Goal: Task Accomplishment & Management: Complete application form

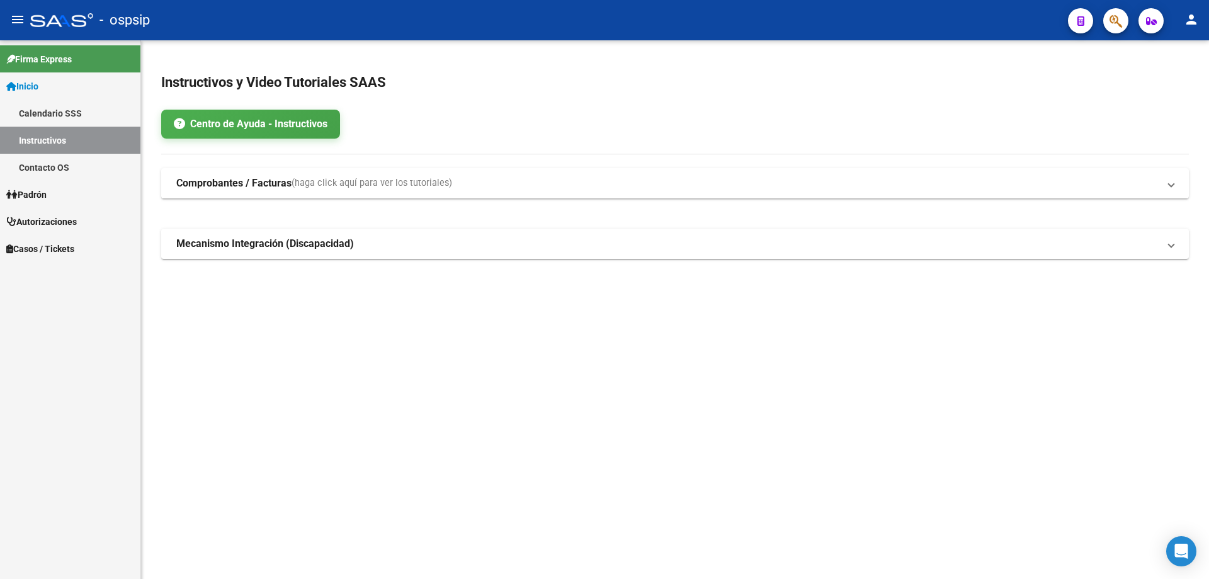
click at [1131, 18] on mat-toolbar "menu - ospsip person" at bounding box center [604, 20] width 1209 height 40
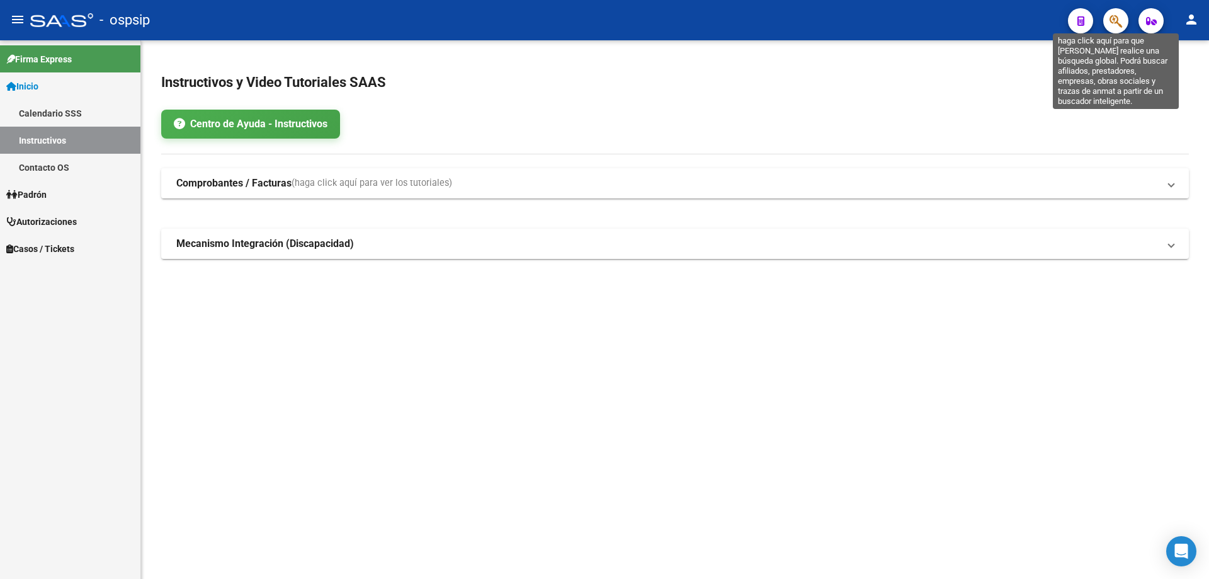
click at [1116, 20] on icon "button" at bounding box center [1115, 21] width 13 height 14
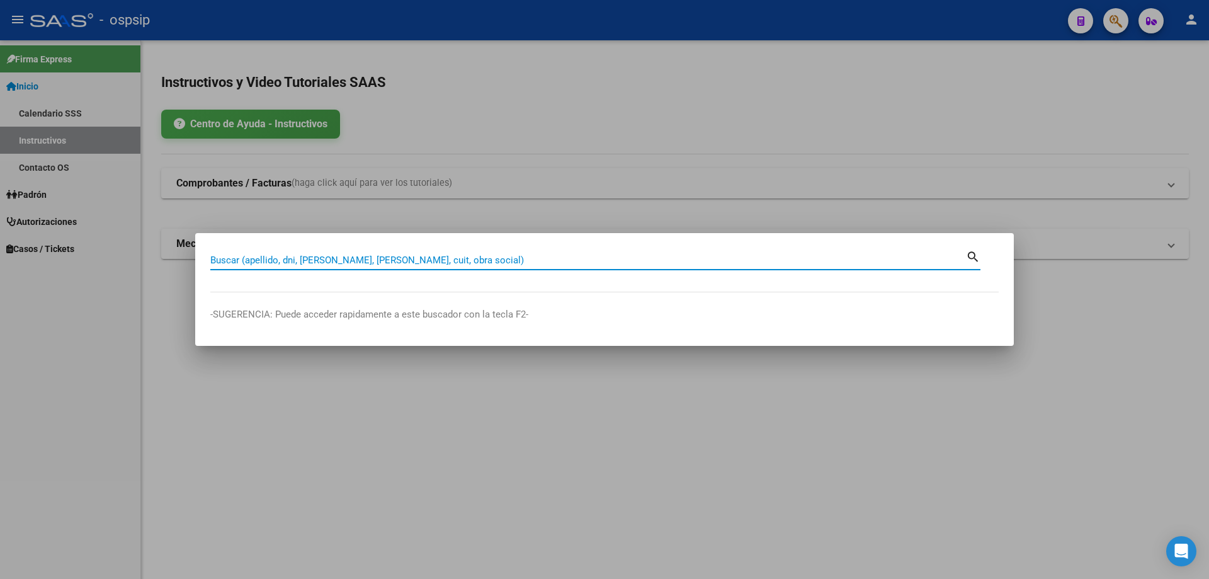
paste input "20550175607"
type input "20550175607"
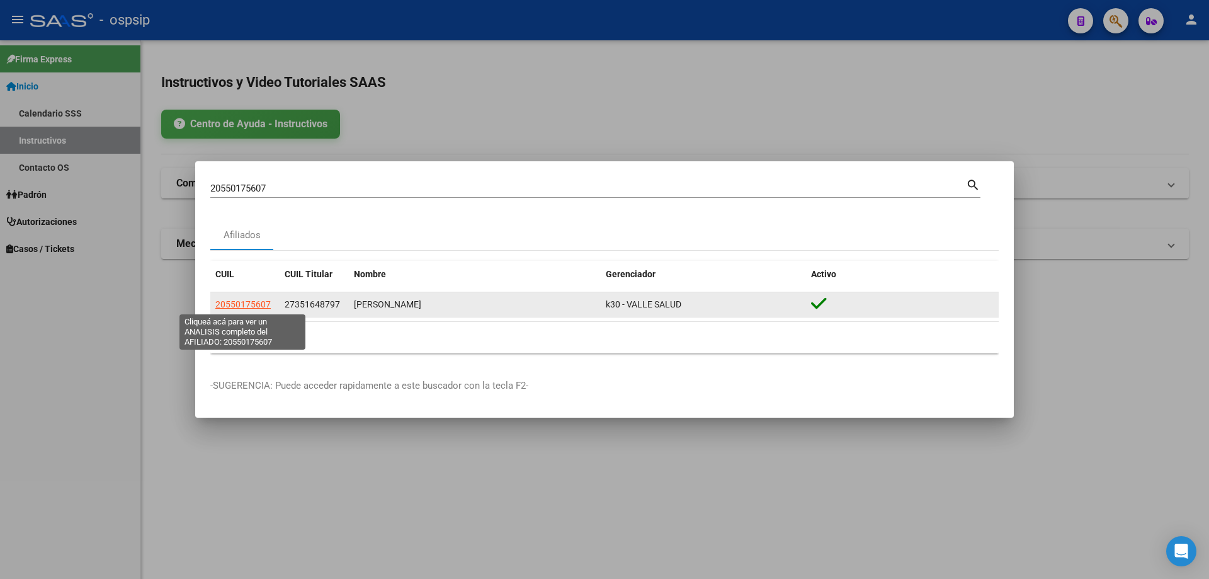
click at [250, 304] on span "20550175607" at bounding box center [242, 304] width 55 height 10
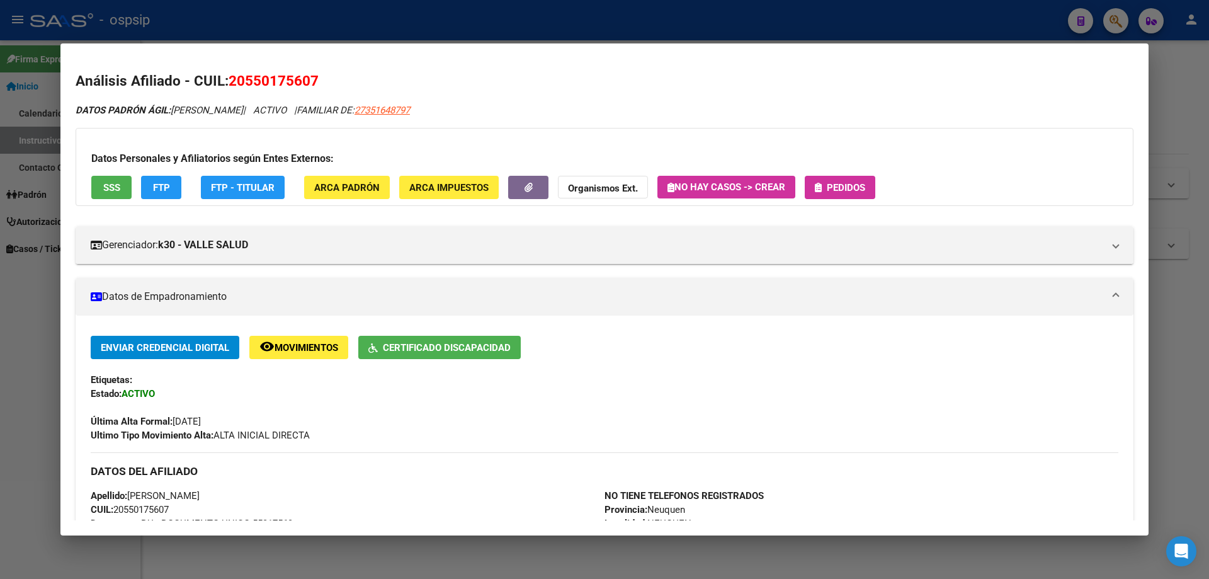
click at [858, 199] on div "Datos Personales y Afiliatorios según Entes Externos: SSS FTP FTP - Titular ARC…" at bounding box center [605, 167] width 1058 height 78
click at [850, 194] on button "Pedidos" at bounding box center [840, 187] width 71 height 23
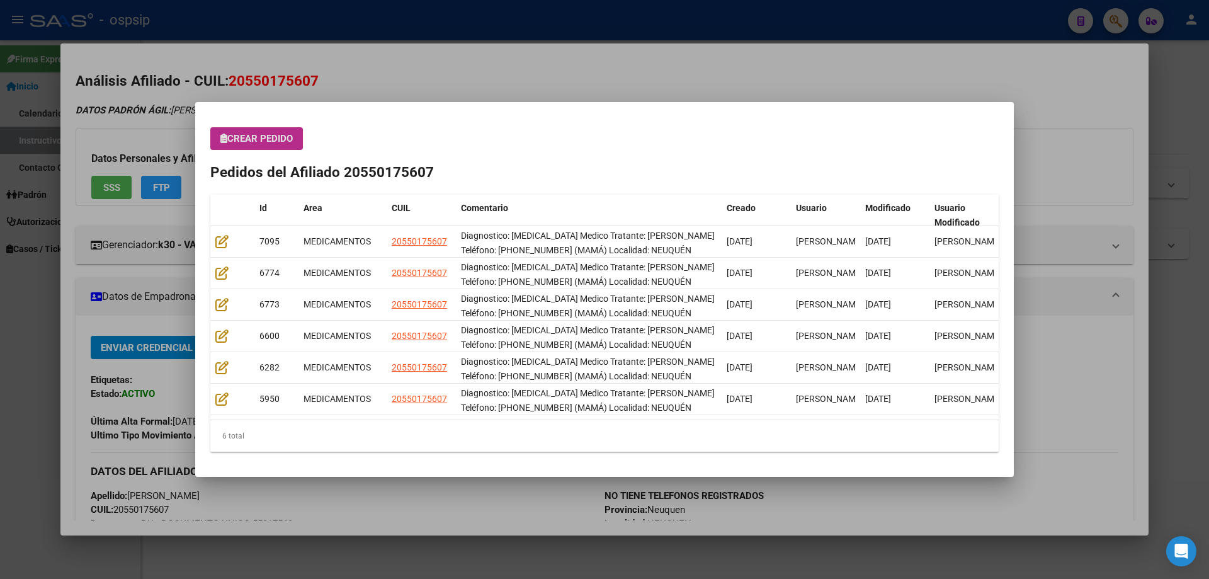
click at [258, 118] on mat-dialog-content "Crear Pedido Pedidos del Afiliado 20550175607 Id Area CUIL Comentario Creado Us…" at bounding box center [604, 289] width 819 height 344
click at [259, 124] on mat-dialog-content "Crear Pedido Pedidos del Afiliado 20550175607 Id Area CUIL Comentario Creado Us…" at bounding box center [604, 289] width 819 height 344
click at [262, 131] on button "Crear Pedido" at bounding box center [256, 138] width 93 height 23
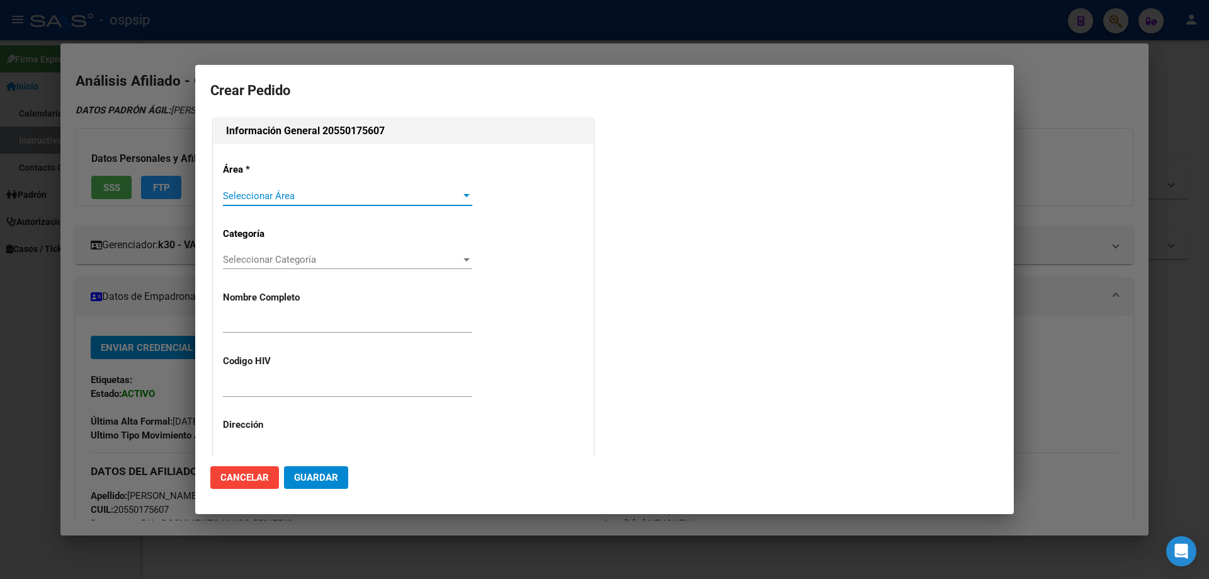
type input "CLAUDIO ESTEBAN UMAÑO"
type input "NO CORRESPONDE"
type input "NEUQUEN, NEUQUEN, MENDOZA 44"
click at [270, 190] on span "Seleccionar Área" at bounding box center [342, 195] width 238 height 11
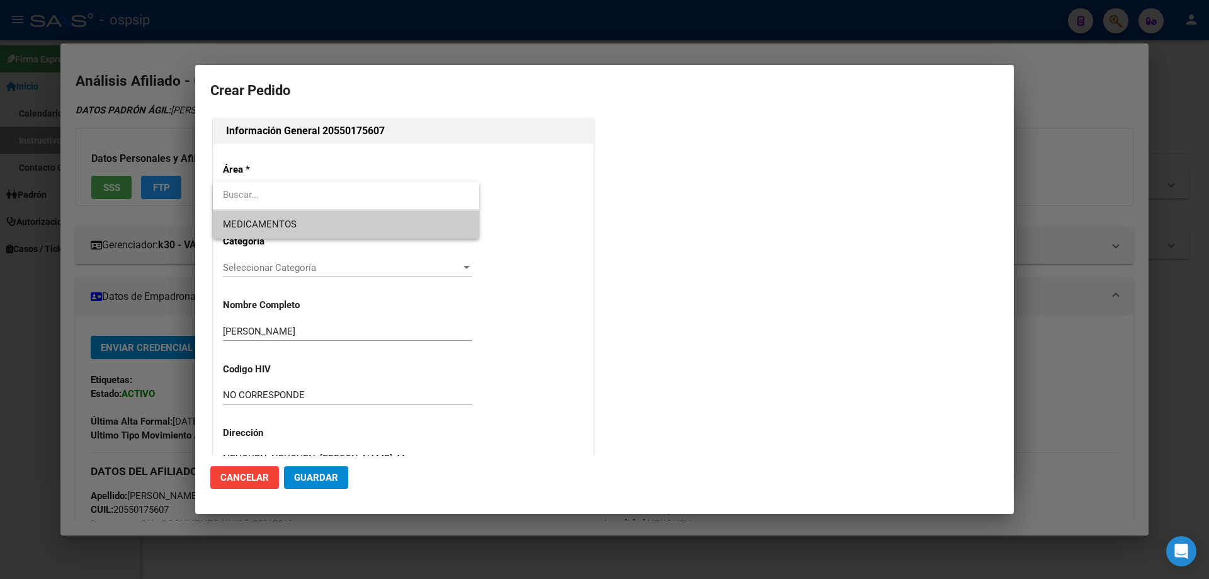
click at [263, 215] on span "MEDICAMENTOS" at bounding box center [346, 224] width 246 height 28
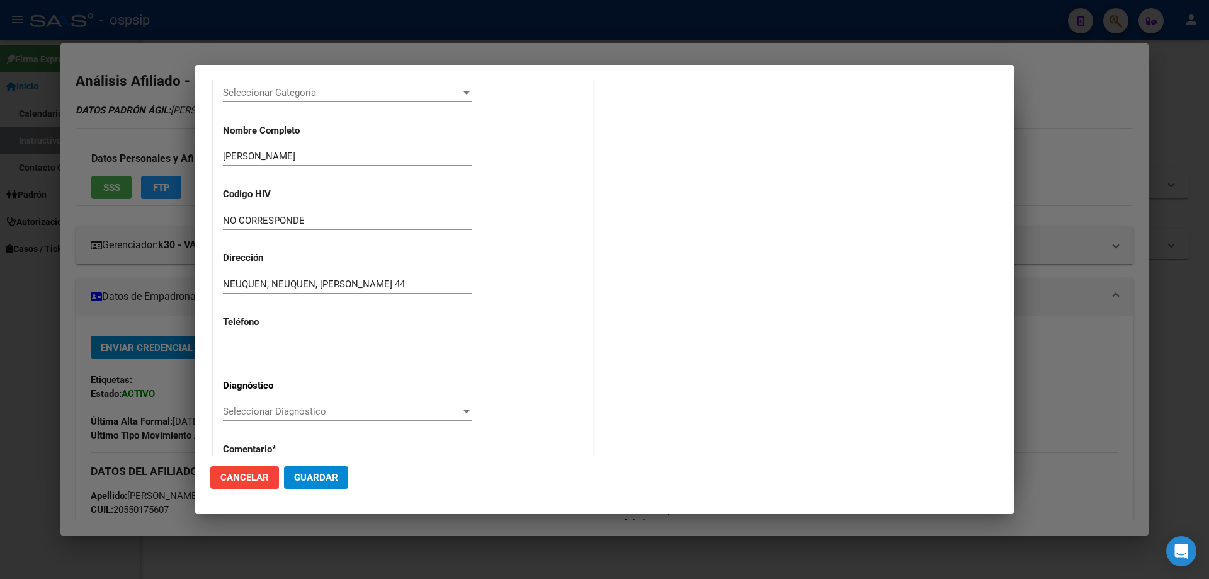
scroll to position [189, 0]
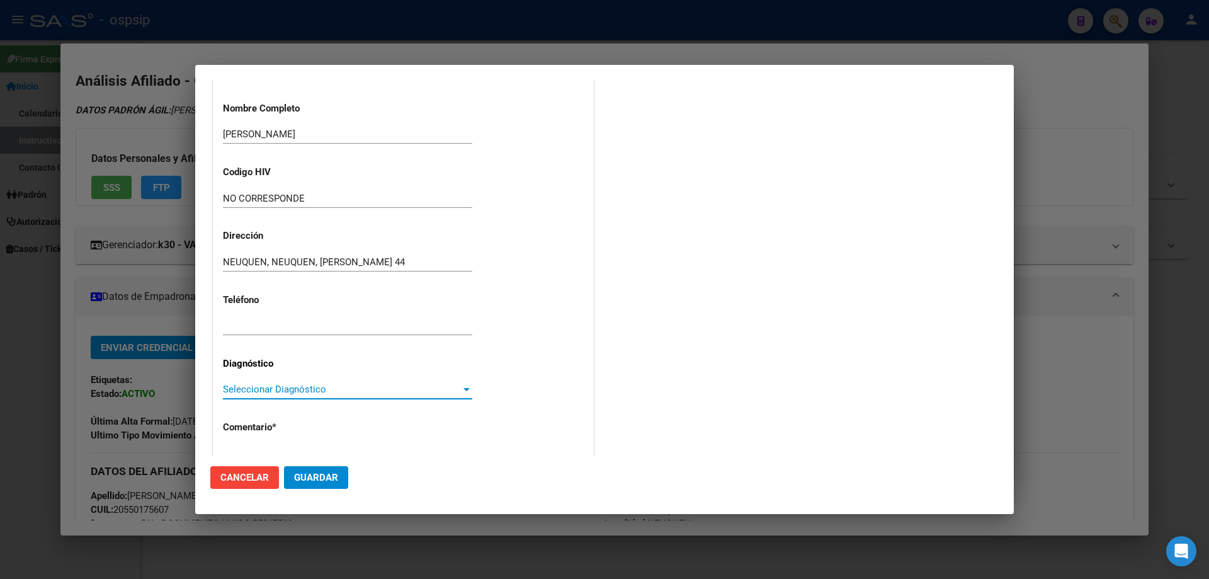
click at [244, 385] on span "Seleccionar Diagnóstico" at bounding box center [342, 388] width 238 height 11
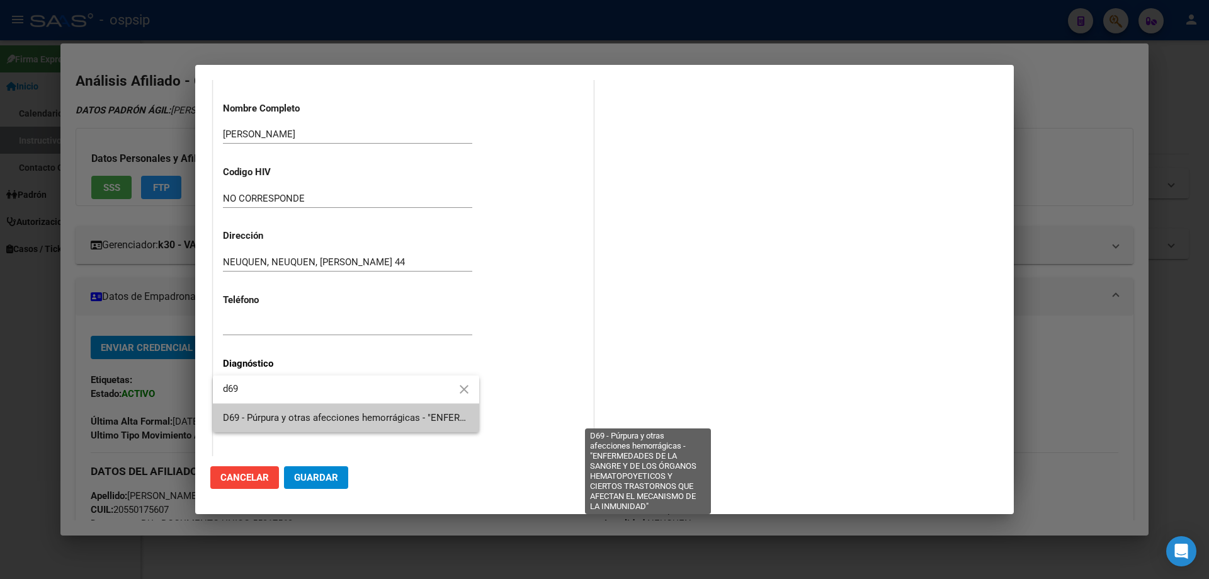
type input "d69"
click at [244, 423] on span "D69 - Púrpura y otras afecciones hemorrágicas - "ENFERMEDADES DE LA SANGRE Y DE…" at bounding box center [653, 417] width 860 height 11
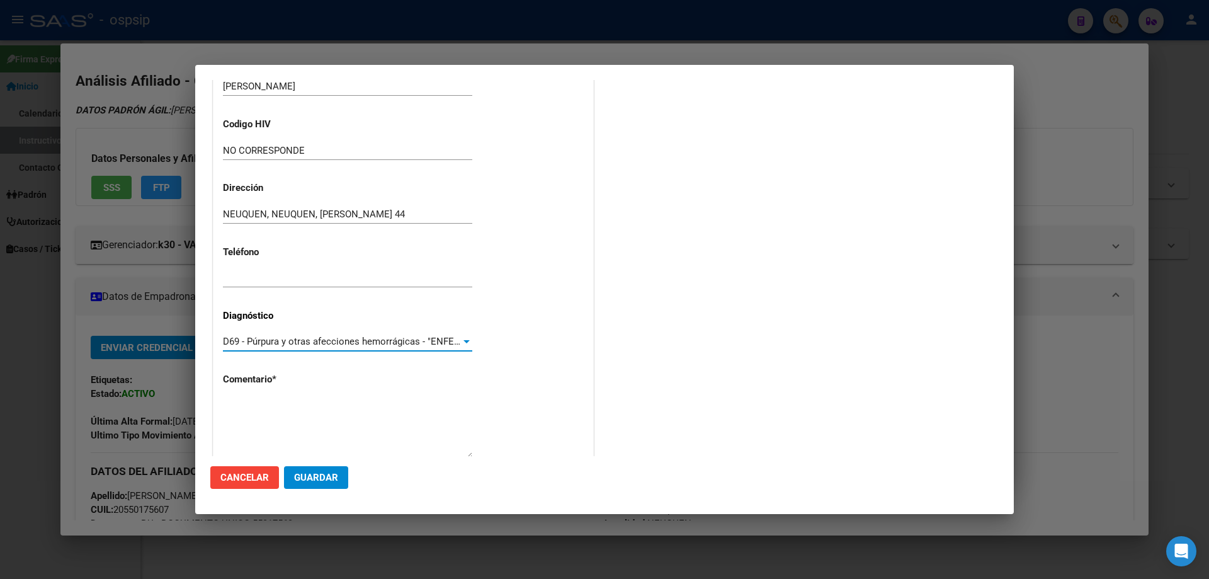
scroll to position [283, 0]
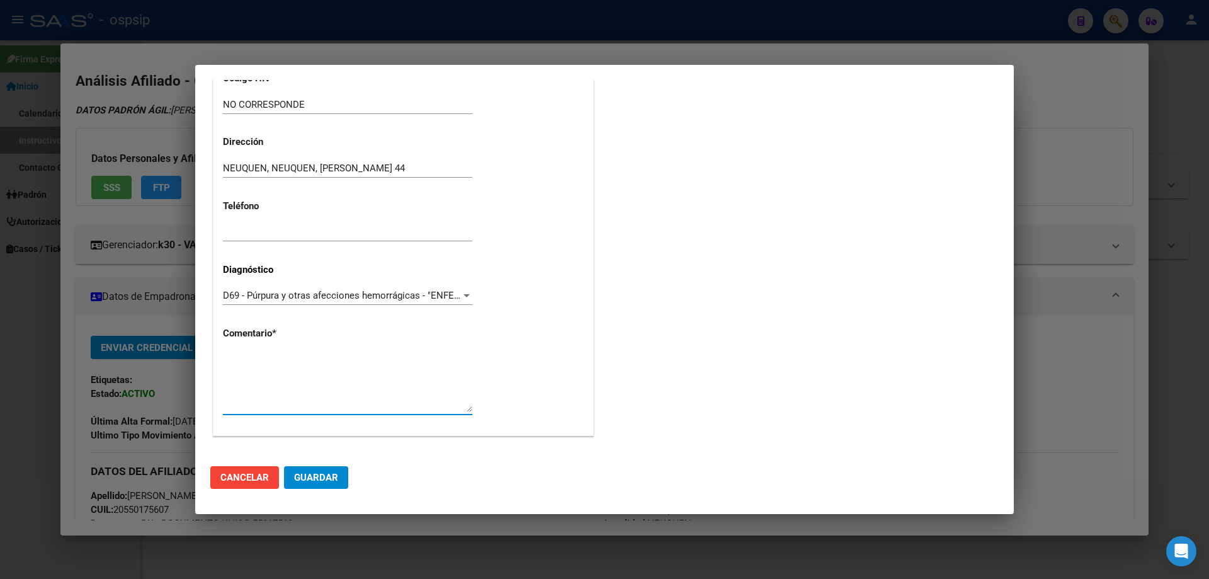
paste textarea "Diagnostico: TROMBOCITOPENIA Medico Tratante: BERTONE Teléfono: 0299-6018673 (M…"
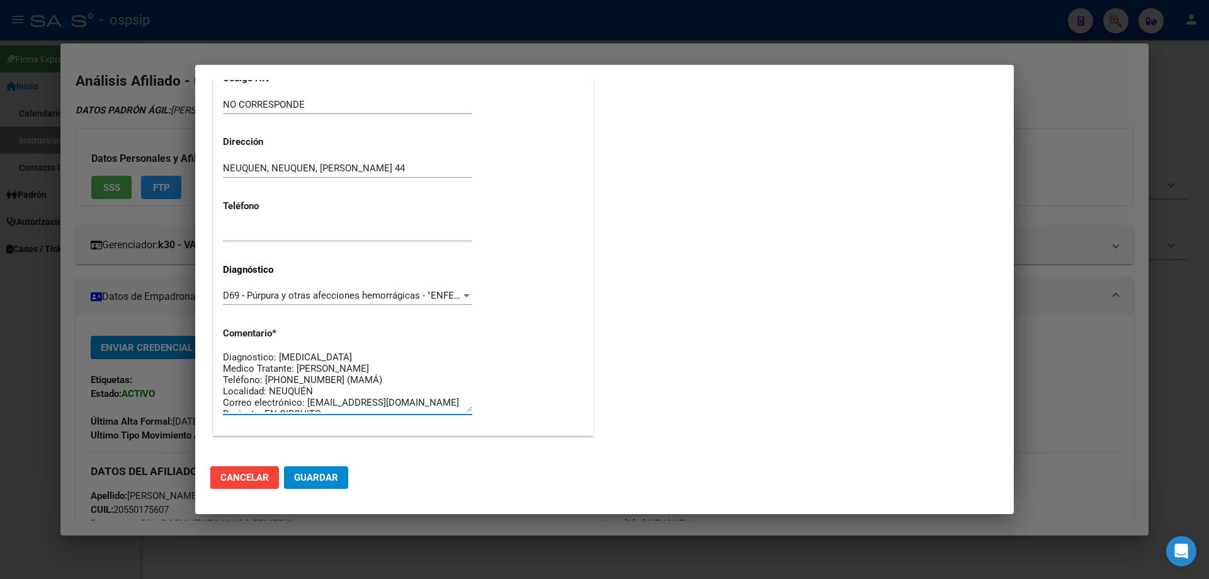
scroll to position [0, 0]
type textarea "Diagnostico: TROMBOCITOPENIA Medico Tratante: BERTONE Teléfono: 0299-6018673 (M…"
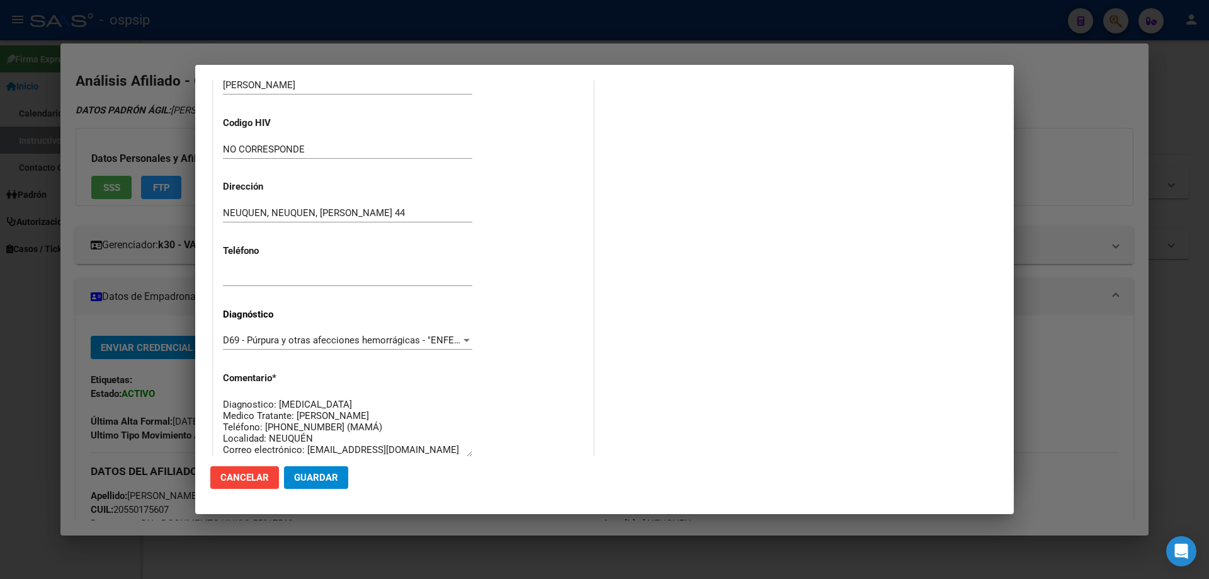
scroll to position [283, 0]
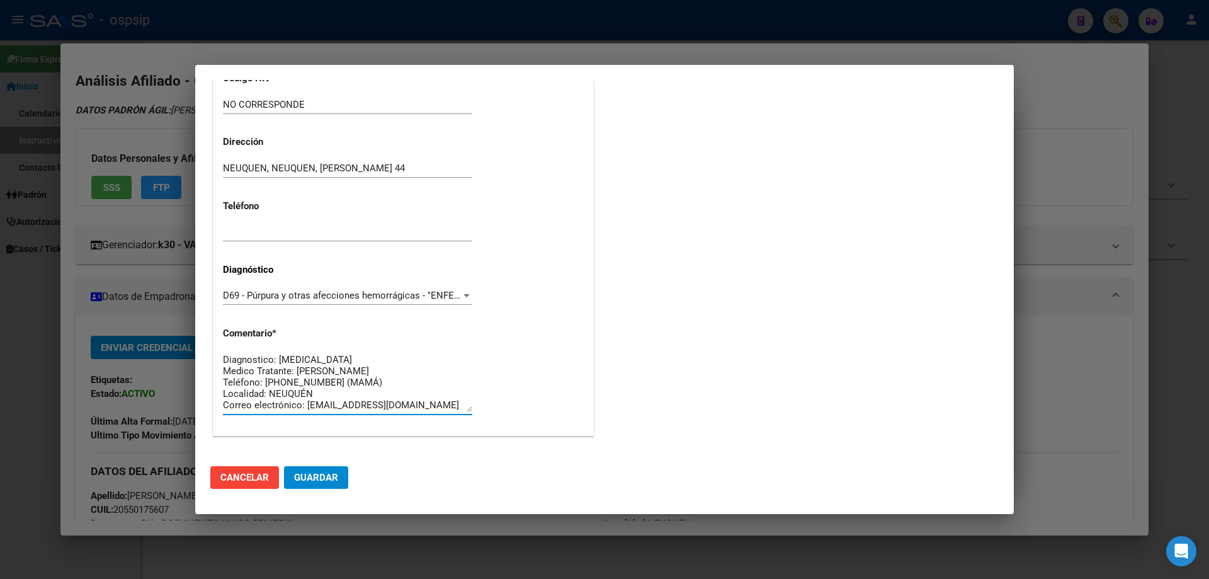
click at [322, 483] on span "Guardar" at bounding box center [316, 477] width 44 height 11
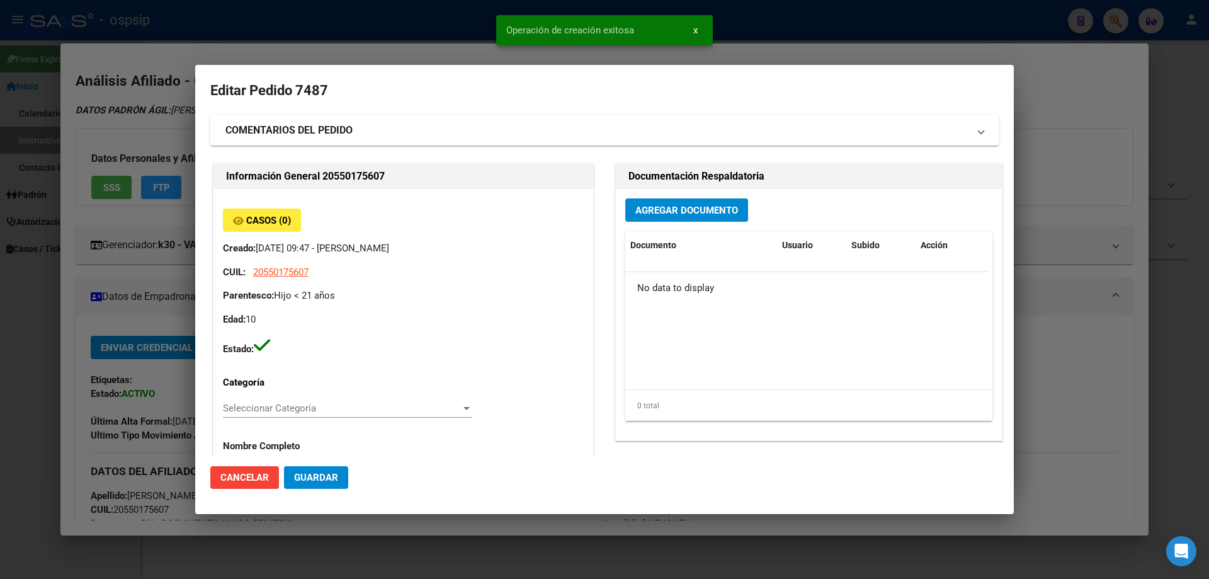
click at [705, 205] on span "Agregar Documento" at bounding box center [686, 210] width 103 height 11
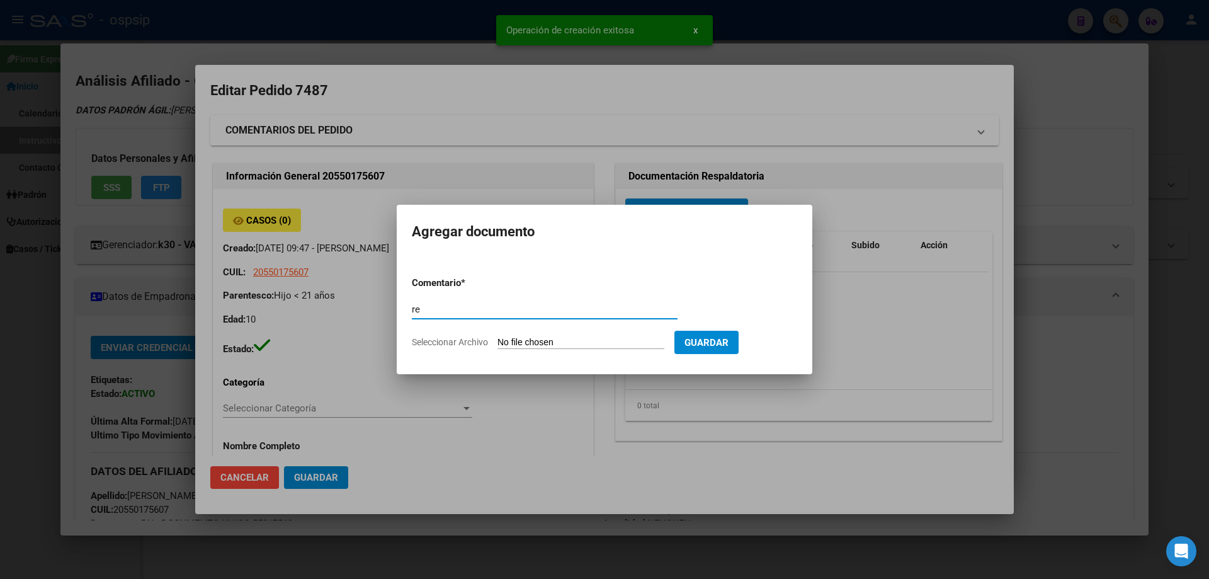
type input "r"
type input "RECETA"
click at [585, 343] on input "Seleccionar Archivo" at bounding box center [580, 343] width 167 height 12
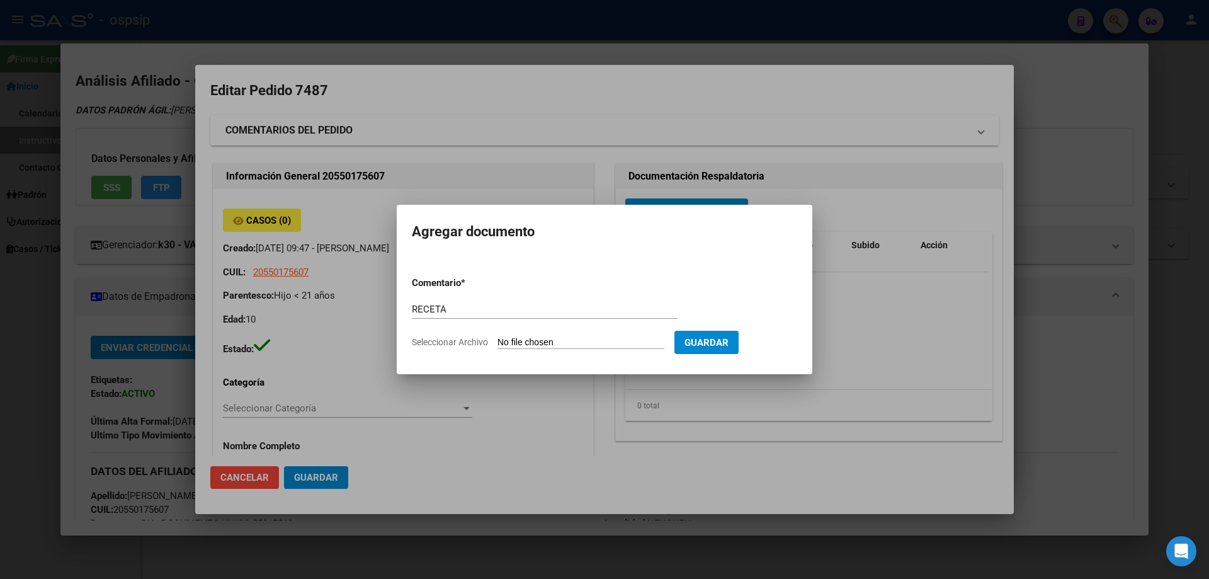
type input "C:\fakepath\ELTROMBOPAG 50 MG.pdf"
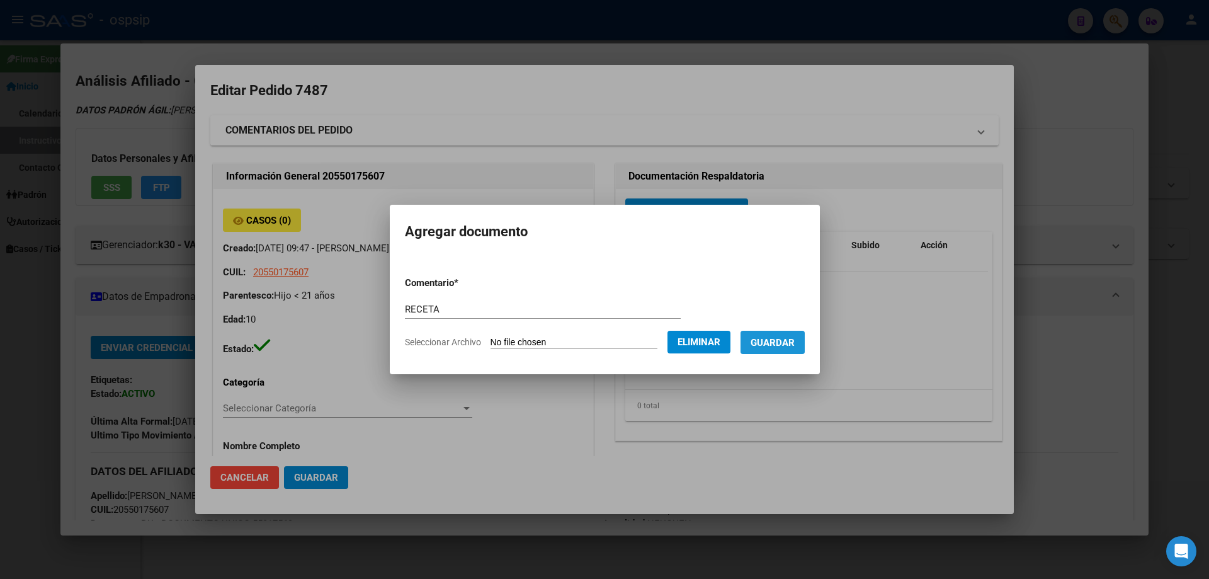
click at [790, 341] on span "Guardar" at bounding box center [773, 342] width 44 height 11
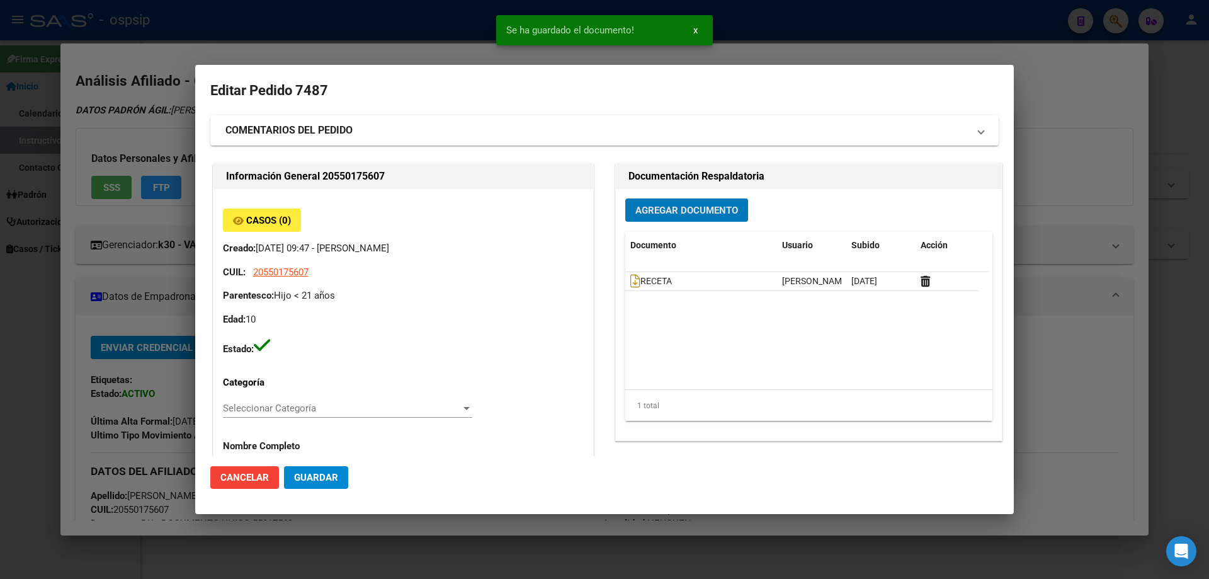
click at [661, 212] on span "Agregar Documento" at bounding box center [686, 210] width 103 height 11
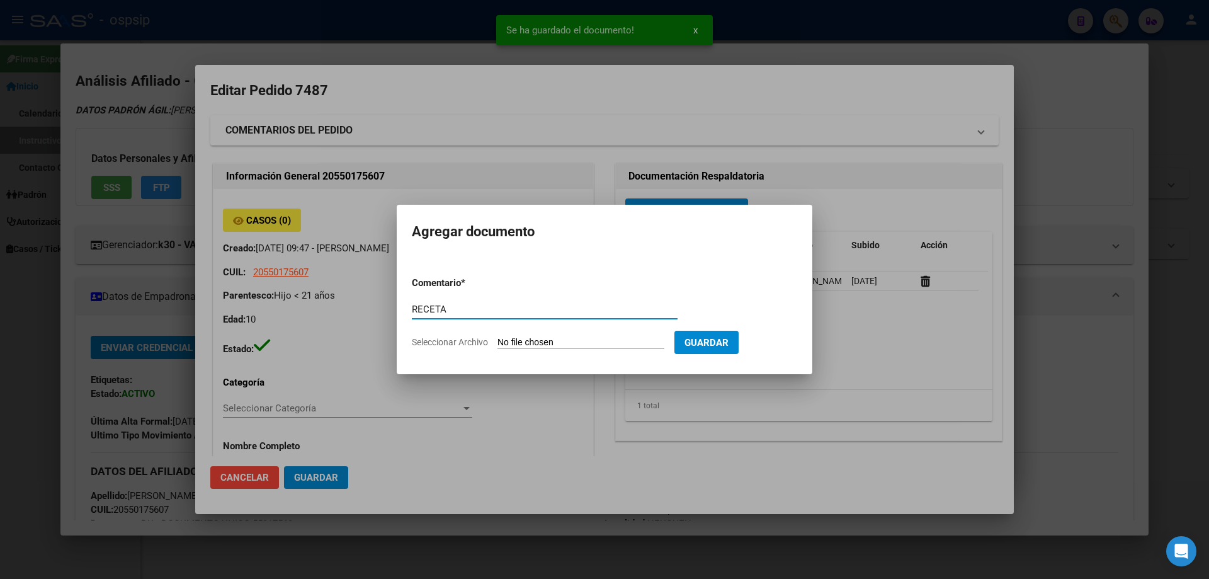
type input "RECETA"
click at [532, 332] on form "Comentario * RECETA Comentario Seleccionar Archivo Guardar" at bounding box center [604, 312] width 385 height 92
click at [538, 343] on input "Seleccionar Archivo" at bounding box center [580, 343] width 167 height 12
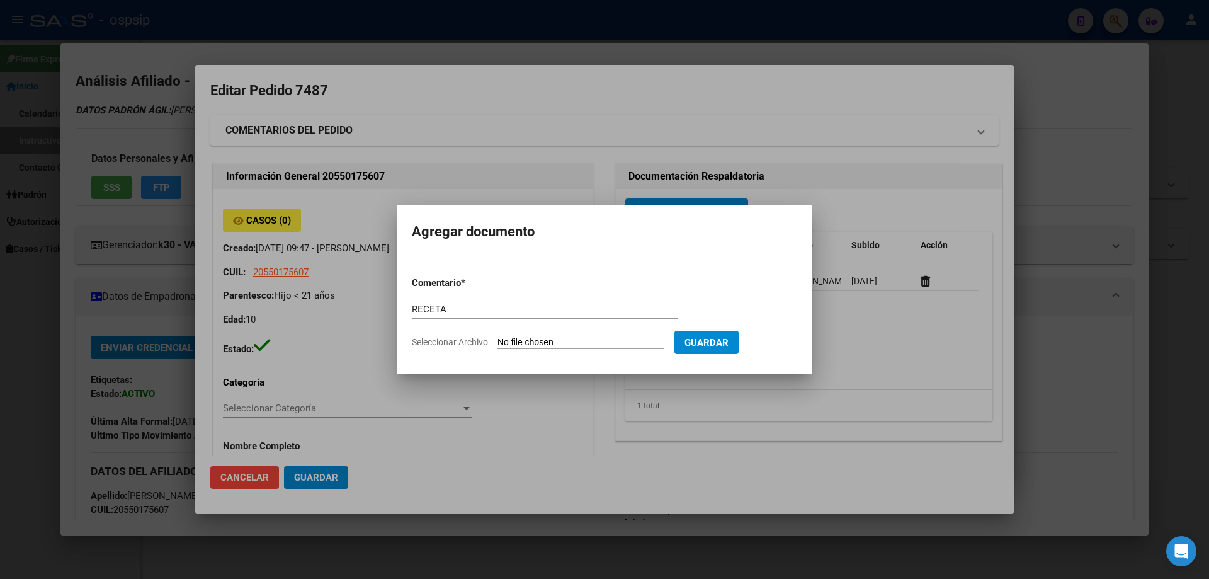
type input "C:\fakepath\ELTROMBOPAG 25 MG.pdf"
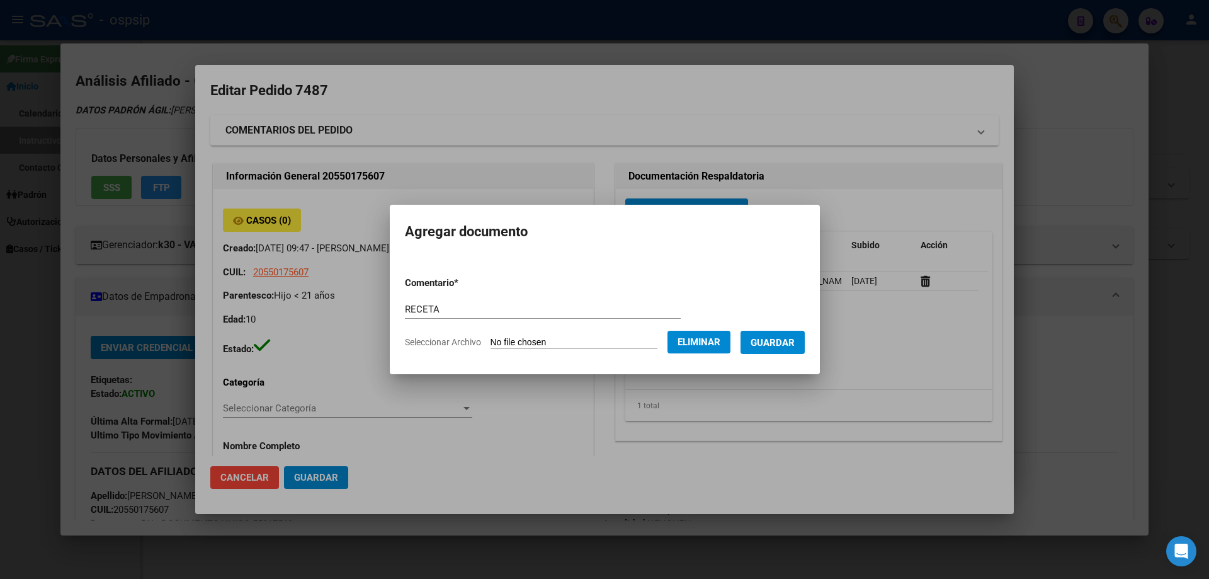
click at [782, 332] on button "Guardar" at bounding box center [773, 342] width 64 height 23
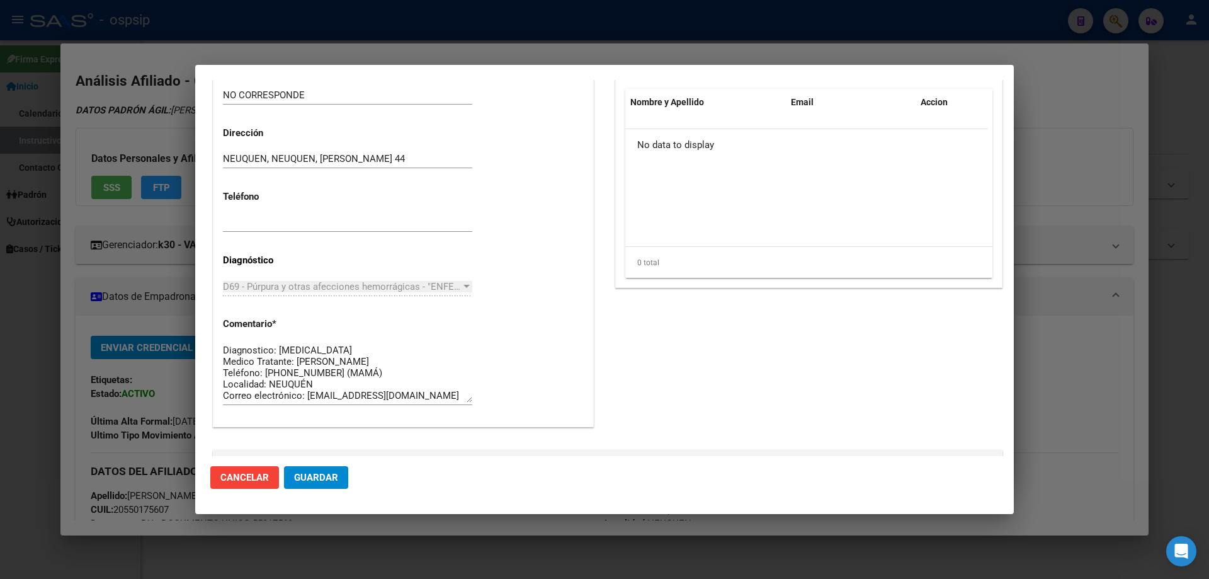
scroll to position [732, 0]
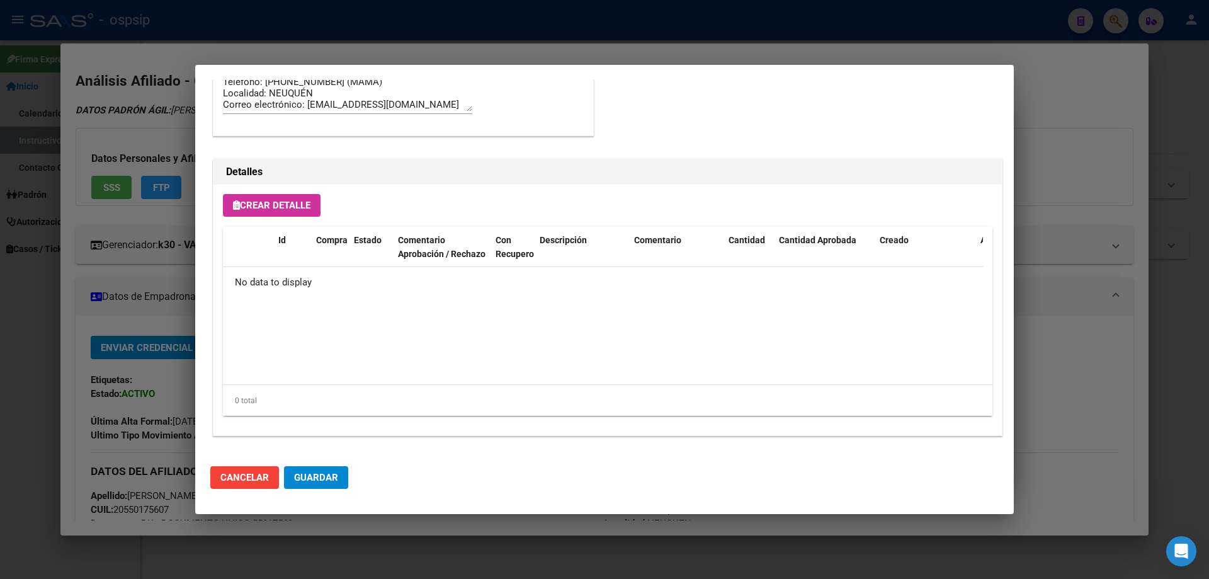
click at [254, 218] on div "Crear Detalle Id Compra Estado Comentario Aprobación / Rechazo Con Recupero Des…" at bounding box center [607, 309] width 788 height 251
click at [264, 196] on button "Crear Detalle" at bounding box center [272, 205] width 98 height 23
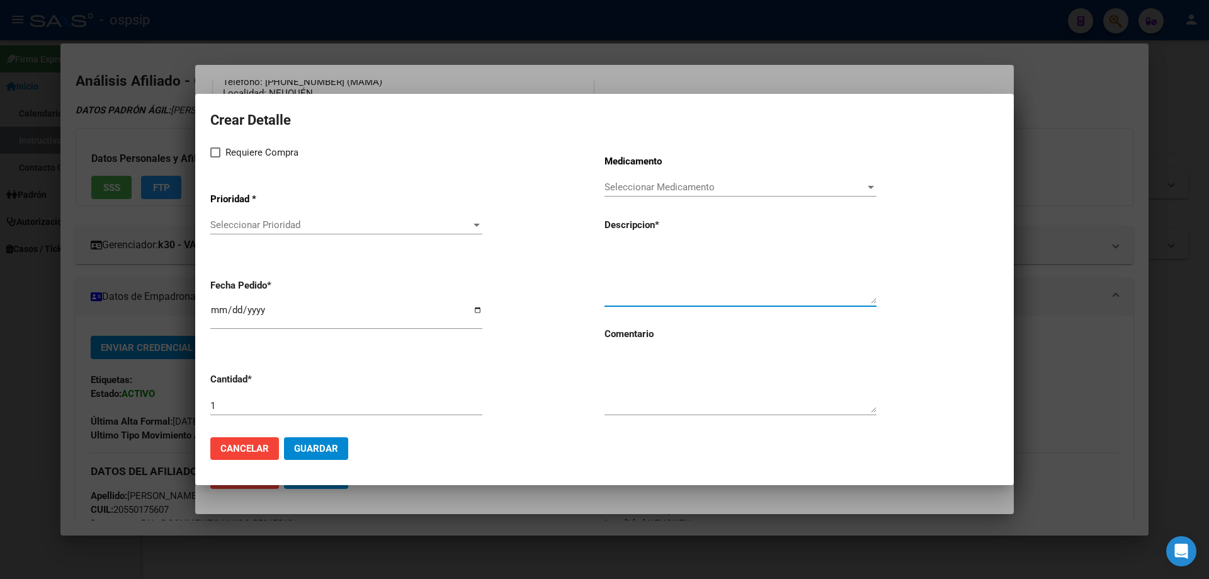
paste textarea "ELTROMBOPAG 25MG X 28 COMP"
type textarea "ELTROMBOPAG 25MG X 28 COMP"
click at [675, 380] on textarea at bounding box center [740, 382] width 272 height 59
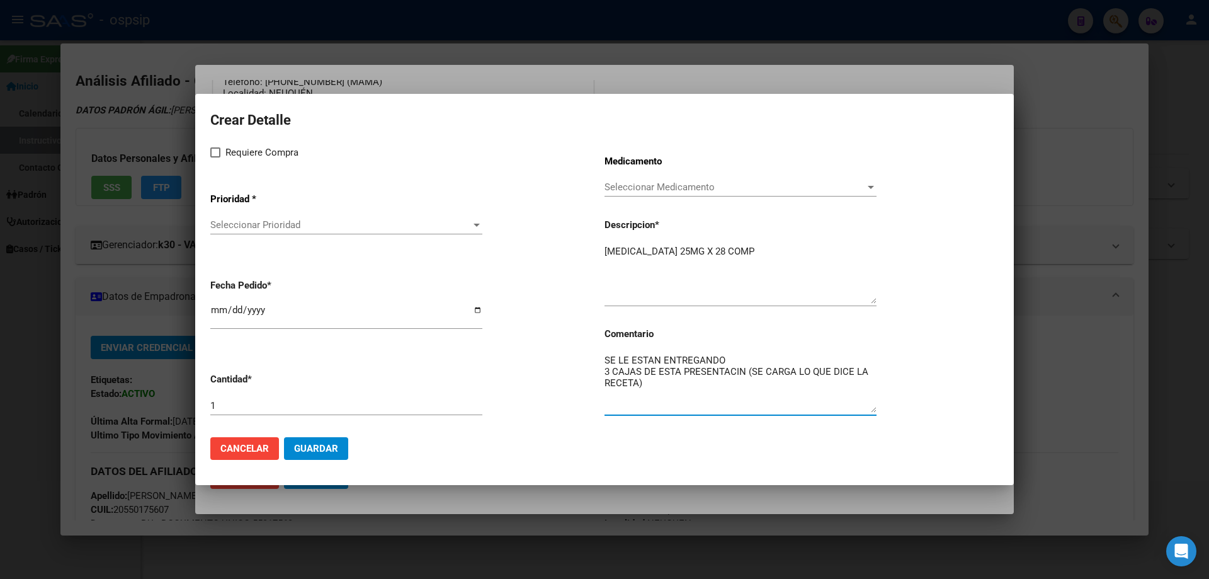
type textarea "SE LE ESTAN ENTREGANDO 3 CAJAS DE ESTA PRESENTACIN (SE CARGA LO QUE DICE LA REC…"
click at [215, 314] on input "[DATE]" at bounding box center [346, 315] width 272 height 20
type input "2025-10-09"
click at [218, 145] on label "Requiere Compra" at bounding box center [254, 152] width 88 height 15
click at [215, 157] on input "Requiere Compra" at bounding box center [215, 157] width 1 height 1
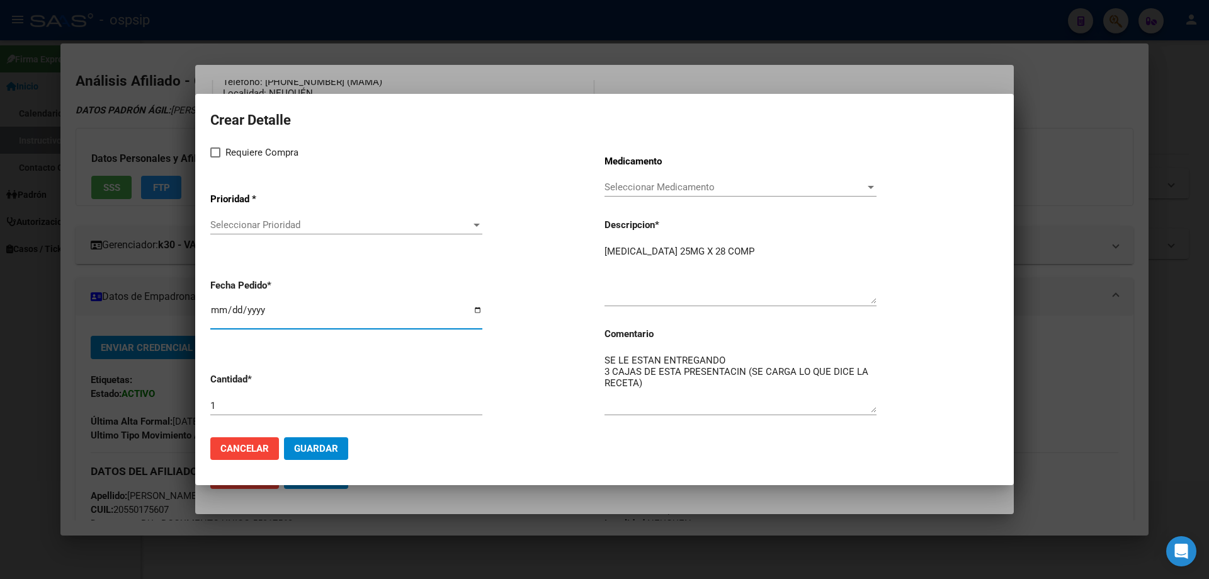
checkbox input "true"
drag, startPoint x: 245, startPoint y: 215, endPoint x: 246, endPoint y: 229, distance: 13.9
click at [246, 229] on div "Seleccionar Prioridad Seleccionar Prioridad" at bounding box center [346, 224] width 272 height 19
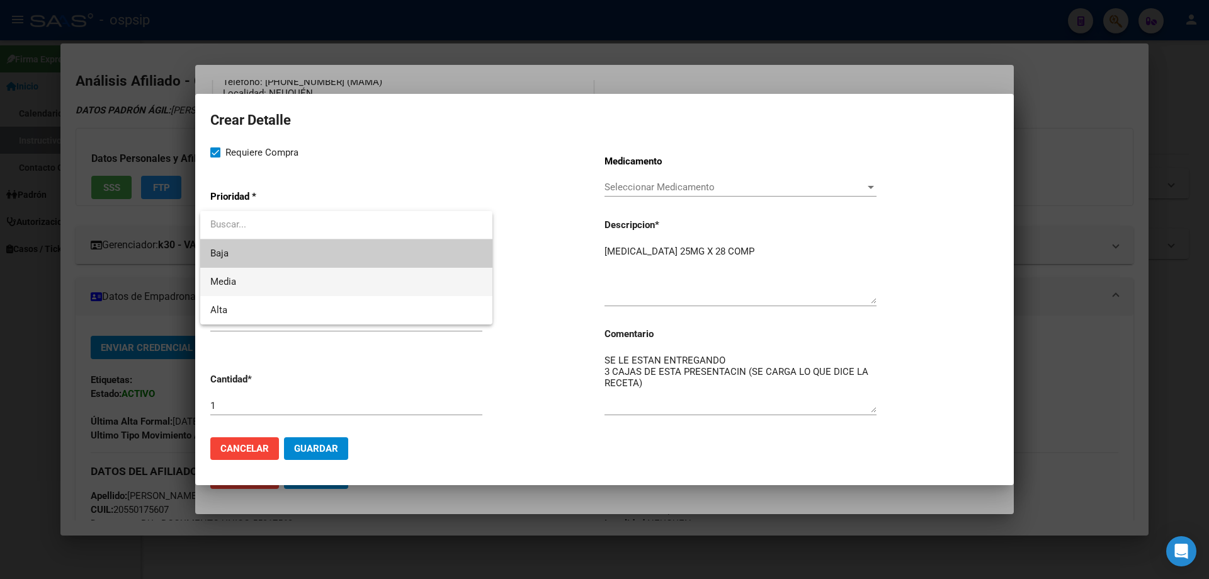
click at [252, 278] on span "Media" at bounding box center [346, 282] width 272 height 28
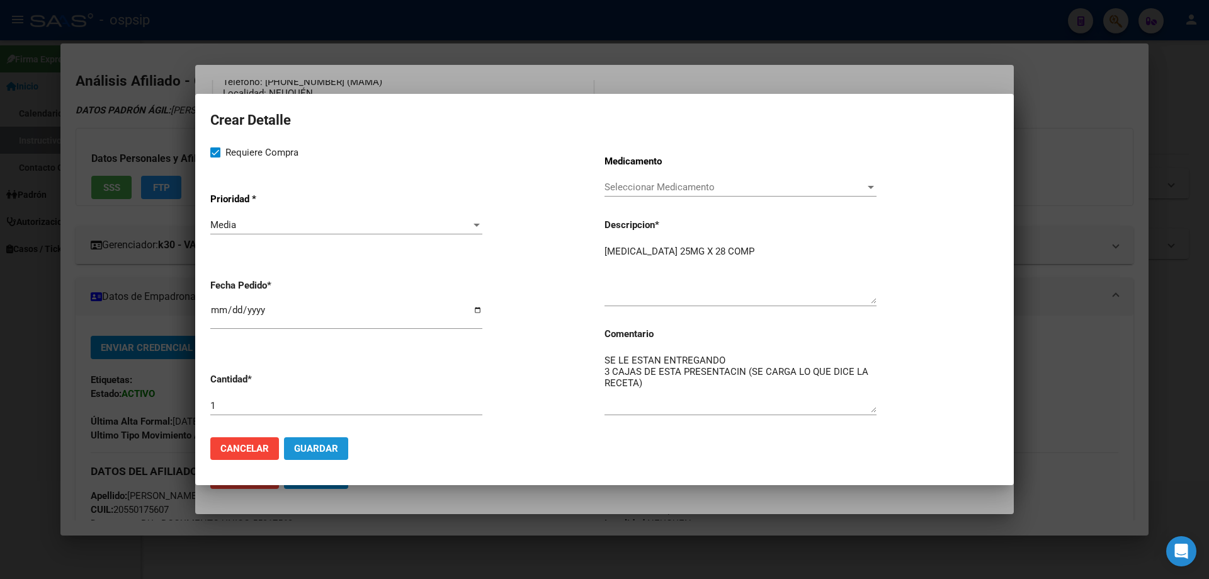
click at [300, 453] on span "Guardar" at bounding box center [316, 448] width 44 height 11
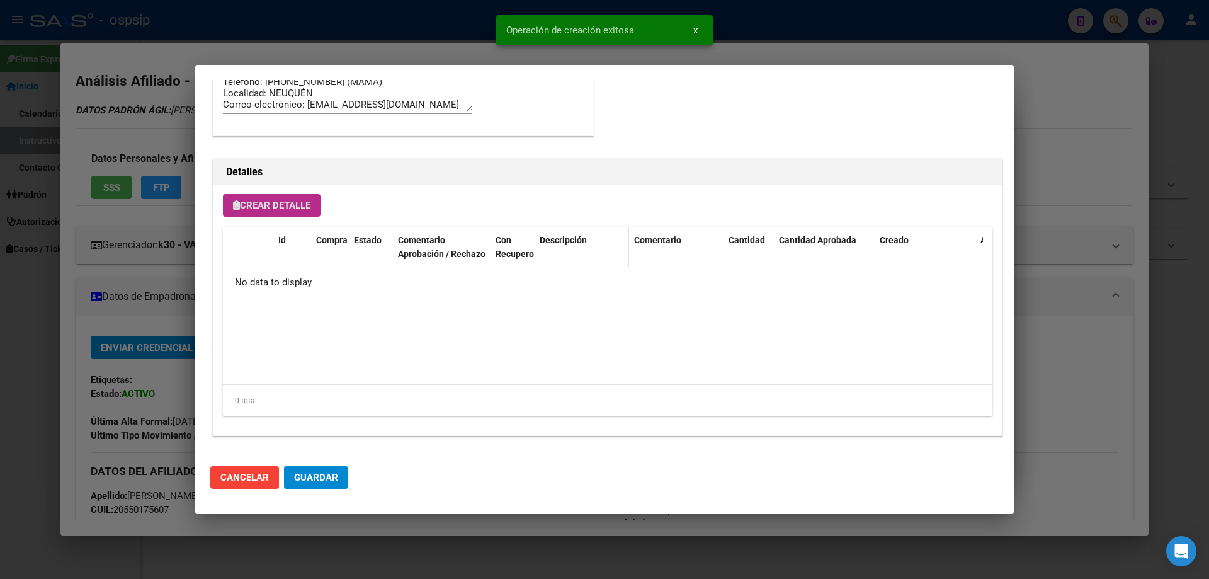
scroll to position [755, 0]
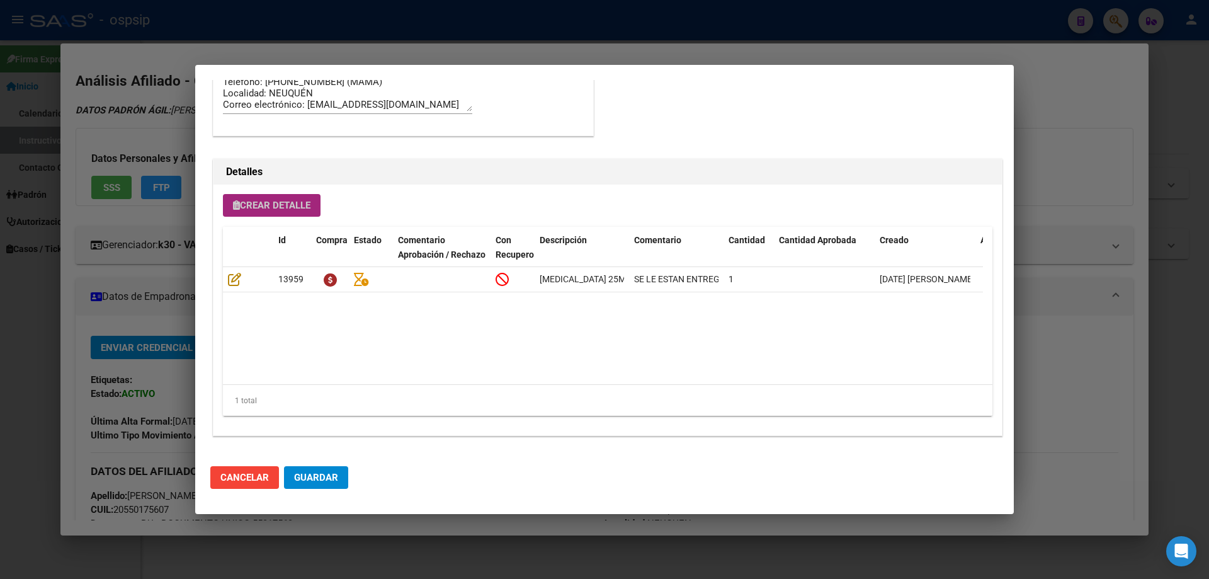
click at [263, 207] on span "Crear Detalle" at bounding box center [271, 205] width 77 height 11
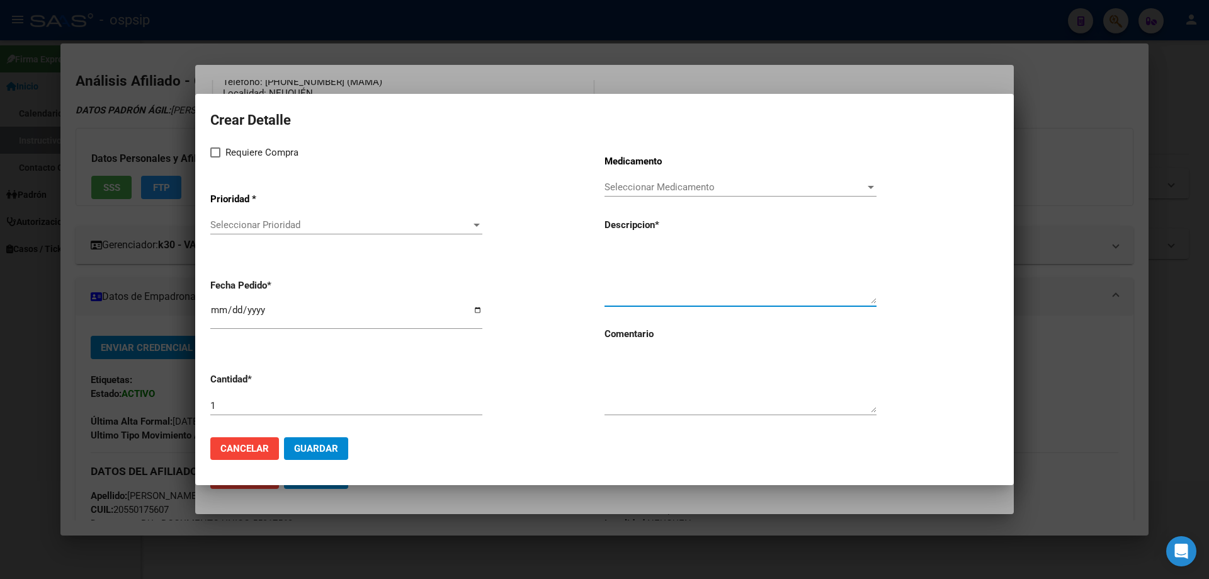
paste textarea "ELTROMBOPAG 50MG X 28 COMP"
type textarea "ELTROMBOPAG 50MG X 28 COMP"
click at [654, 378] on textarea at bounding box center [740, 382] width 272 height 59
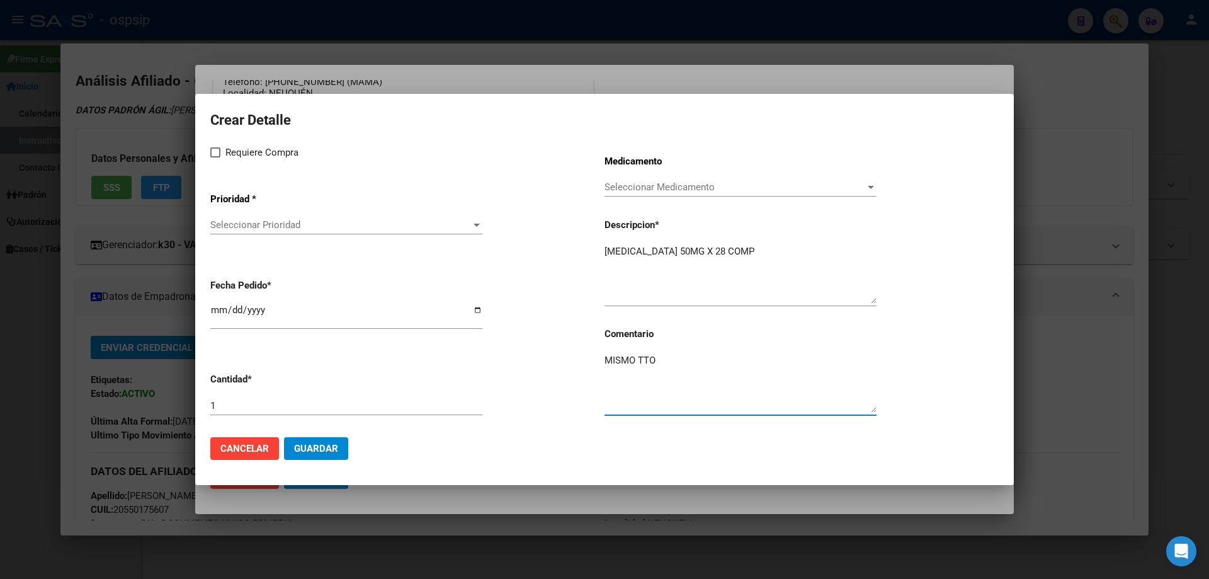
type textarea "MISMO TTO"
click at [220, 157] on span at bounding box center [215, 152] width 10 height 10
click at [215, 157] on input "Requiere Compra" at bounding box center [215, 157] width 1 height 1
checkbox input "true"
click at [244, 234] on div "Seleccionar Prioridad Seleccionar Prioridad" at bounding box center [346, 224] width 272 height 19
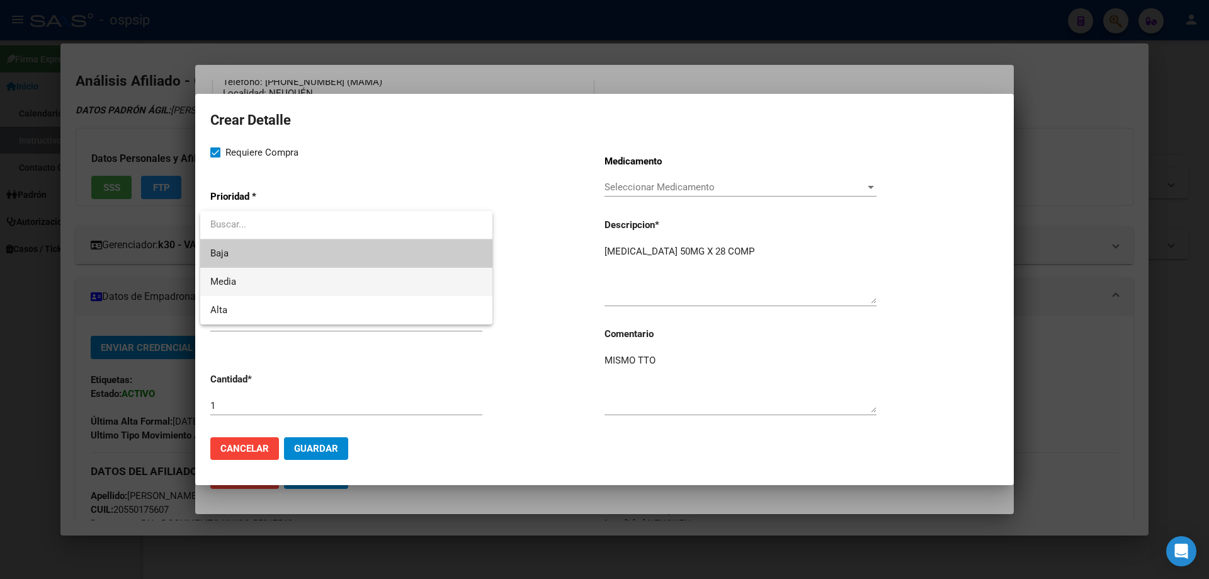
click at [247, 275] on span "Media" at bounding box center [346, 282] width 272 height 28
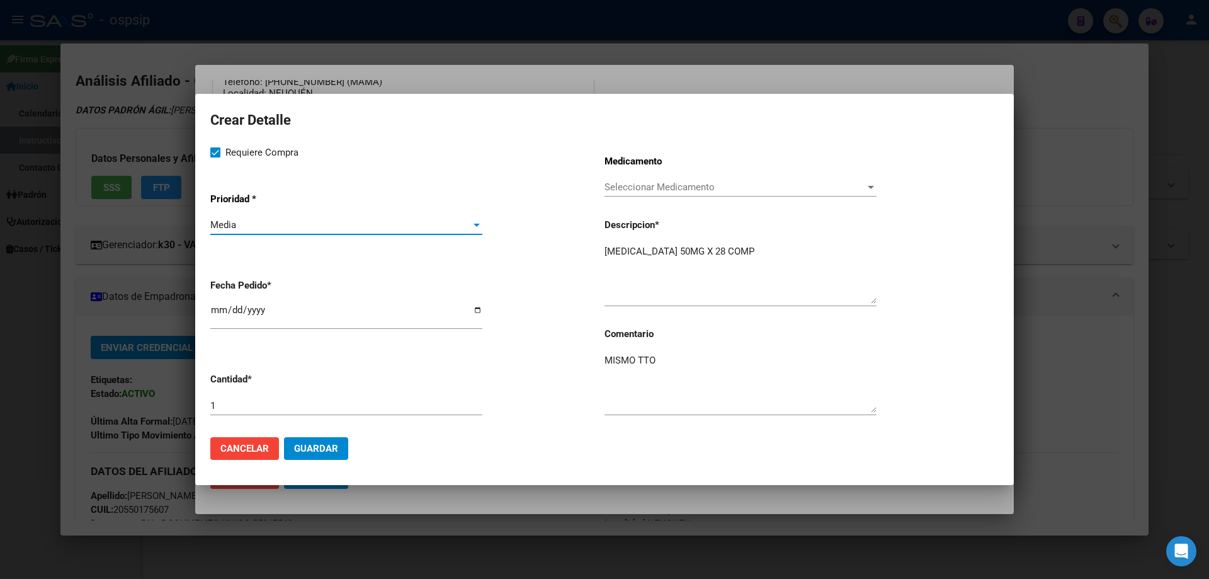
click at [218, 315] on input "[DATE]" at bounding box center [346, 315] width 272 height 20
type input "2025-10-09"
click at [307, 455] on button "Guardar" at bounding box center [316, 448] width 64 height 23
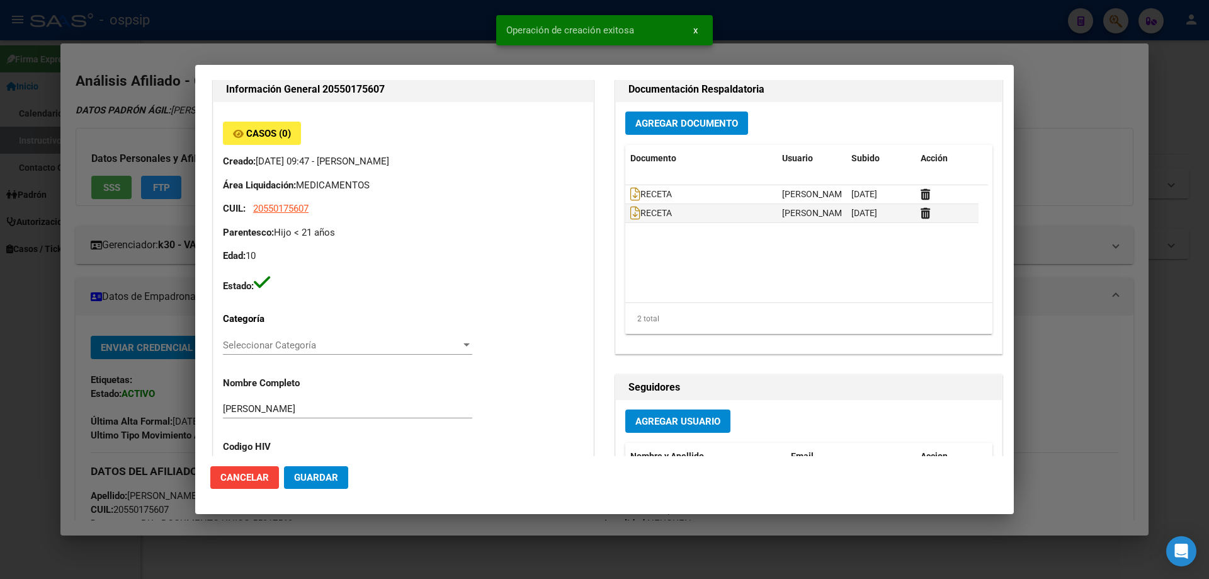
scroll to position [0, 0]
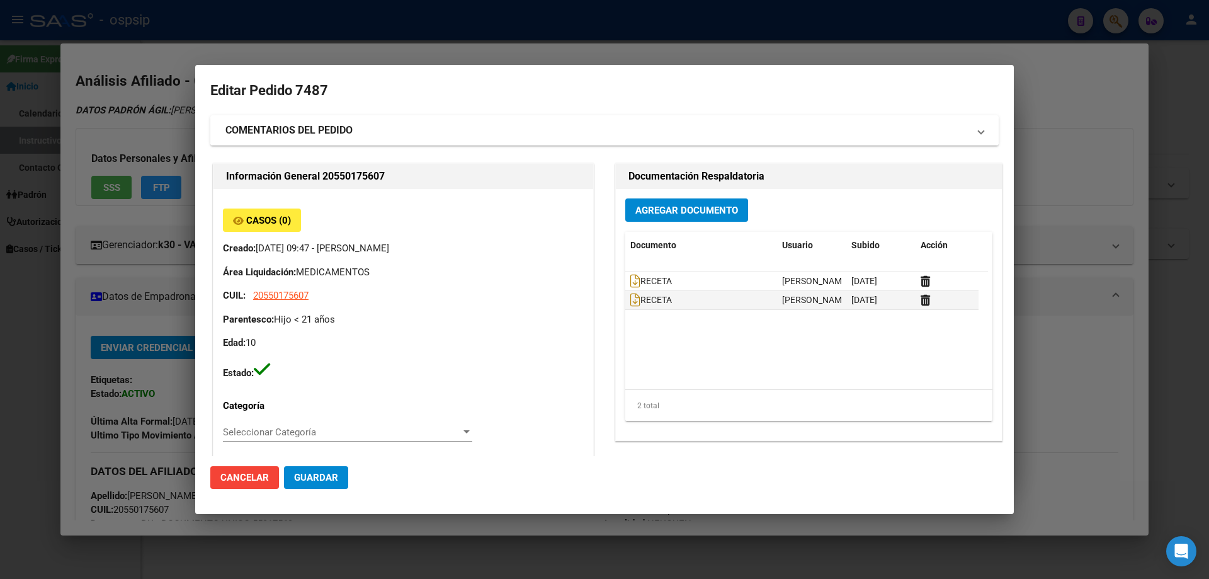
click at [304, 135] on strong "COMENTARIOS DEL PEDIDO" at bounding box center [288, 130] width 127 height 15
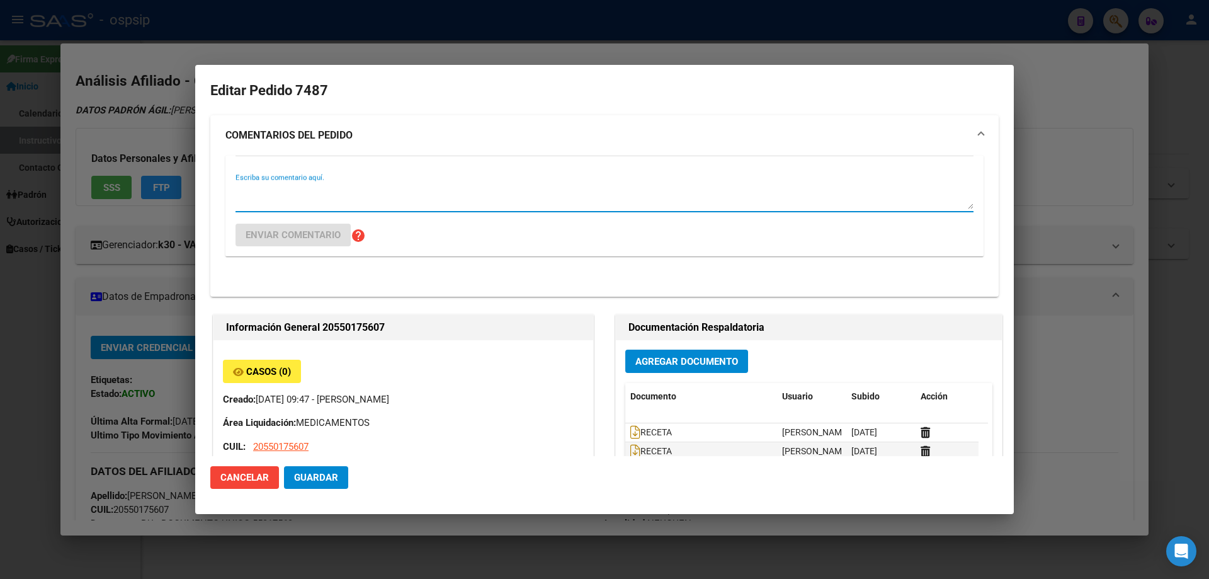
paste textarea "SE AUTORIZARÁ 3 CAJAS DE 25 MG"
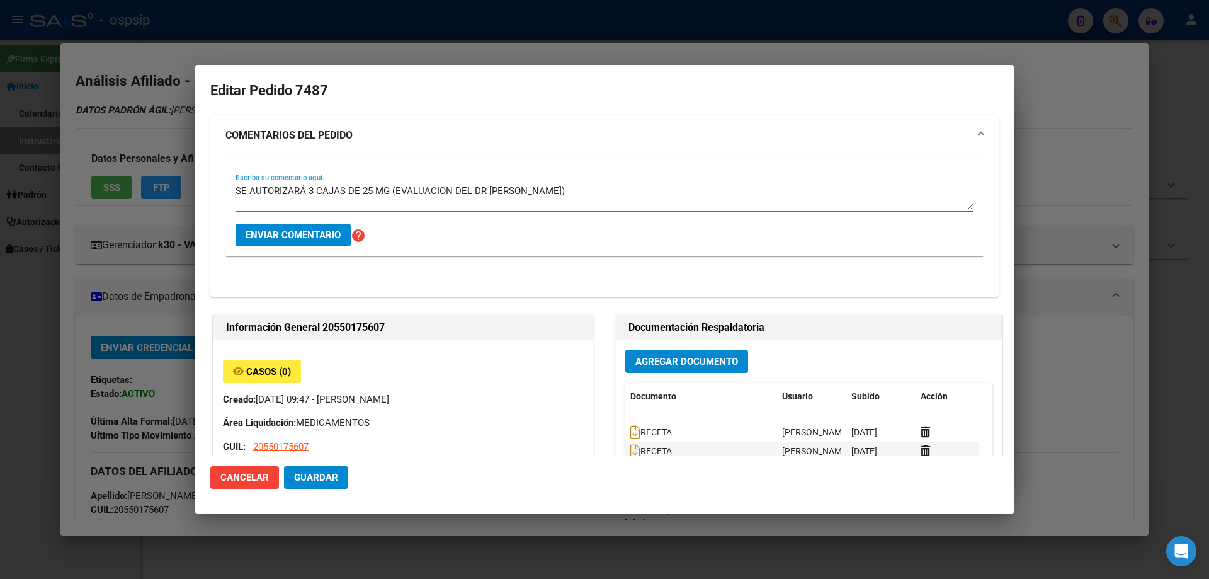
type textarea "SE AUTORIZARÁ 3 CAJAS DE 25 MG (EVALUACION DEL DR PEDRO)"
click at [300, 219] on div "SE AUTORIZARÁ 3 CAJAS DE 25 MG (EVALUACION DEL DR PEDRO) Escriba su comentario …" at bounding box center [604, 202] width 738 height 42
click at [297, 230] on span "Enviar comentario" at bounding box center [293, 234] width 95 height 11
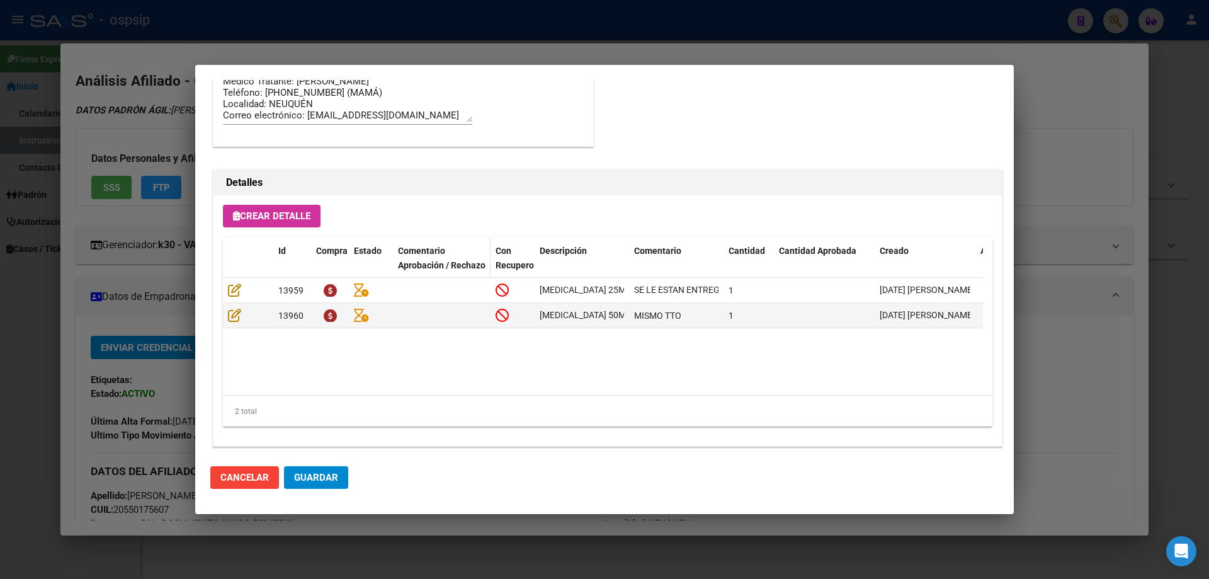
scroll to position [1019, 0]
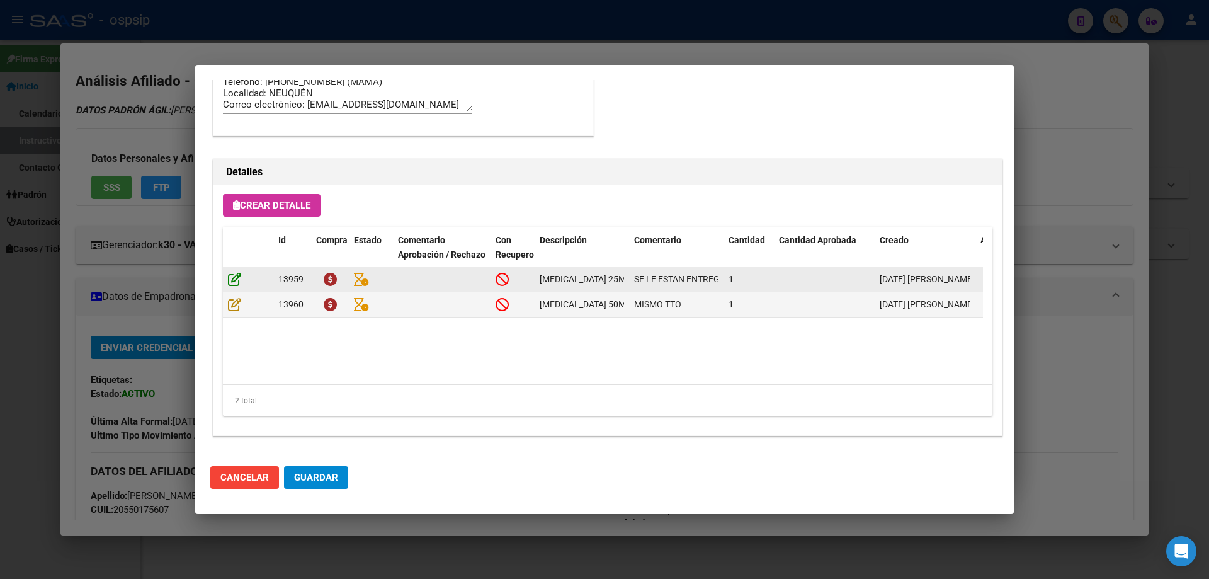
click at [232, 277] on icon at bounding box center [234, 279] width 13 height 14
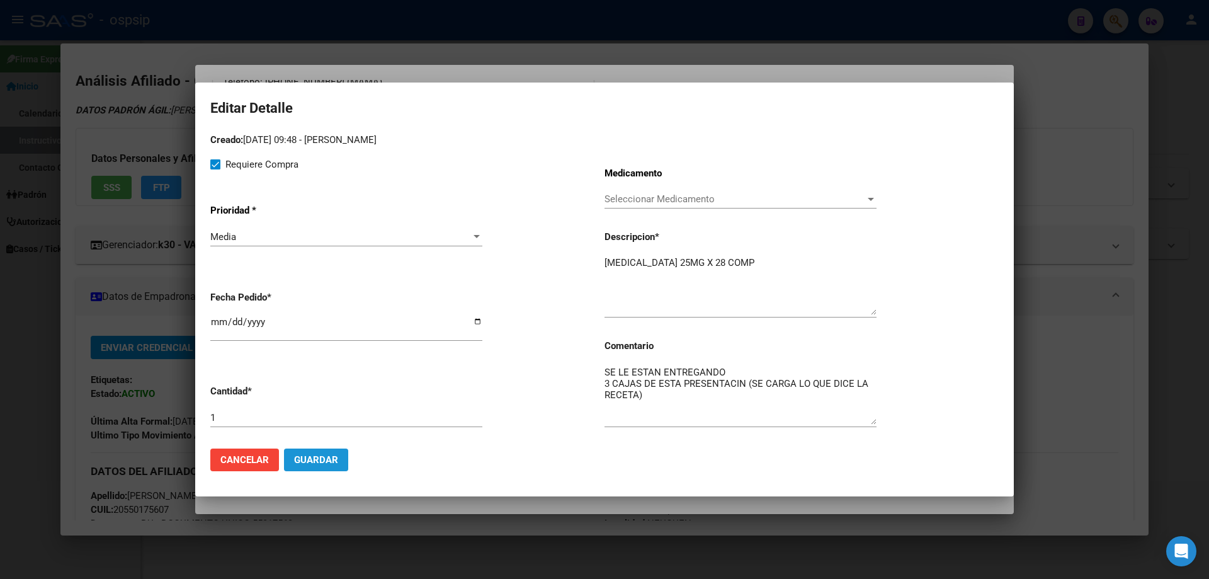
drag, startPoint x: 327, startPoint y: 455, endPoint x: 296, endPoint y: 417, distance: 48.8
click at [324, 455] on span "Guardar" at bounding box center [316, 459] width 44 height 11
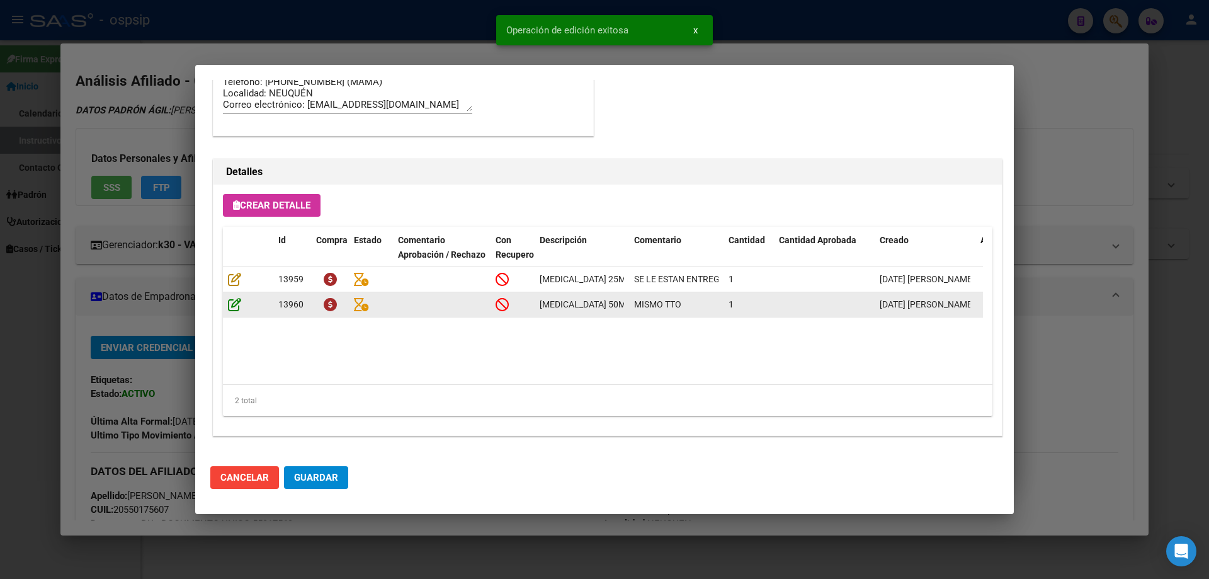
click at [232, 302] on icon at bounding box center [234, 304] width 13 height 14
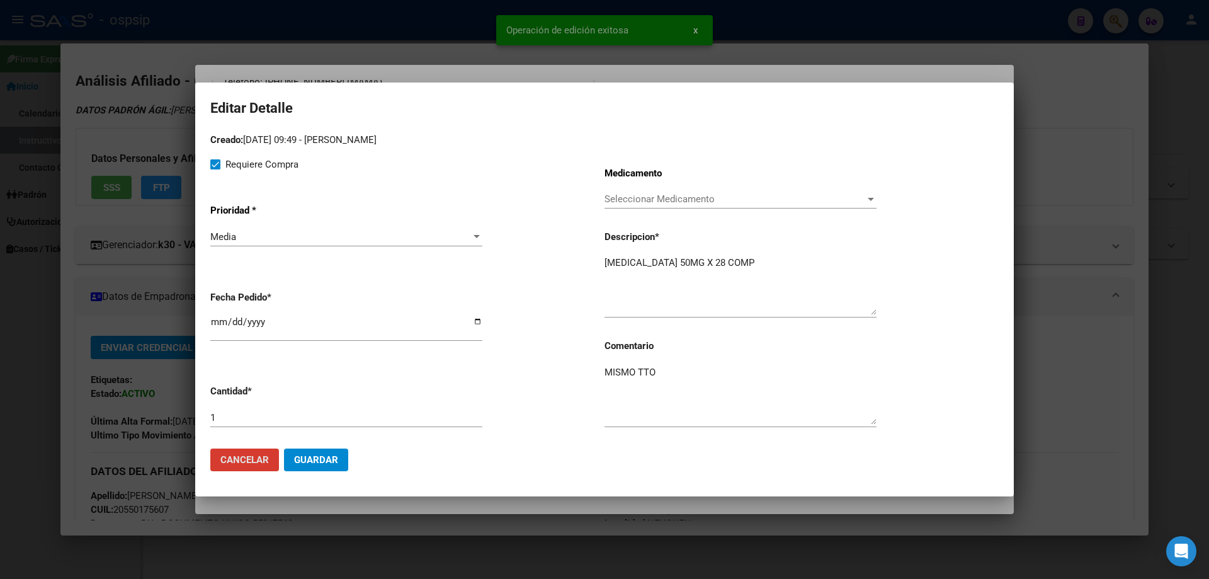
click at [319, 458] on span "Guardar" at bounding box center [316, 459] width 44 height 11
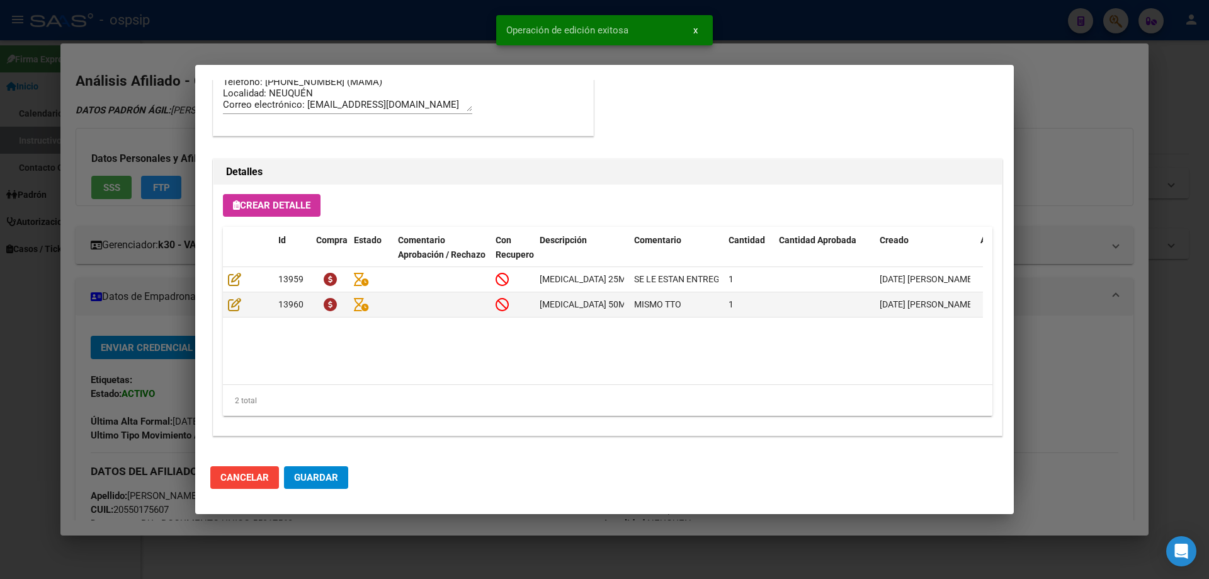
click at [310, 473] on span "Guardar" at bounding box center [316, 477] width 44 height 11
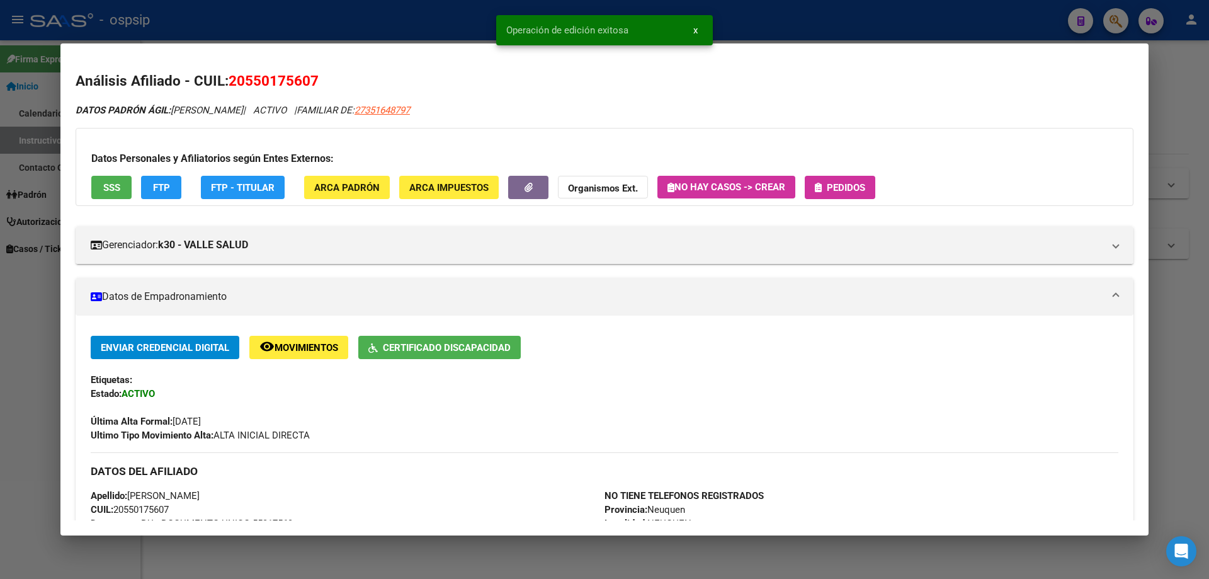
click at [839, 191] on span "Pedidos" at bounding box center [846, 187] width 38 height 11
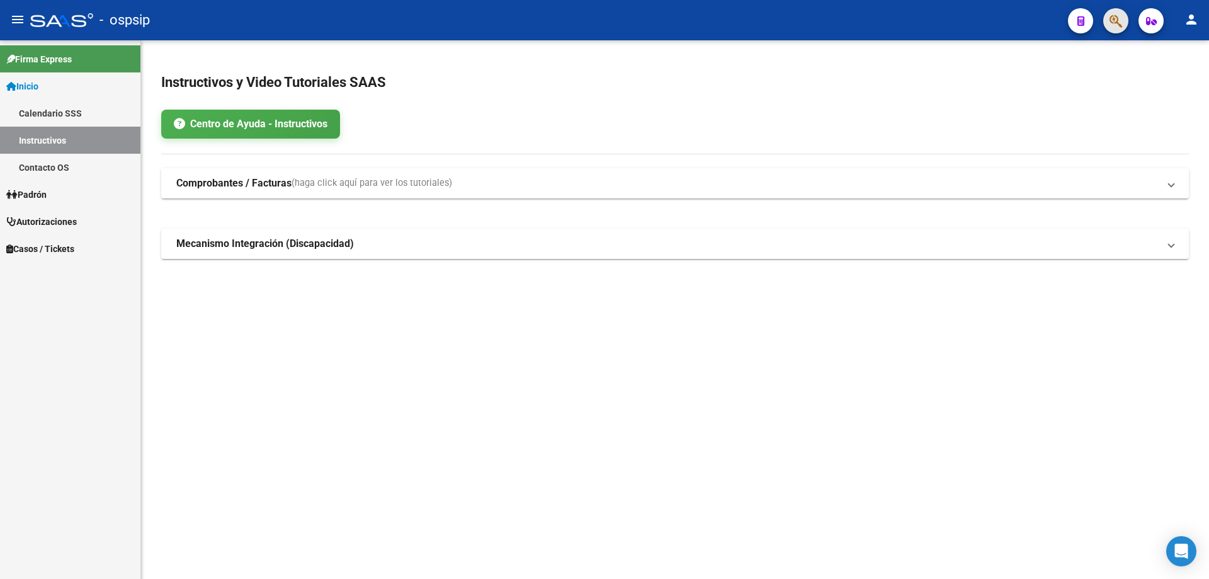
click at [1114, 24] on icon "button" at bounding box center [1115, 21] width 13 height 14
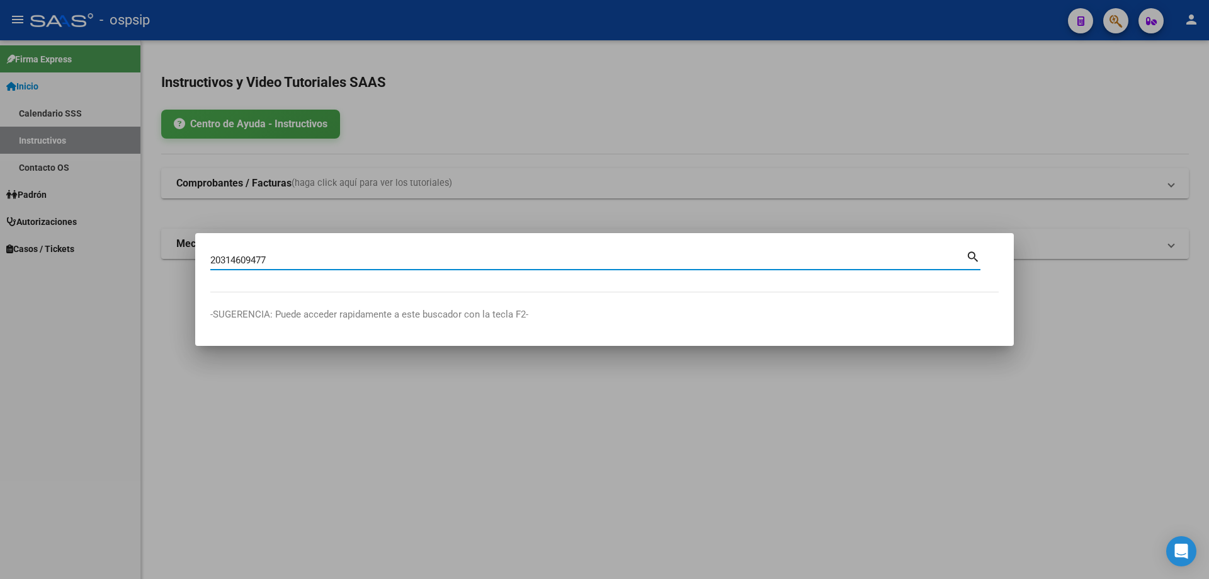
type input "20314609477"
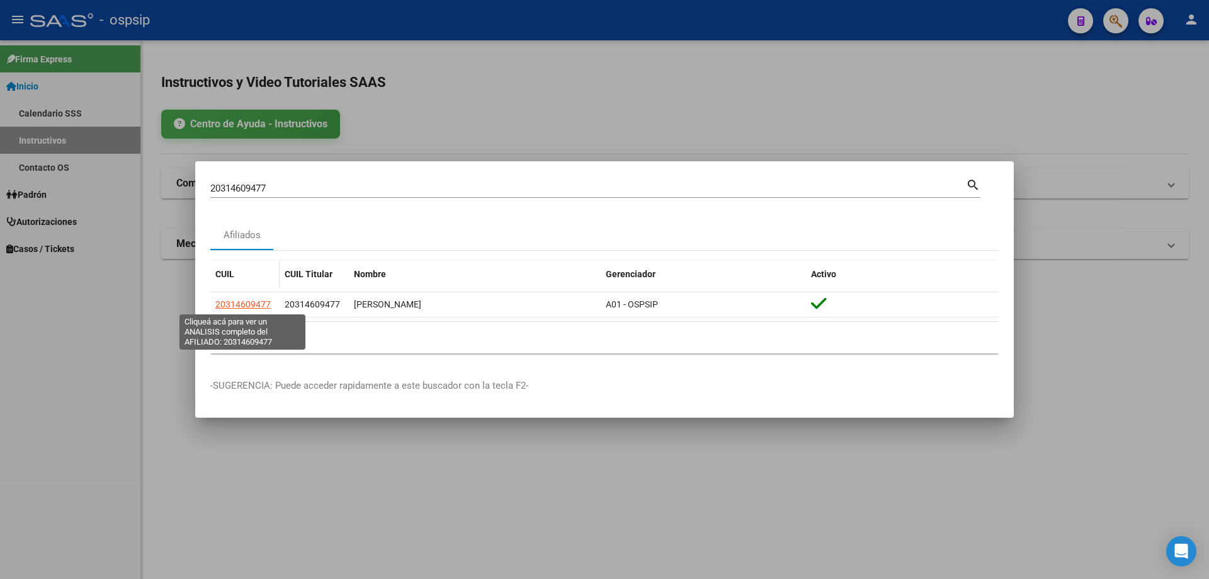
click at [264, 299] on span "20314609477" at bounding box center [242, 304] width 55 height 10
type textarea "20314609477"
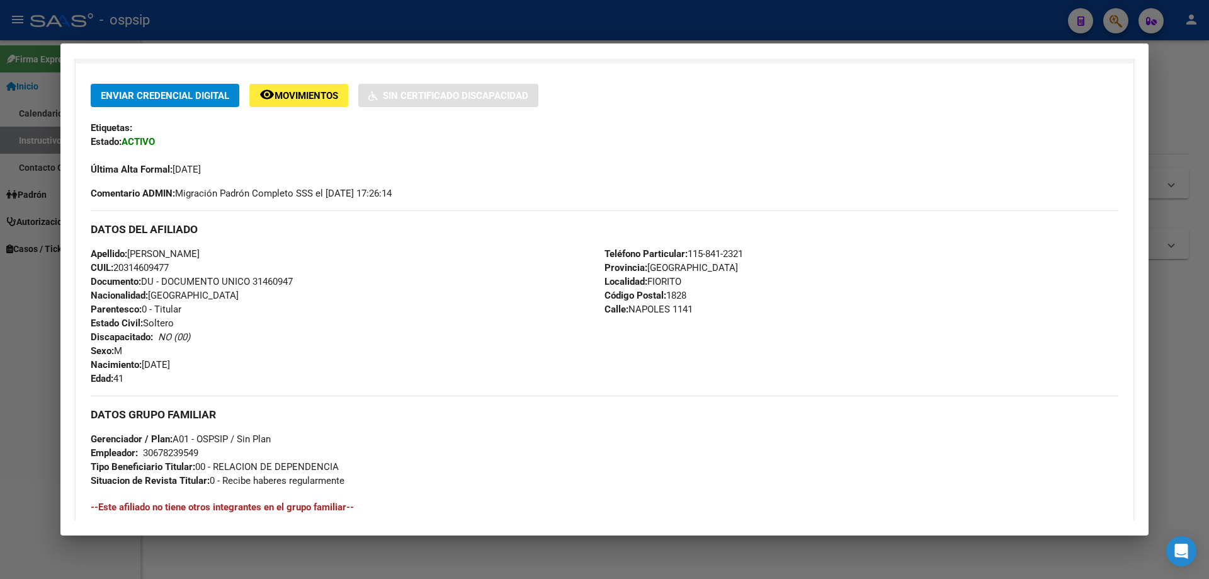
scroll to position [0, 0]
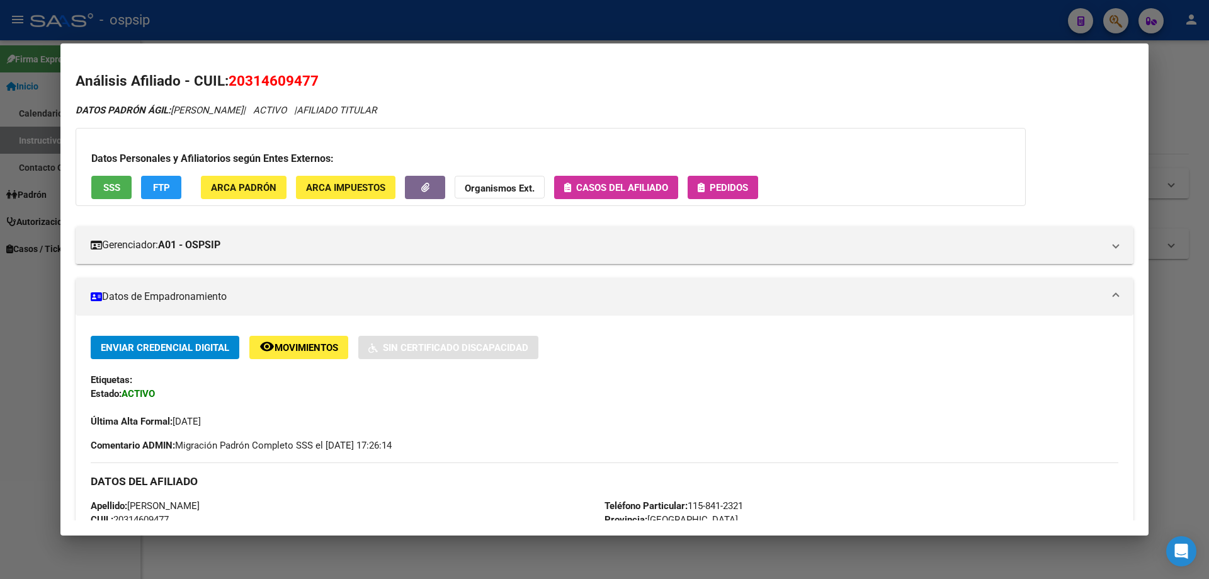
click at [711, 196] on button "Pedidos" at bounding box center [723, 187] width 71 height 23
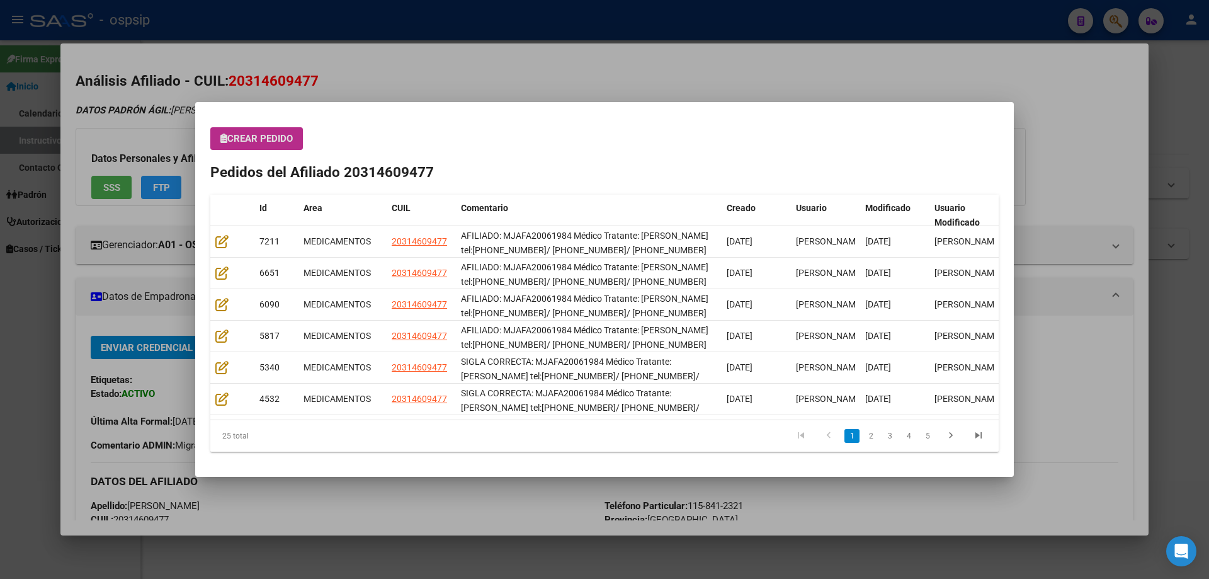
click at [266, 144] on span "Crear Pedido" at bounding box center [256, 138] width 72 height 11
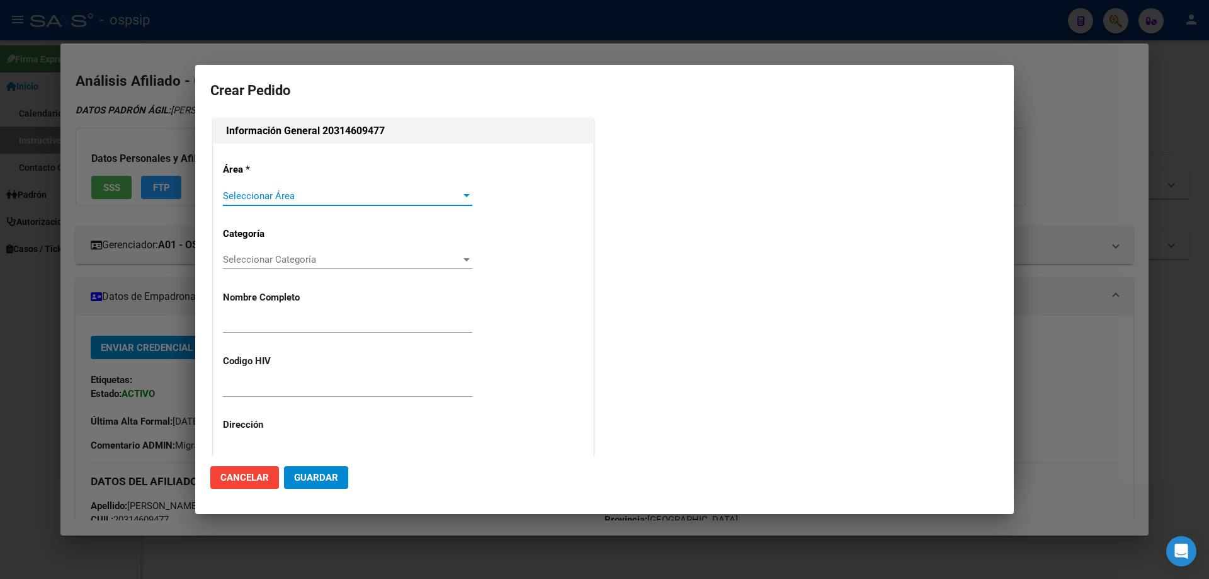
click at [261, 193] on span "Seleccionar Área" at bounding box center [342, 195] width 238 height 11
type input "JAVIER FERNANDO FALCON"
type input "MJAFA20061984"
type input "Buenos Aires, FIORITO, NAPOLES 1141"
type input "Particular: 115-841-2321"
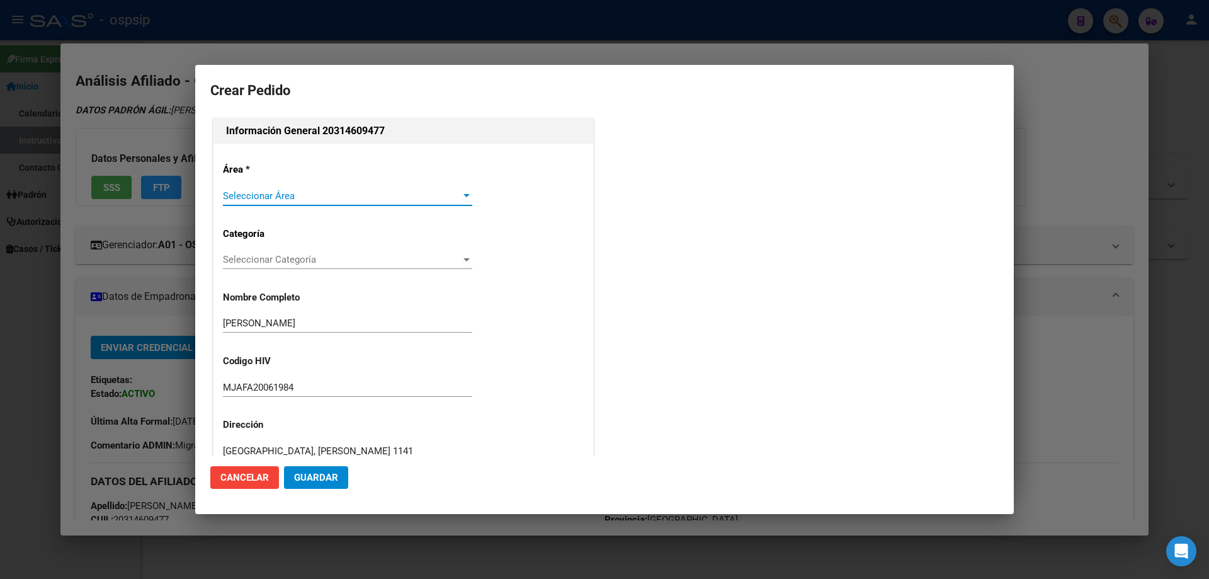
type input "BUENOS AIRES, FIORITO, NAPOLES 1141"
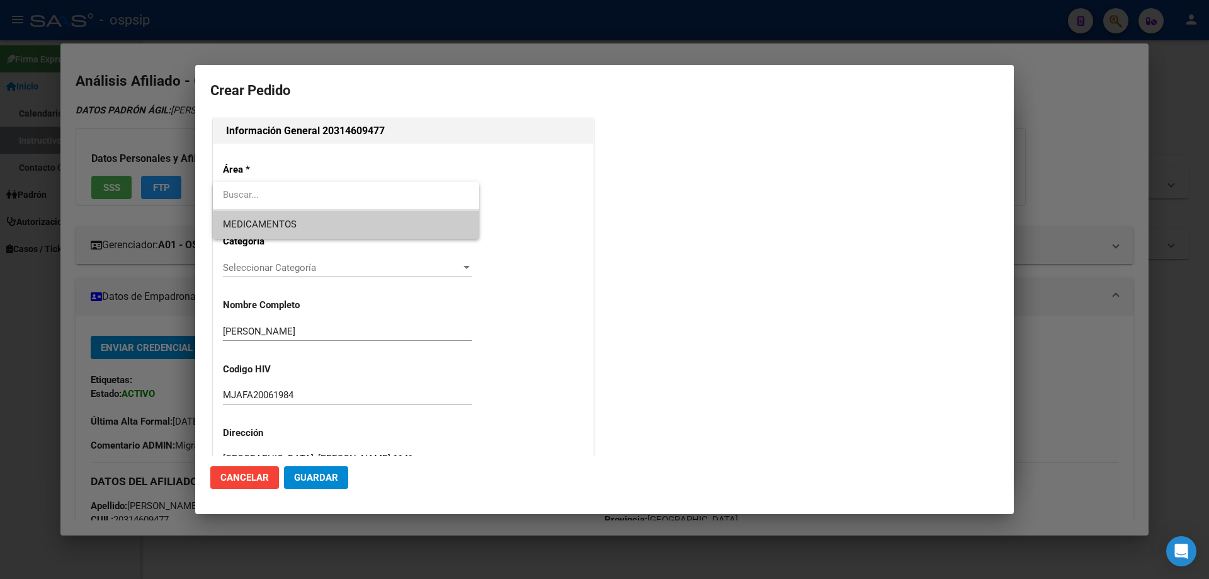
click at [255, 208] on input "dropdown search" at bounding box center [346, 195] width 266 height 28
click at [254, 227] on span "MEDICAMENTOS" at bounding box center [260, 223] width 74 height 11
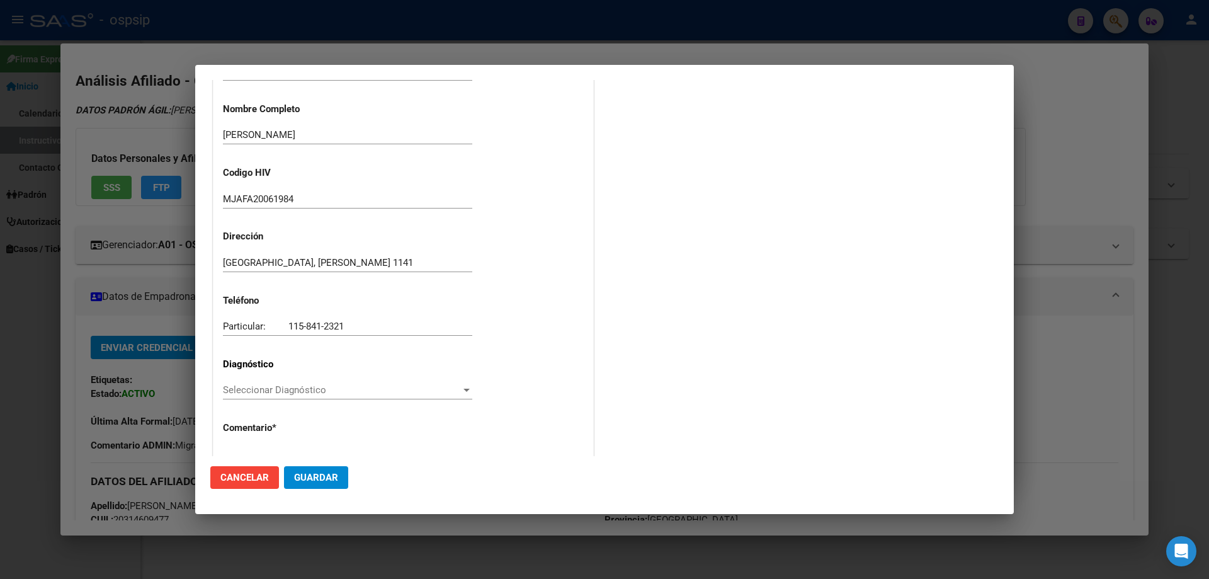
scroll to position [189, 0]
click at [247, 390] on span "Seleccionar Diagnóstico" at bounding box center [342, 388] width 238 height 11
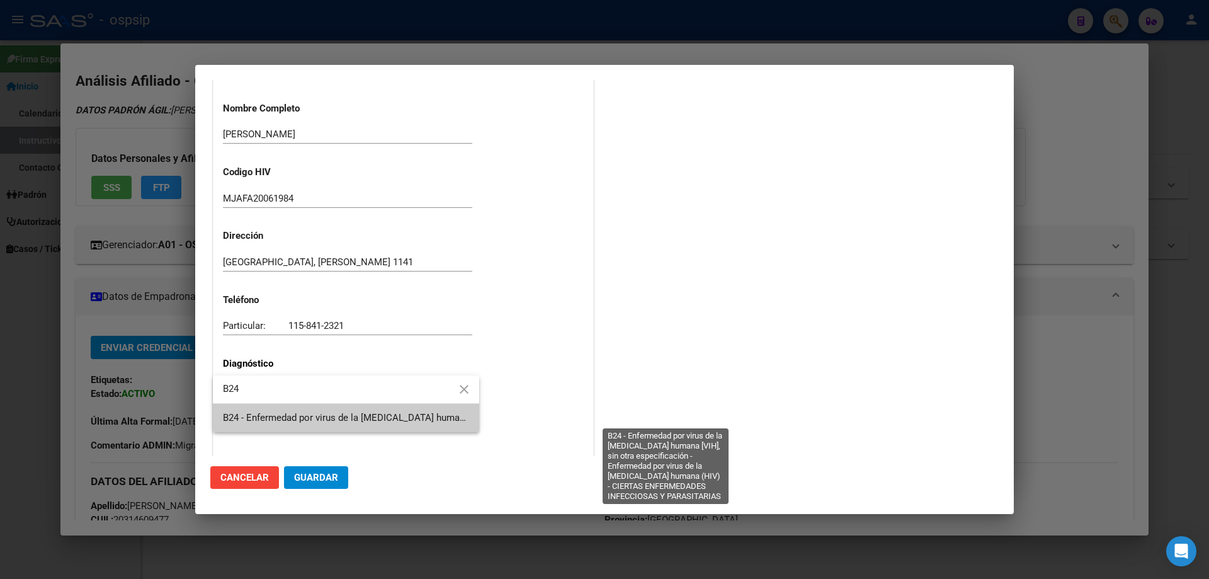
type input "B24"
click at [266, 416] on span "B24 - Enfermedad por virus de la [MEDICAL_DATA] humana [VIH], sin otra especifi…" at bounding box center [663, 417] width 881 height 11
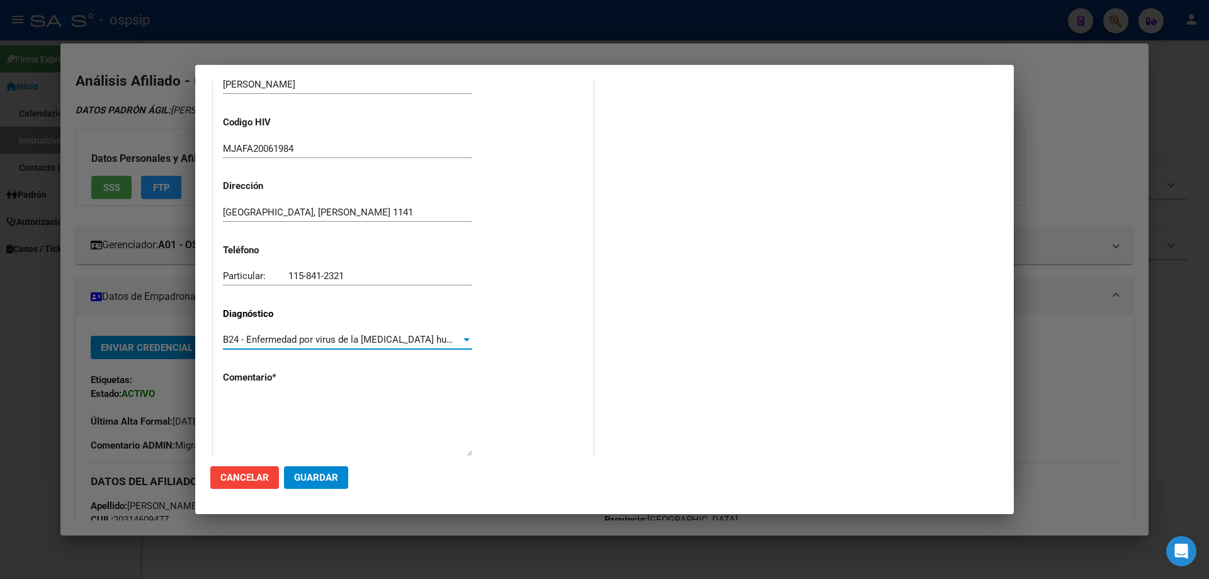
scroll to position [283, 0]
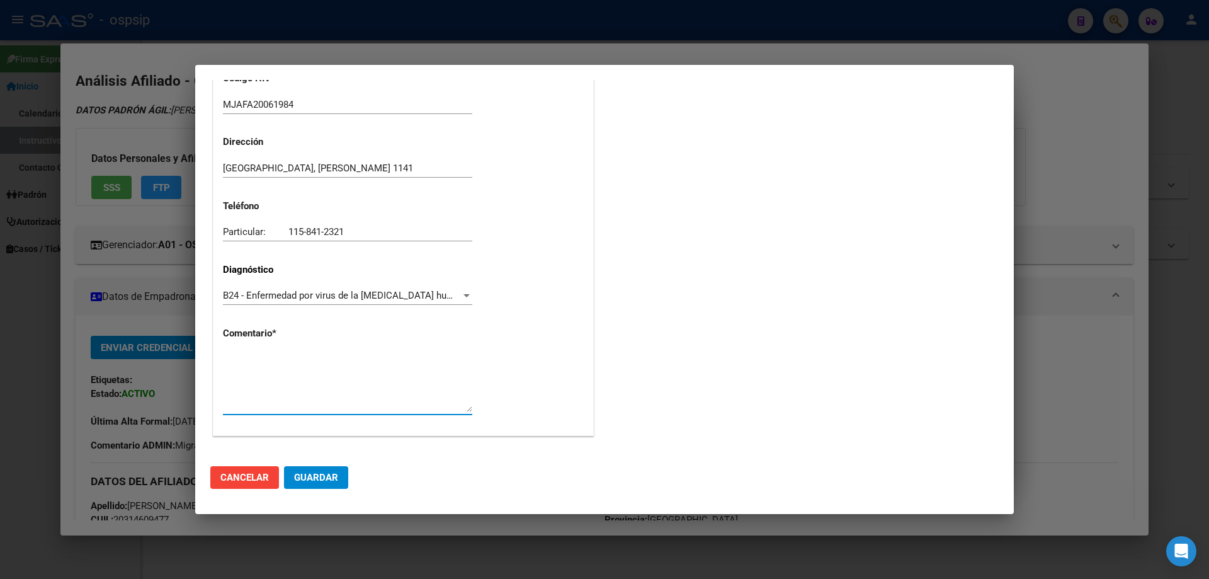
paste textarea "AFILIADO: MJAFA20061984 Médico Tratante: DE CAROLIS tel:11-51438088/ 11-3358787…"
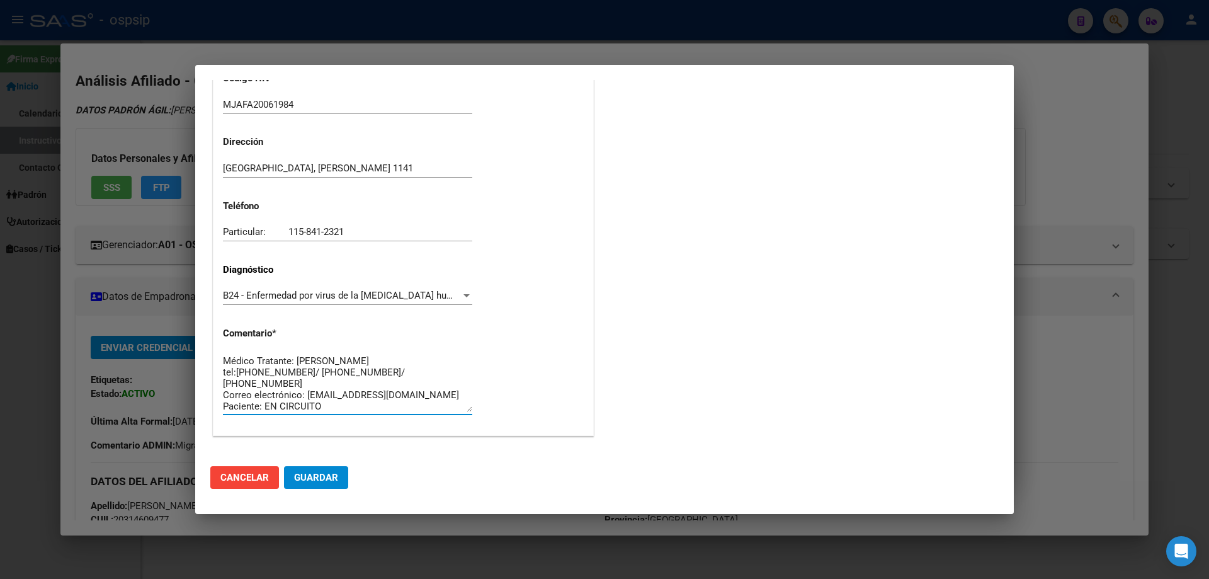
scroll to position [0, 0]
type textarea "AFILIADO: MJAFA20061984 Médico Tratante: DE CAROLIS tel:11-51438088/ 11-3358787…"
click at [325, 474] on mat-dialog-actions "Cancelar Guardar" at bounding box center [604, 477] width 788 height 43
click at [322, 481] on span "Guardar" at bounding box center [316, 477] width 44 height 11
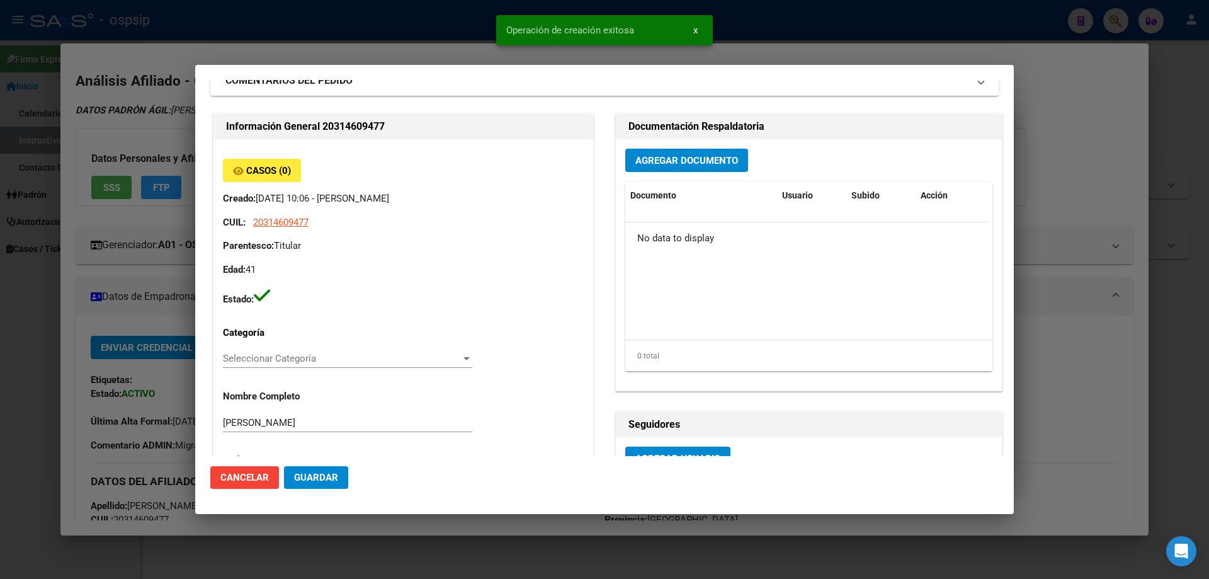
scroll to position [0, 0]
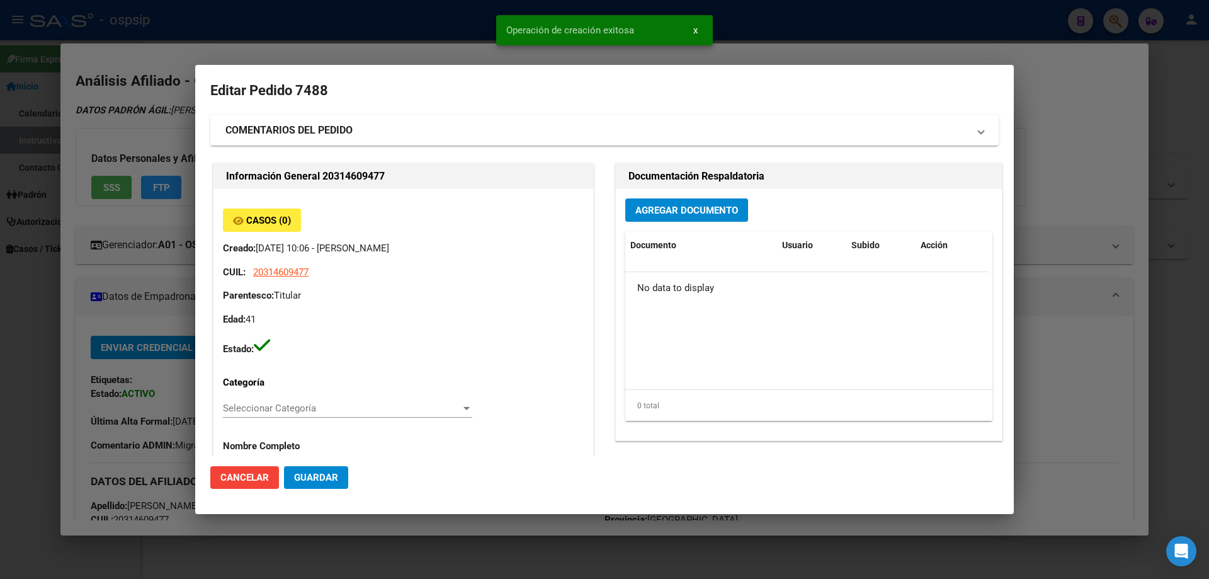
click at [668, 184] on h2 "Documentación Respaldatoria" at bounding box center [808, 176] width 361 height 15
click at [670, 208] on span "Agregar Documento" at bounding box center [686, 210] width 103 height 11
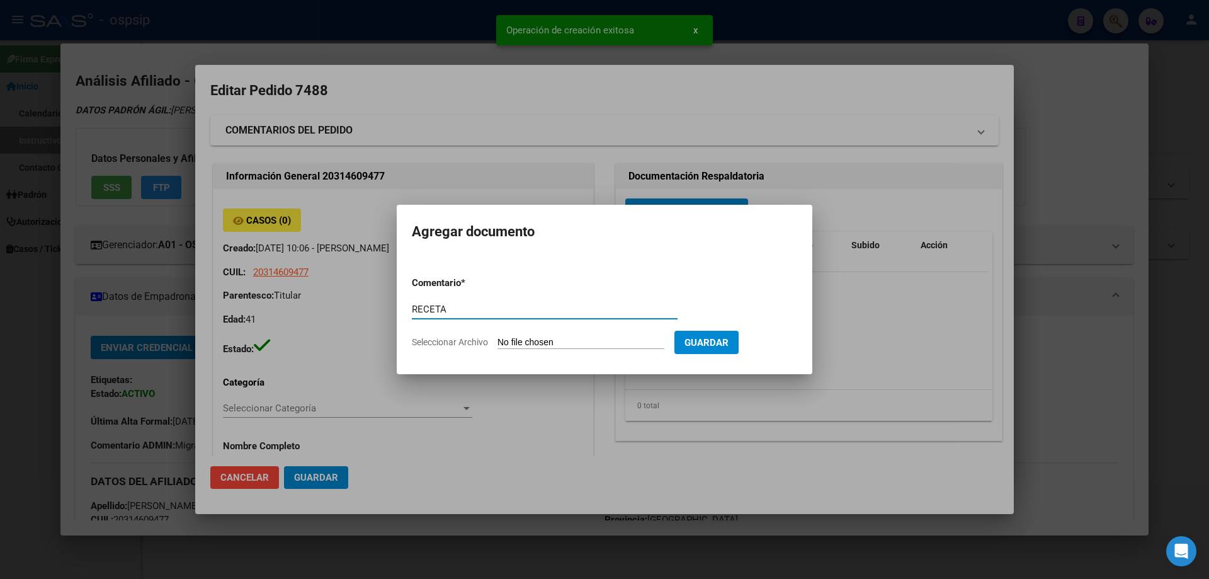
type input "RECETA"
click at [561, 338] on input "Seleccionar Archivo" at bounding box center [580, 343] width 167 height 12
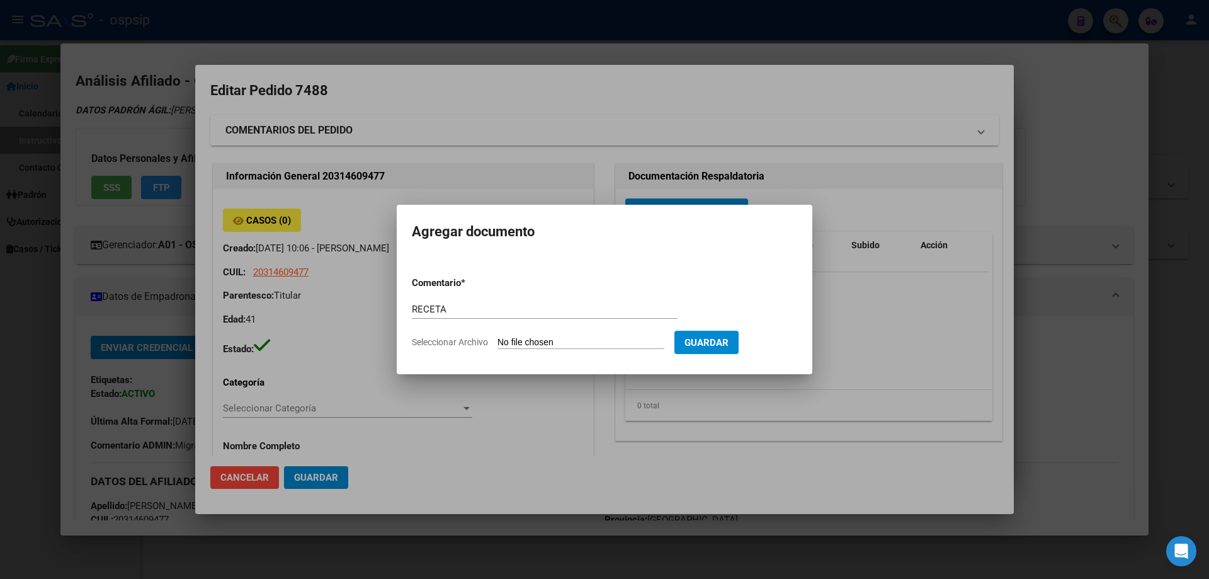
type input "C:\fakepath\20251009_142139 (1).jpg"
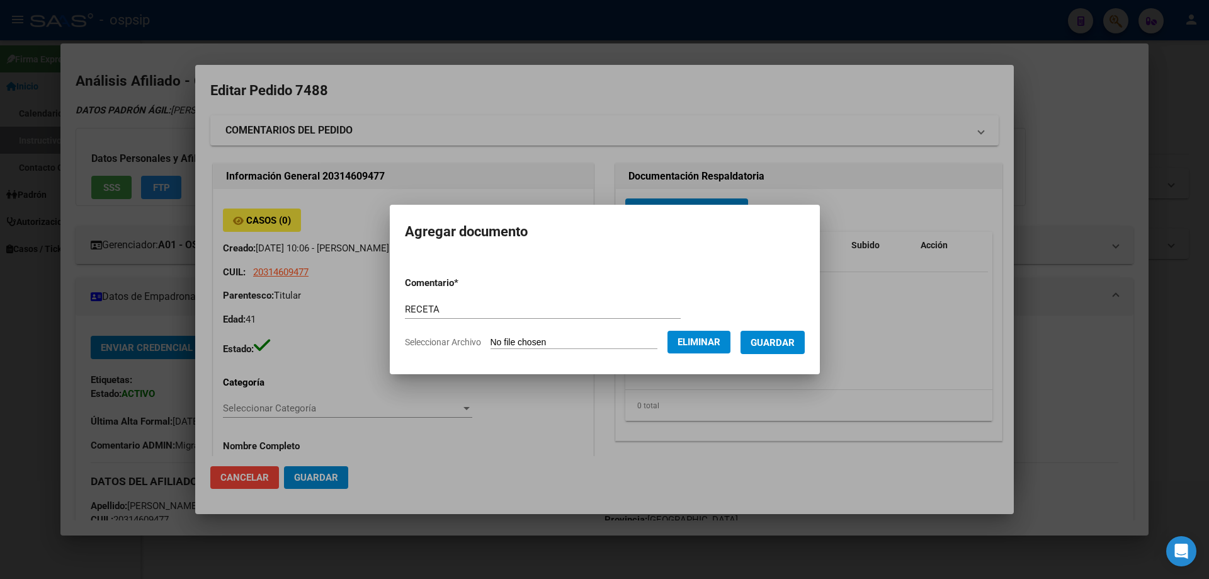
click at [777, 338] on span "Guardar" at bounding box center [773, 342] width 44 height 11
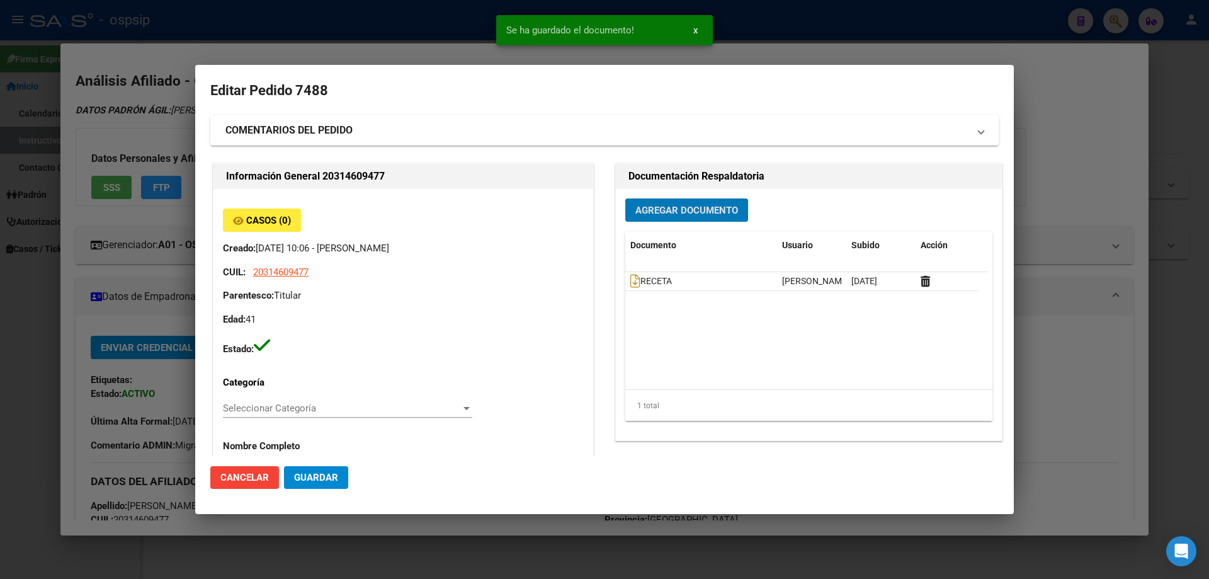
click at [668, 198] on button "Agregar Documento" at bounding box center [686, 209] width 123 height 23
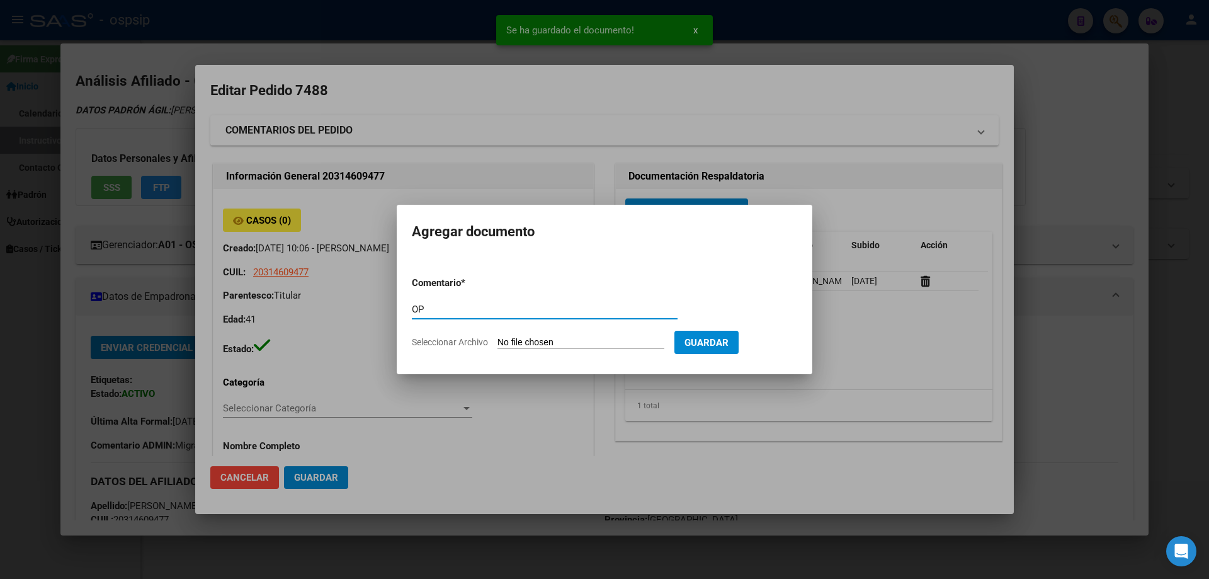
type input "O"
type input "PLANILLAS"
click at [528, 346] on input "Seleccionar Archivo" at bounding box center [580, 343] width 167 height 12
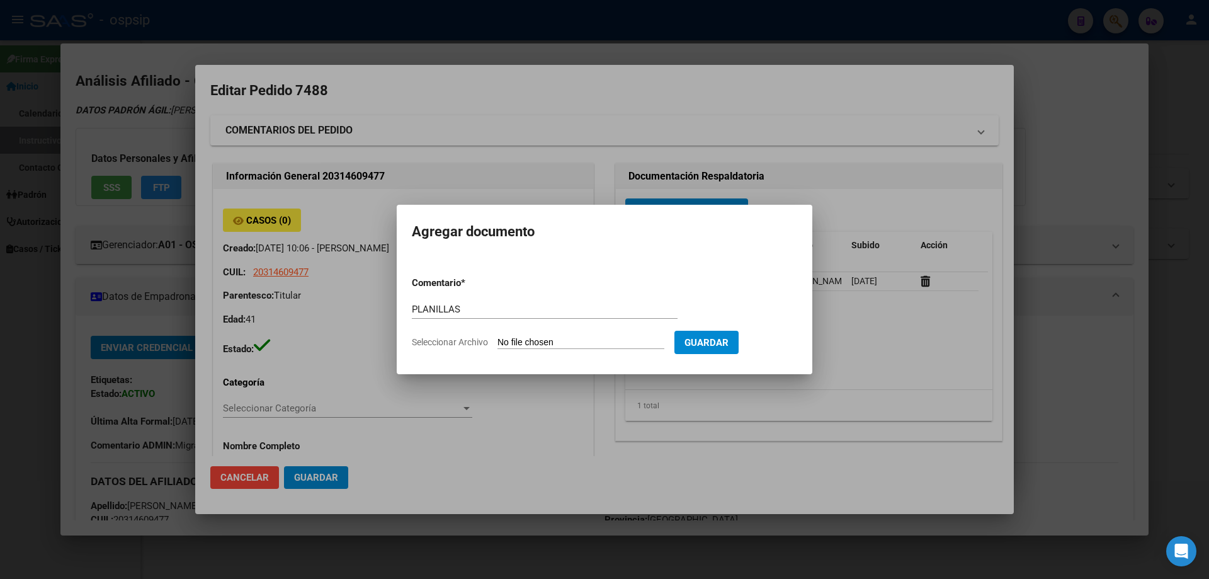
type input "C:\fakepath\20251014_153033.jpg"
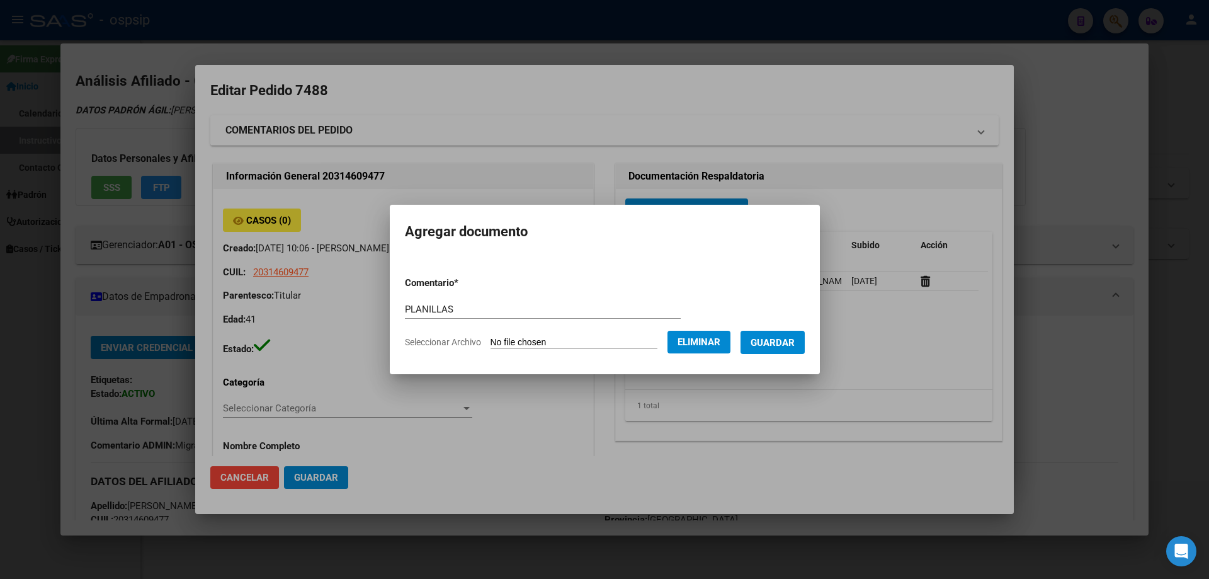
click at [788, 347] on span "Guardar" at bounding box center [773, 342] width 44 height 11
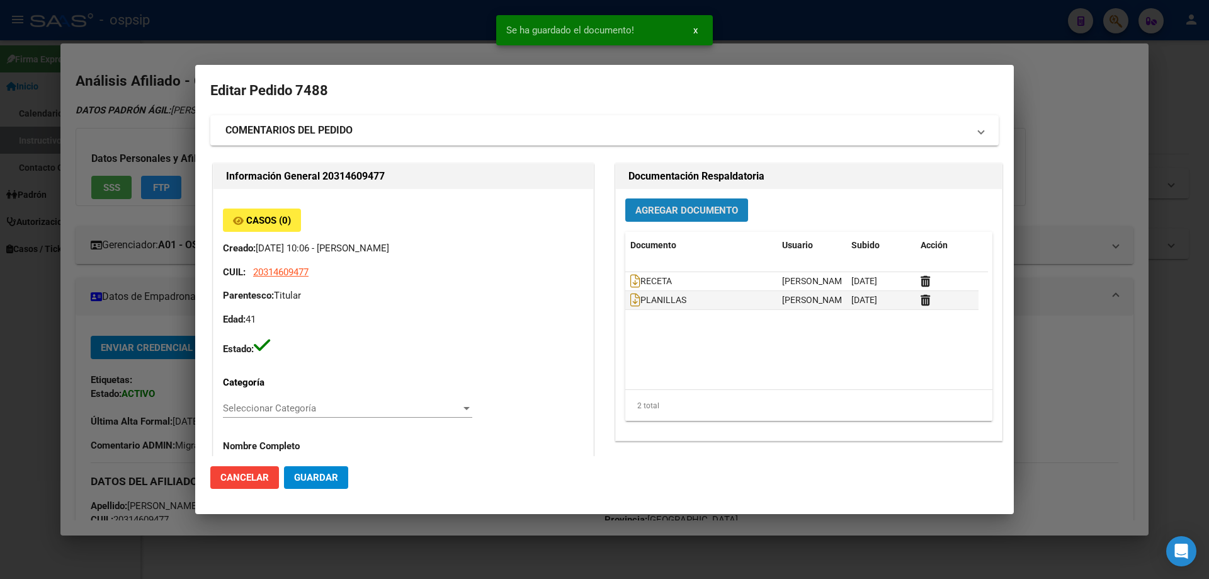
click at [668, 213] on span "Agregar Documento" at bounding box center [686, 210] width 103 height 11
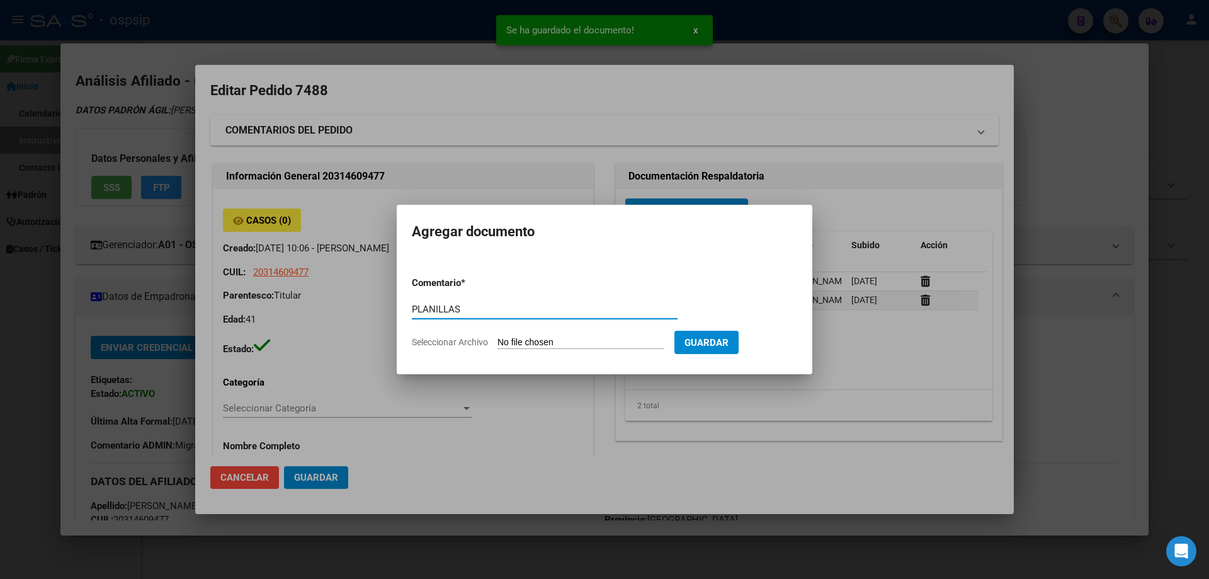
type input "PLANILLAS"
click at [551, 344] on input "Seleccionar Archivo" at bounding box center [580, 343] width 167 height 12
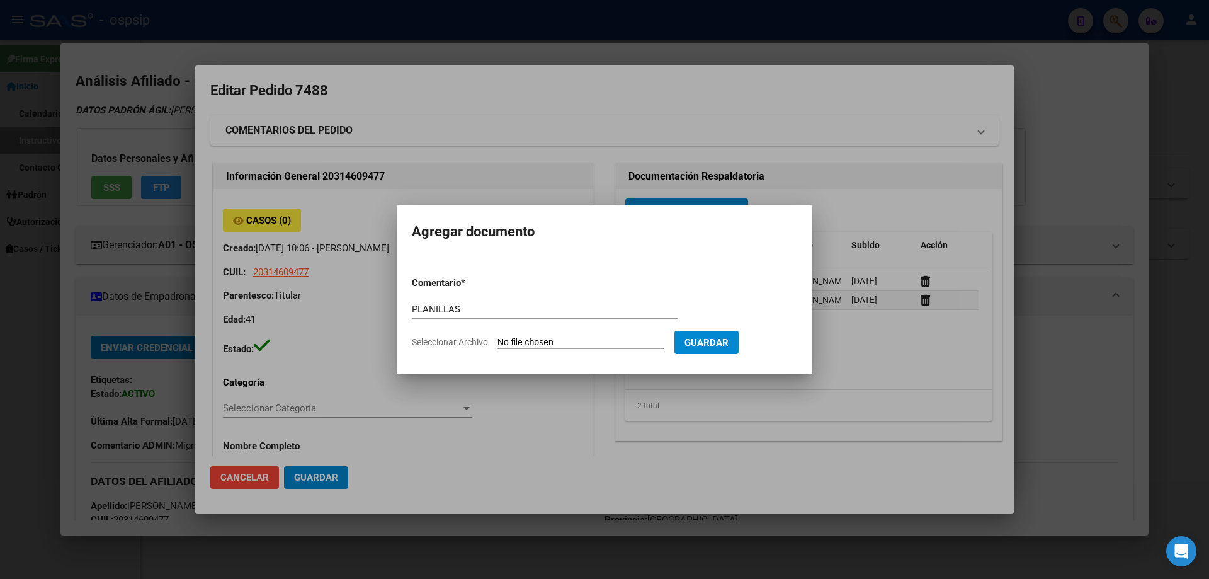
type input "C:\fakepath\20251014_153057.jpg"
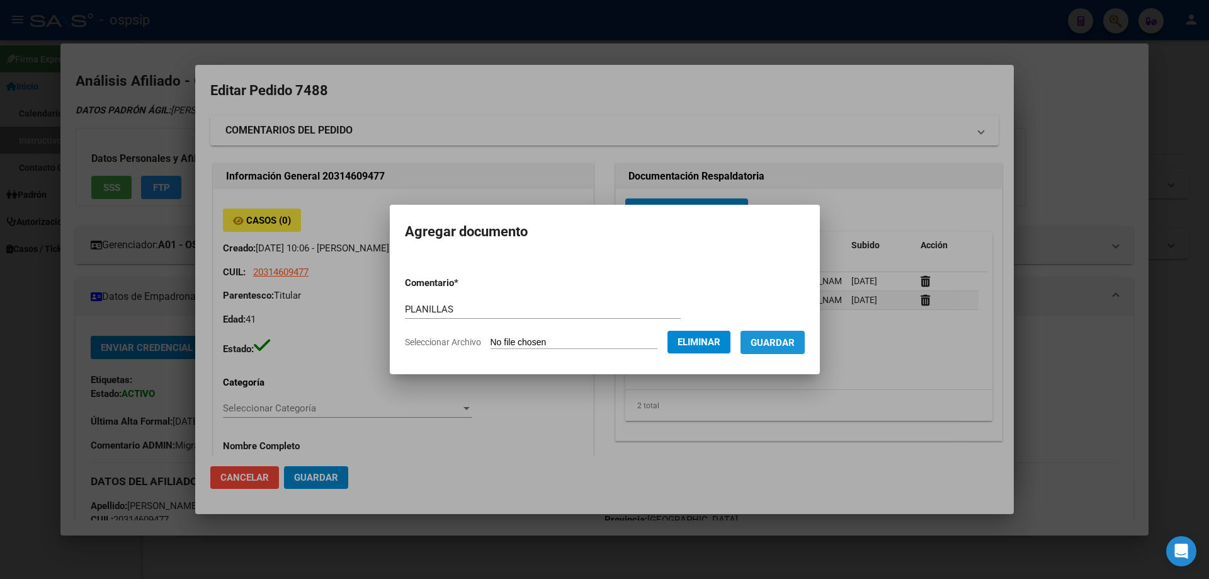
click at [784, 342] on span "Guardar" at bounding box center [773, 342] width 44 height 11
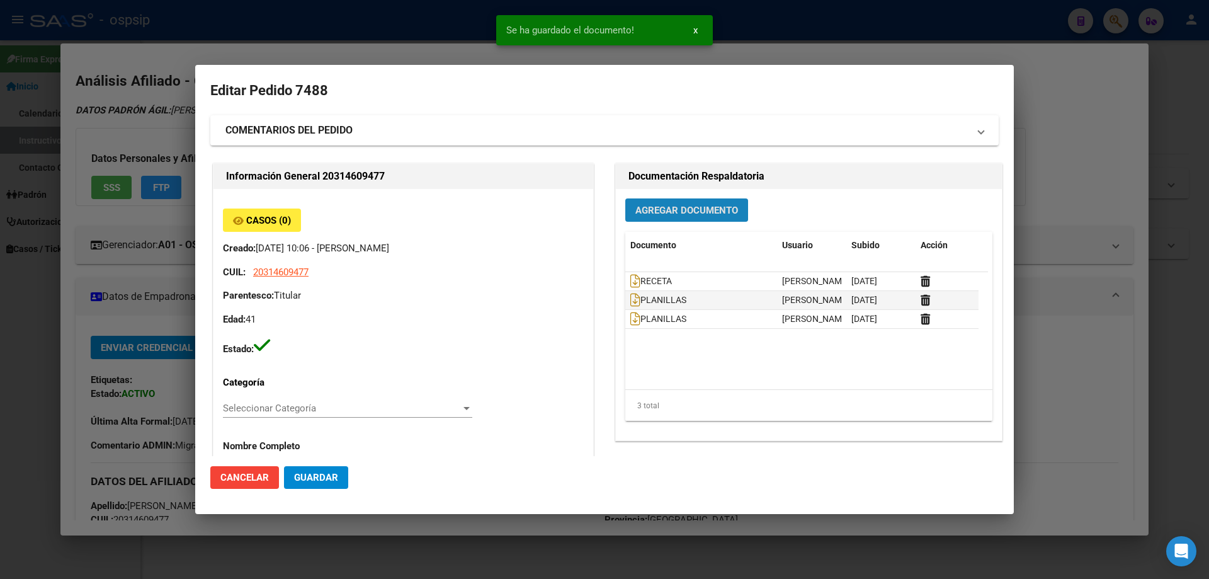
click at [655, 204] on span "Agregar Documento" at bounding box center [686, 209] width 103 height 11
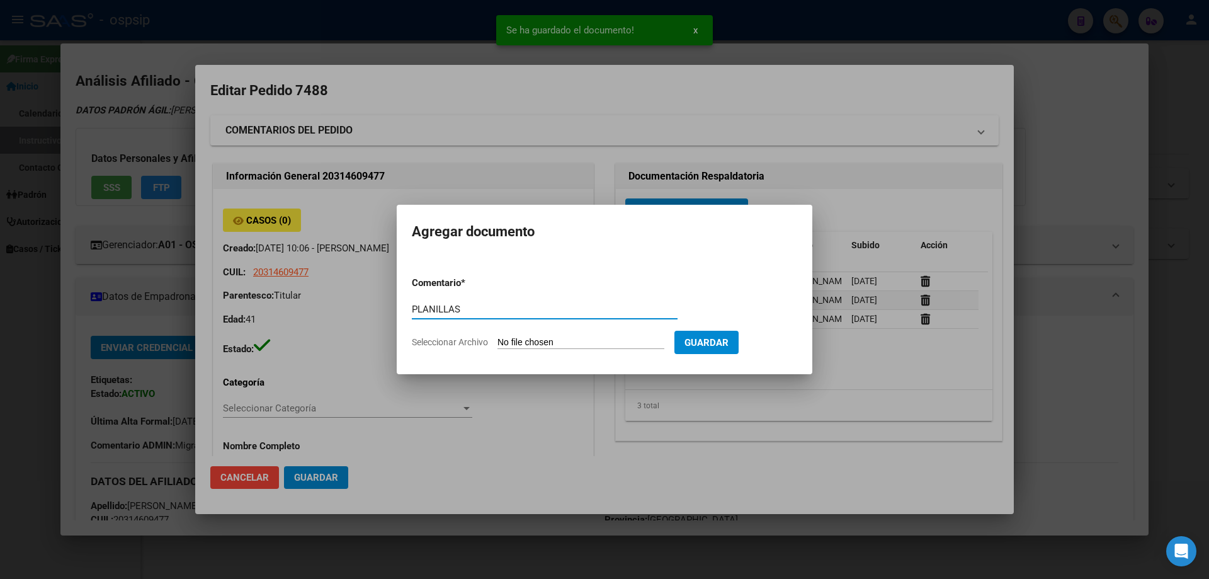
type input "PLANILLAS"
click at [562, 346] on input "Seleccionar Archivo" at bounding box center [580, 343] width 167 height 12
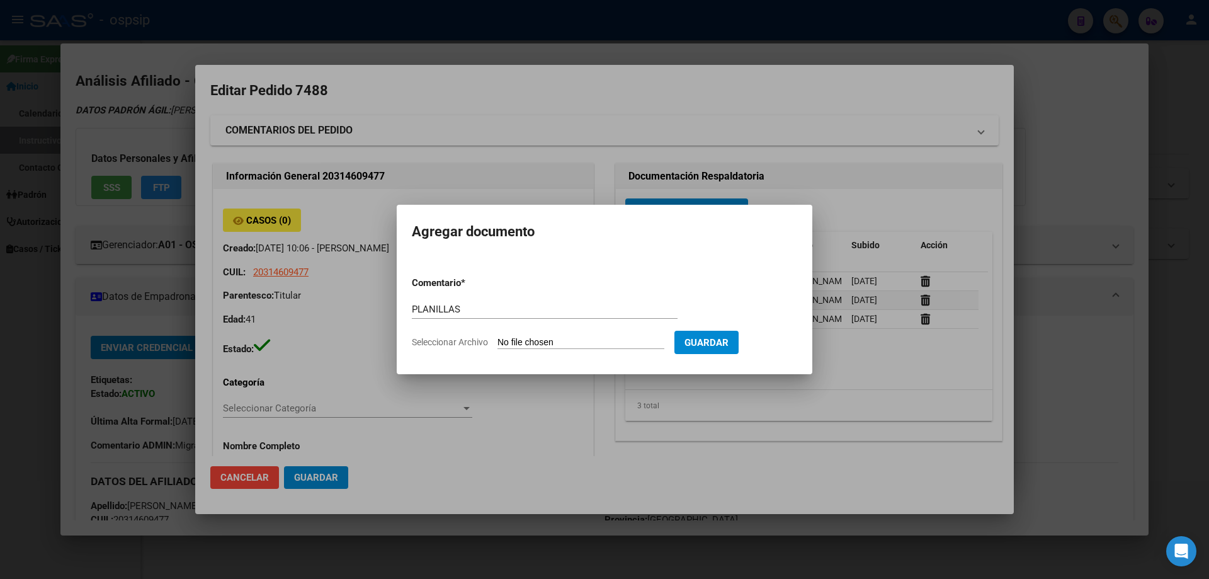
type input "C:\fakepath\20251014_153044.jpg"
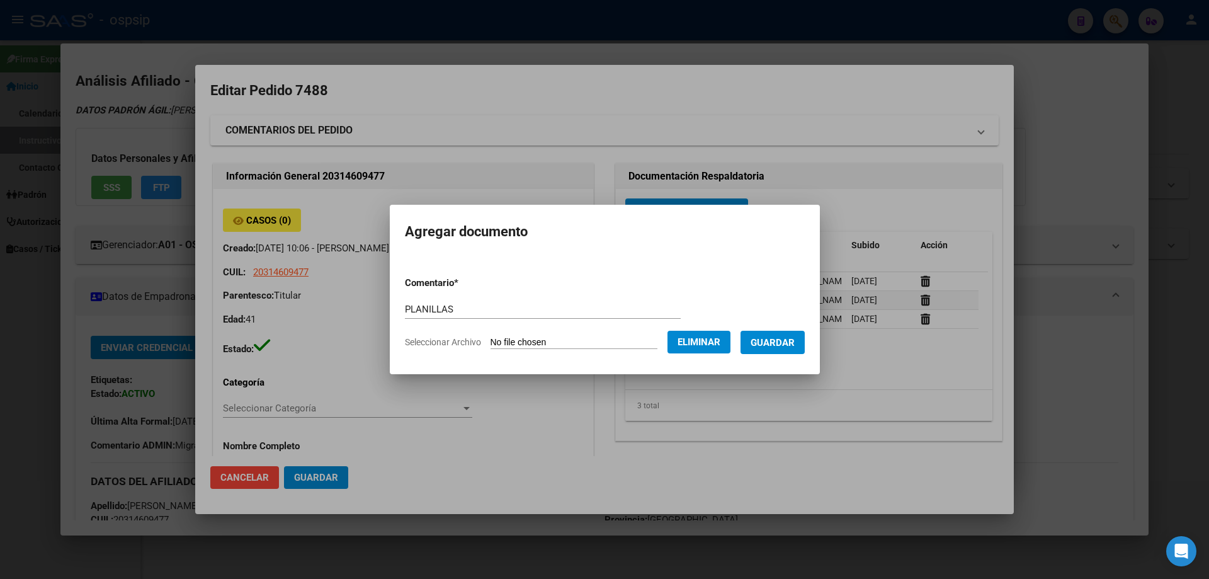
click at [784, 347] on span "Guardar" at bounding box center [773, 342] width 44 height 11
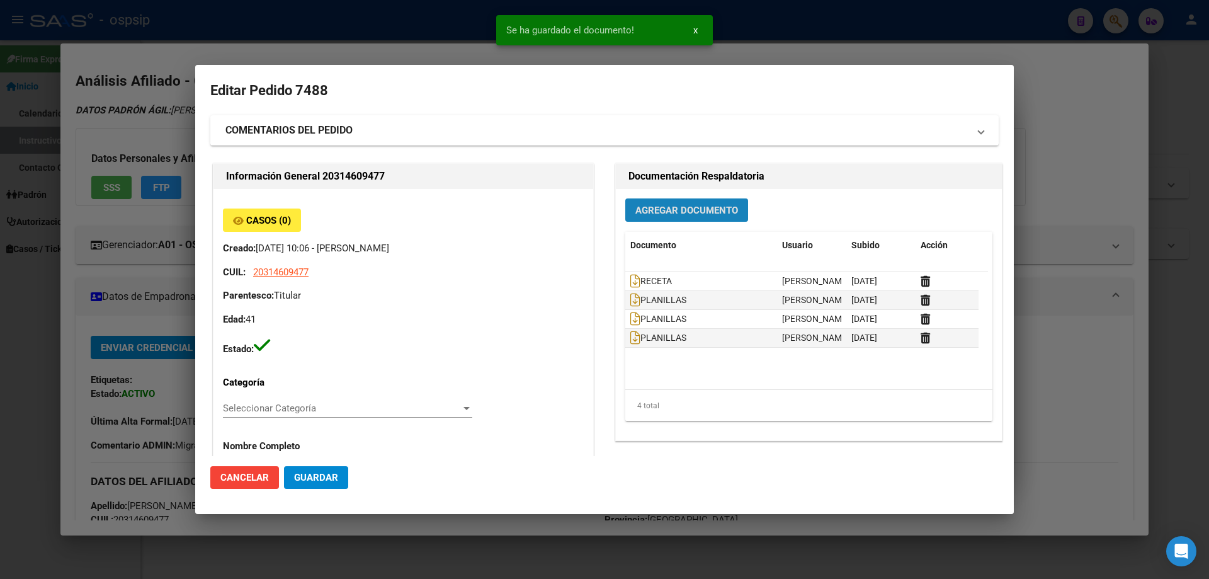
click at [676, 205] on span "Agregar Documento" at bounding box center [686, 210] width 103 height 11
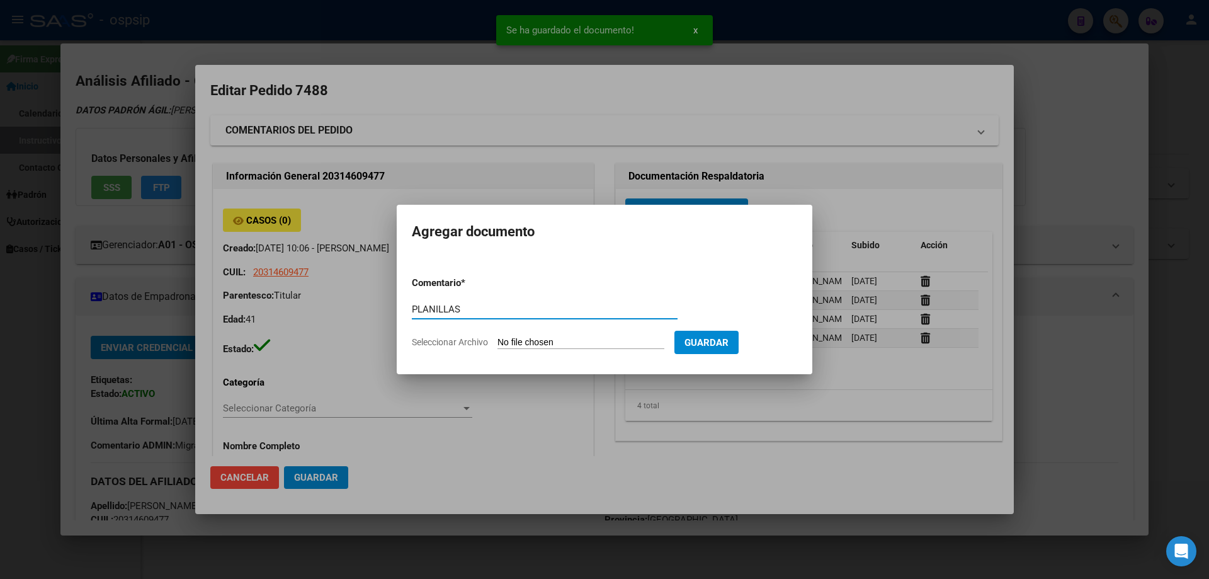
type input "PLANILLAS"
click at [567, 349] on form "Comentario * PLANILLAS Comentario Seleccionar Archivo Guardar" at bounding box center [604, 312] width 385 height 92
click at [533, 347] on input "Seleccionar Archivo" at bounding box center [580, 343] width 167 height 12
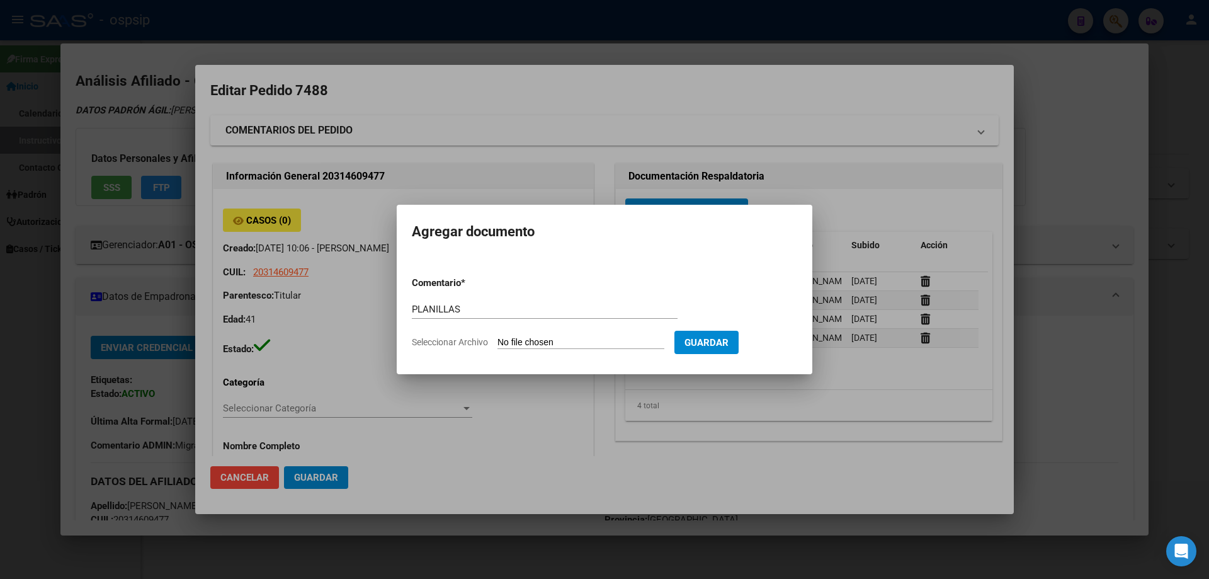
type input "C:\fakepath\20251014_153020.jpg"
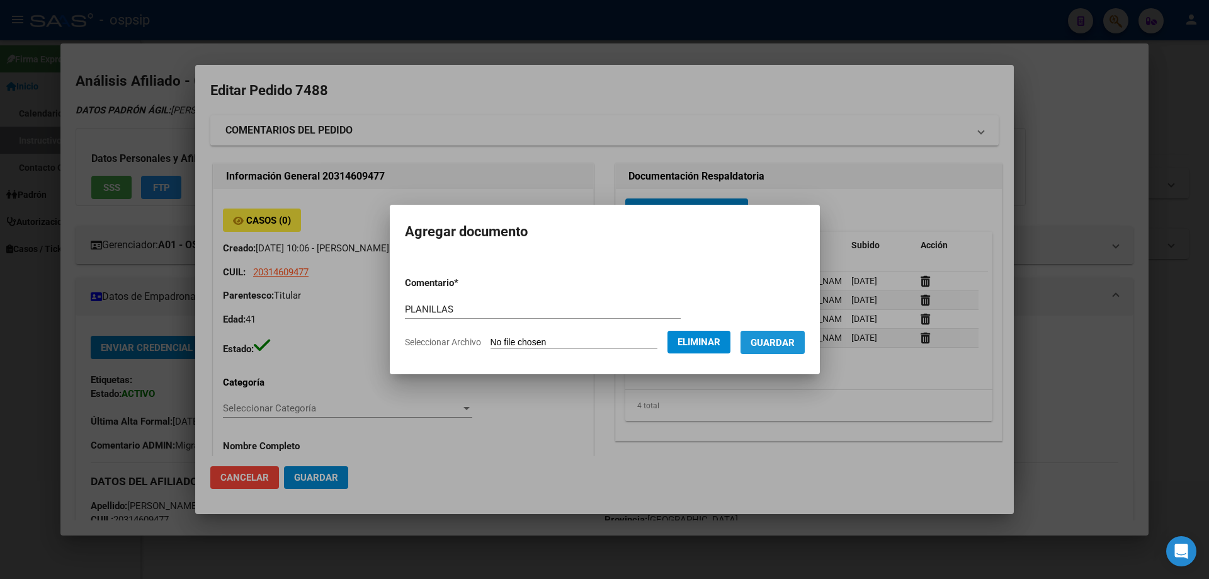
click at [783, 350] on button "Guardar" at bounding box center [773, 342] width 64 height 23
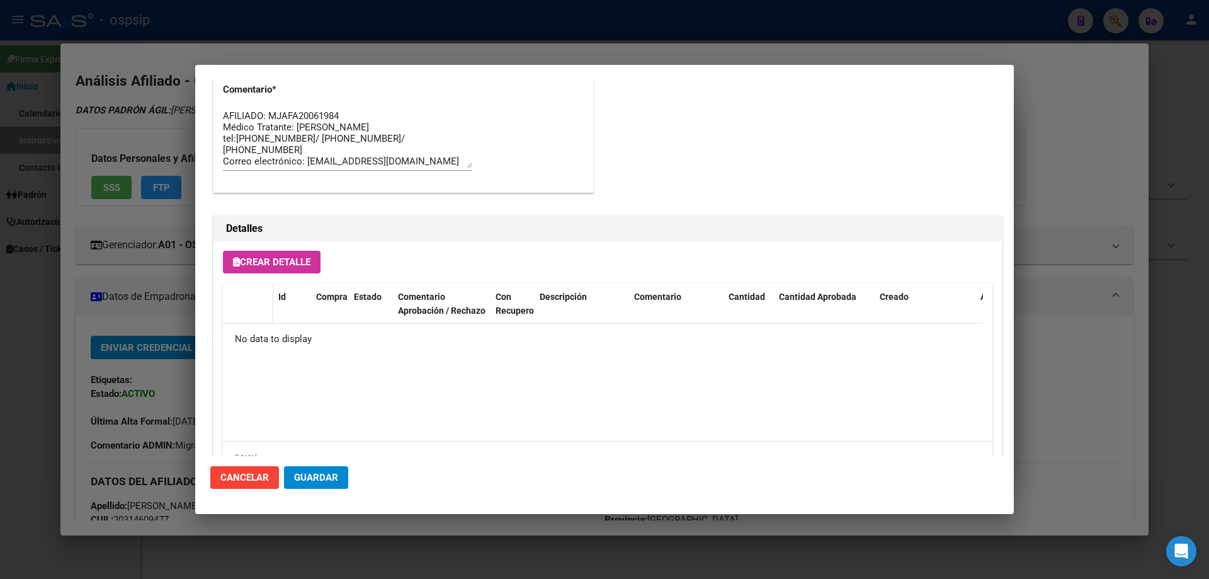
scroll to position [693, 0]
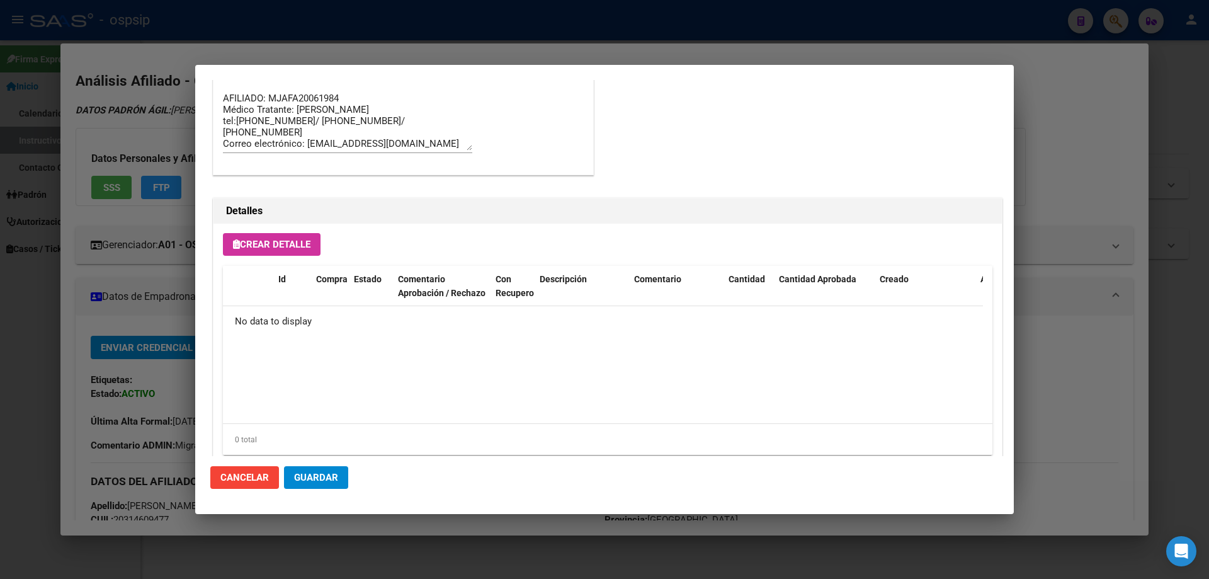
click at [254, 256] on div "Crear Detalle Id Compra Estado Comentario Aprobación / Rechazo Con Recupero Des…" at bounding box center [607, 349] width 788 height 251
click at [259, 246] on span "Crear Detalle" at bounding box center [271, 244] width 77 height 11
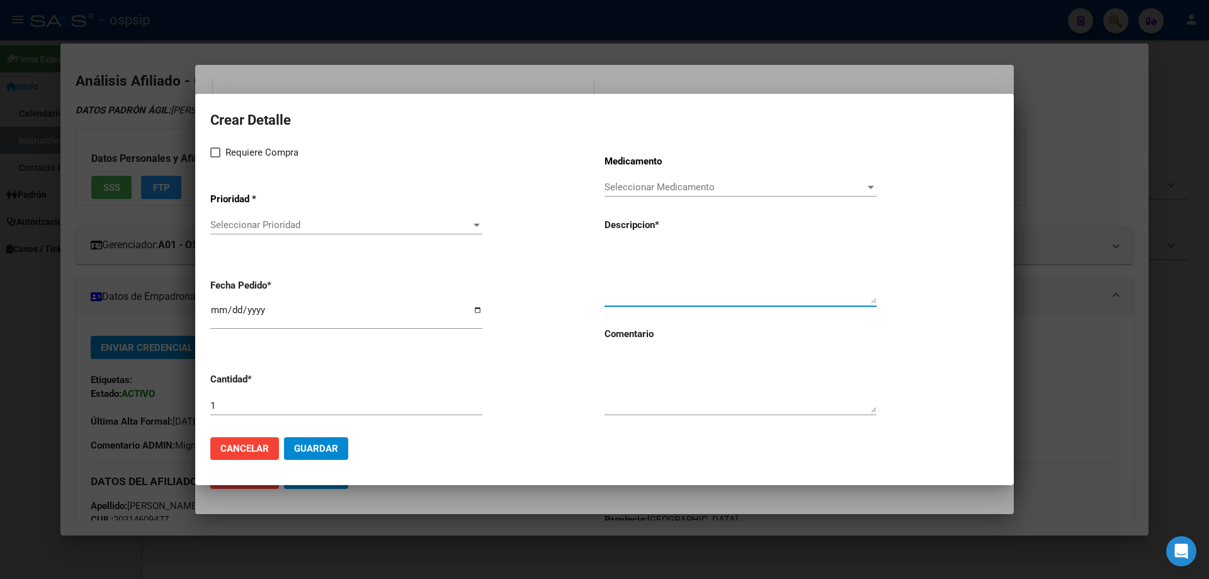
paste textarea "dolutegravir 50 mg comp x 30 (DTG)"
type textarea "dolutegravir 50 mg comp x 30 (DTG)"
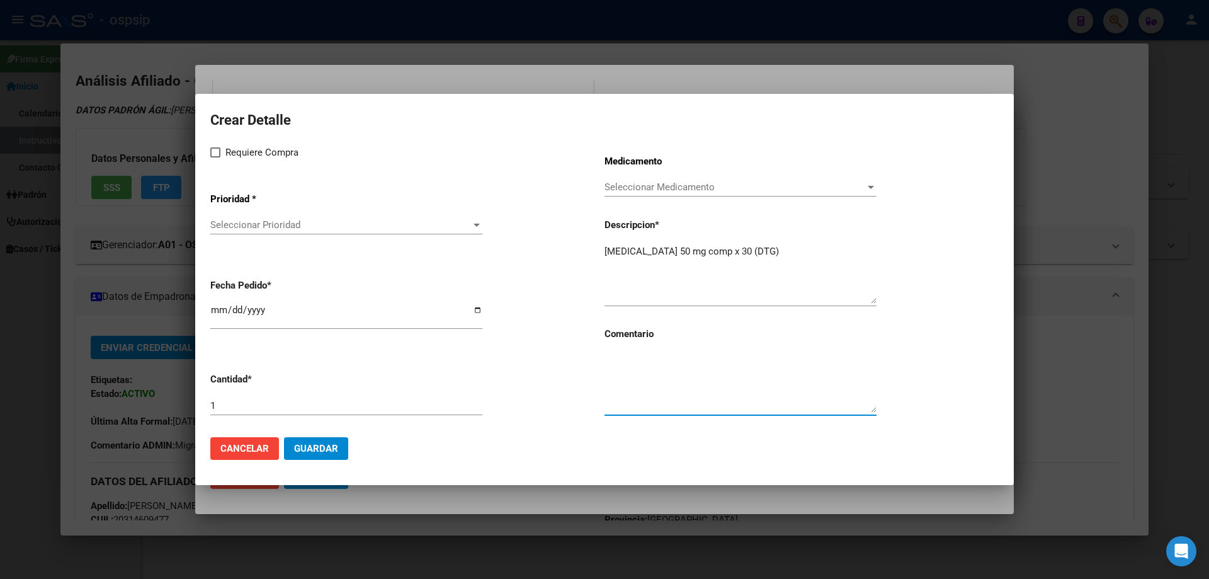
click at [634, 380] on textarea at bounding box center [740, 382] width 272 height 59
type textarea "MISMO TTO"
click at [208, 150] on mat-dialog-content "Crear Detalle Requiere Compra Prioridad * Seleccionar Prioridad Seleccionar Pri…" at bounding box center [604, 267] width 819 height 317
drag, startPoint x: 220, startPoint y: 155, endPoint x: 227, endPoint y: 239, distance: 84.0
click at [220, 158] on label "Requiere Compra" at bounding box center [254, 152] width 88 height 15
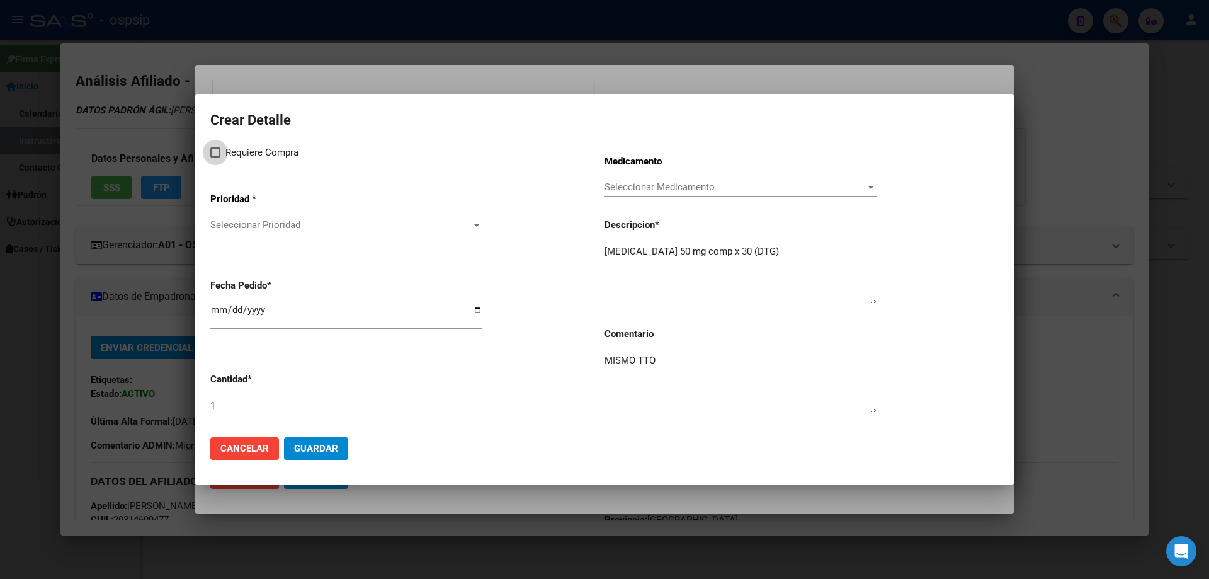
click at [215, 158] on input "Requiere Compra" at bounding box center [215, 157] width 1 height 1
checkbox input "true"
click at [231, 252] on div "Requiere Compra Prioridad * Seleccionar Prioridad Seleccionar Prioridad Fecha P…" at bounding box center [407, 286] width 394 height 282
click at [240, 222] on span "Seleccionar Prioridad" at bounding box center [340, 224] width 261 height 11
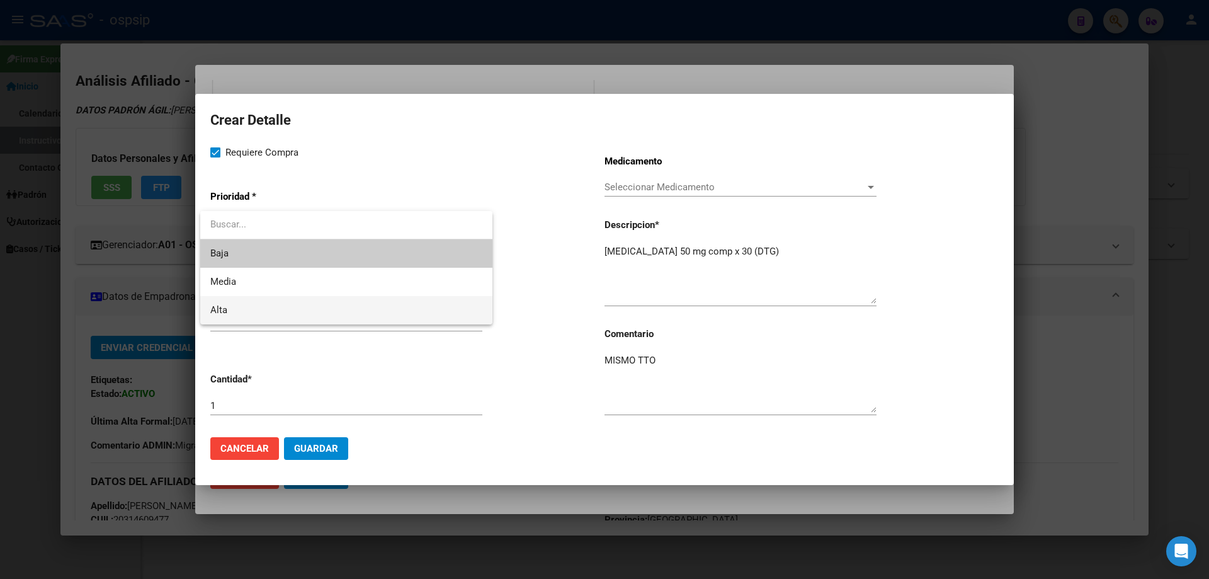
click at [233, 306] on span "Alta" at bounding box center [346, 310] width 272 height 28
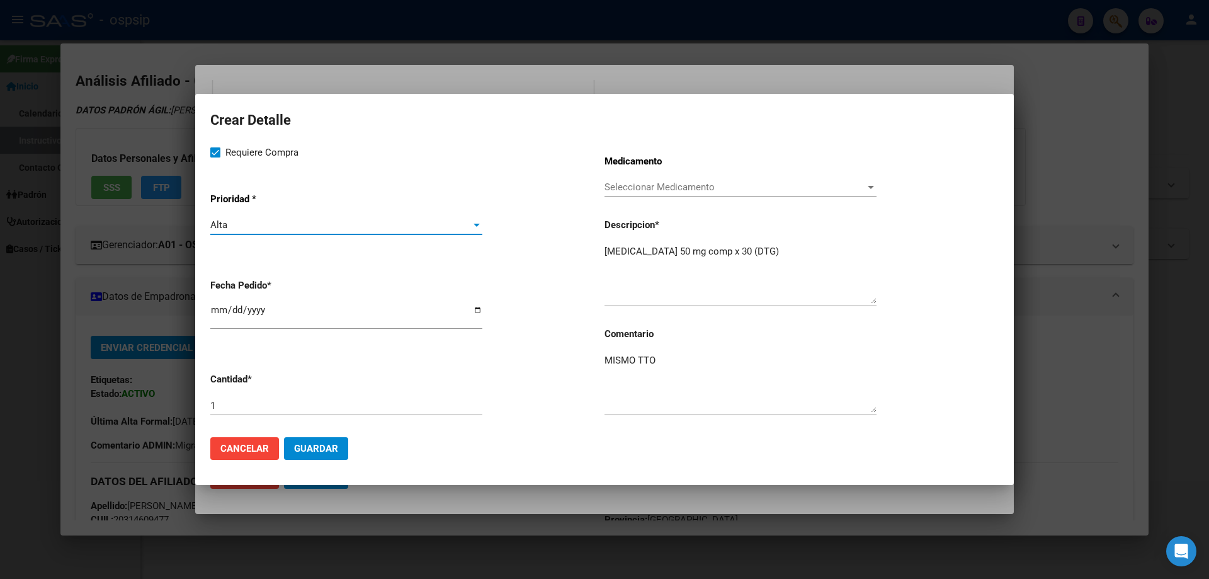
click at [253, 227] on div "Alta" at bounding box center [340, 224] width 261 height 11
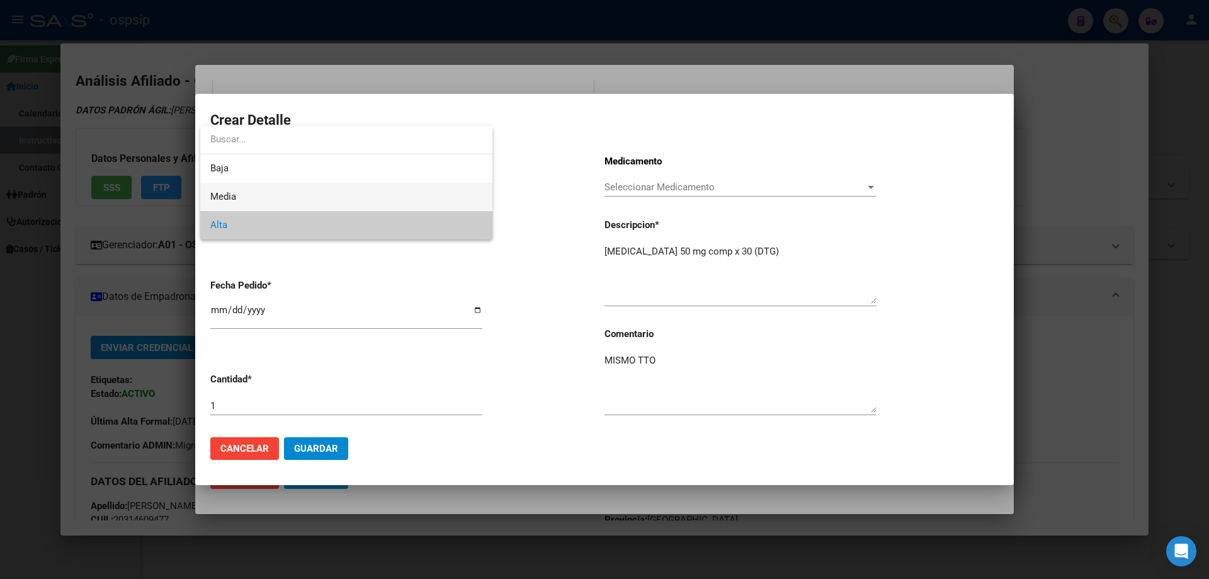
click at [235, 190] on span "Media" at bounding box center [346, 197] width 272 height 28
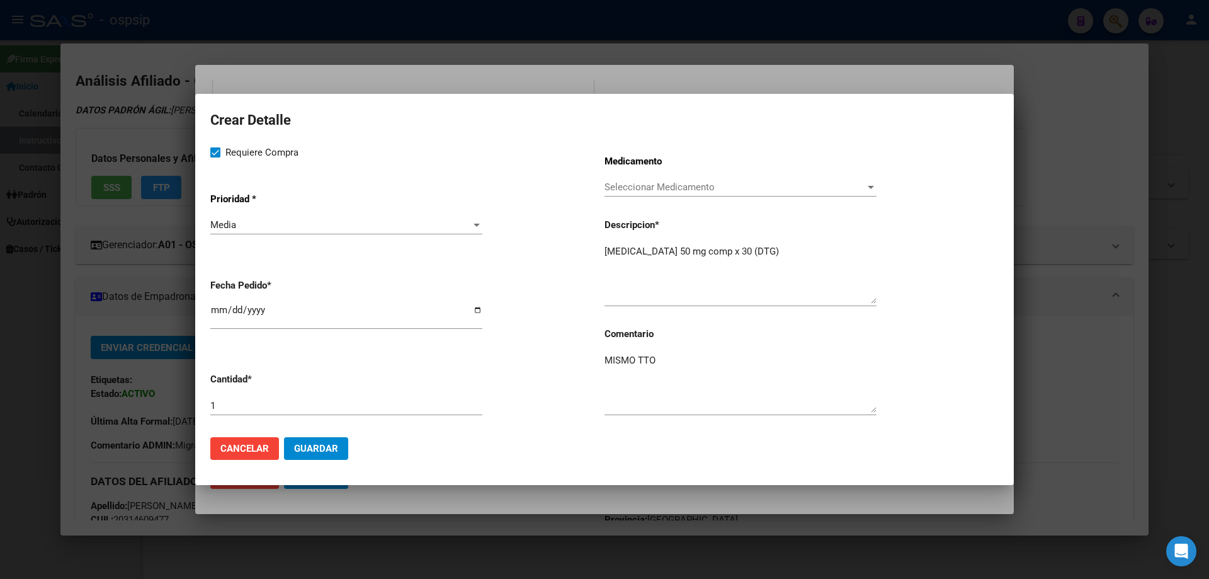
click at [215, 304] on div "[DATE]" at bounding box center [346, 315] width 272 height 27
type input "2025-10-09"
click at [336, 436] on mat-dialog-actions "Cancelar Guardar" at bounding box center [604, 448] width 788 height 43
click at [338, 448] on button "Guardar" at bounding box center [316, 448] width 64 height 23
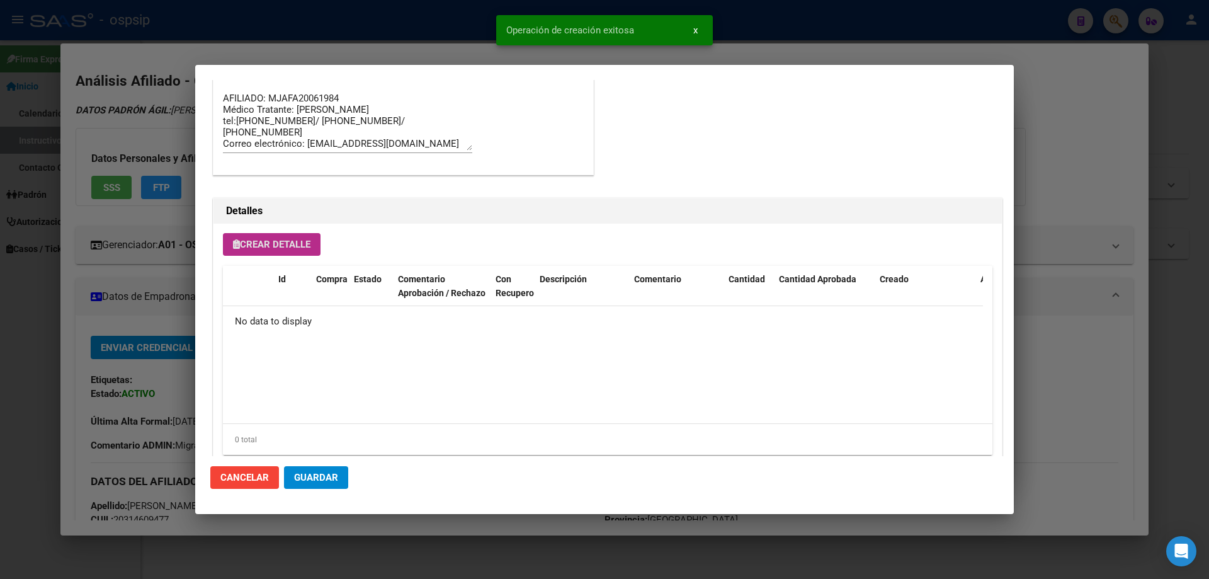
scroll to position [717, 0]
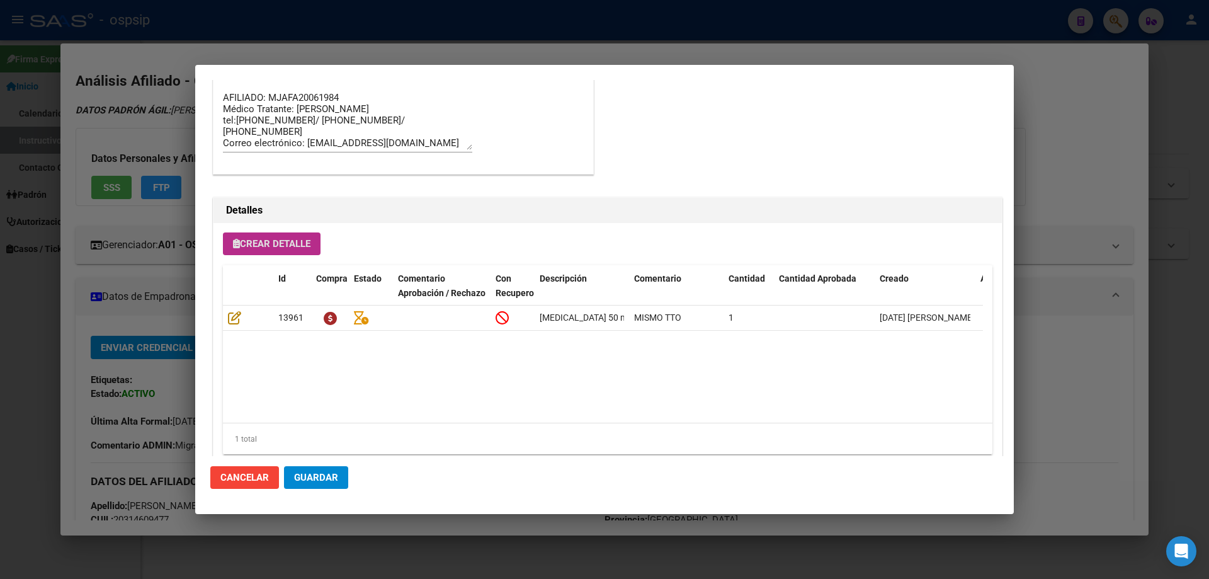
click at [310, 242] on span "Crear Detalle" at bounding box center [271, 243] width 77 height 11
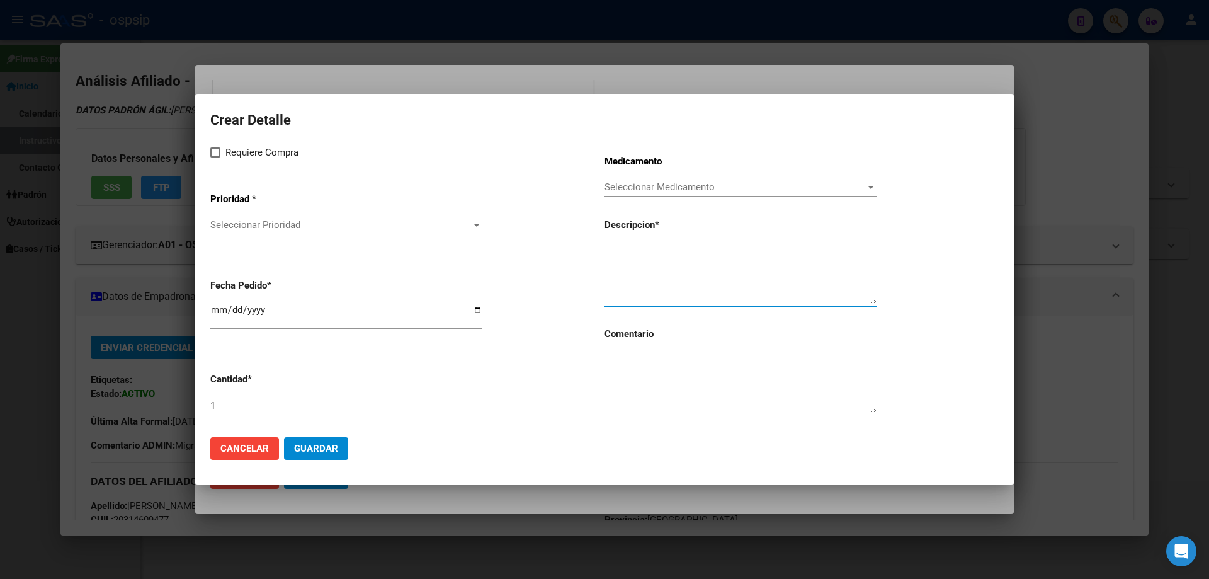
paste textarea "emtricitabina+ tenofovirdisoprox. 200mg/300 mg comp.rec.x 30 (FTC/TDF)"
type textarea "emtricitabina+ tenofovirdisoprox. 200mg/300 mg comp.rec.x 30 (FTC/TDF)"
click at [666, 394] on textarea at bounding box center [740, 382] width 272 height 59
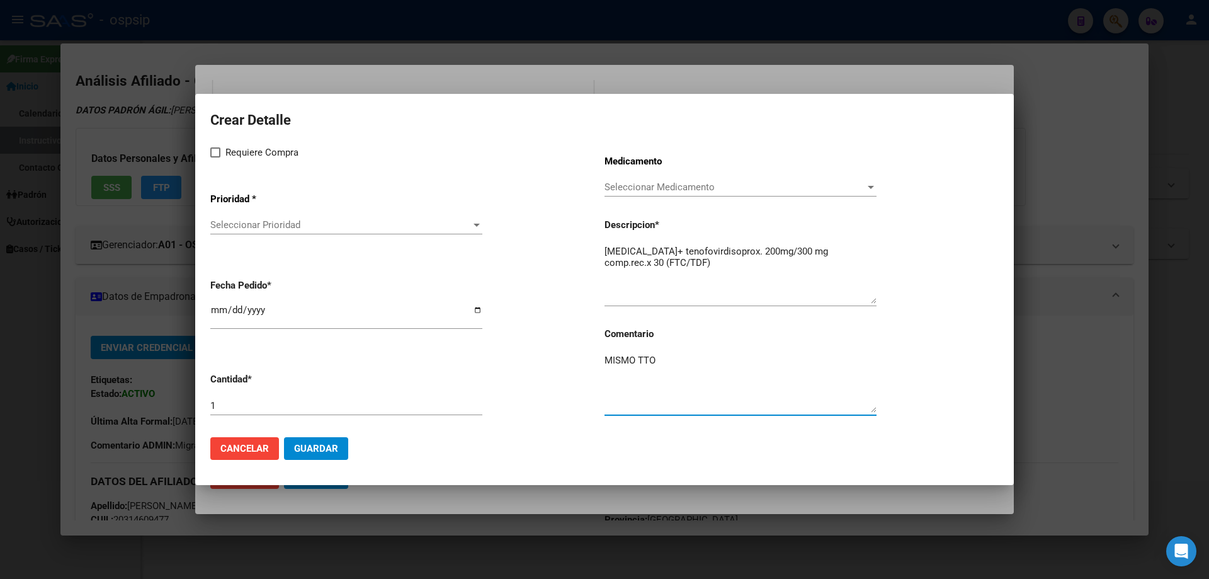
type textarea "MISMO TTO"
click at [213, 159] on label "Requiere Compra" at bounding box center [254, 152] width 88 height 15
click at [215, 158] on input "Requiere Compra" at bounding box center [215, 157] width 1 height 1
checkbox input "true"
click at [254, 249] on div "Requiere Compra Prioridad * Seleccionar Prioridad Seleccionar Prioridad Fecha P…" at bounding box center [407, 286] width 394 height 282
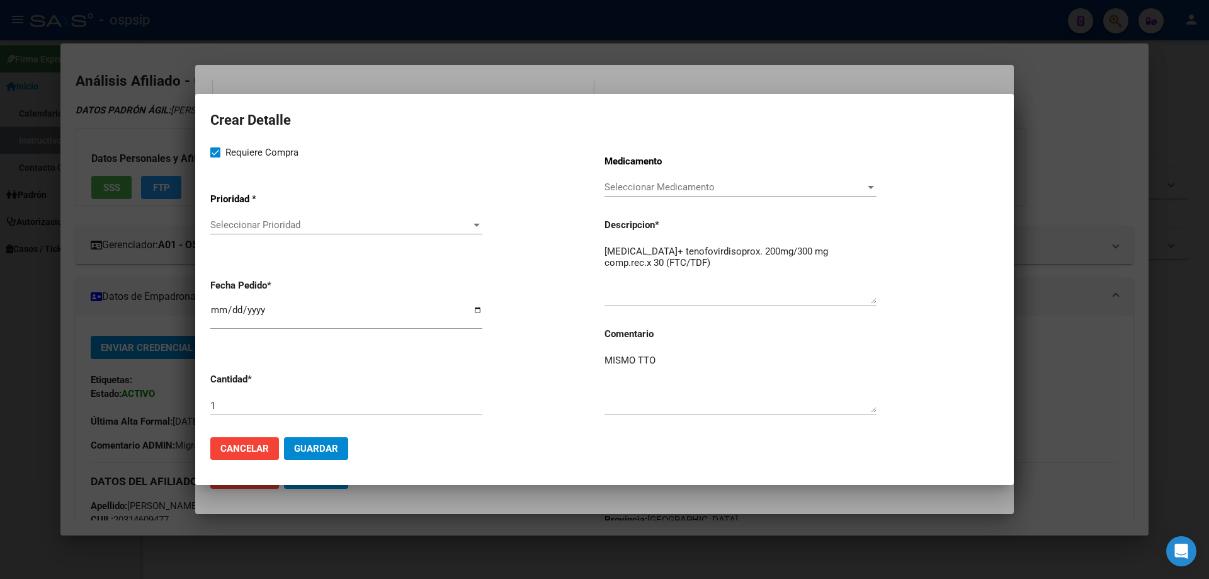
click at [255, 224] on span "Seleccionar Prioridad" at bounding box center [340, 224] width 261 height 11
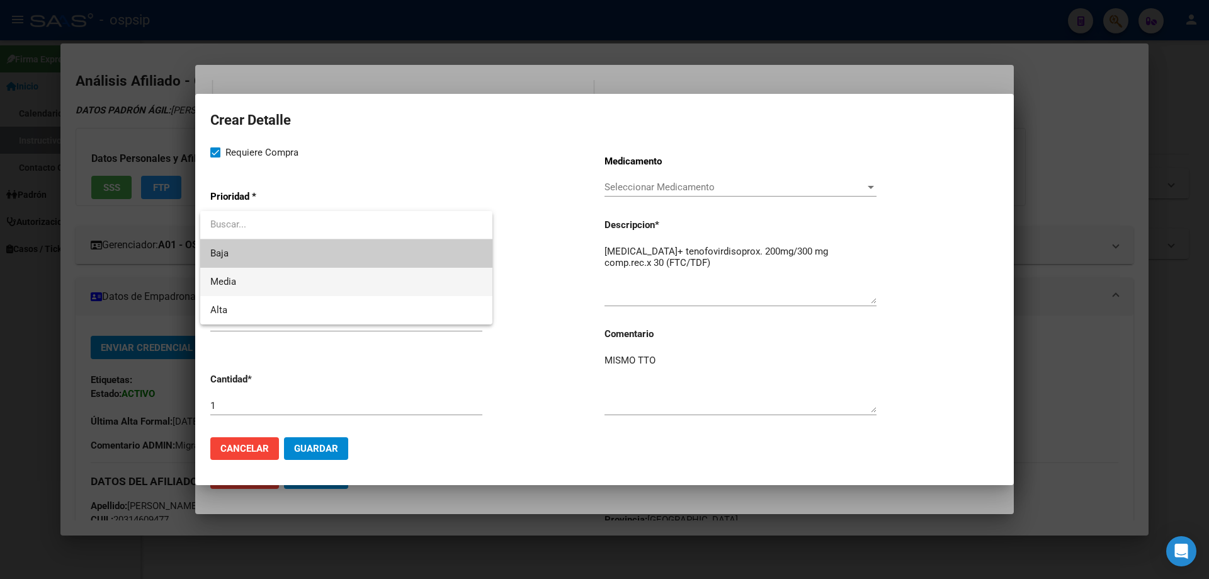
click at [245, 287] on span "Media" at bounding box center [346, 282] width 272 height 28
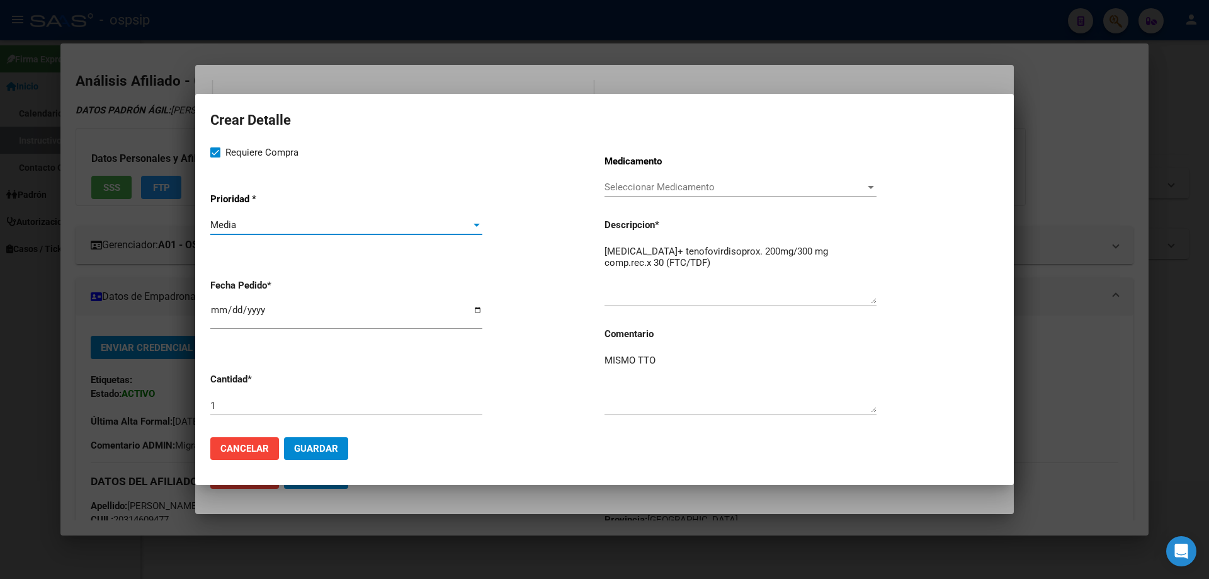
click at [216, 317] on input "[DATE]" at bounding box center [346, 315] width 272 height 20
type input "2025-10-09"
click at [322, 458] on button "Guardar" at bounding box center [316, 448] width 64 height 23
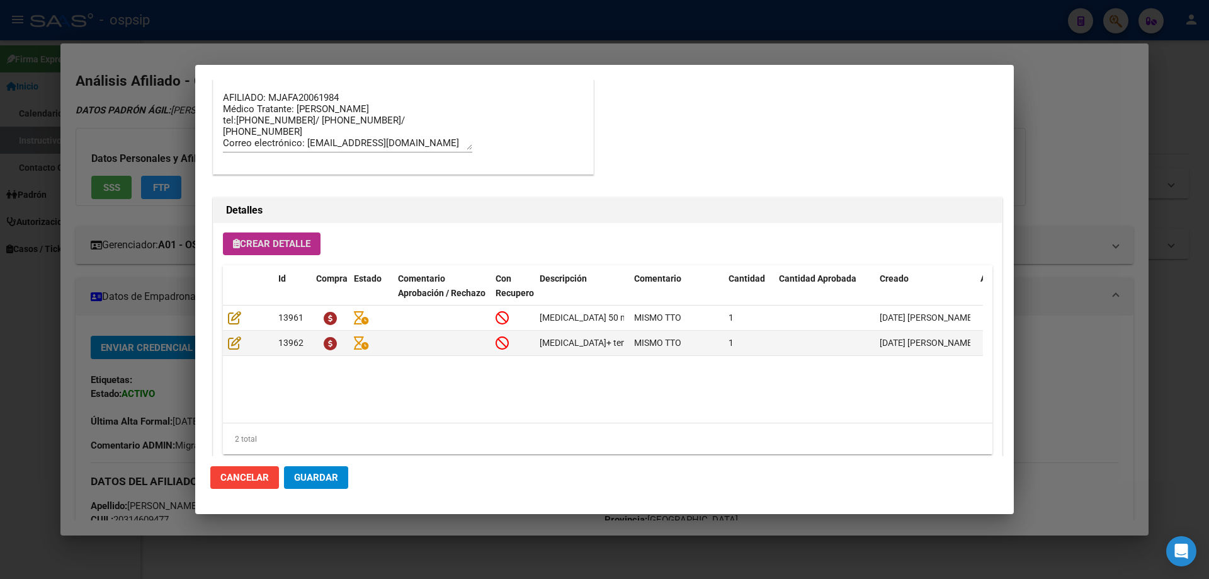
click at [323, 480] on span "Guardar" at bounding box center [316, 477] width 44 height 11
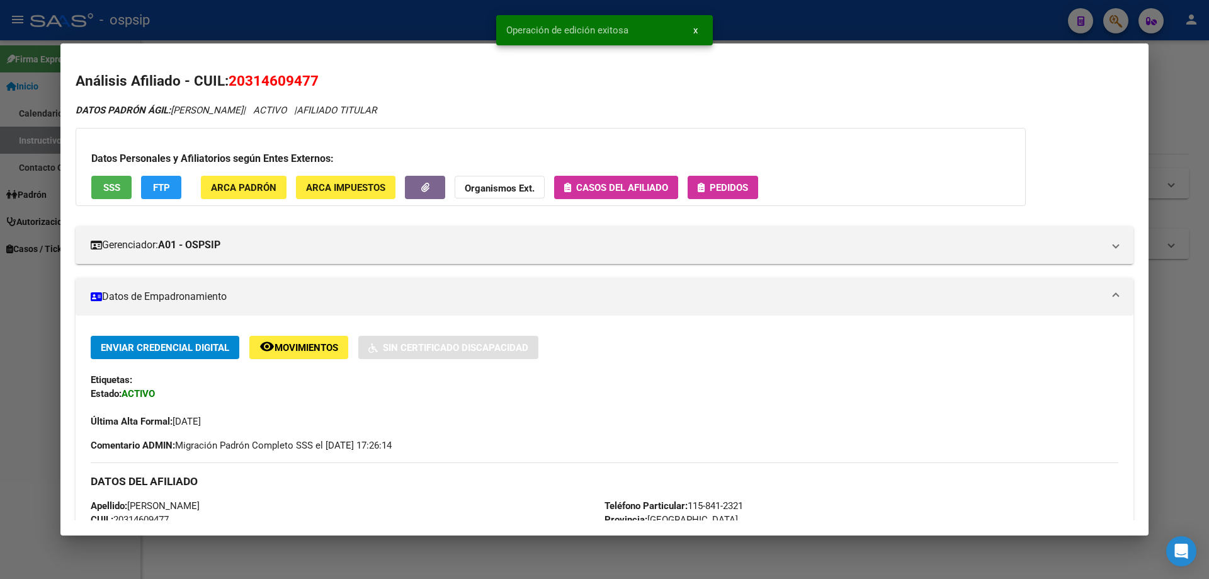
click at [742, 200] on div "Datos Personales y Afiliatorios según Entes Externos: SSS FTP ARCA Padrón ARCA …" at bounding box center [551, 167] width 950 height 78
click at [731, 197] on button "Pedidos" at bounding box center [723, 187] width 71 height 23
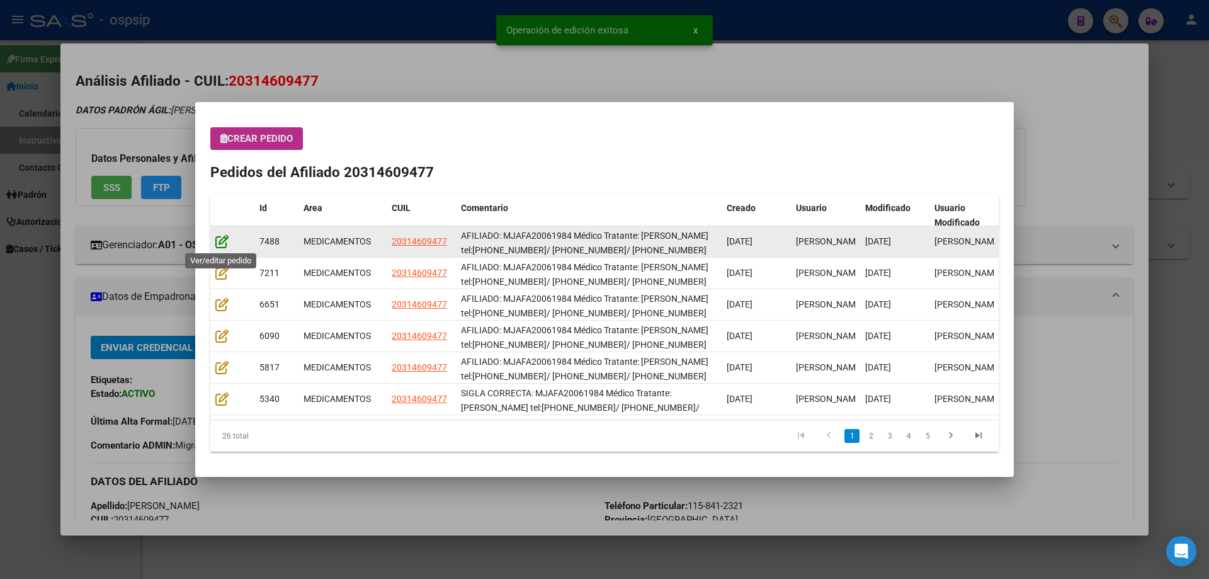
click at [221, 247] on icon at bounding box center [221, 241] width 13 height 14
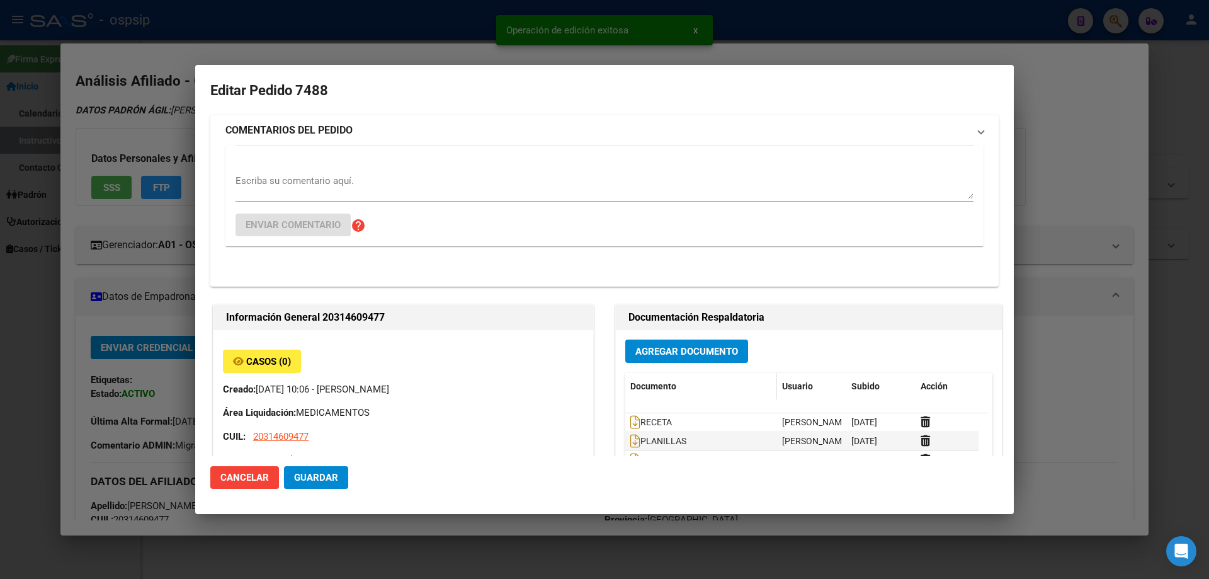
type input "Buenos Aires, FIORITO, NAPOLES 1141"
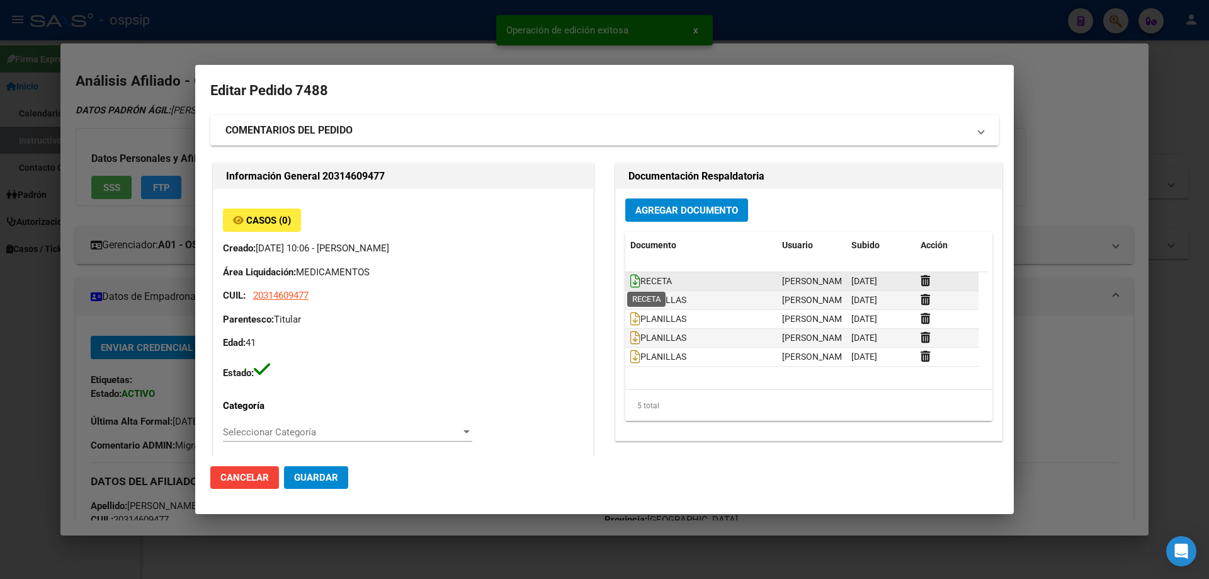
click at [630, 276] on icon at bounding box center [635, 281] width 10 height 14
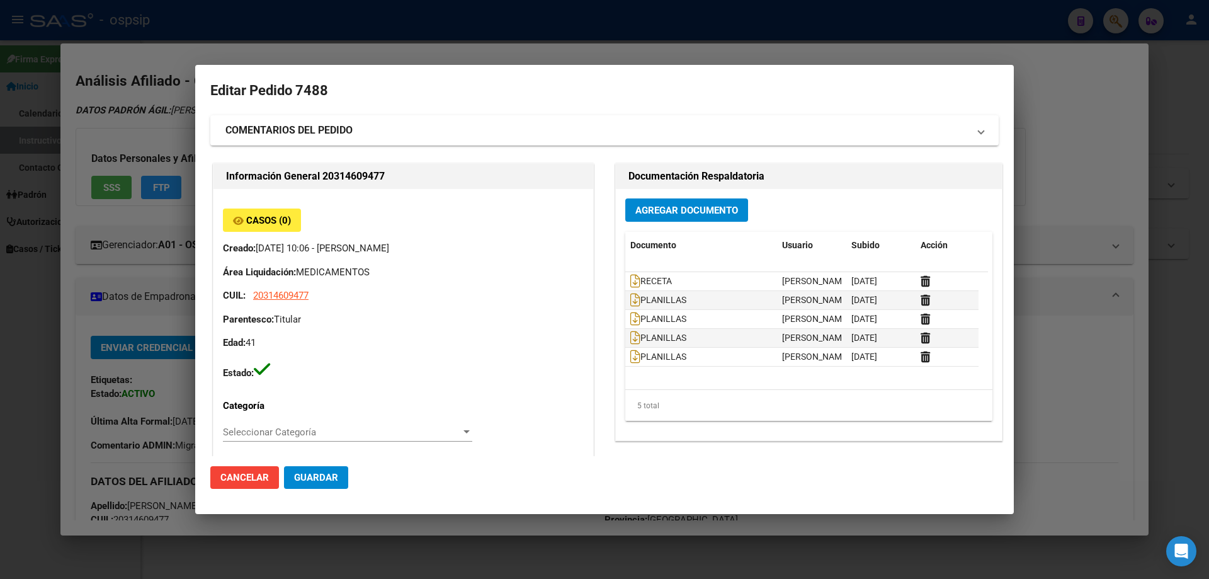
click at [321, 483] on span "Guardar" at bounding box center [316, 477] width 44 height 11
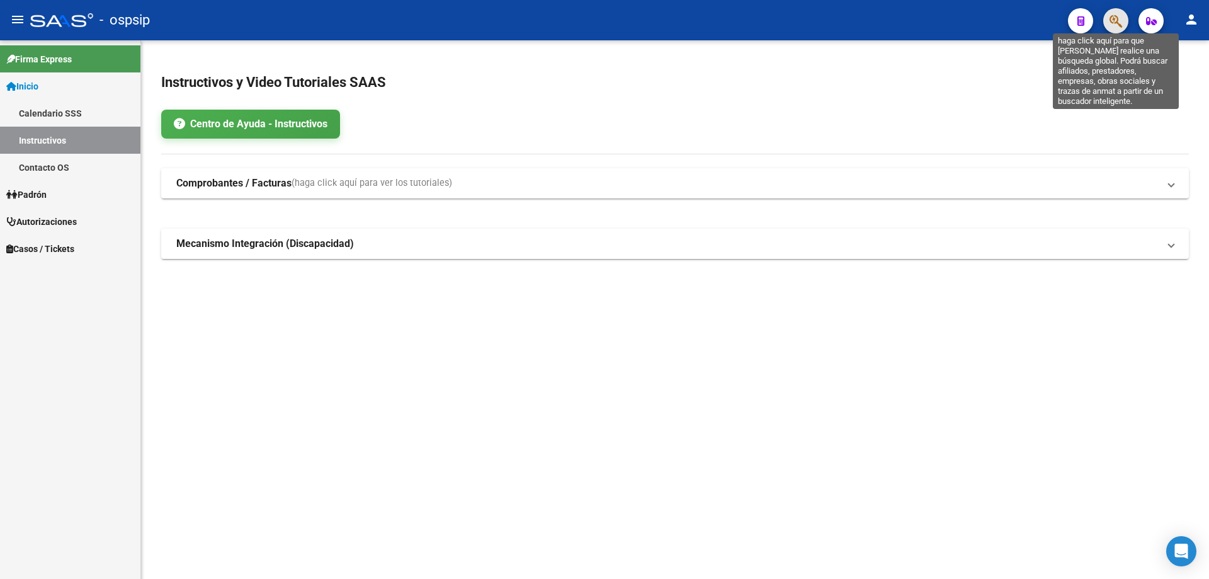
click at [1112, 16] on icon "button" at bounding box center [1115, 21] width 13 height 14
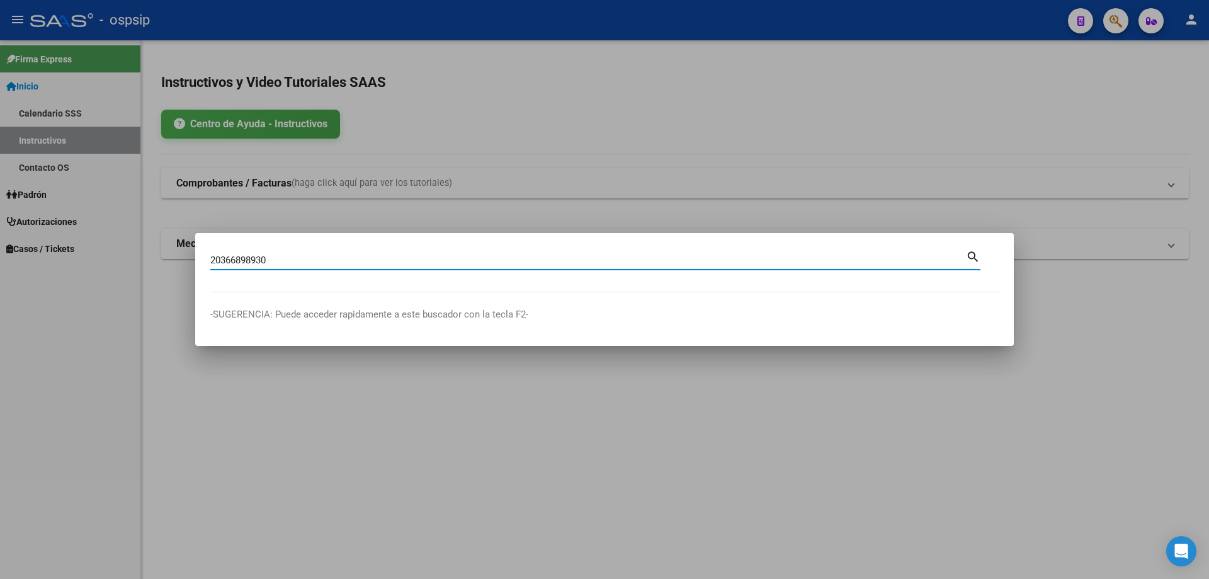
type input "20366898930"
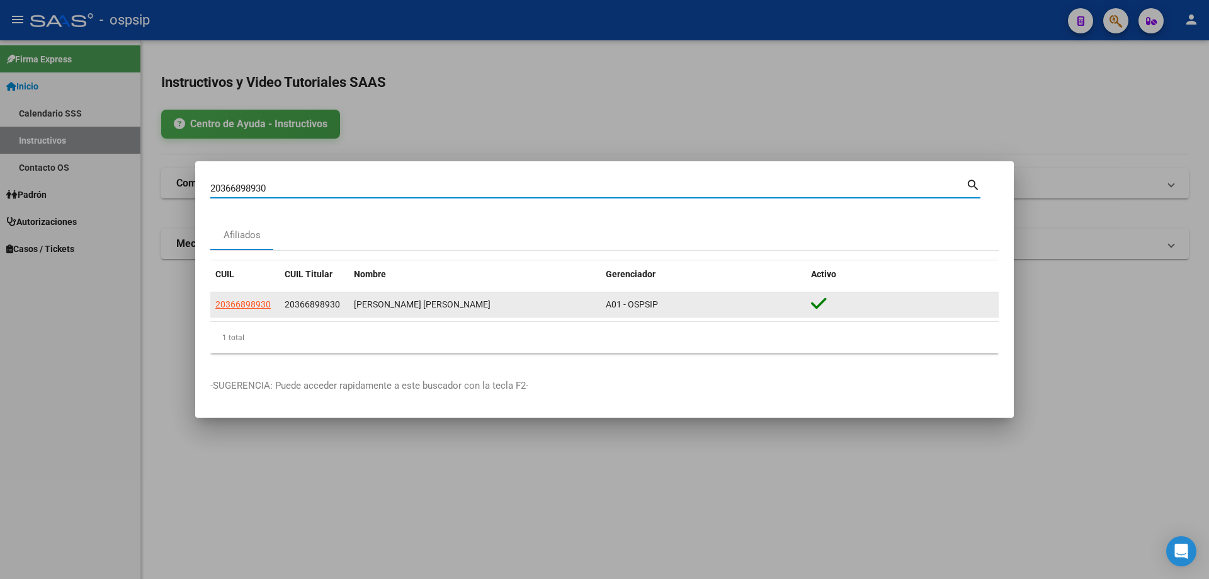
click at [249, 315] on datatable-body-cell "20366898930" at bounding box center [244, 304] width 69 height 25
click at [251, 314] on datatable-body-cell "20366898930" at bounding box center [244, 304] width 69 height 25
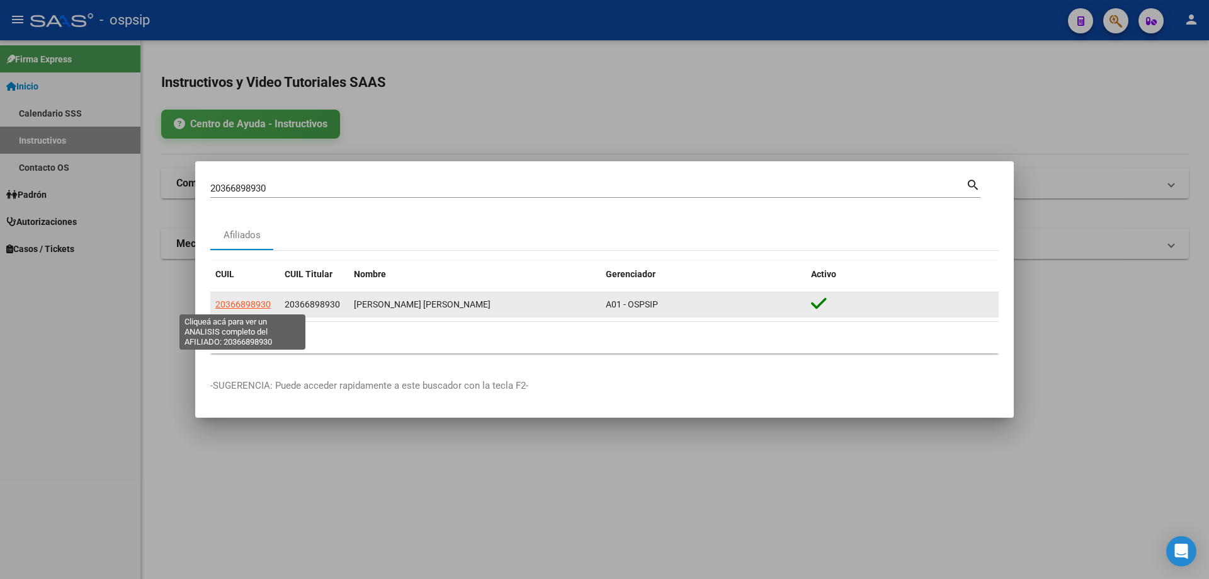
click at [251, 307] on span "20366898930" at bounding box center [242, 304] width 55 height 10
type textarea "20366898930"
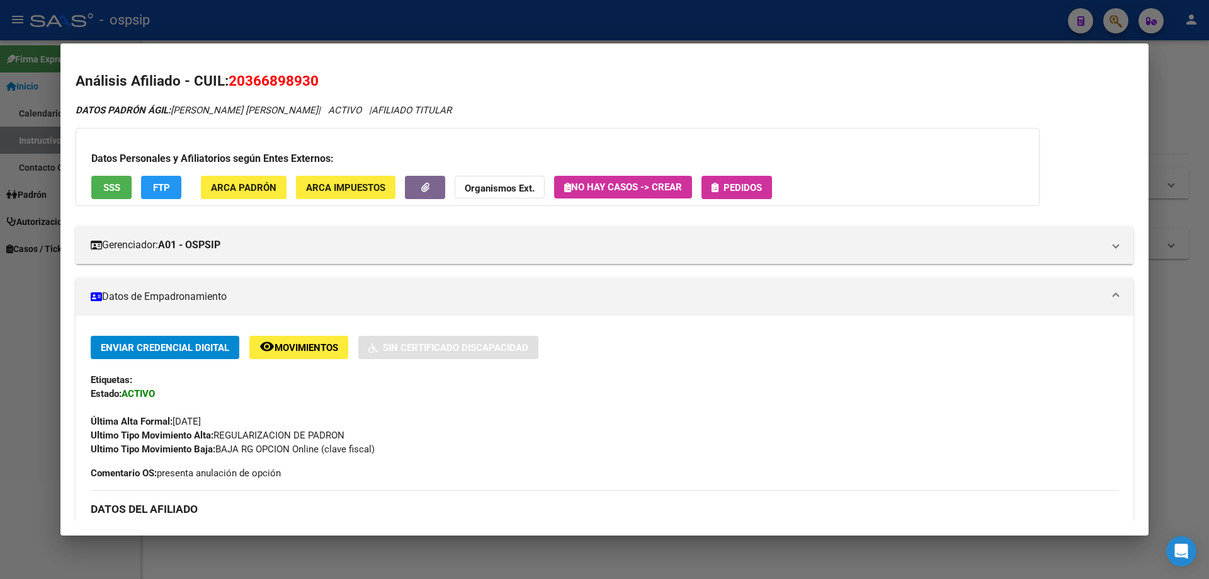
click at [726, 191] on span "Pedidos" at bounding box center [743, 187] width 38 height 11
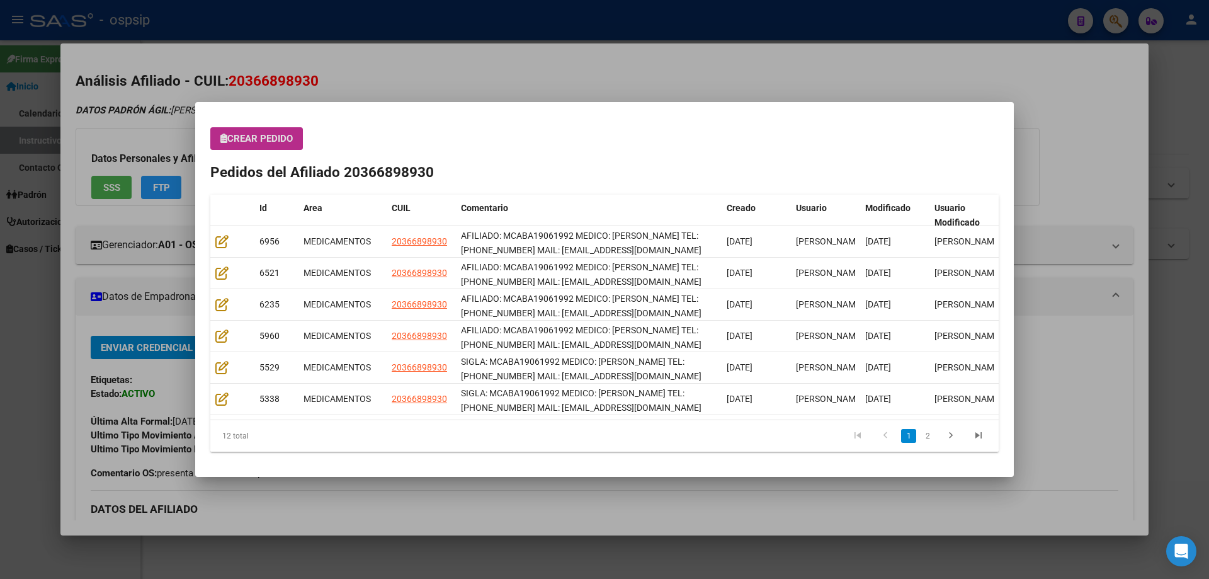
click at [221, 145] on button "Crear Pedido" at bounding box center [256, 138] width 93 height 23
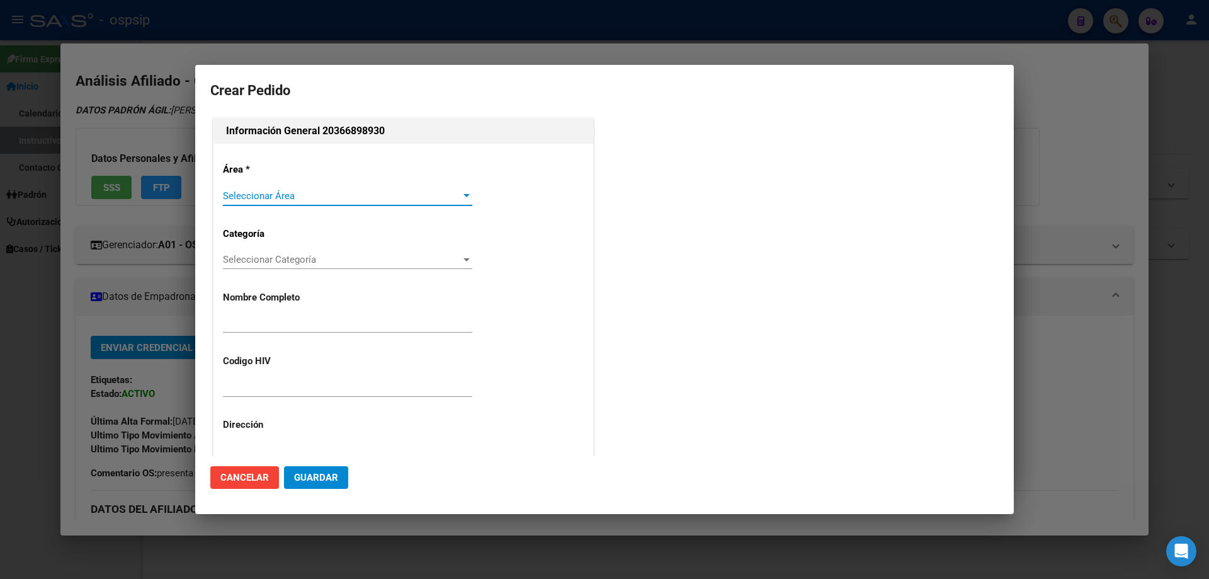
type input "CARLOS AGUSTIN BARROS LAUJEDO"
type input "MCABA19061992"
type input "Buenos Aires, BOULOGNE, AV SARRATEA 537, Piso: 1"
type input "BARROS LAUJEDO CARLOS AGUSTIN"
type input "BUENOS AIRES, BOULOGNE, AV SARRATEA 537, Piso: 1"
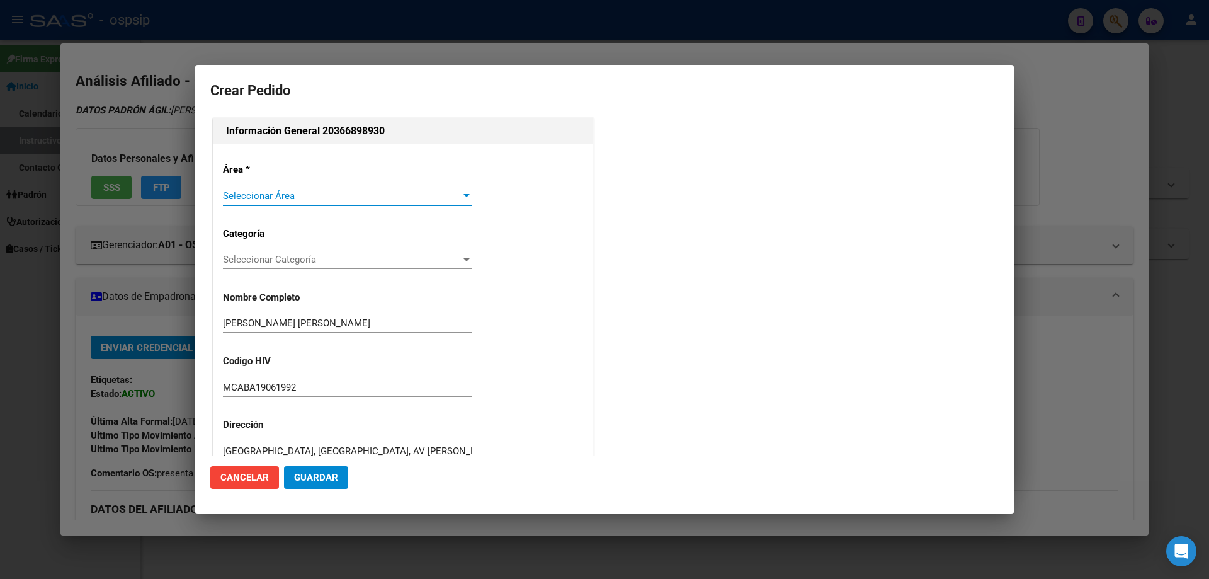
click at [230, 188] on div "Seleccionar Área Seleccionar Área" at bounding box center [347, 195] width 249 height 19
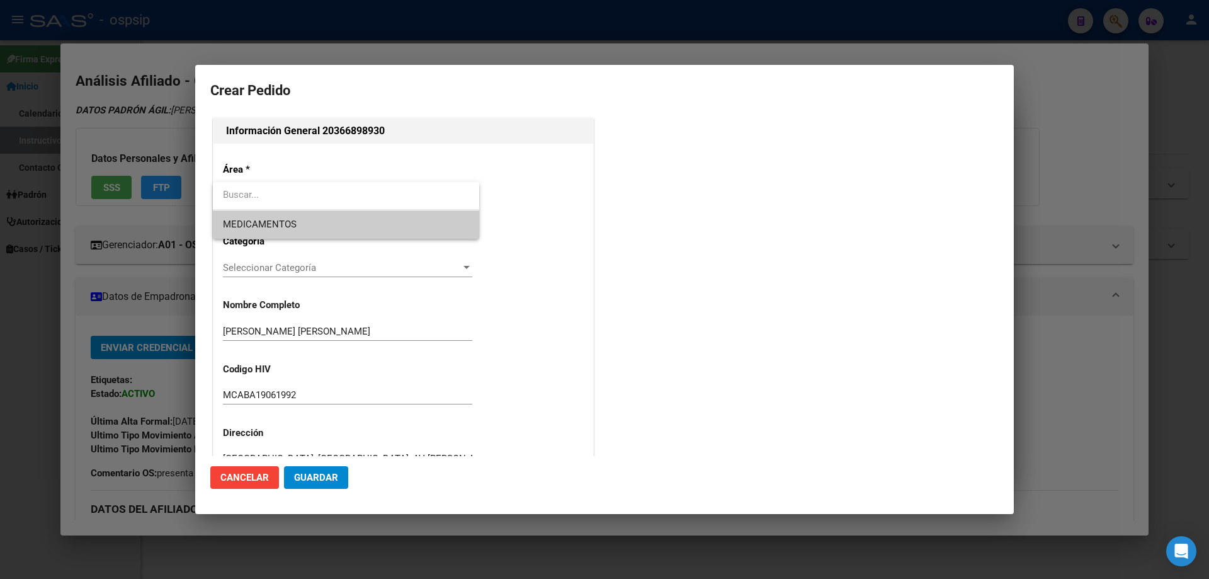
click at [252, 233] on span "MEDICAMENTOS" at bounding box center [346, 224] width 246 height 28
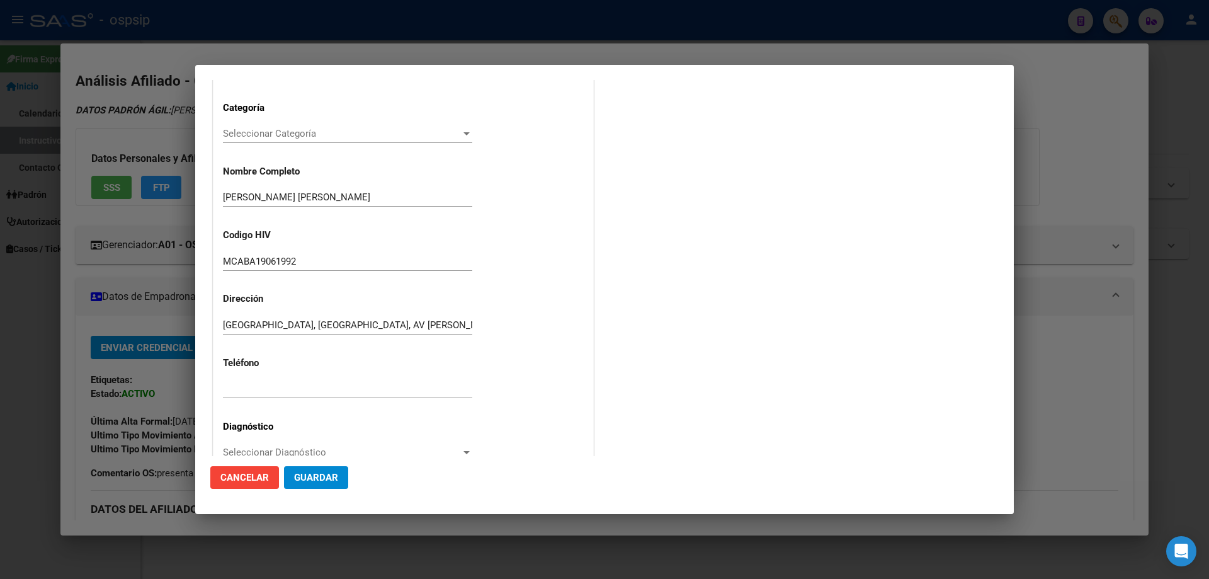
scroll to position [252, 0]
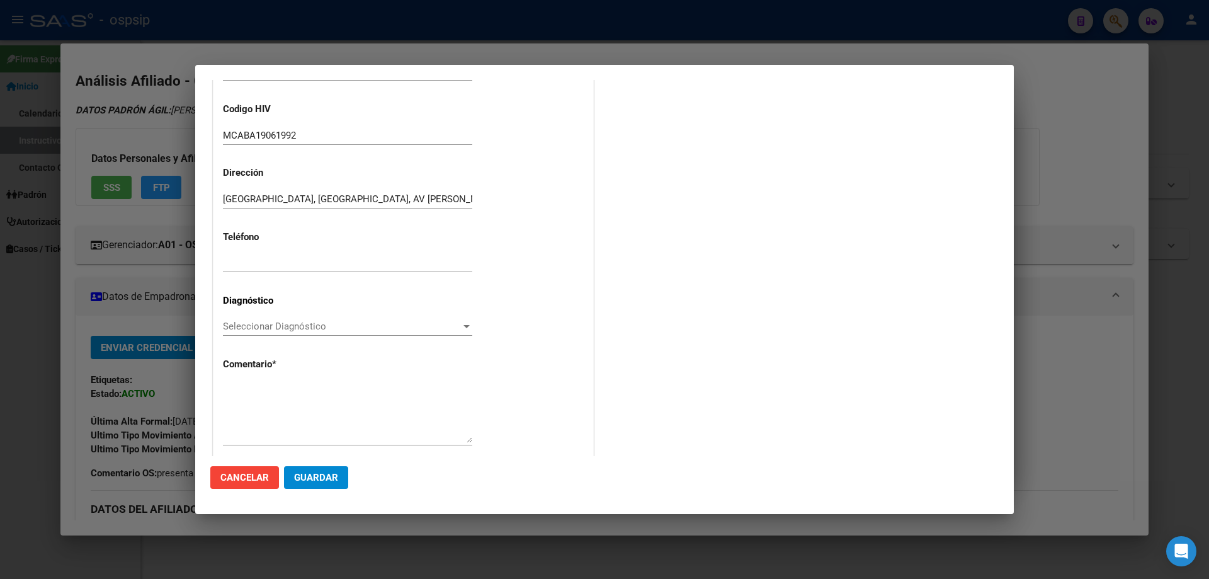
click at [274, 320] on div "Seleccionar Diagnóstico Seleccionar Diagnóstico" at bounding box center [347, 326] width 249 height 19
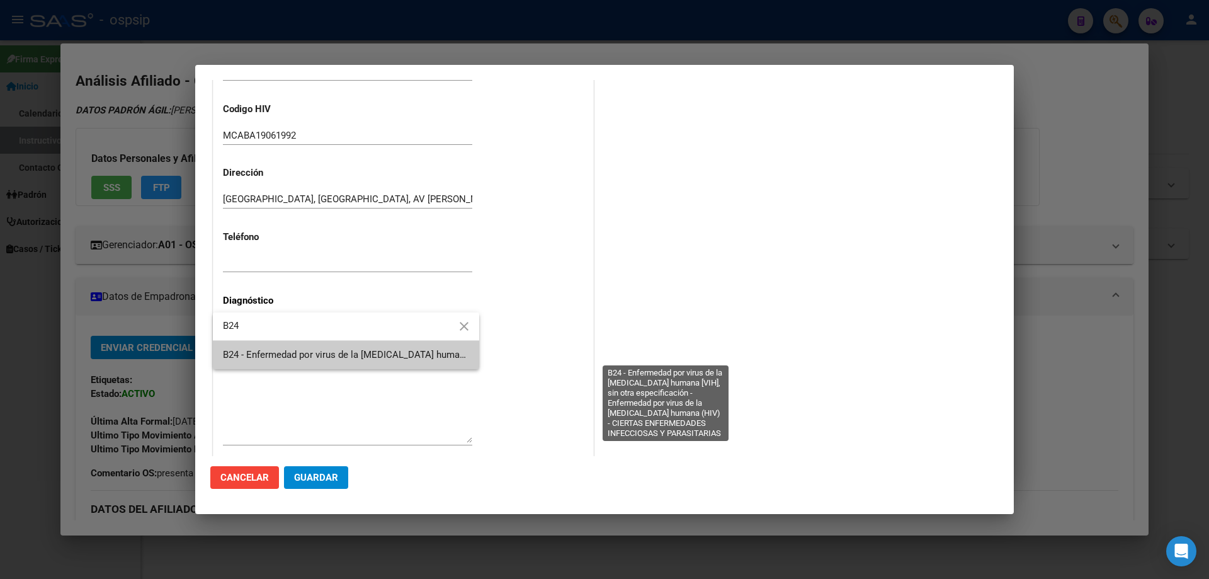
type input "B24"
click at [272, 352] on span "B24 - Enfermedad por virus de la [MEDICAL_DATA] humana [VIH], sin otra especifi…" at bounding box center [663, 354] width 881 height 11
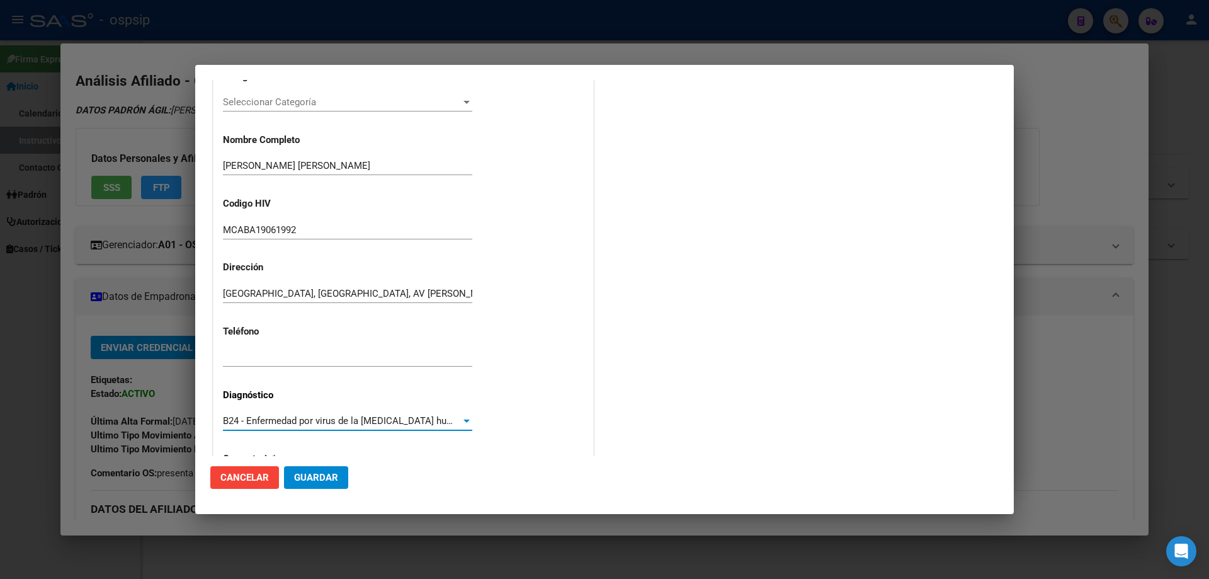
scroll to position [283, 0]
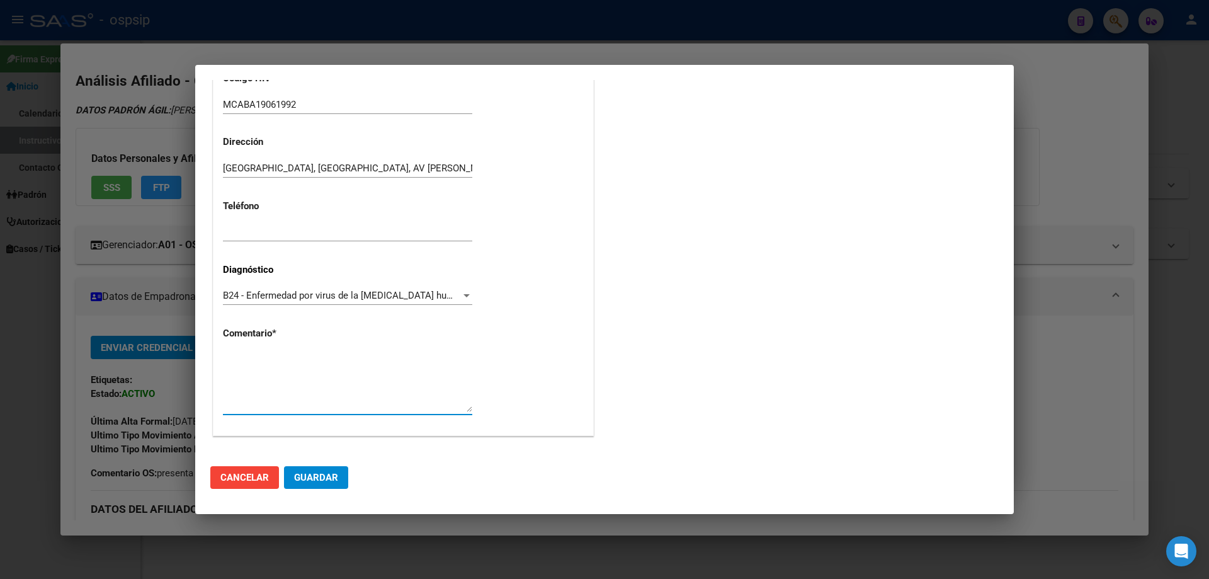
paste textarea "AFILIADO: MCABA19061992 MEDICO: RICCO TEL: 1167077404 MAIL: alicialaujedo@gmail…"
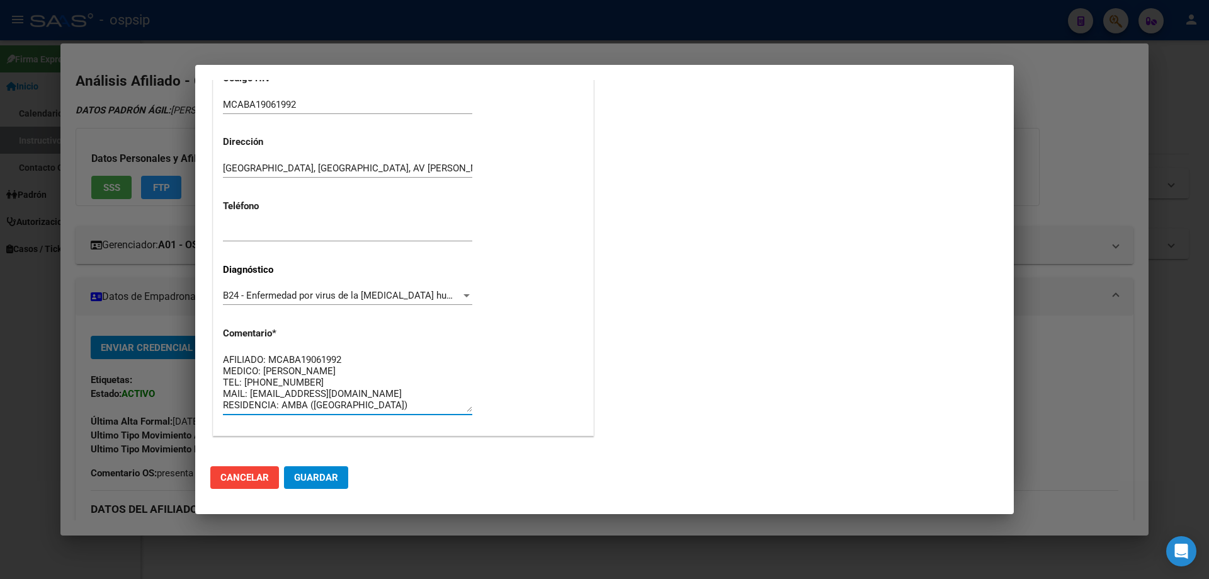
type textarea "AFILIADO: MCABA19061992 MEDICO: RICCO TEL: 1167077404 MAIL: alicialaujedo@gmail…"
click at [322, 480] on span "Guardar" at bounding box center [316, 477] width 44 height 11
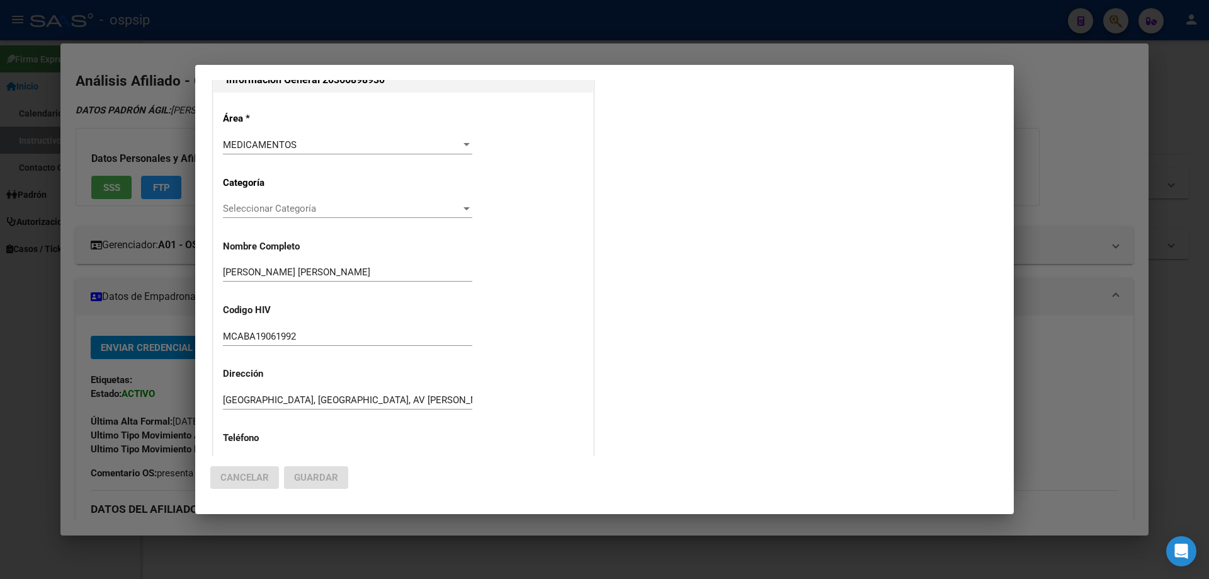
scroll to position [0, 0]
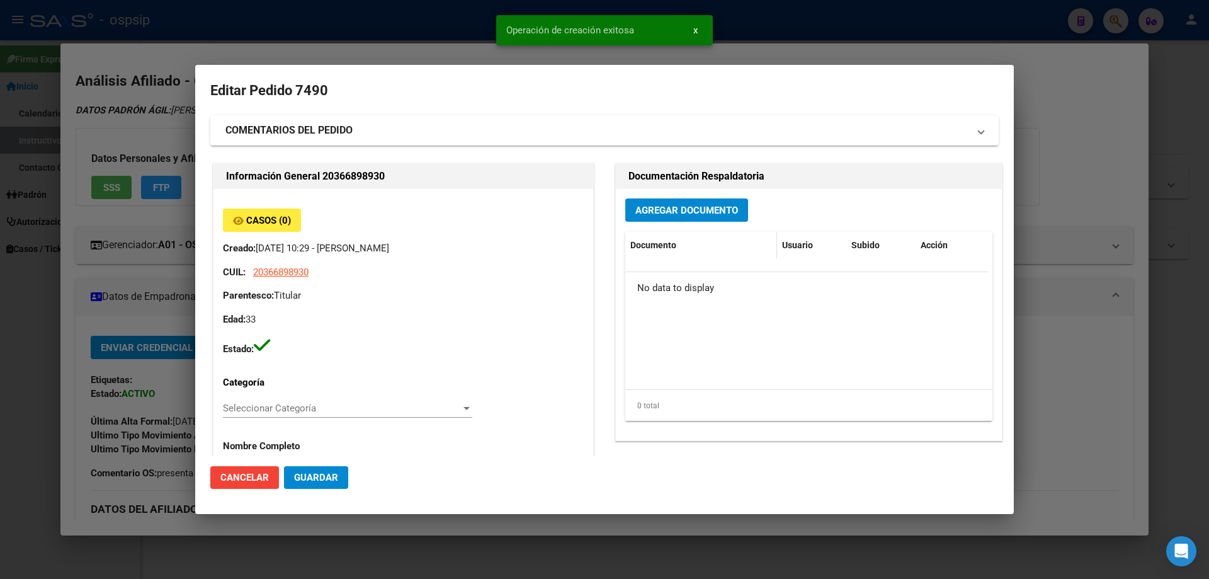
click at [686, 232] on datatable-header-cell "Documento" at bounding box center [701, 245] width 152 height 27
click at [684, 223] on div "Agregar Documento Documento Usuario Subido Acción No data to display 0 total 1" at bounding box center [809, 314] width 386 height 251
click at [679, 215] on span "Agregar Documento" at bounding box center [686, 210] width 103 height 11
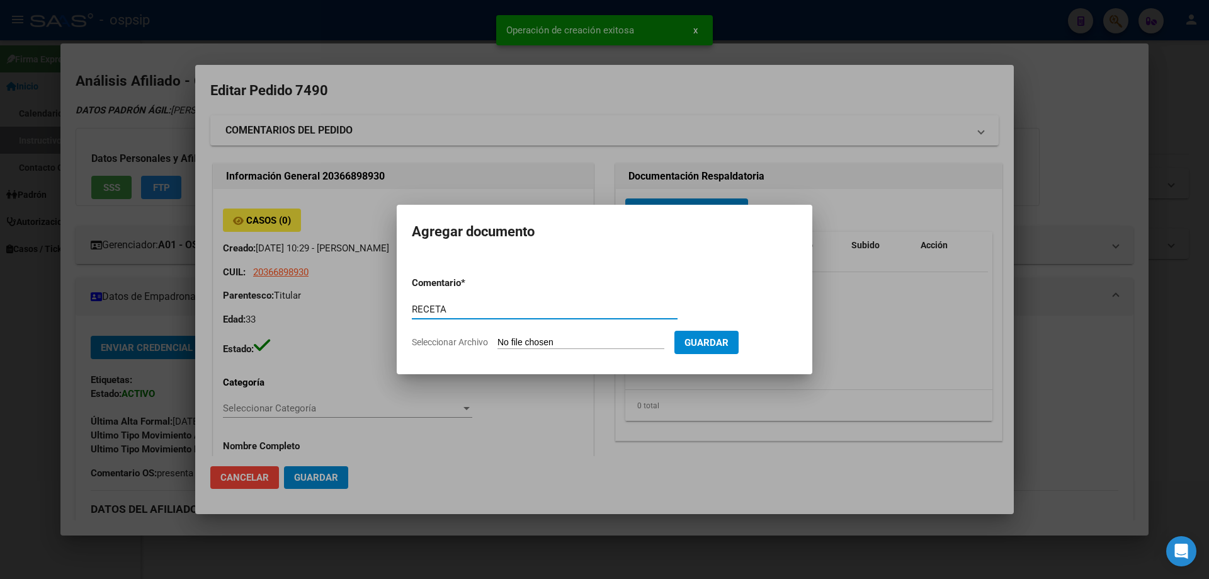
type input "RECETA"
click at [523, 339] on input "Seleccionar Archivo" at bounding box center [580, 343] width 167 height 12
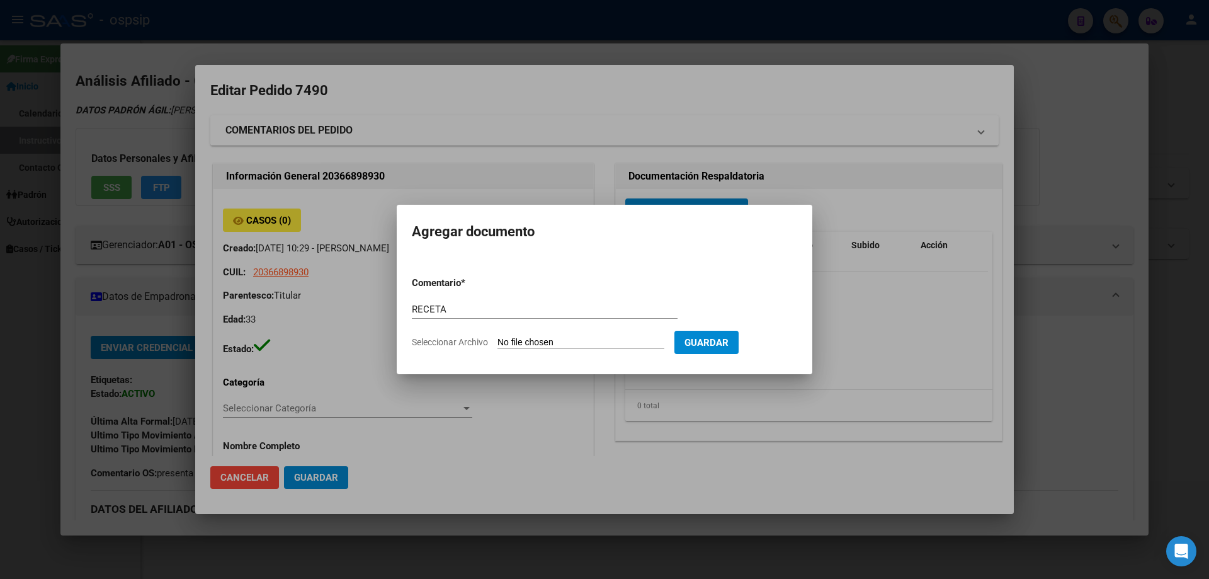
type input "C:\fakepath\GG6WUB4FZIR7DSMK9GLCN0XNK8A74F_134038985370159404.pdf"
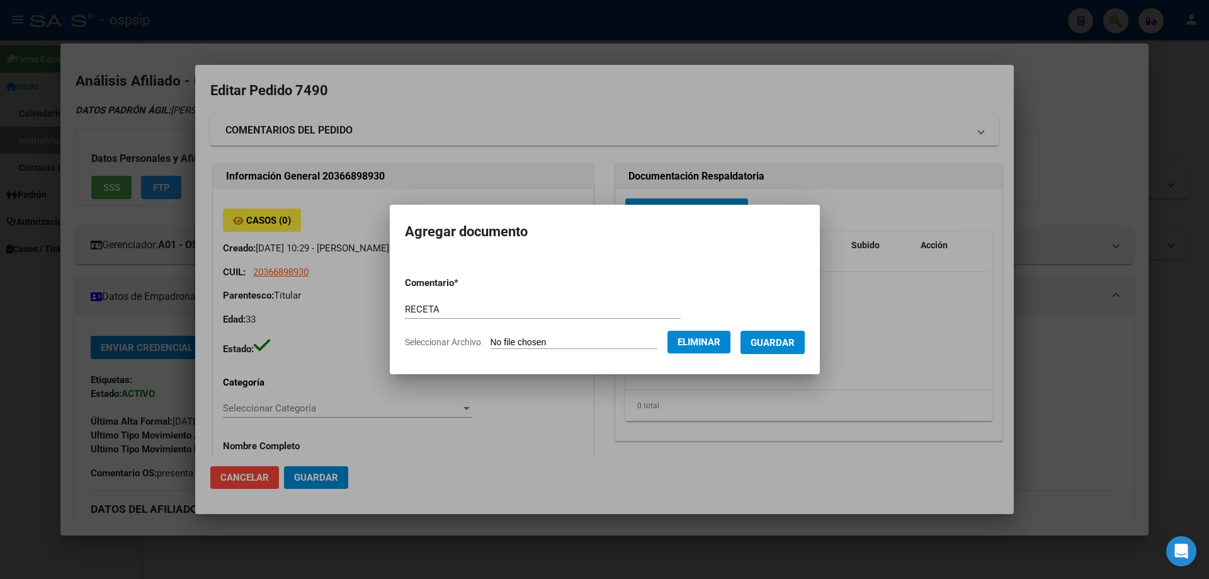
click at [795, 345] on span "Guardar" at bounding box center [773, 342] width 44 height 11
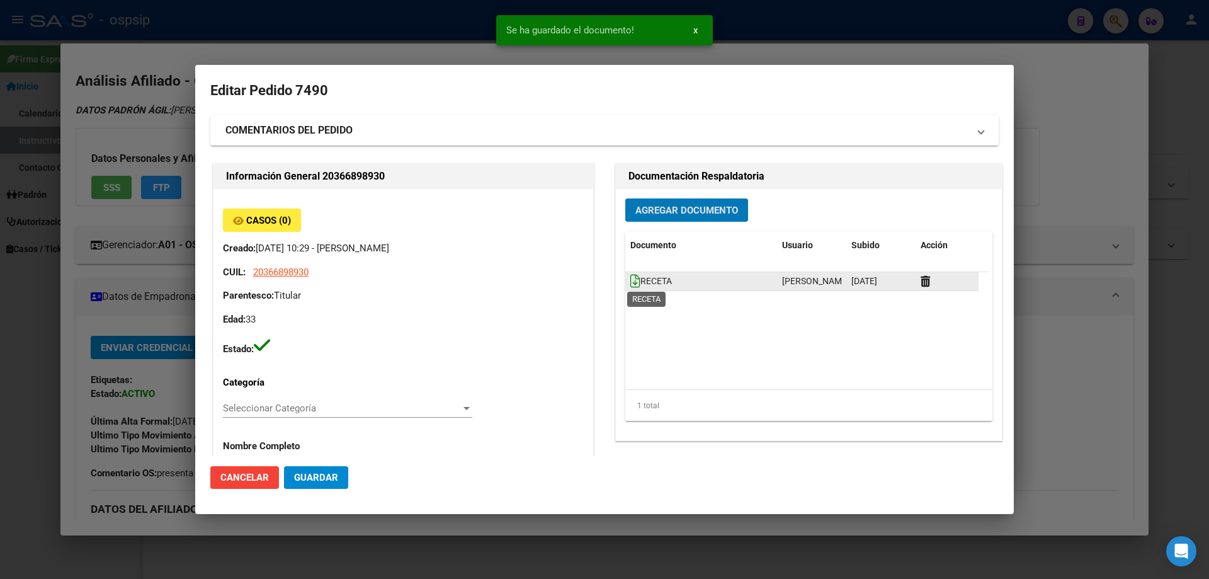
click at [630, 286] on icon at bounding box center [635, 281] width 10 height 14
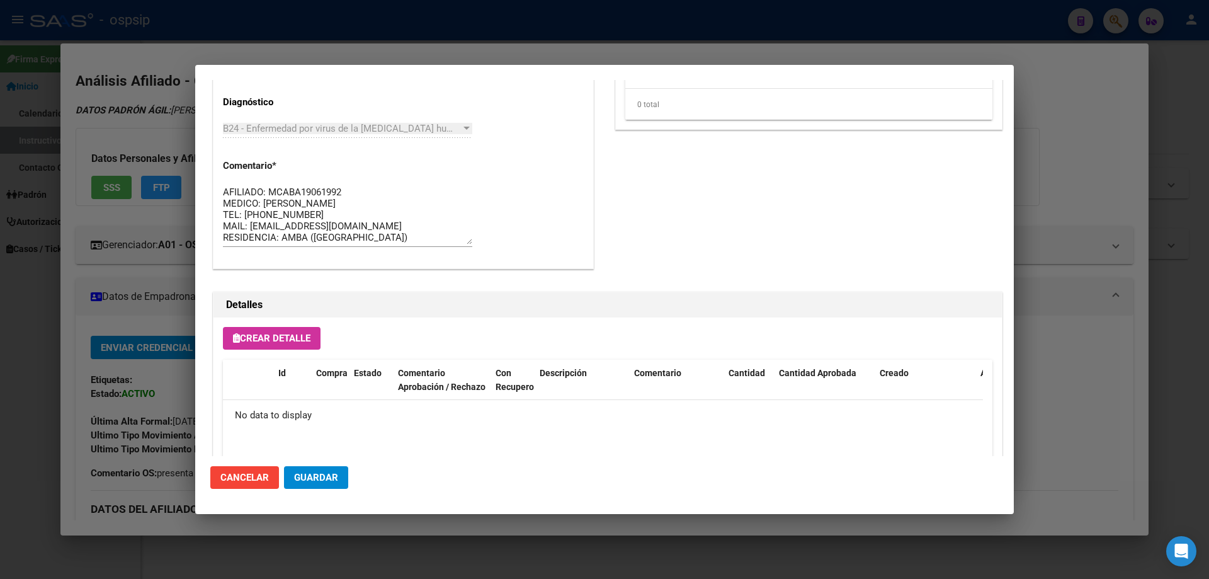
scroll to position [732, 0]
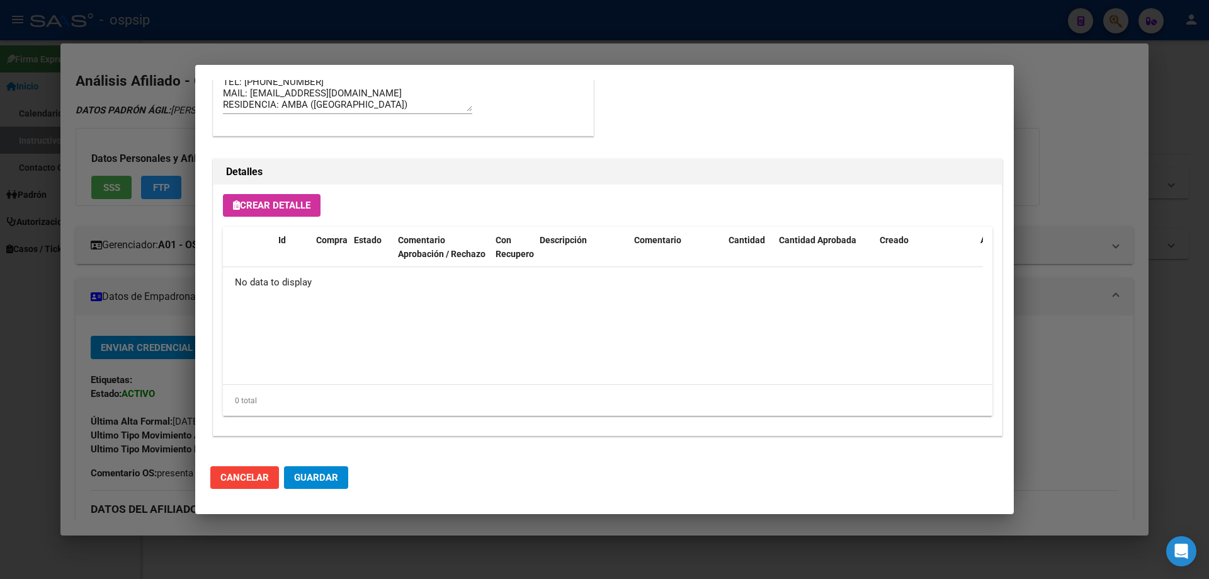
click at [273, 198] on button "Crear Detalle" at bounding box center [272, 205] width 98 height 23
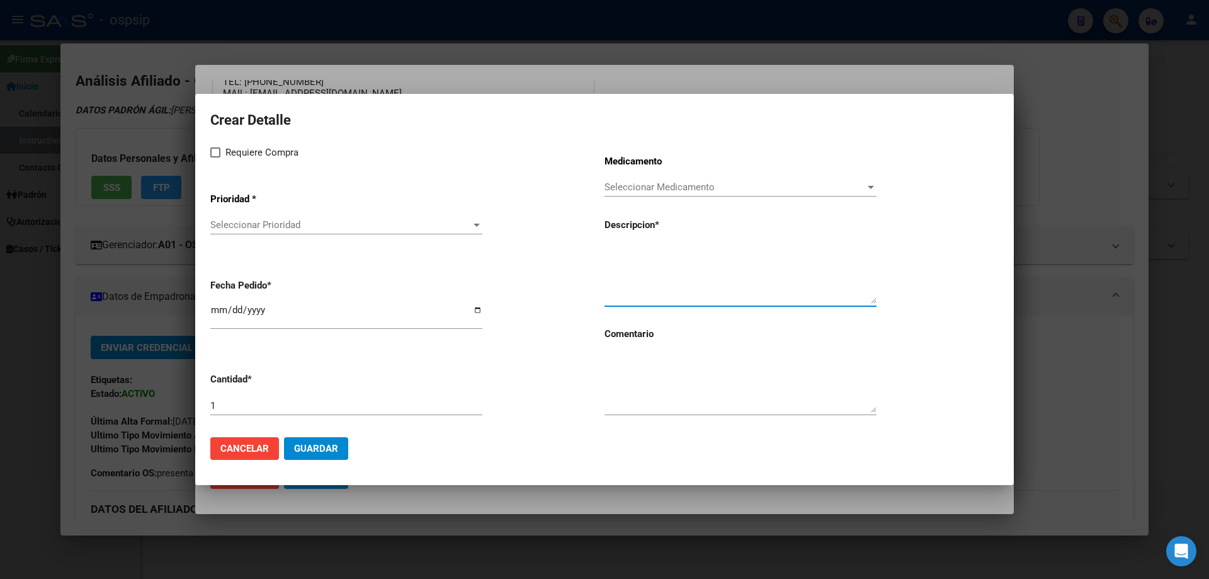
paste textarea "DOLUTEGRAVIR 50 MG X 30 COMP"
type textarea "DOLUTEGRAVIR 50 MG X 30 COMP"
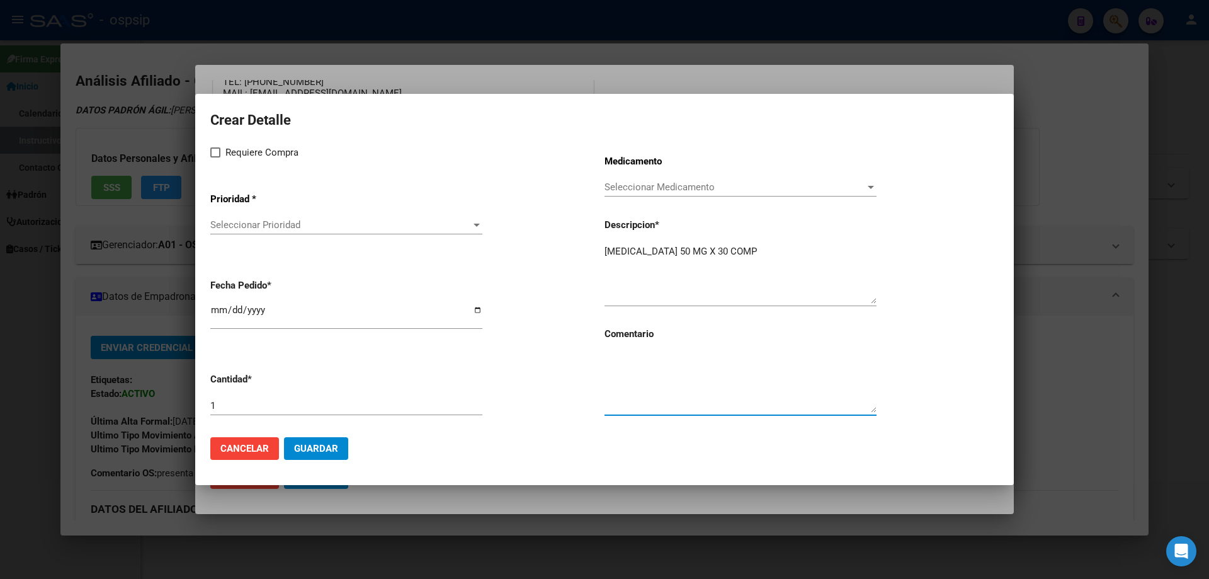
click at [646, 391] on textarea at bounding box center [740, 382] width 272 height 59
type textarea "MISMO TTO"
click at [215, 153] on span at bounding box center [215, 152] width 10 height 10
click at [215, 157] on input "Requiere Compra" at bounding box center [215, 157] width 1 height 1
checkbox input "true"
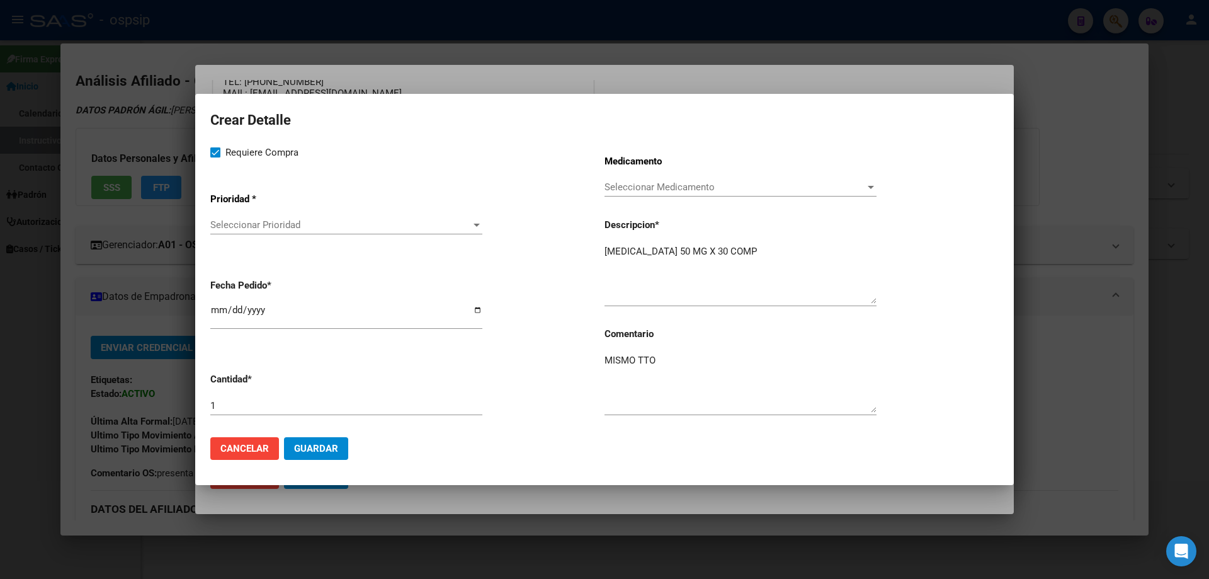
click at [261, 218] on div "Seleccionar Prioridad Seleccionar Prioridad" at bounding box center [346, 224] width 272 height 19
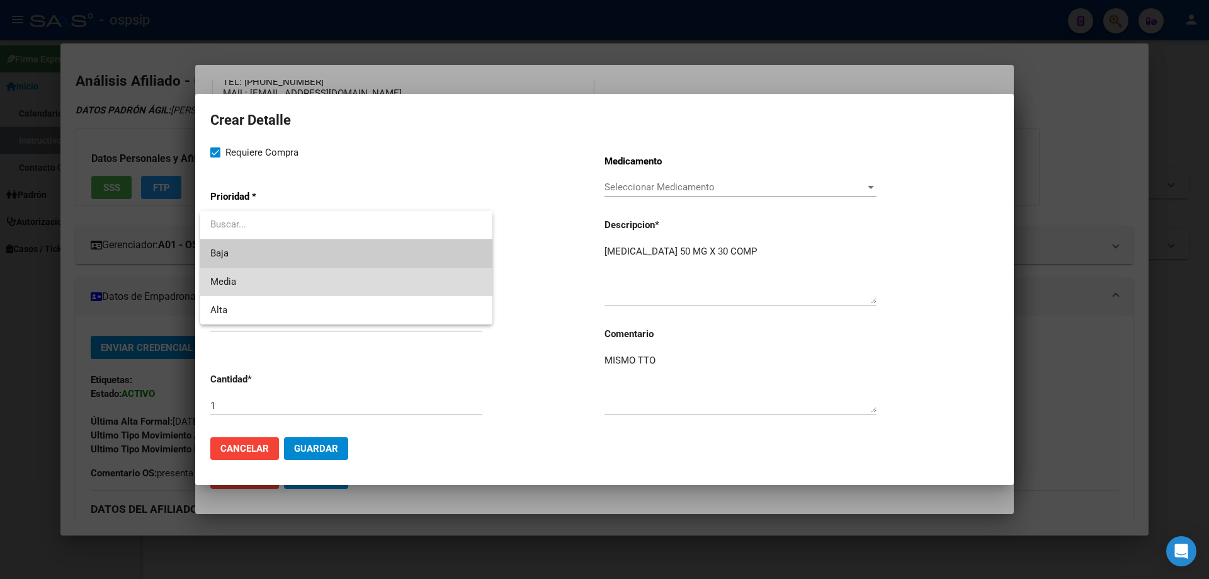
click at [248, 287] on span "Media" at bounding box center [346, 282] width 272 height 28
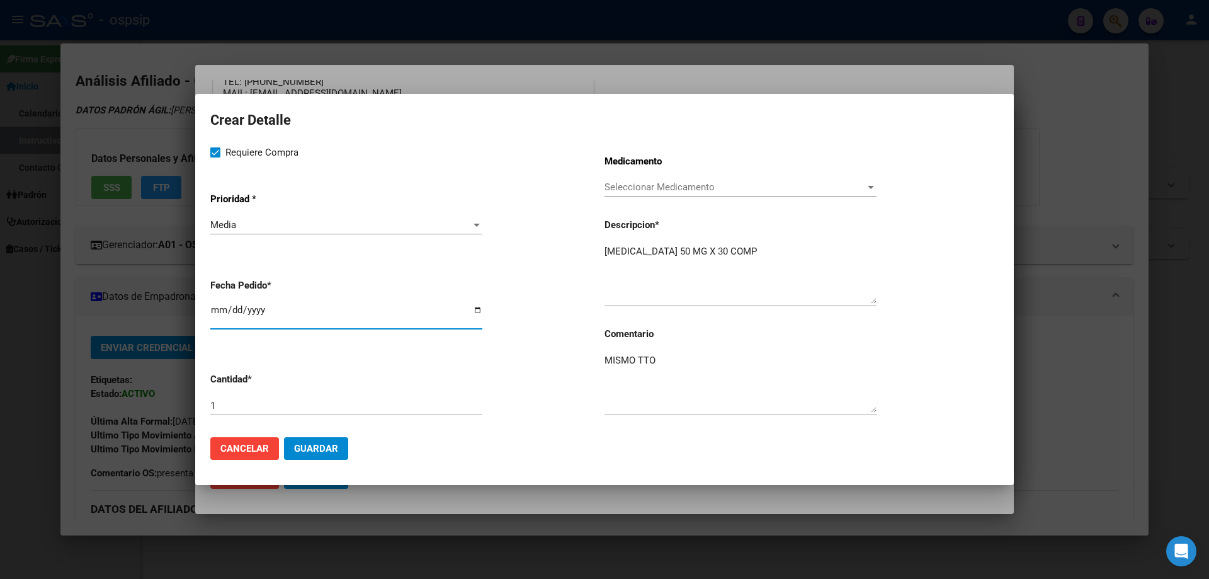
click at [224, 310] on input "[DATE]" at bounding box center [346, 315] width 272 height 20
type input "2025-10-02"
click at [333, 452] on span "Guardar" at bounding box center [316, 448] width 44 height 11
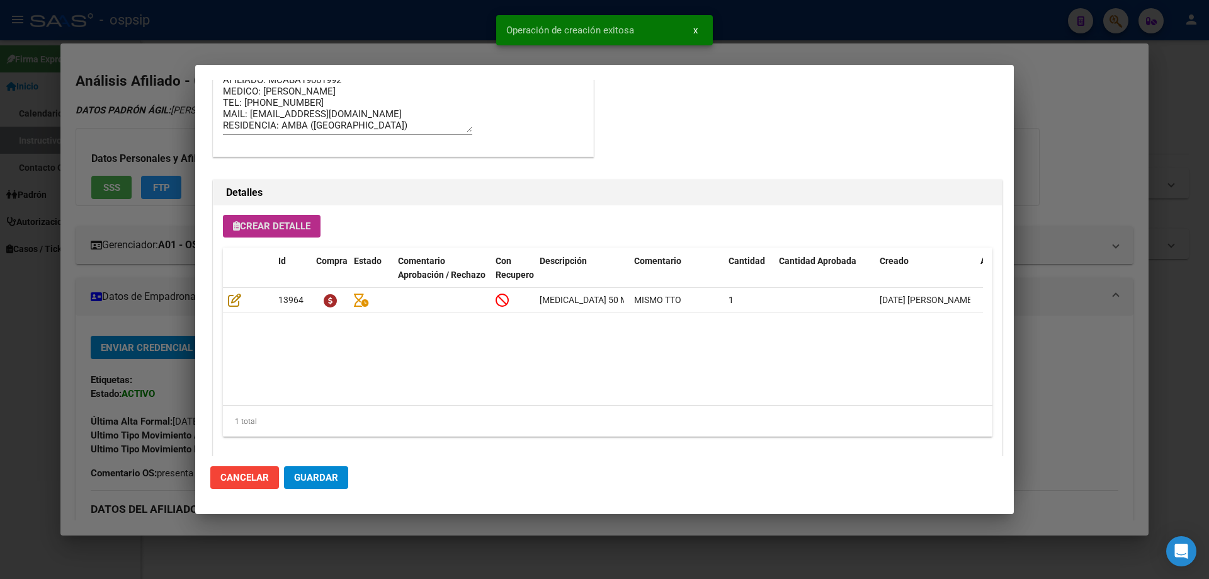
scroll to position [755, 0]
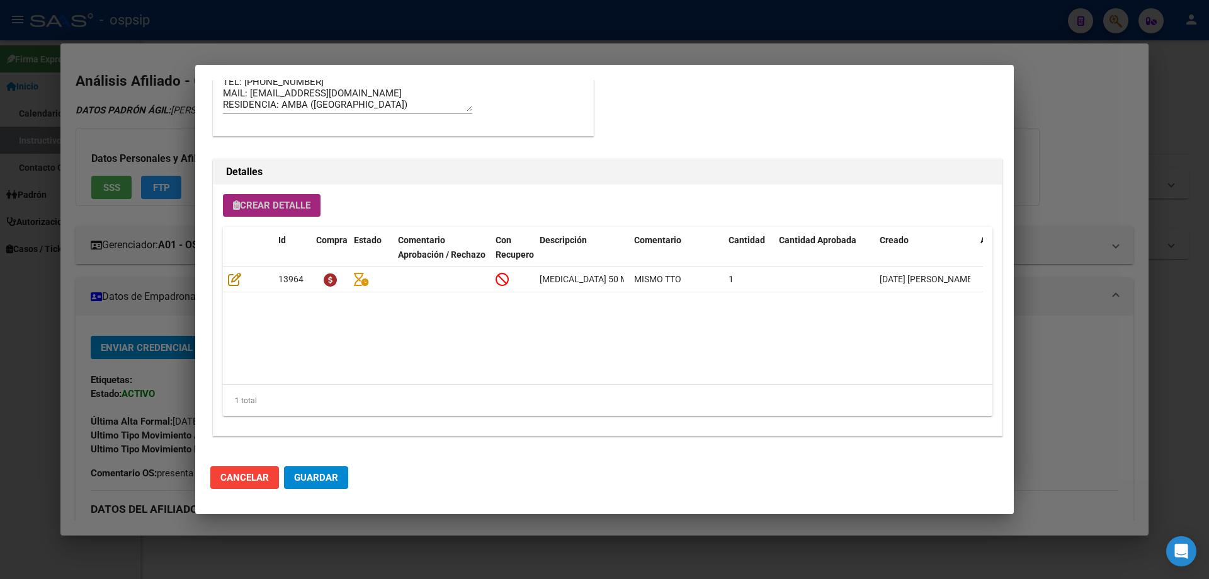
click at [291, 207] on span "Crear Detalle" at bounding box center [271, 205] width 77 height 11
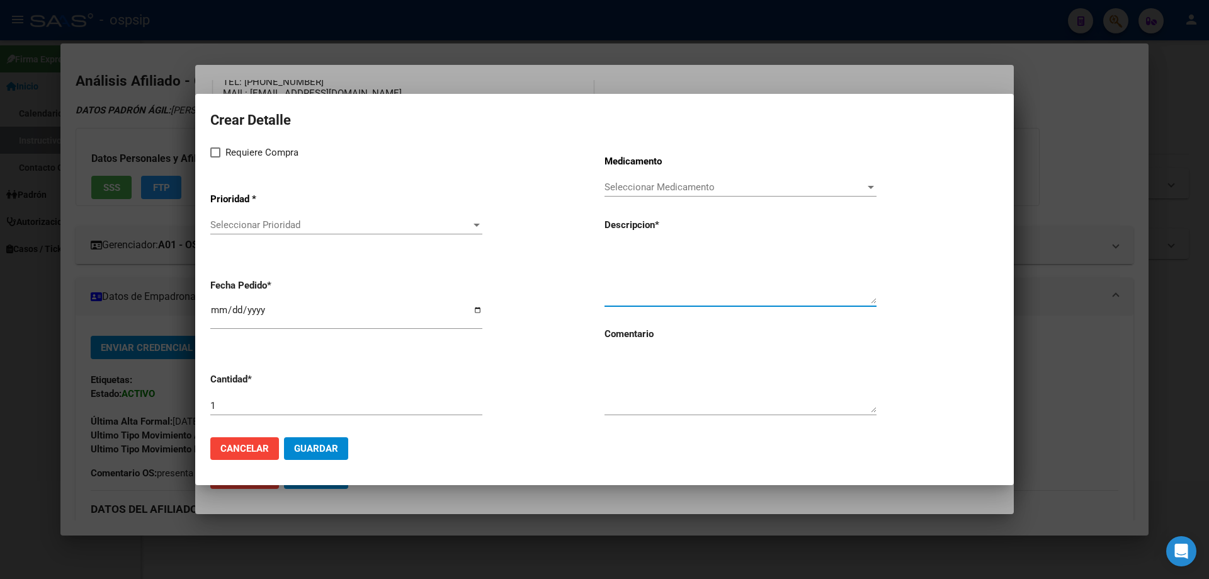
paste textarea "darunavir+ritonavir 800mg/100mg comp.rec.x 30 (DRV/RTV)"
type textarea "darunavir+ritonavir 800mg/100mg comp.rec.x 30 (DRV/RTV)"
click at [654, 376] on textarea at bounding box center [740, 382] width 272 height 59
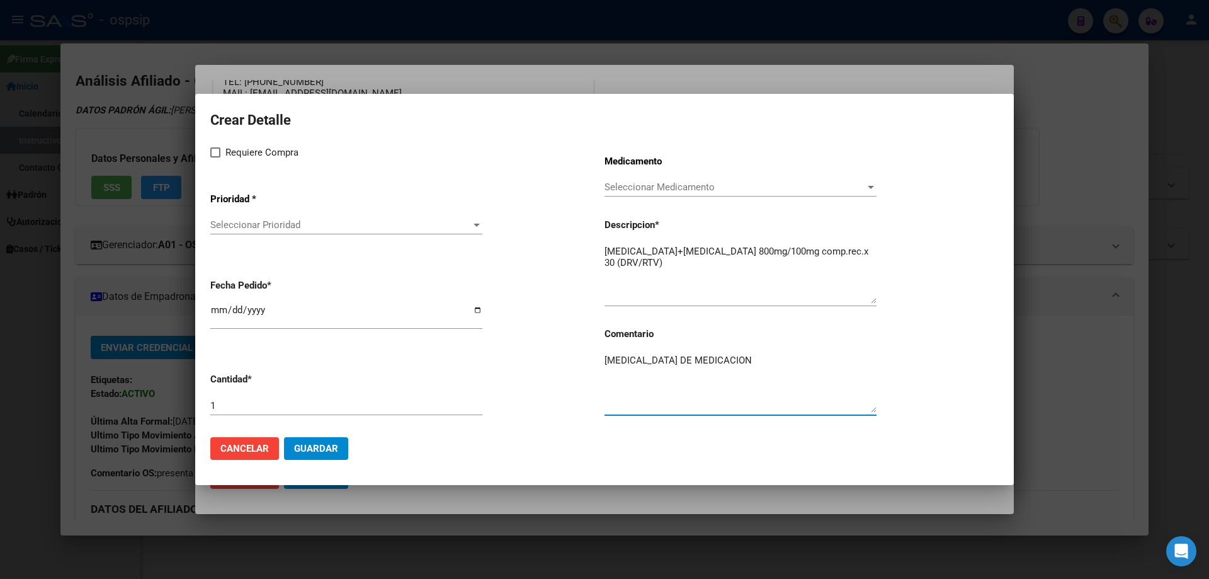
type textarea "CAMBIA DE MEDICACION"
click at [217, 151] on span at bounding box center [215, 152] width 10 height 10
click at [215, 157] on input "Requiere Compra" at bounding box center [215, 157] width 1 height 1
checkbox input "true"
click at [258, 227] on span "Seleccionar Prioridad" at bounding box center [340, 224] width 261 height 11
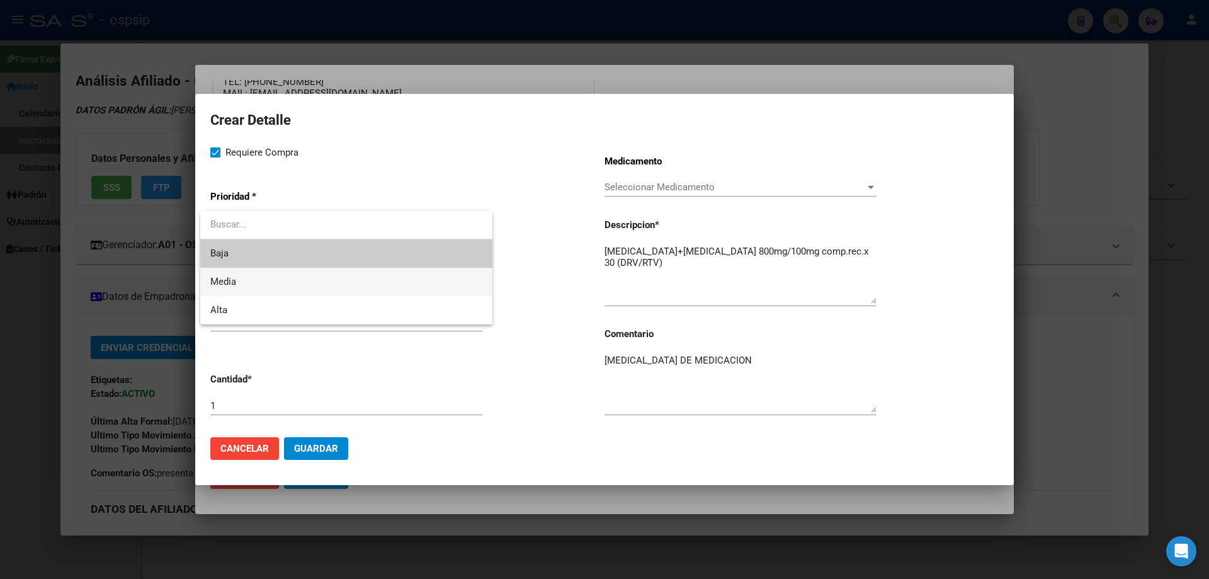
click at [259, 275] on span "Media" at bounding box center [346, 282] width 272 height 28
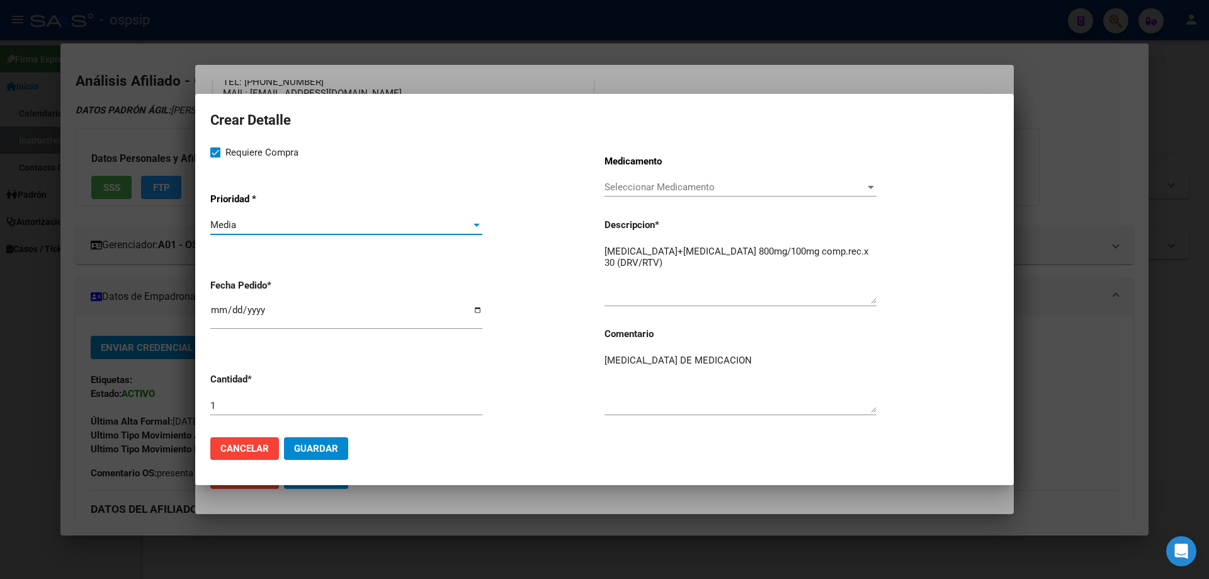
click at [213, 315] on input "[DATE]" at bounding box center [346, 315] width 272 height 20
type input "2025-10-02"
click at [323, 438] on button "Guardar" at bounding box center [316, 448] width 64 height 23
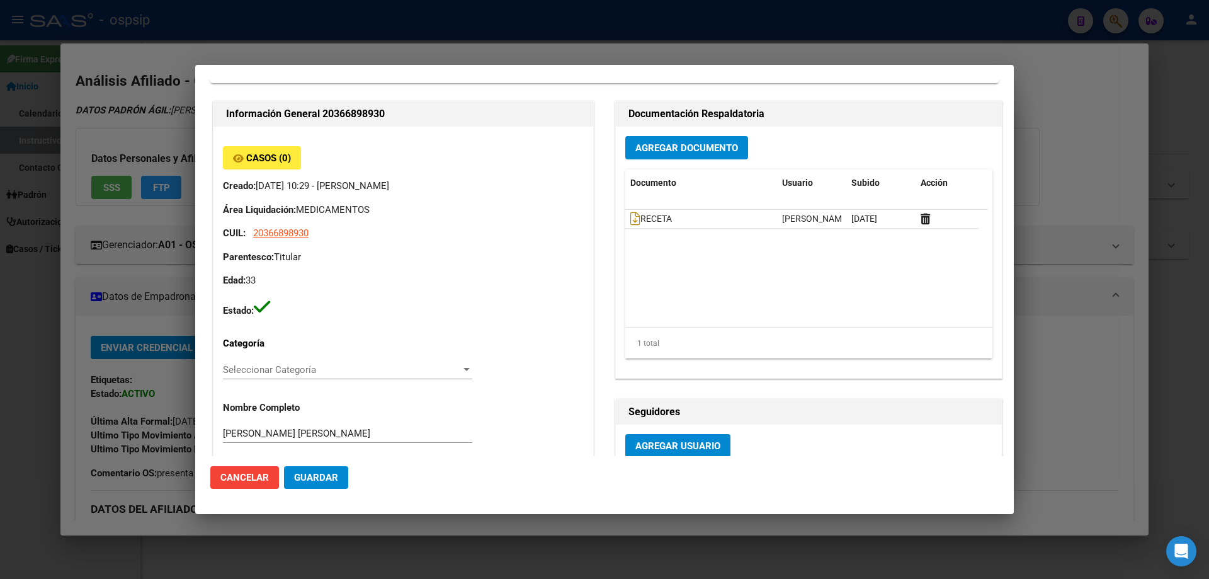
scroll to position [0, 0]
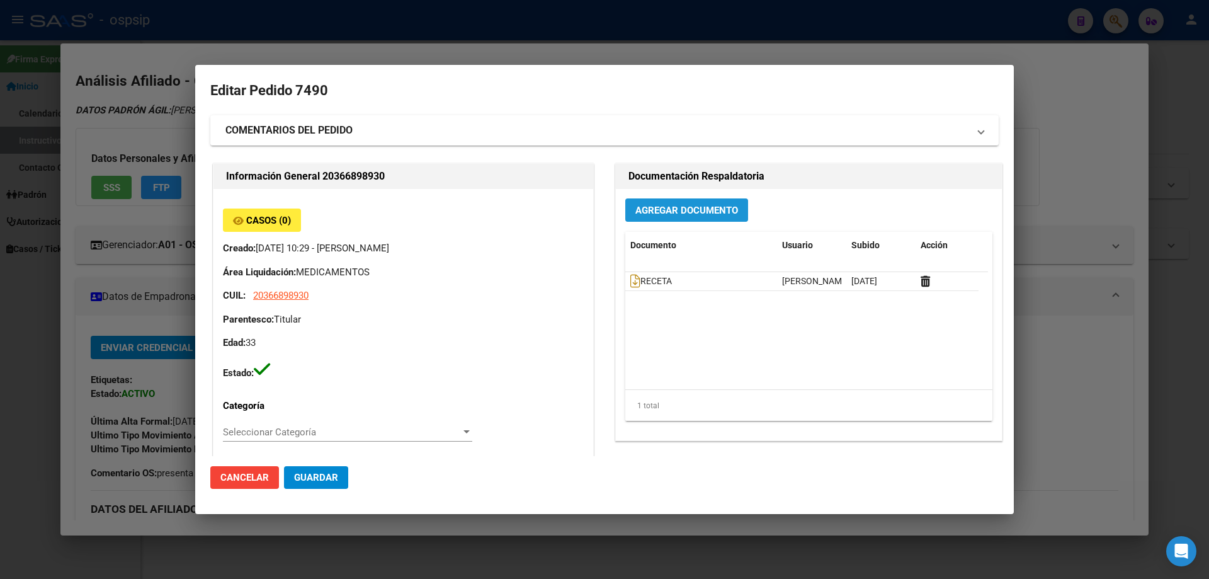
click at [662, 210] on span "Agregar Documento" at bounding box center [686, 210] width 103 height 11
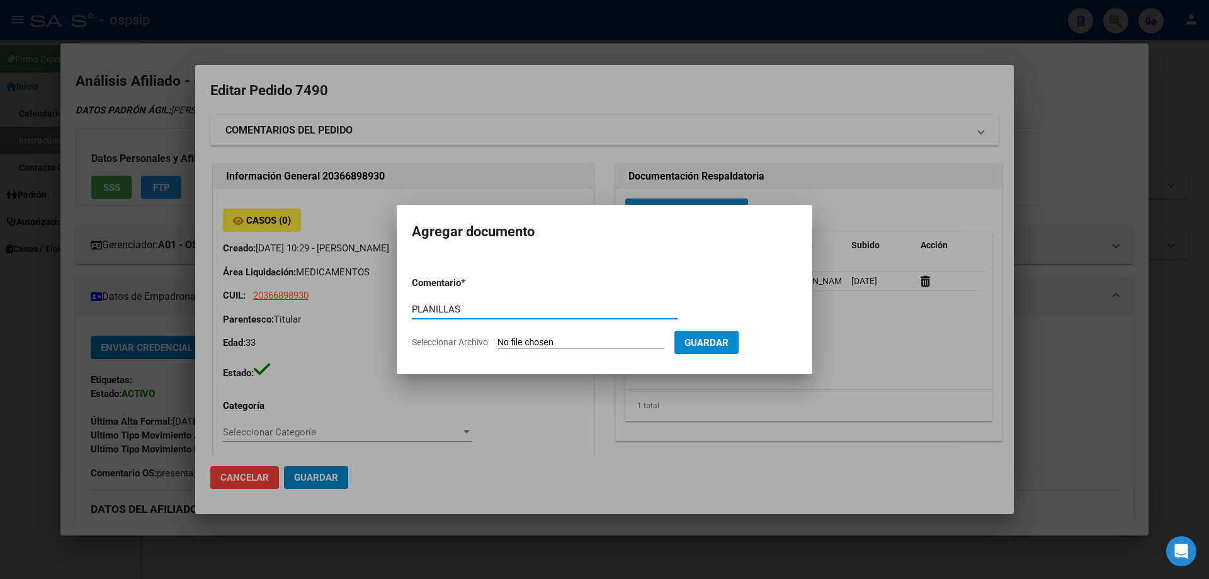
type input "PLANILLAS"
click at [561, 339] on input "Seleccionar Archivo" at bounding box center [580, 343] width 167 height 12
type input "C:\fakepath\gmail_images20251008_134258 (1).png"
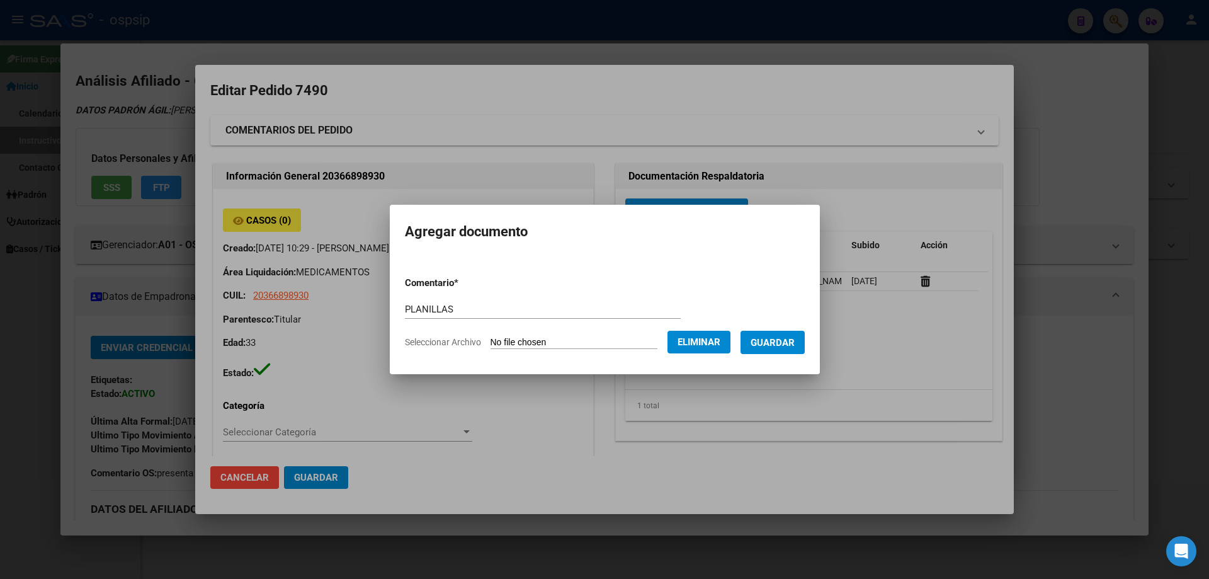
click at [786, 346] on span "Guardar" at bounding box center [773, 342] width 44 height 11
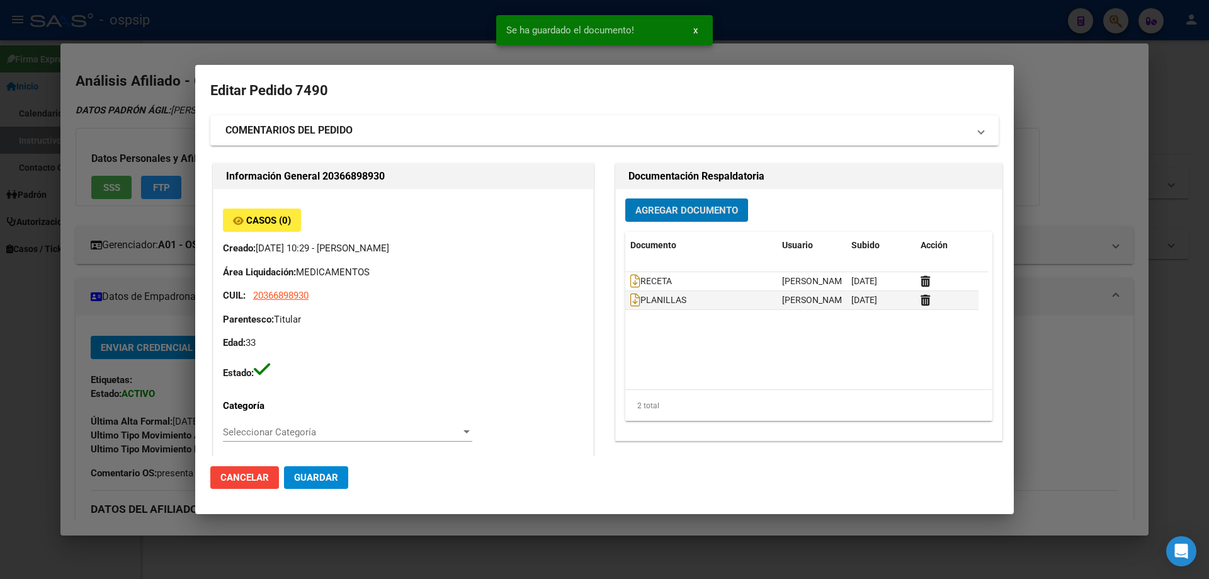
click at [677, 210] on span "Agregar Documento" at bounding box center [686, 210] width 103 height 11
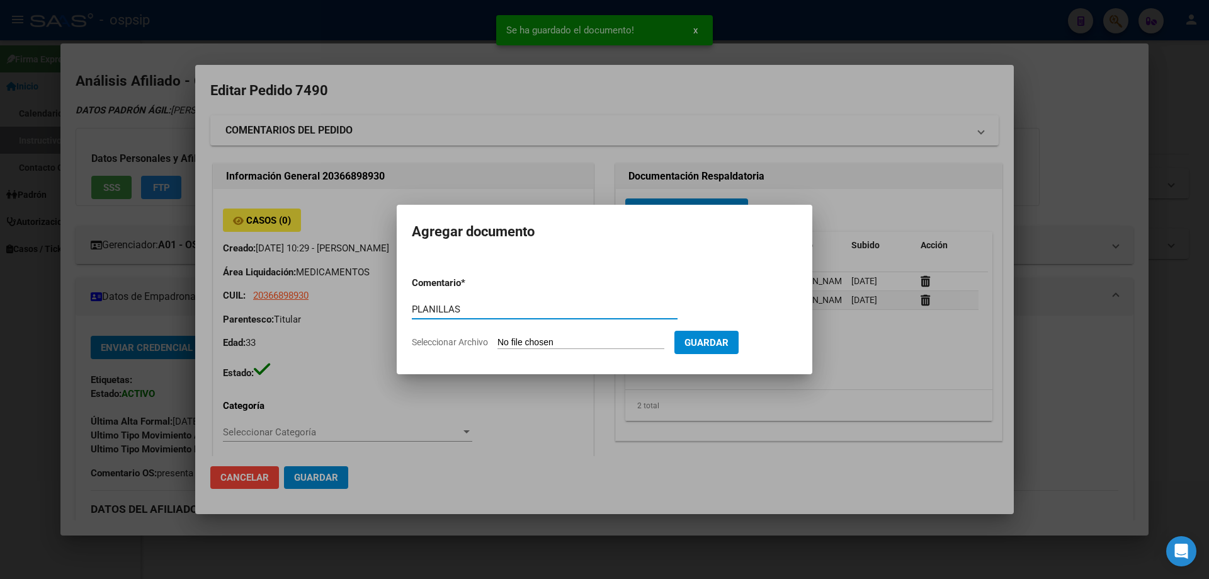
type input "PLANILLAS"
click at [538, 340] on input "Seleccionar Archivo" at bounding box center [580, 343] width 167 height 12
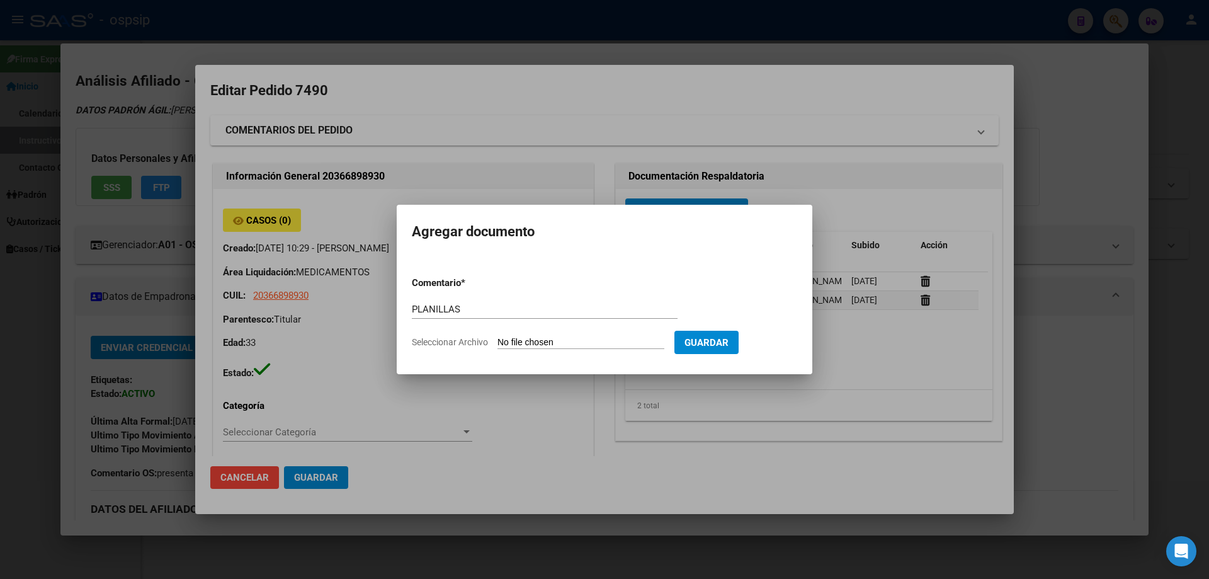
type input "C:\fakepath\gmail_images20251008_134215 (1).png"
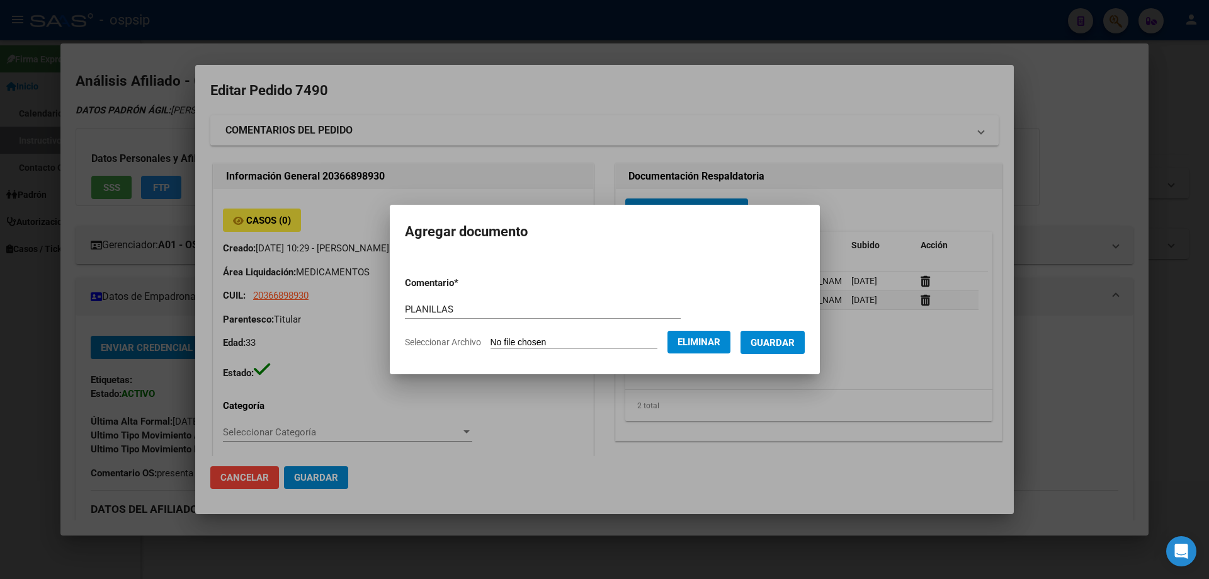
click at [785, 343] on span "Guardar" at bounding box center [773, 342] width 44 height 11
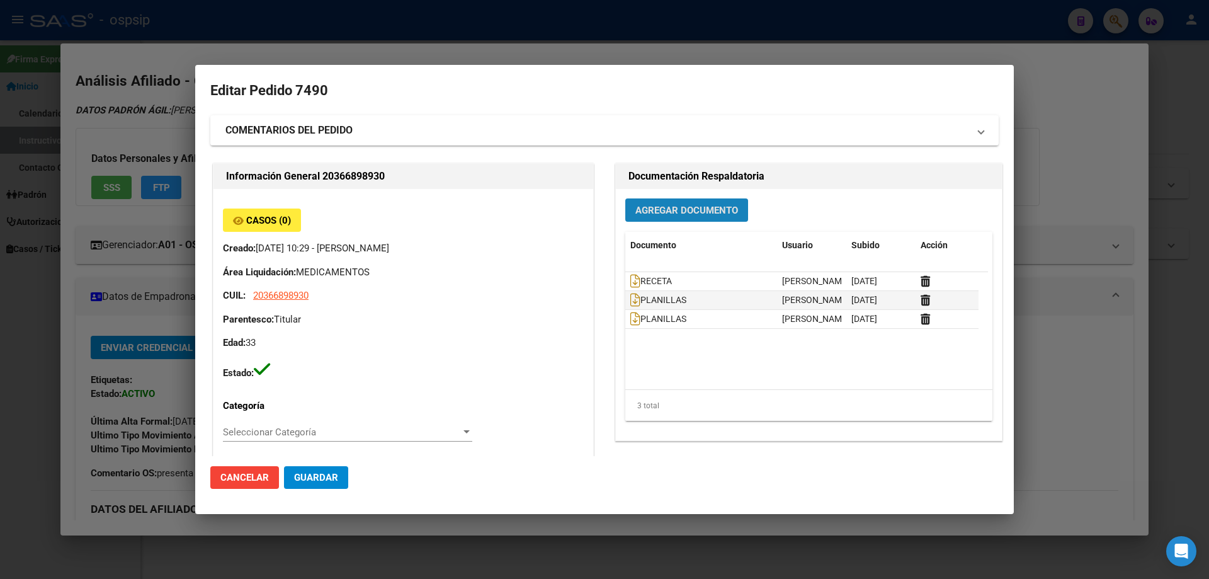
click at [633, 219] on button "Agregar Documento" at bounding box center [686, 209] width 123 height 23
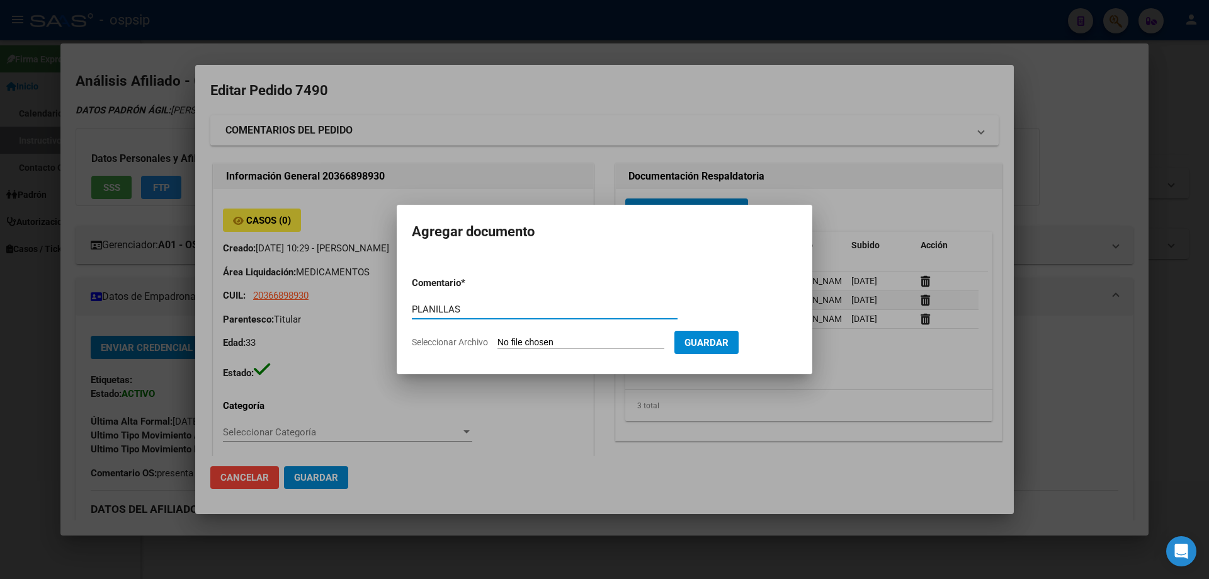
type input "PLANILLAS"
click at [548, 341] on input "Seleccionar Archivo" at bounding box center [580, 343] width 167 height 12
type input "C:\fakepath\gmail_images20251008_134146 (1).png"
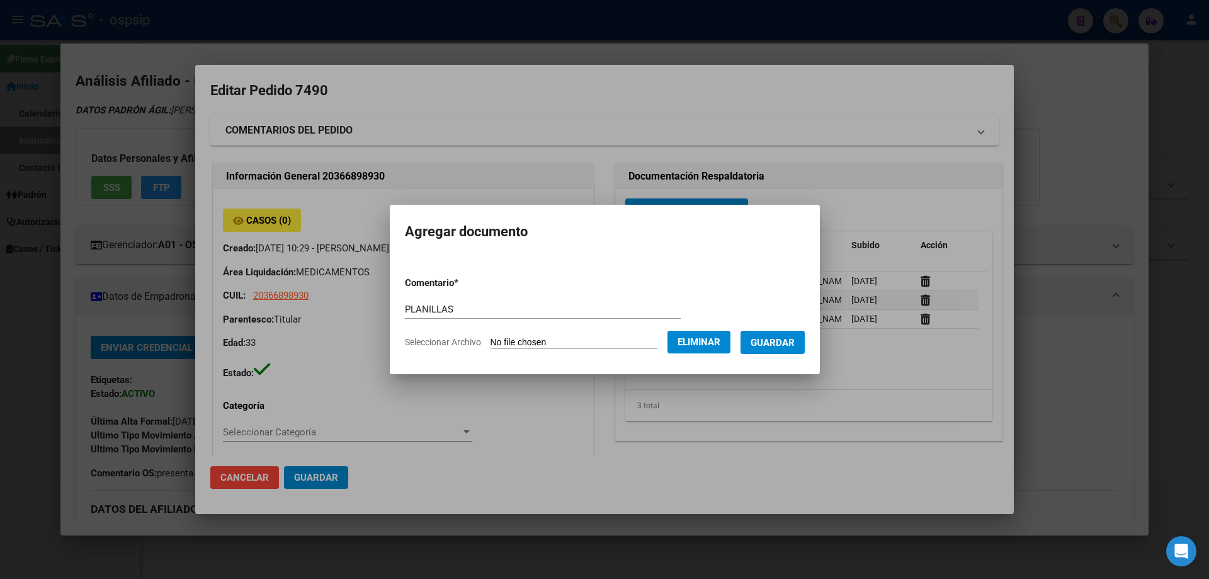
click at [786, 344] on span "Guardar" at bounding box center [773, 342] width 44 height 11
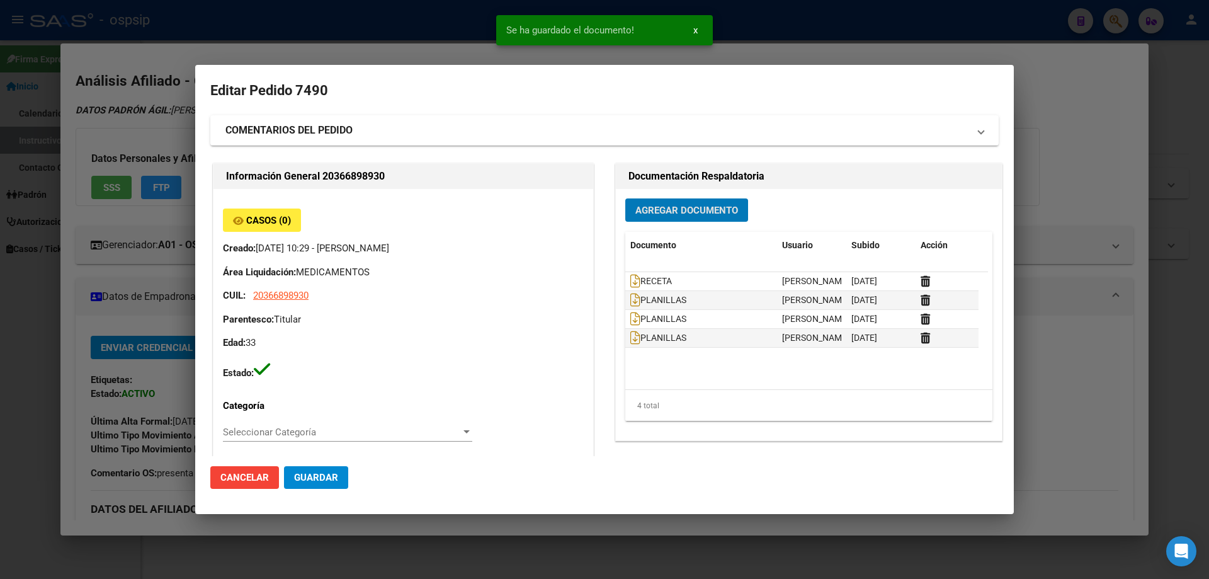
click at [695, 212] on span "Agregar Documento" at bounding box center [686, 210] width 103 height 11
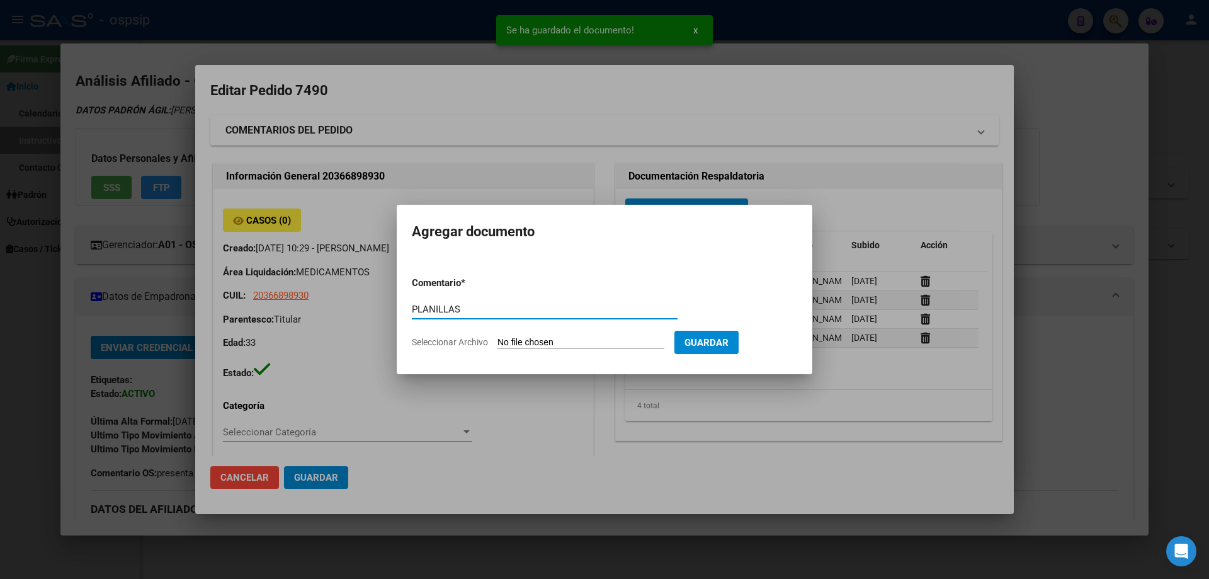
type input "PLANILLAS"
click at [536, 344] on input "Seleccionar Archivo" at bounding box center [580, 343] width 167 height 12
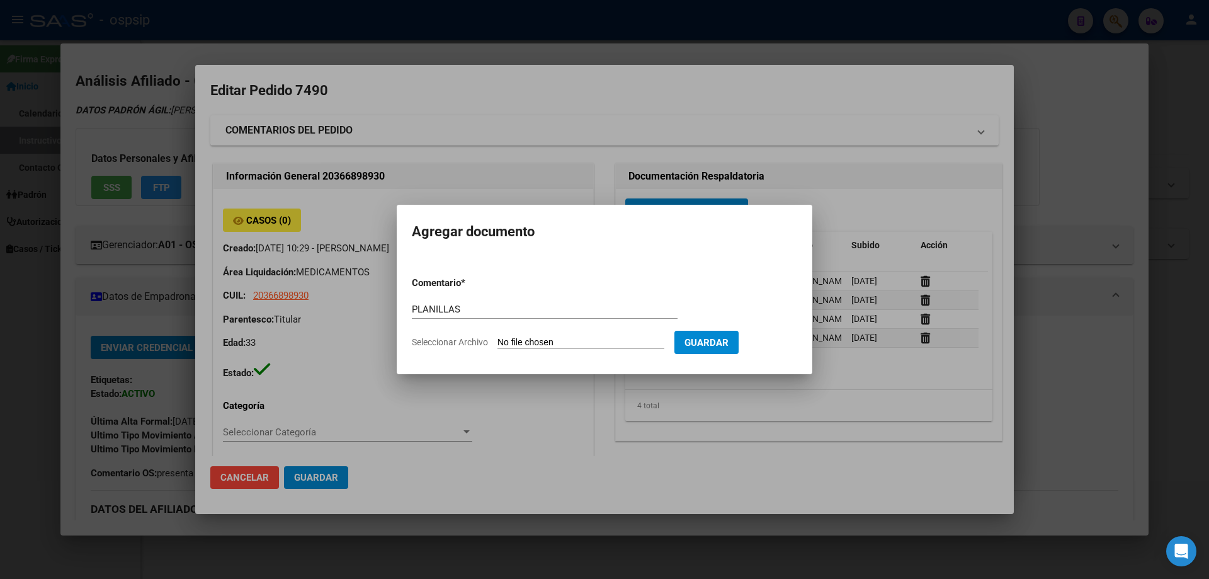
type input "C:\fakepath\gmail_images20251008_134115 (1).png"
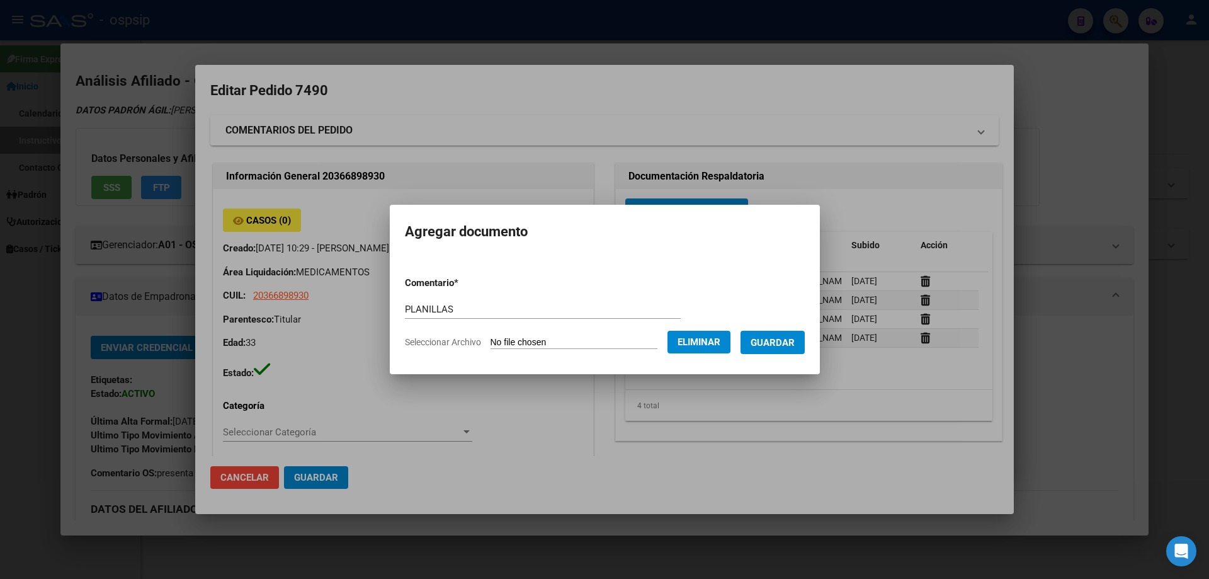
click at [787, 353] on button "Guardar" at bounding box center [773, 342] width 64 height 23
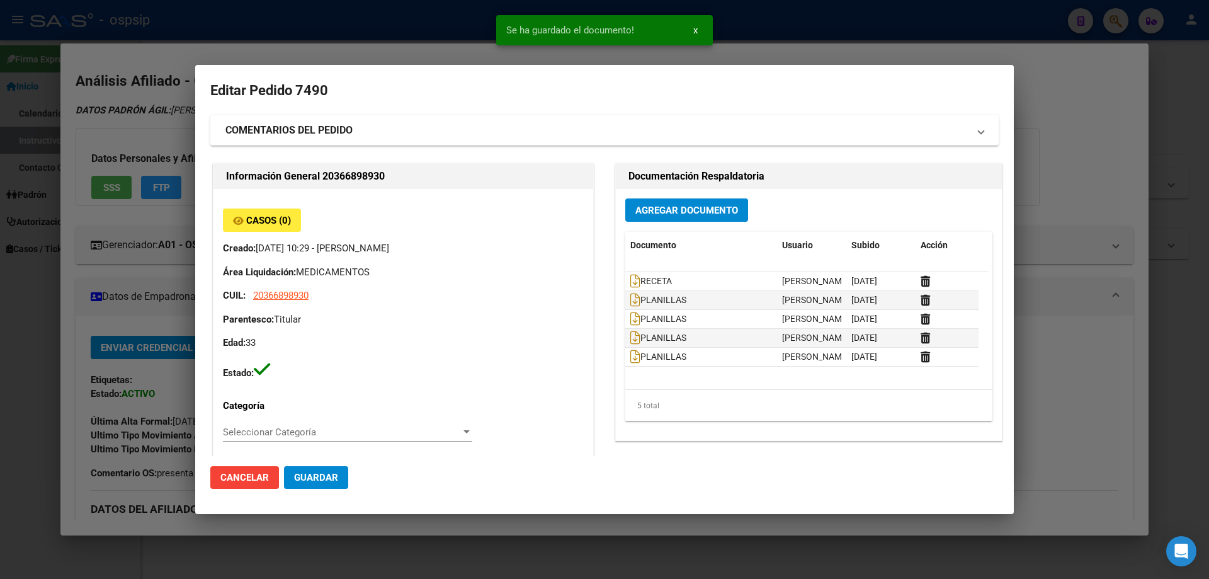
click at [701, 222] on div "Agregar Documento Documento Usuario Subido Acción RECETA Jesica Ortiz 15/10/202…" at bounding box center [809, 314] width 386 height 251
click at [700, 225] on div "Agregar Documento Documento Usuario Subido Acción RECETA Jesica Ortiz 15/10/202…" at bounding box center [809, 314] width 386 height 251
click at [695, 218] on button "Agregar Documento" at bounding box center [686, 209] width 123 height 23
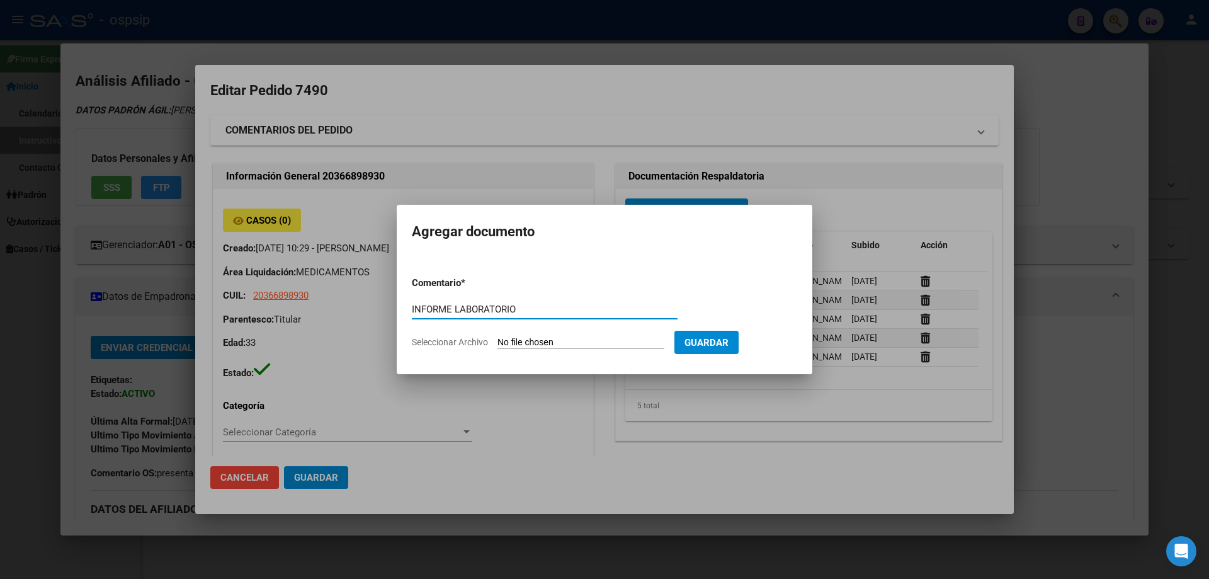
type input "INFORME LABORATORIO"
click at [554, 337] on input "Seleccionar Archivo" at bounding box center [580, 343] width 167 height 12
type input "C:\fakepath\5503309667.pdf"
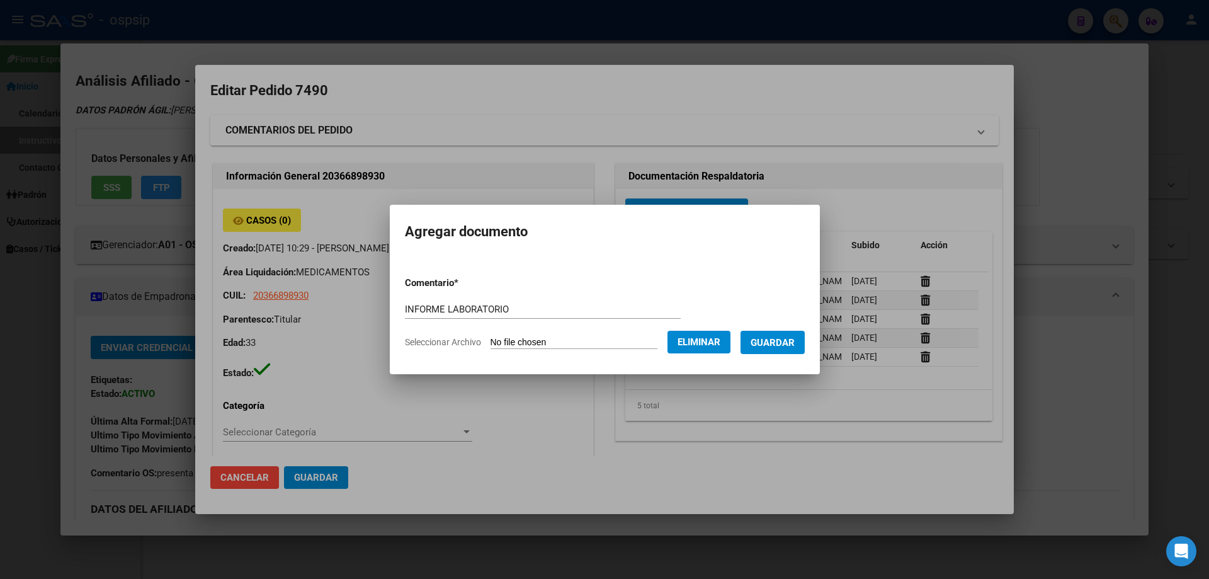
click at [793, 350] on button "Guardar" at bounding box center [773, 342] width 64 height 23
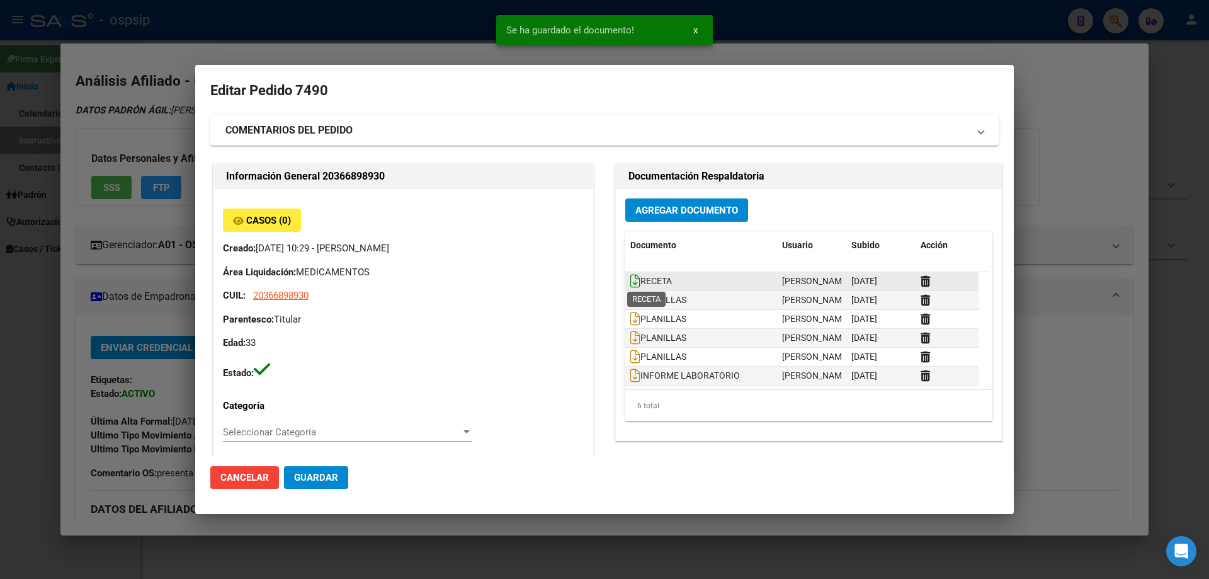
click at [630, 281] on icon at bounding box center [635, 281] width 10 height 14
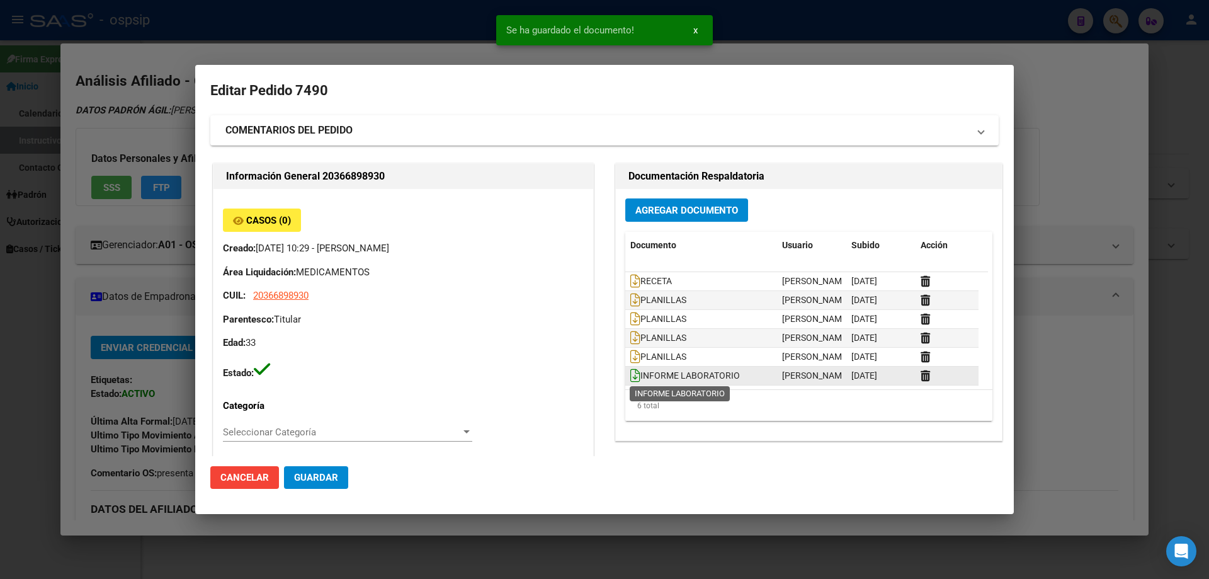
click at [633, 375] on icon at bounding box center [635, 375] width 10 height 14
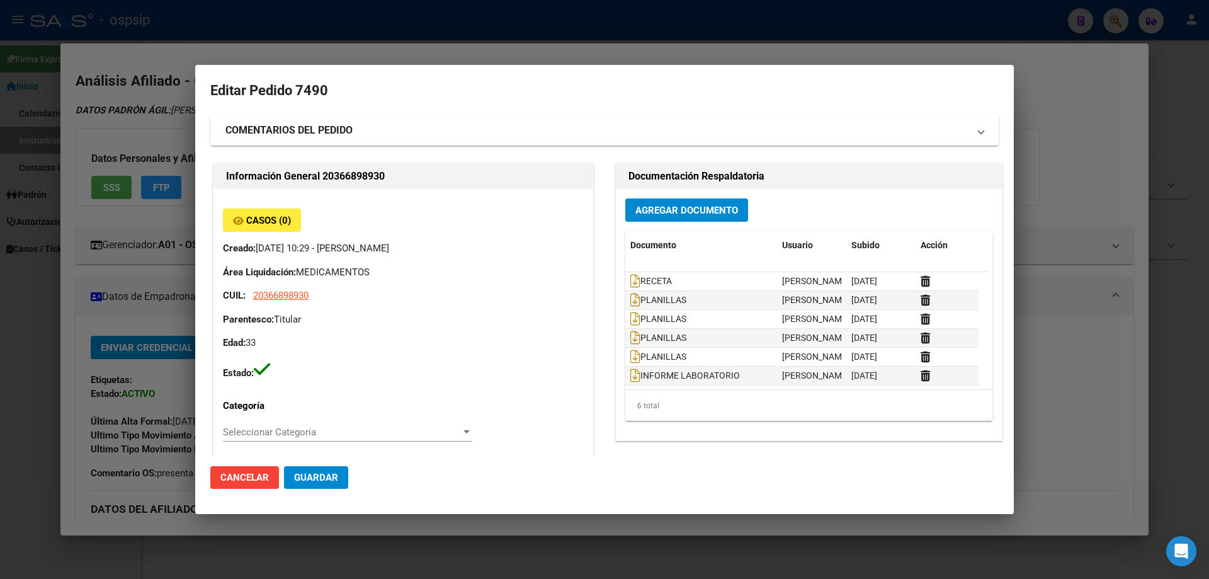
click at [249, 139] on mat-expansion-panel-header "COMENTARIOS DEL PEDIDO" at bounding box center [604, 130] width 788 height 30
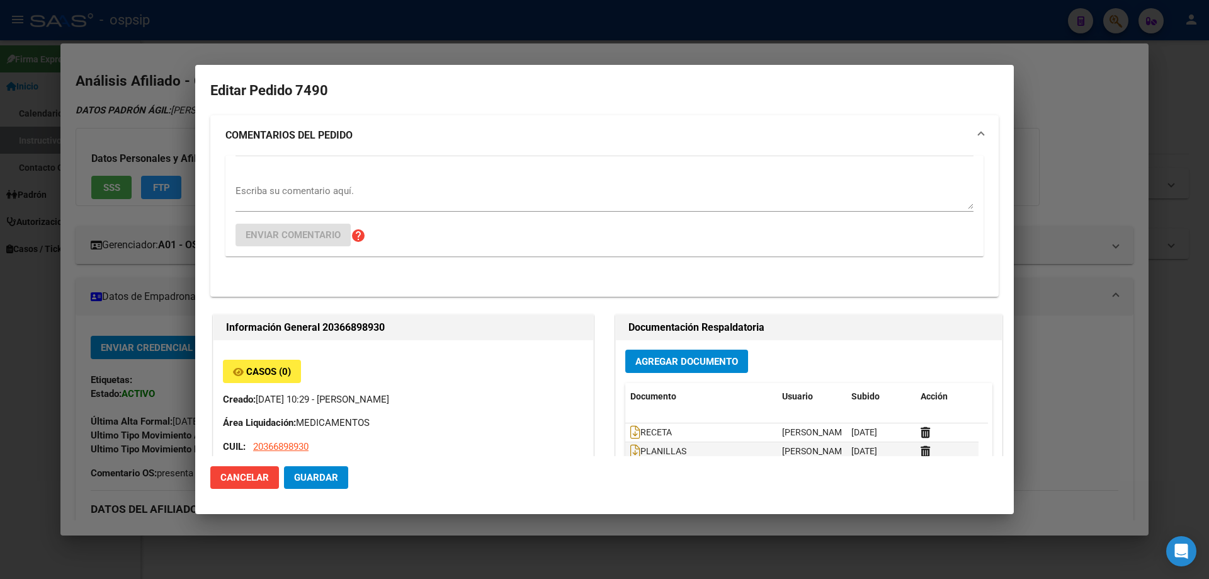
click at [262, 196] on textarea "Escriba su comentario aquí." at bounding box center [604, 196] width 738 height 25
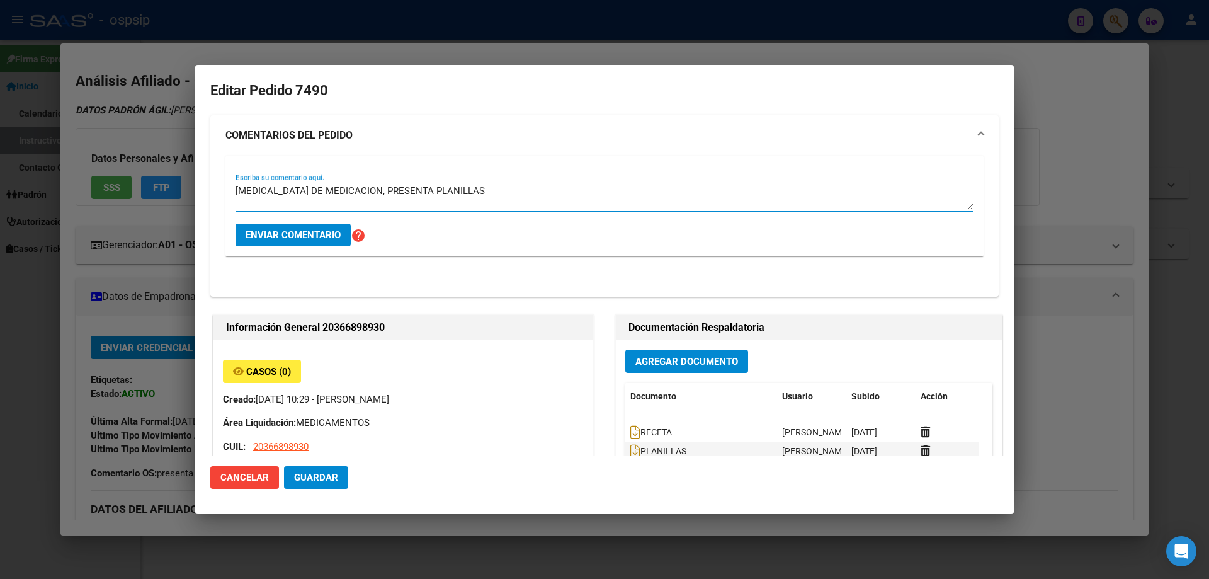
type textarea "CAMBIA DE MEDICACION, PRESENTA PLANILLAS"
click at [312, 242] on button "Enviar comentario" at bounding box center [292, 235] width 115 height 23
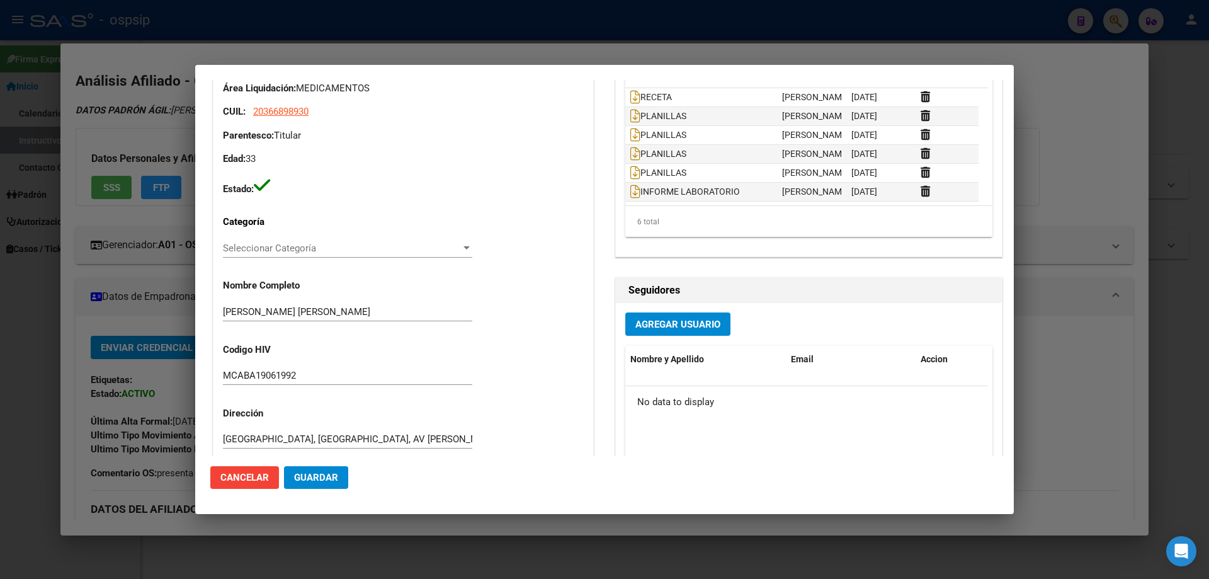
scroll to position [545, 0]
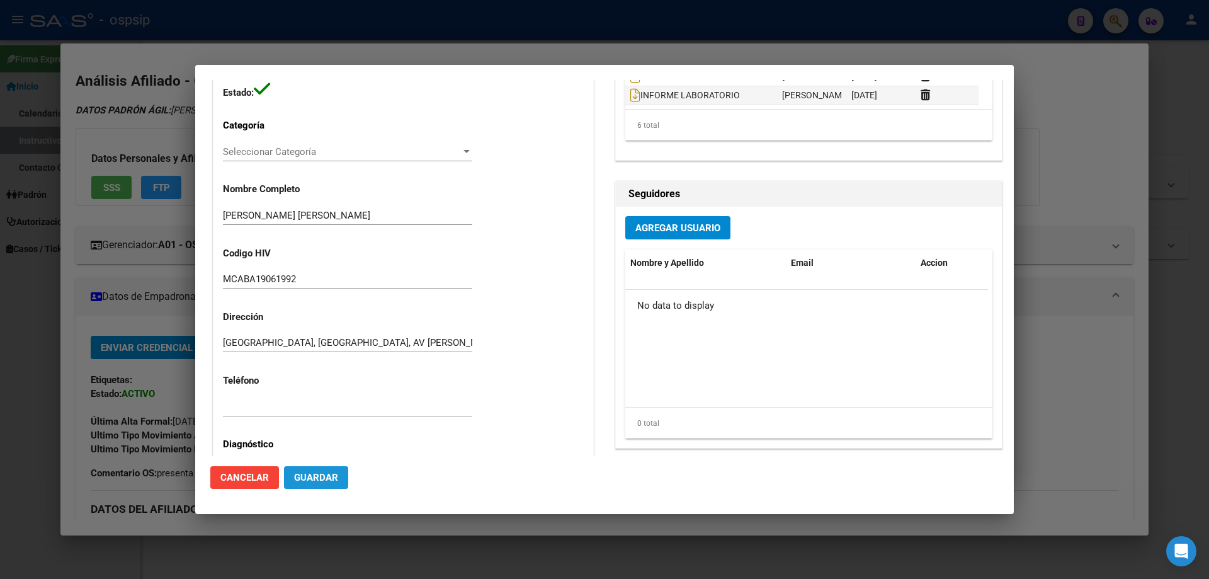
click at [313, 483] on span "Guardar" at bounding box center [316, 477] width 44 height 11
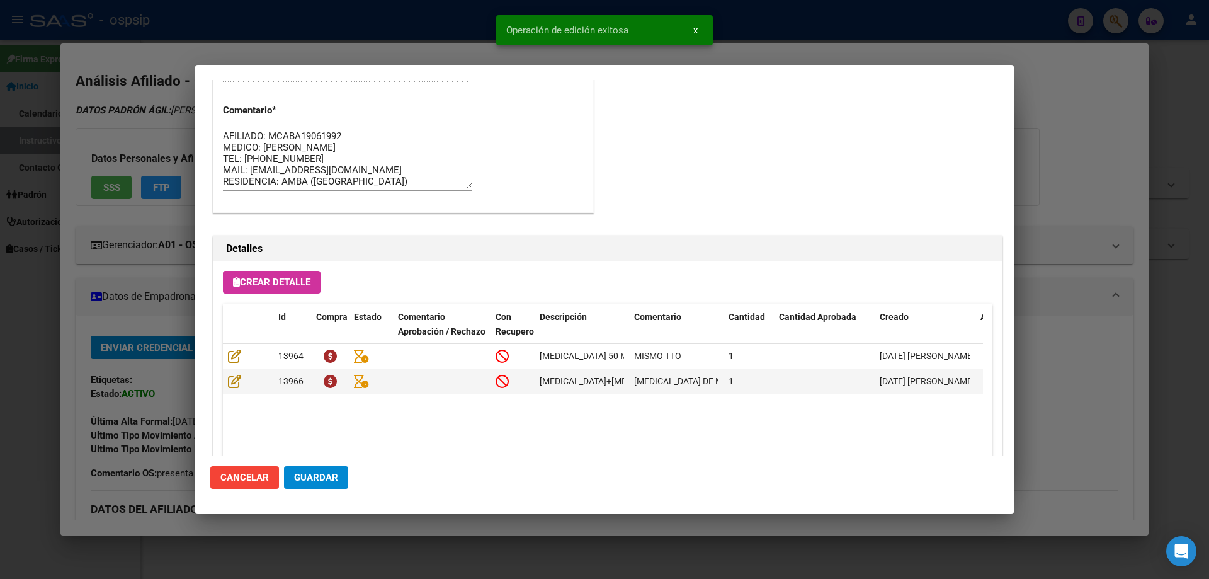
scroll to position [1019, 0]
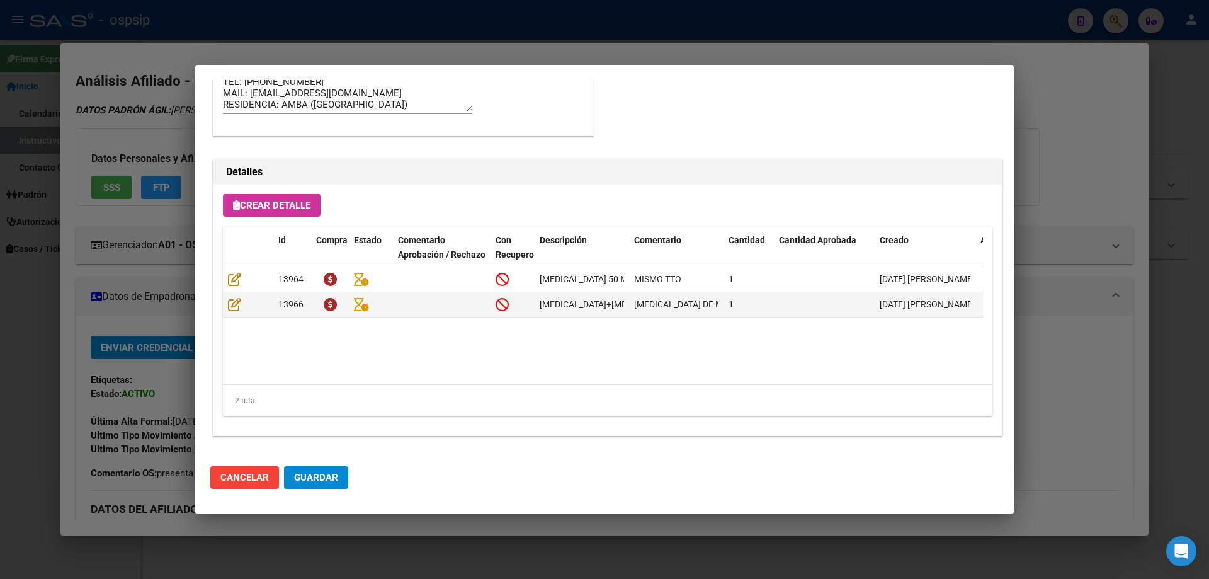
drag, startPoint x: 326, startPoint y: 462, endPoint x: 329, endPoint y: 479, distance: 17.9
click at [328, 475] on mat-dialog-actions "Cancelar Guardar" at bounding box center [604, 477] width 788 height 43
click at [329, 479] on span "Guardar" at bounding box center [316, 477] width 44 height 11
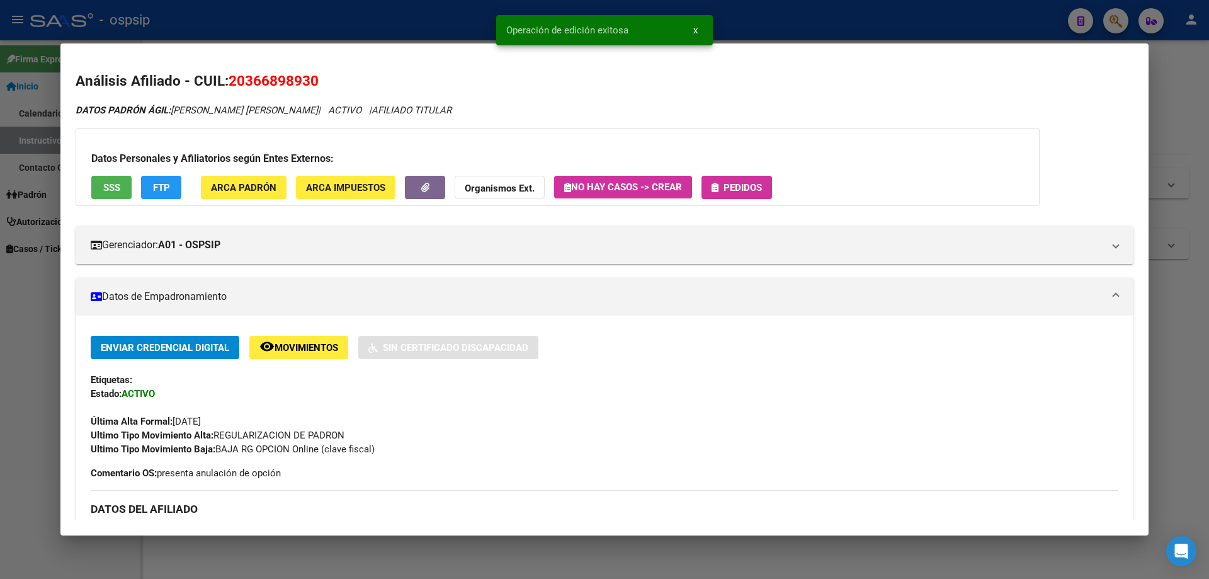
click at [762, 190] on span "Pedidos" at bounding box center [743, 187] width 38 height 11
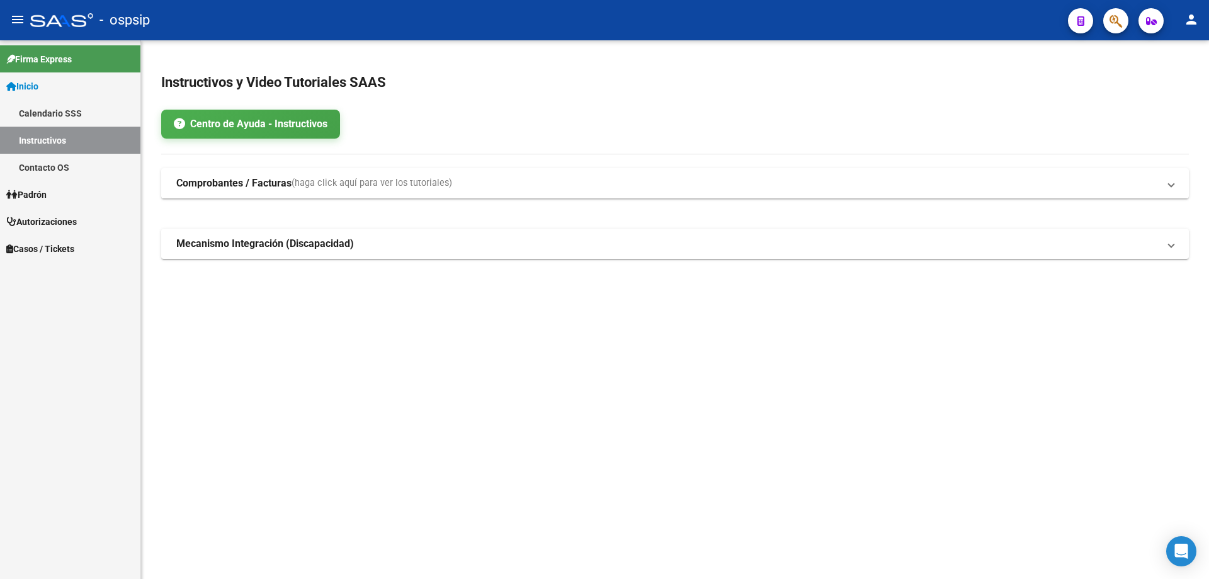
click at [1109, 21] on button "button" at bounding box center [1115, 20] width 25 height 25
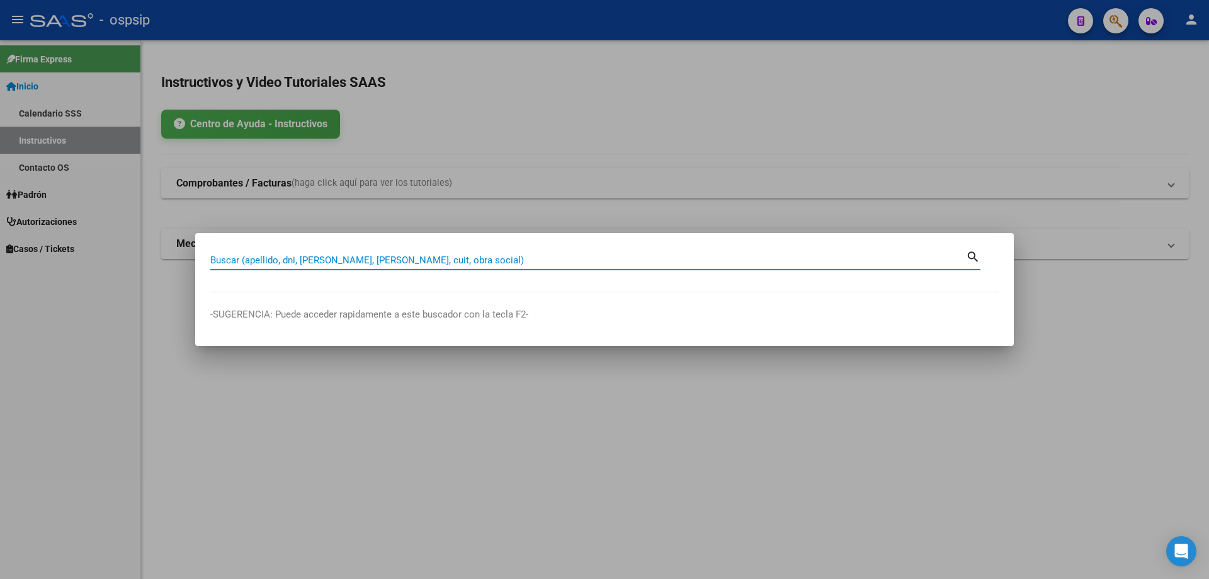
paste input "20247562746"
type input "20247562746"
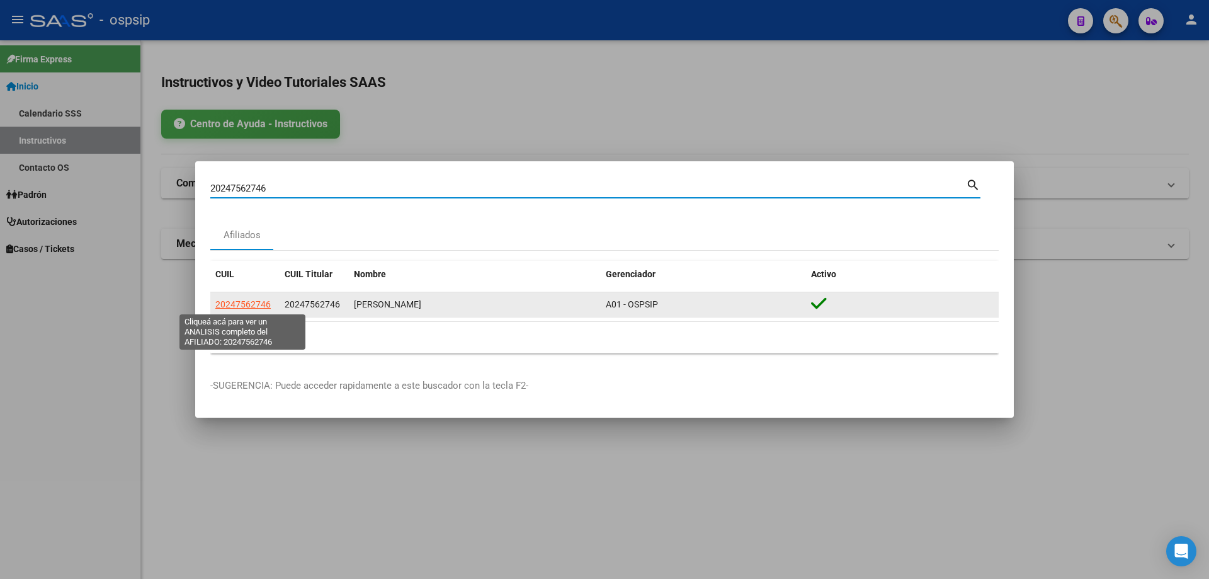
click at [256, 308] on span "20247562746" at bounding box center [242, 304] width 55 height 10
type textarea "20247562746"
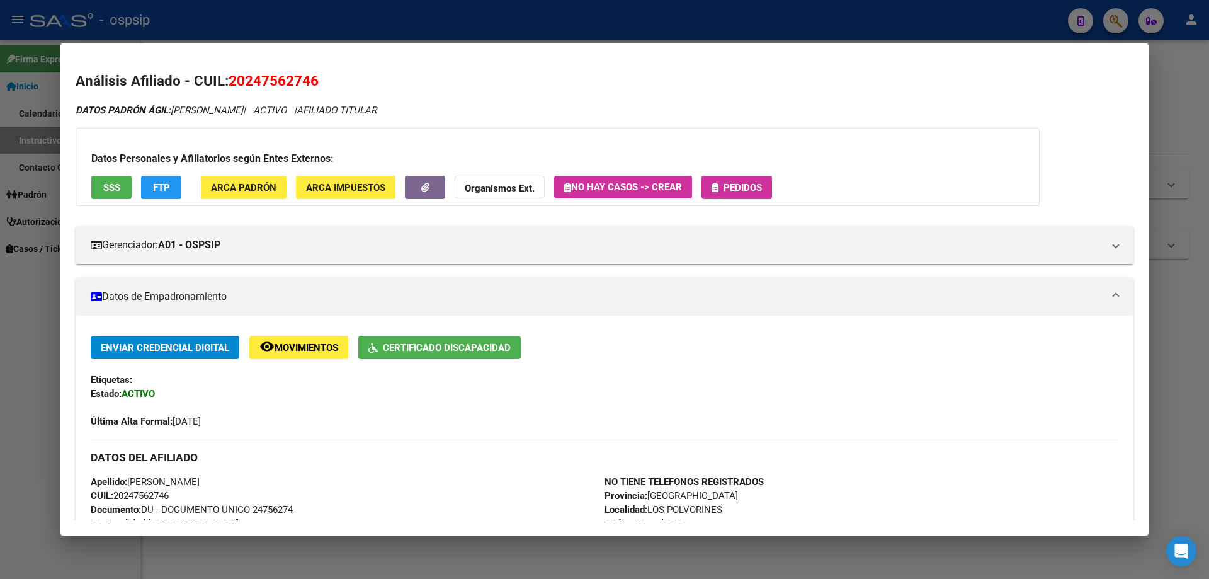
click at [729, 186] on span "Pedidos" at bounding box center [743, 187] width 38 height 11
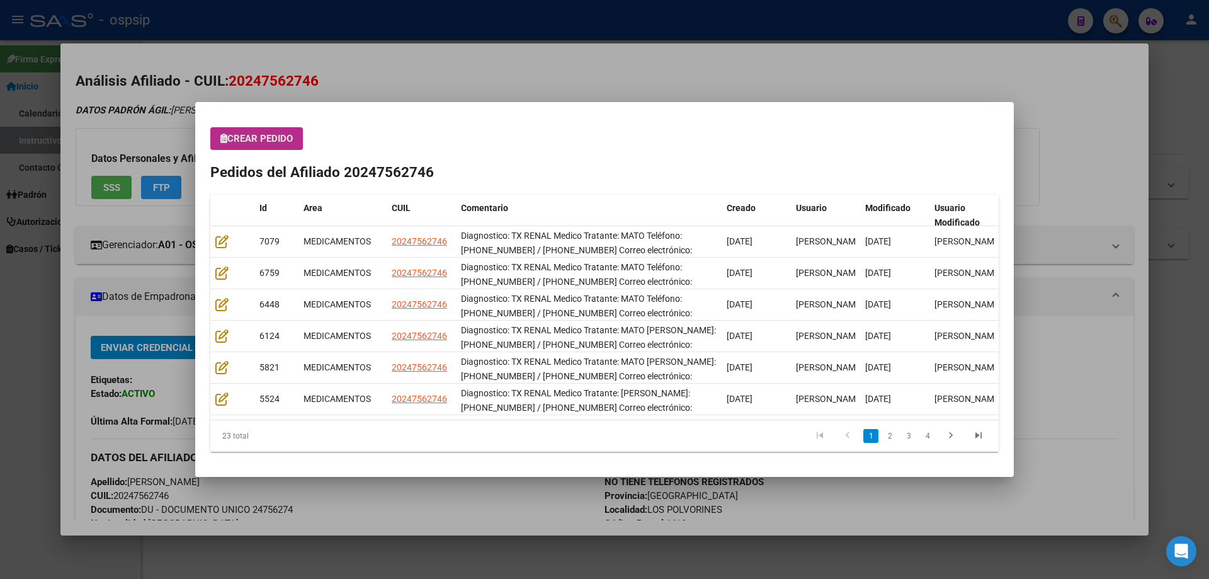
click at [283, 139] on span "Crear Pedido" at bounding box center [256, 138] width 72 height 11
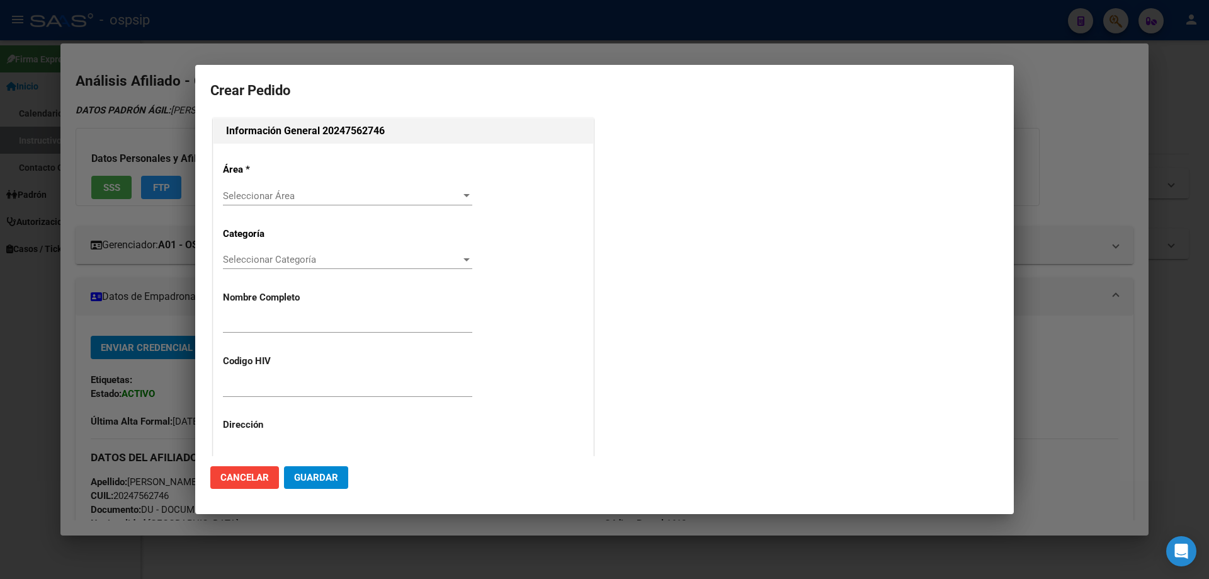
type input "[PERSON_NAME]"
type input "NO CORRESPONDE"
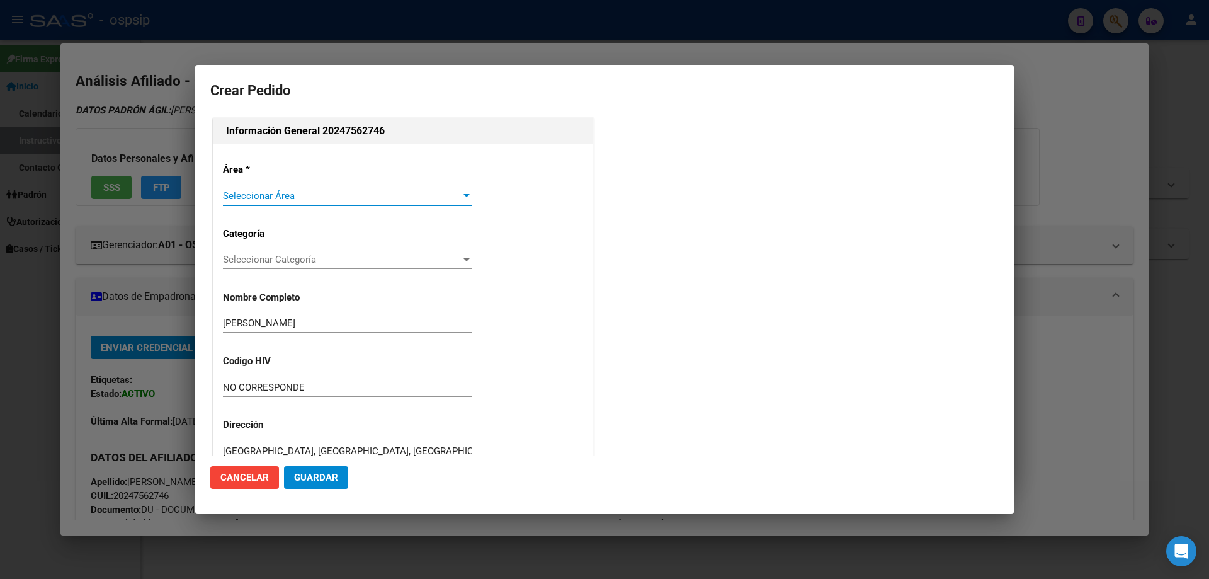
type input "[GEOGRAPHIC_DATA], [GEOGRAPHIC_DATA], [GEOGRAPHIC_DATA] 4427"
click at [263, 199] on span "Seleccionar Área" at bounding box center [342, 195] width 238 height 11
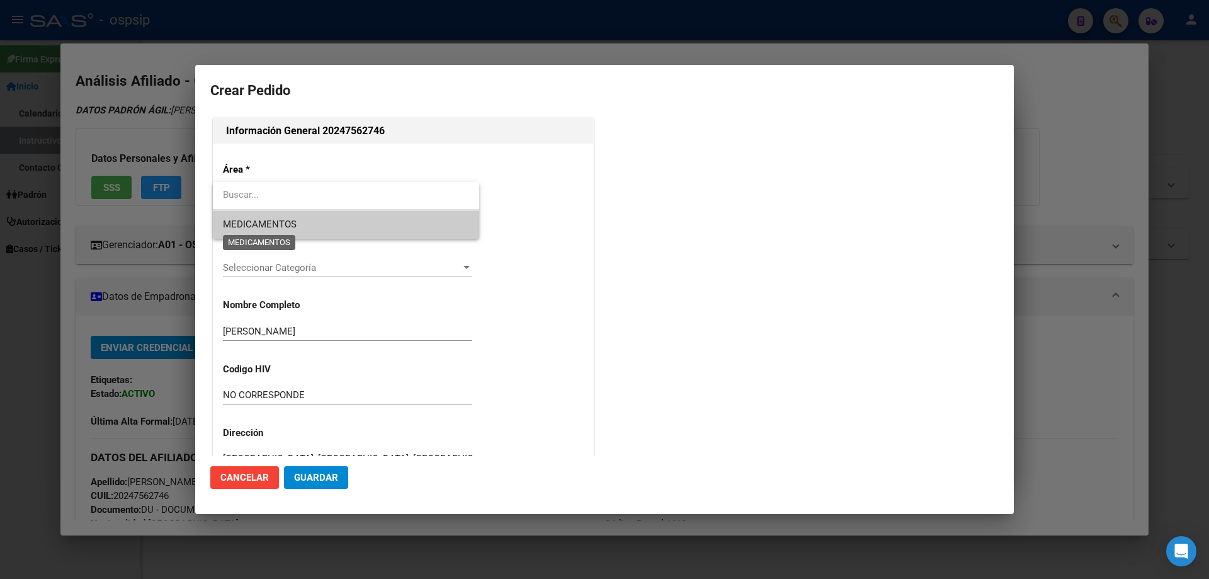
click at [256, 223] on span "MEDICAMENTOS" at bounding box center [260, 223] width 74 height 11
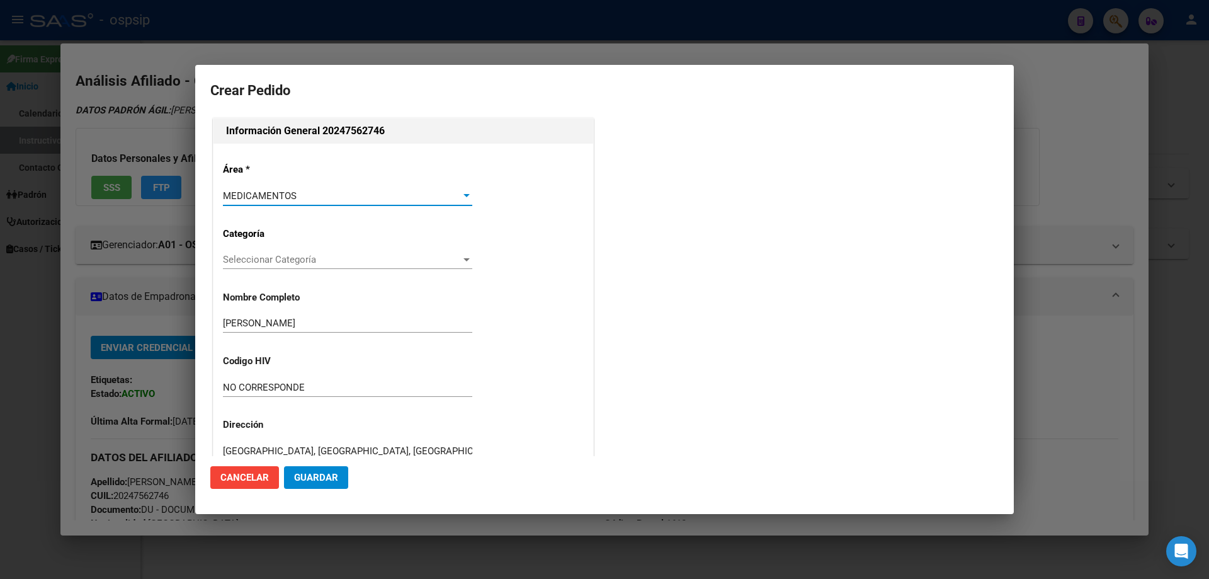
scroll to position [189, 0]
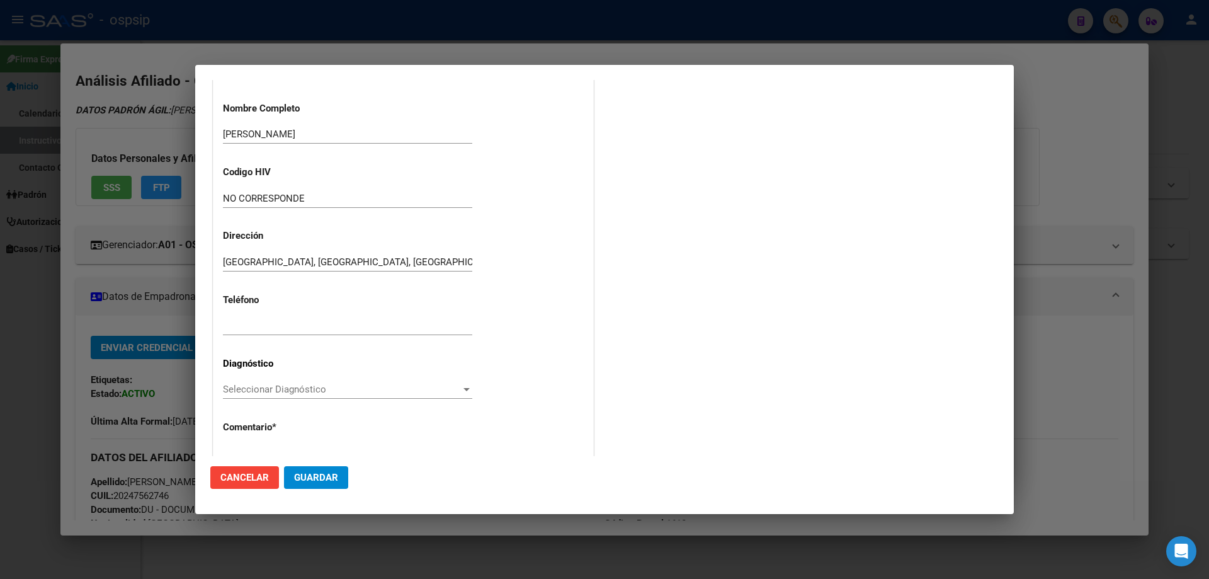
click at [275, 385] on span "Seleccionar Diagnóstico" at bounding box center [342, 388] width 238 height 11
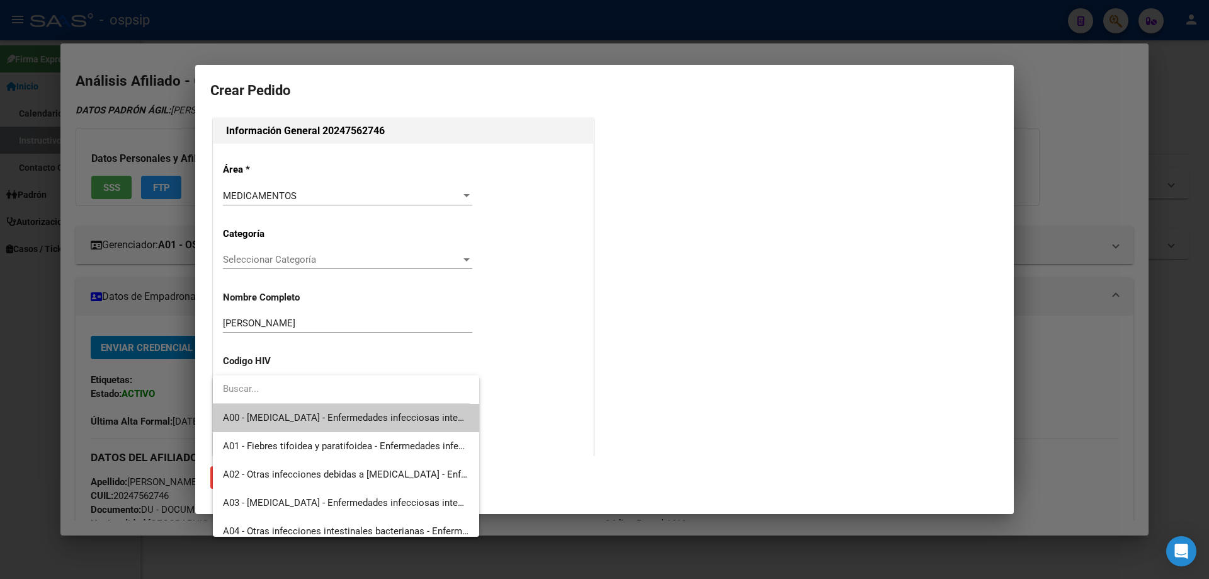
scroll to position [189, 0]
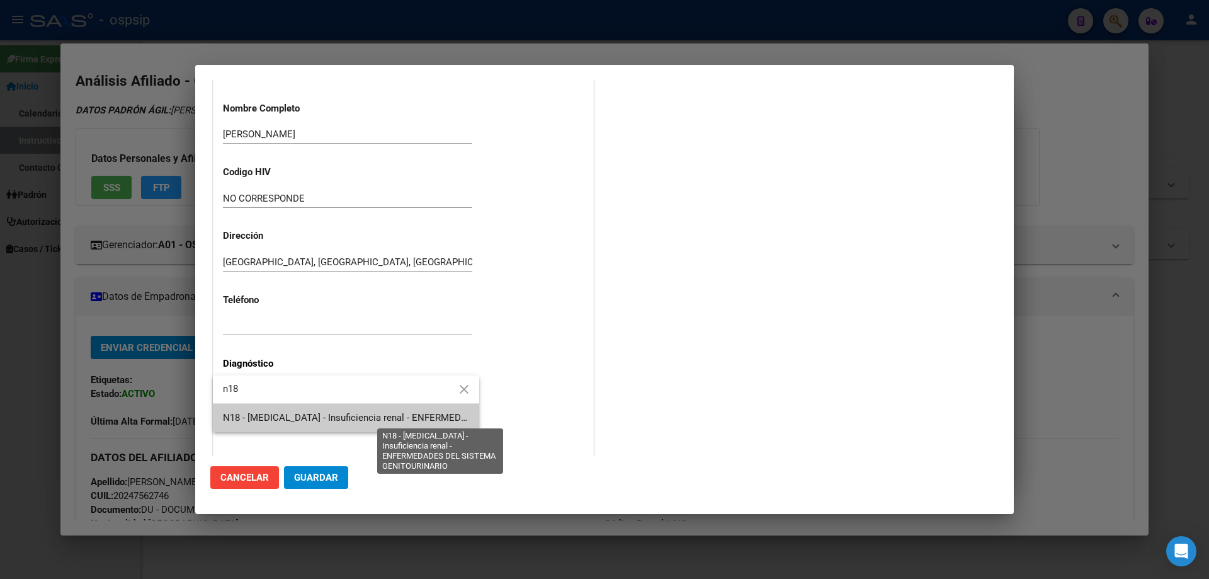
type input "n18"
click at [255, 419] on span "N18 - [MEDICAL_DATA] - Insuficiencia renal - ENFERMEDADES DEL SISTEMA GENITOURI…" at bounding box center [424, 417] width 402 height 11
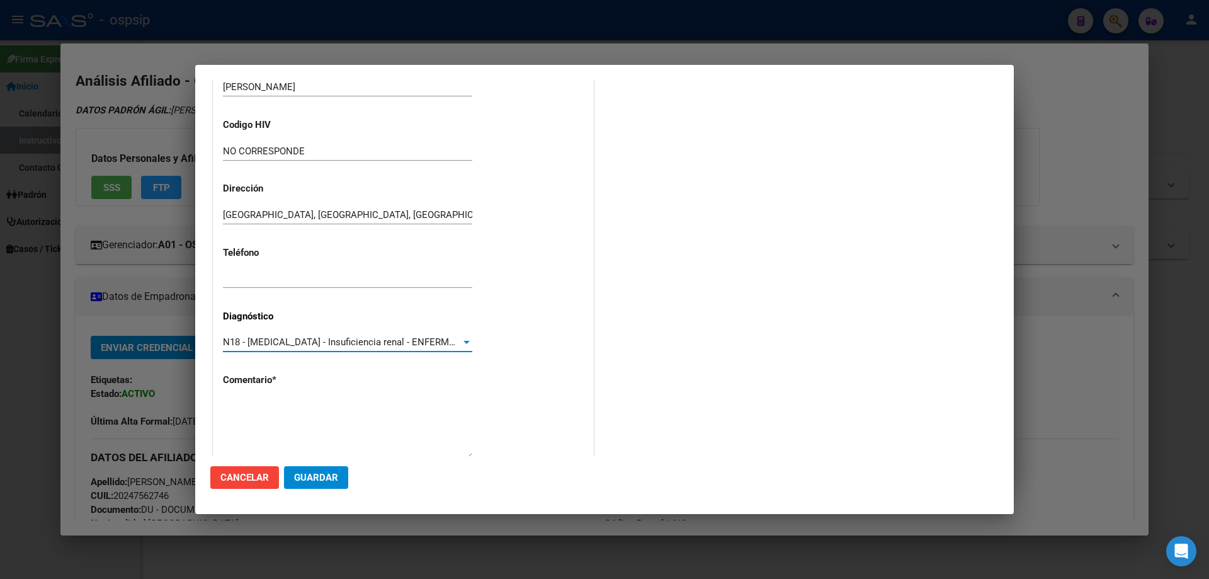
scroll to position [283, 0]
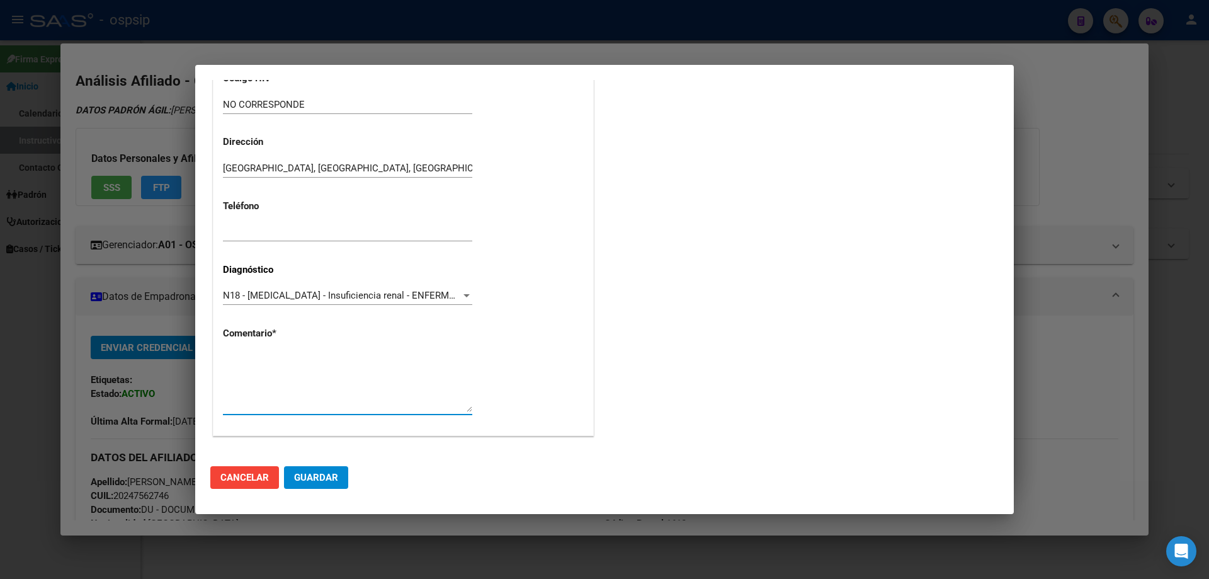
paste textarea "Diagnostico: TX RENAL Medico Tratante: MATO Teléfono: [PHONE_NUMBER] / [PHONE_N…"
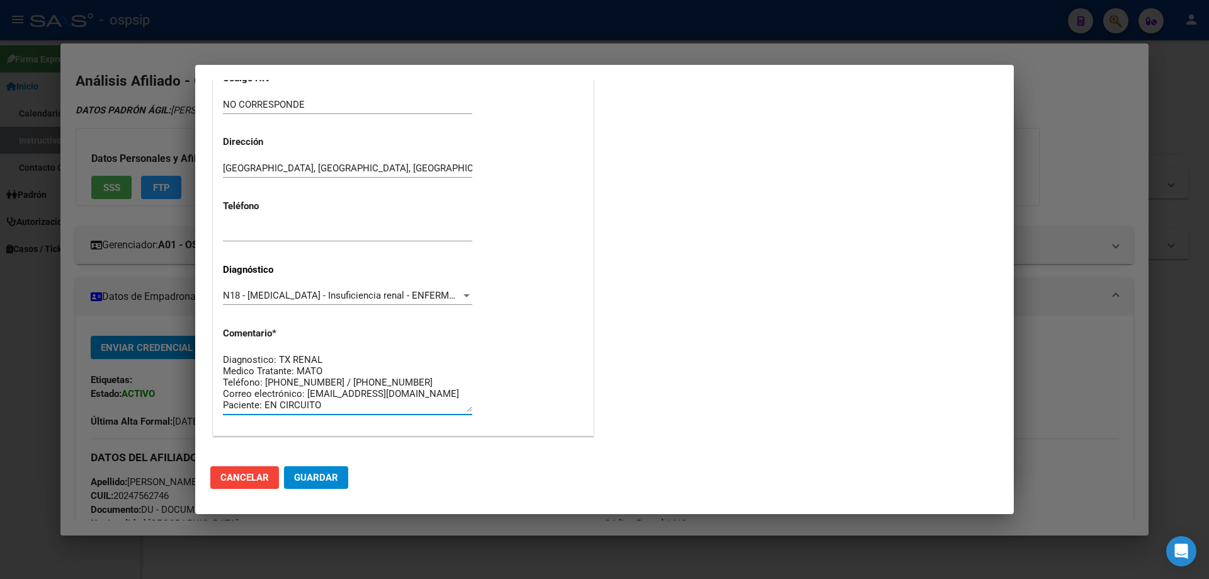
scroll to position [10, 0]
type textarea "Diagnostico: TX RENAL Medico Tratante: MATO Teléfono: [PHONE_NUMBER] / [PHONE_N…"
click at [334, 472] on span "Guardar" at bounding box center [316, 477] width 44 height 11
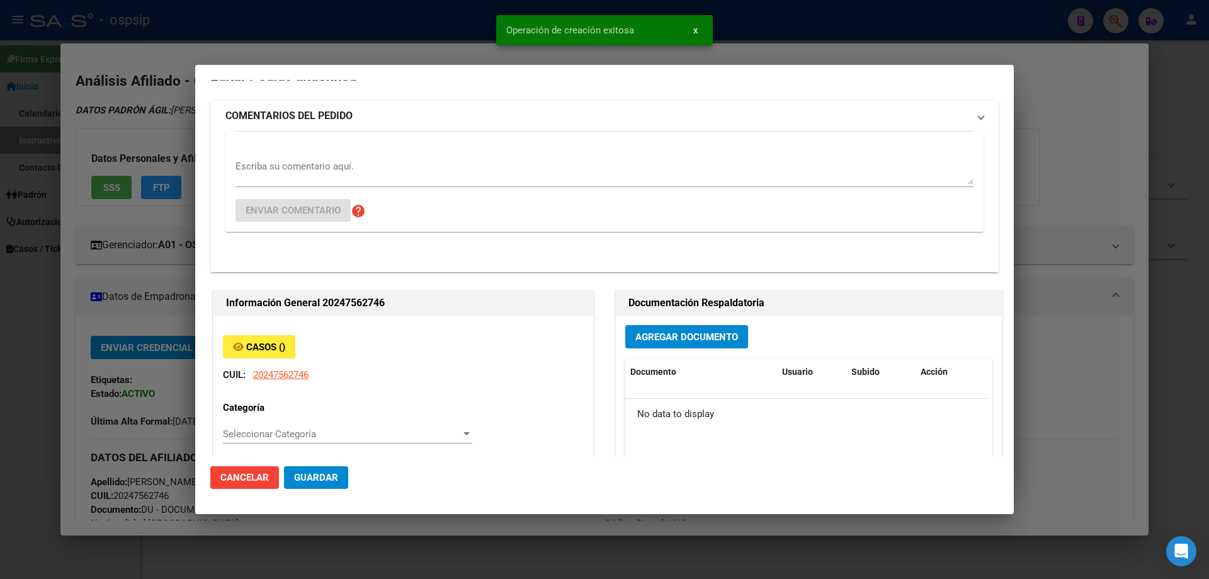
scroll to position [0, 0]
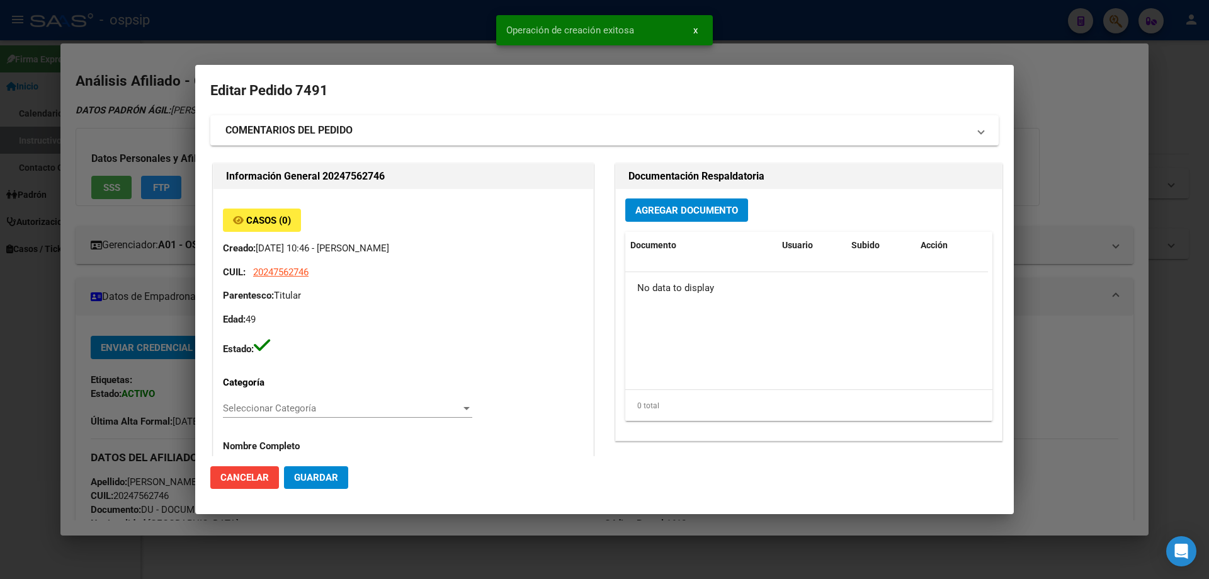
click at [683, 216] on span "Agregar Documento" at bounding box center [686, 210] width 103 height 11
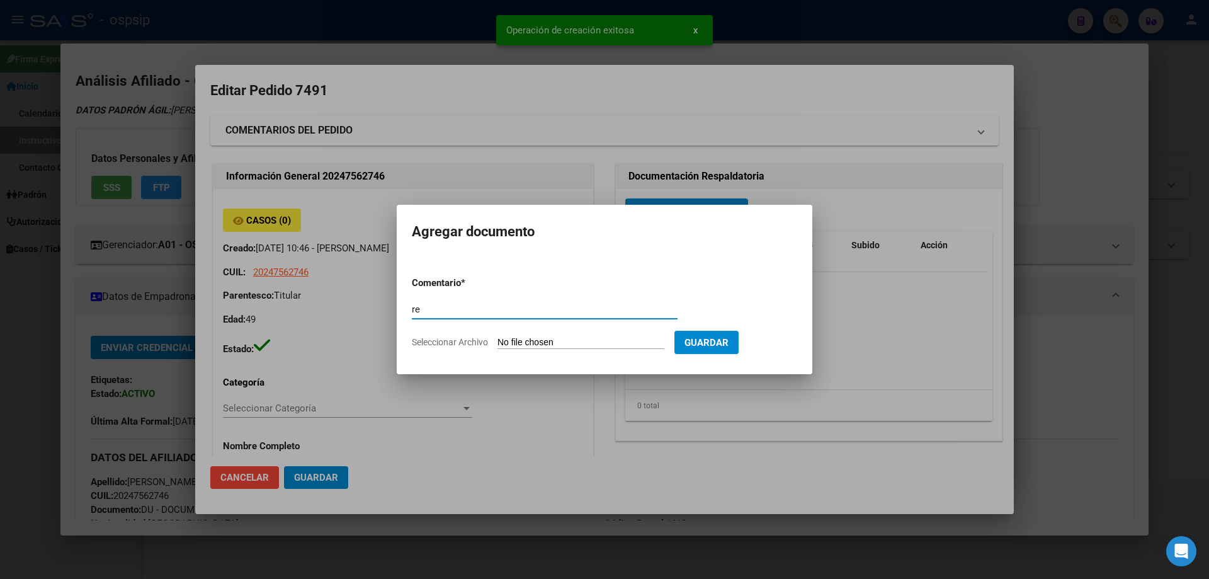
type input "r"
type input "RECETA"
click at [581, 348] on input "Seleccionar Archivo" at bounding box center [580, 343] width 167 height 12
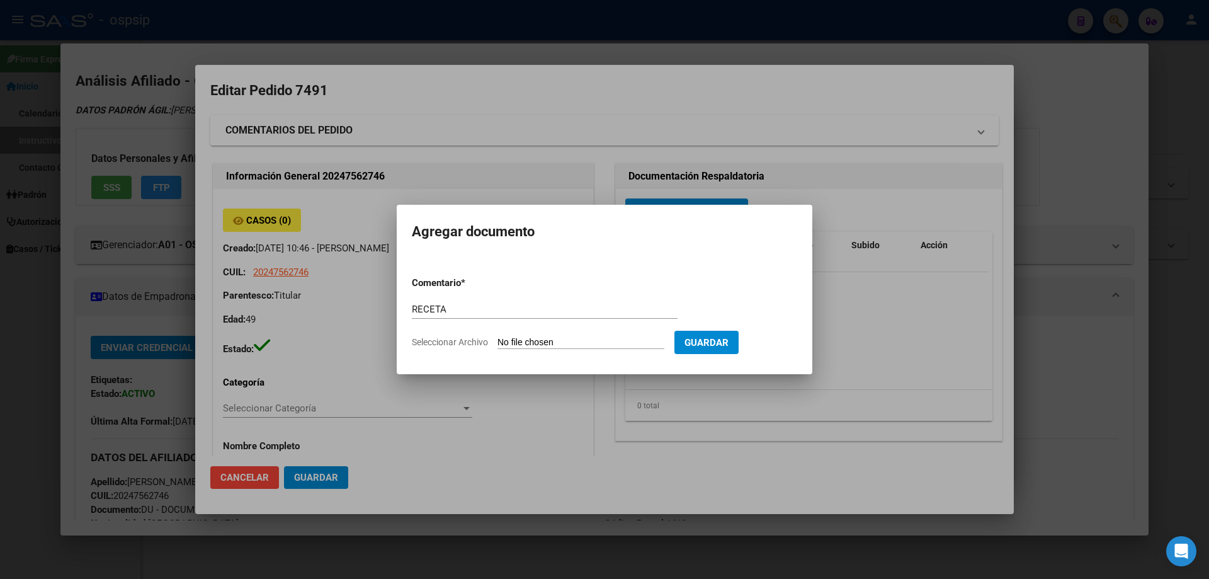
type input "C:\fakepath\pro-TpyZrEuT.jpeg"
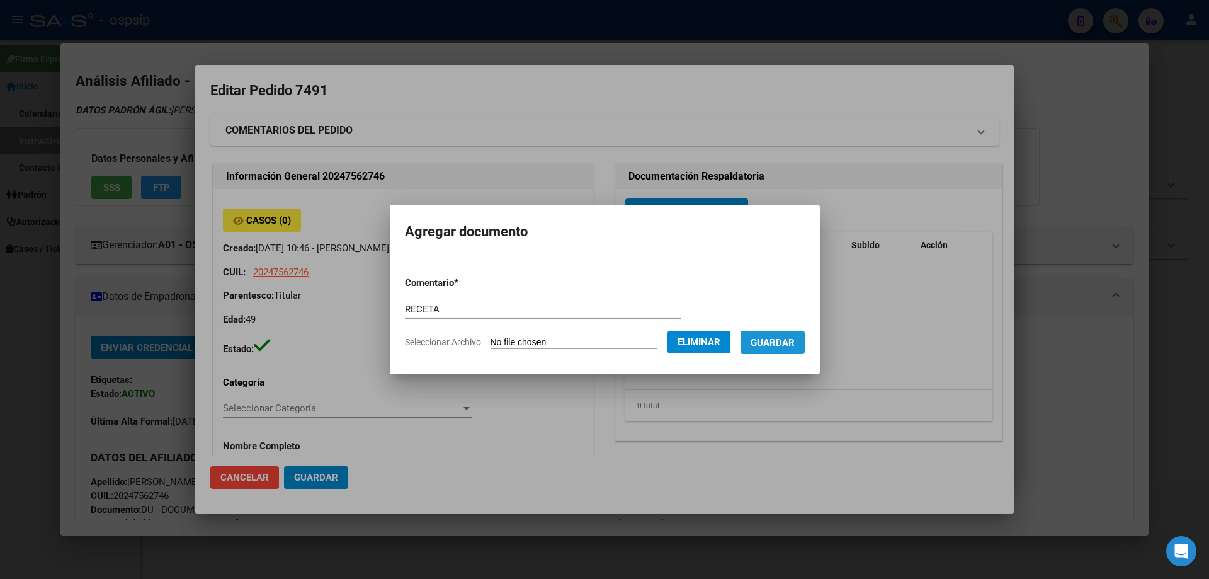
click at [765, 331] on button "Guardar" at bounding box center [773, 342] width 64 height 23
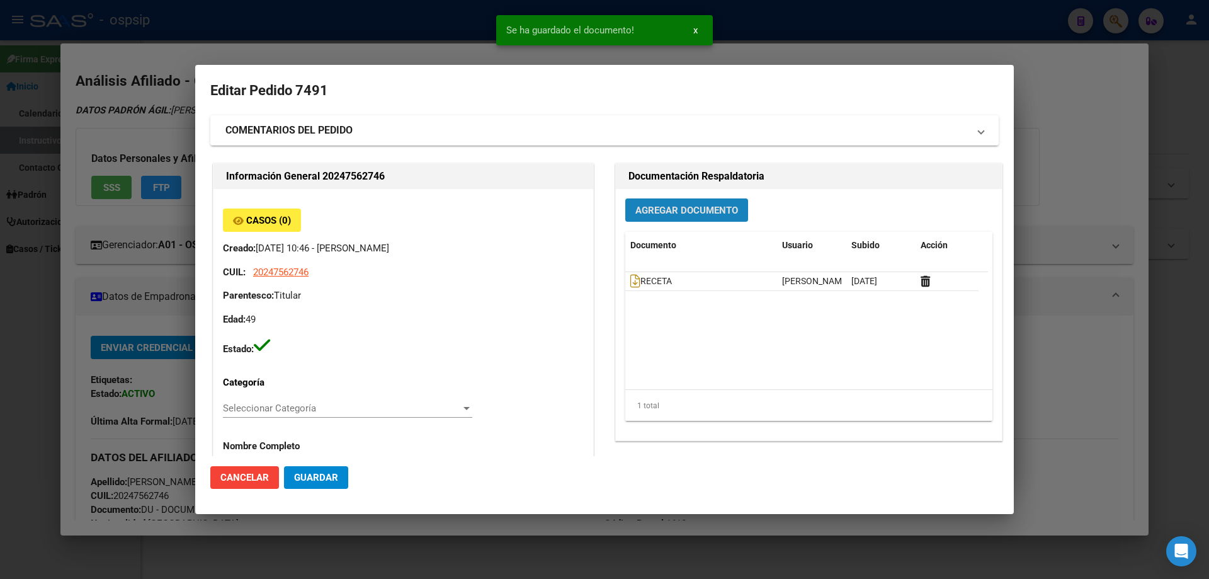
click at [701, 210] on span "Agregar Documento" at bounding box center [686, 210] width 103 height 11
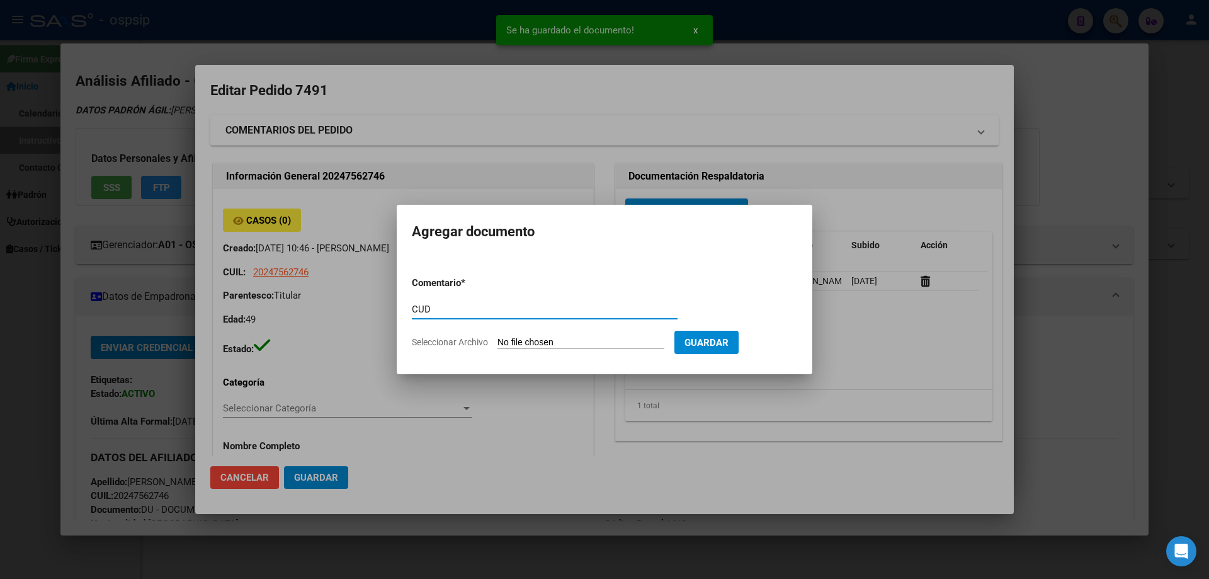
type input "CUD"
click at [589, 335] on form "Comentario * CUD Comentario Seleccionar Archivo Guardar" at bounding box center [604, 312] width 385 height 92
click at [562, 352] on form "Comentario * CUD Comentario Seleccionar Archivo Guardar" at bounding box center [604, 312] width 385 height 92
click at [561, 350] on form "Comentario * CUD Comentario Seleccionar Archivo Guardar" at bounding box center [604, 312] width 385 height 92
click at [559, 348] on input "Seleccionar Archivo" at bounding box center [580, 343] width 167 height 12
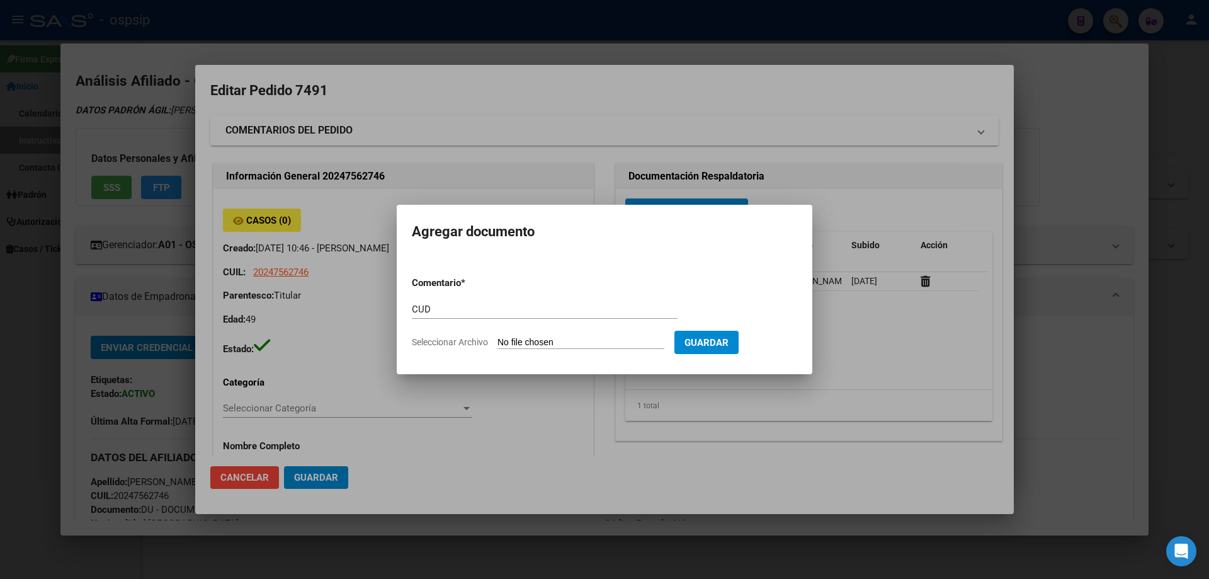
type input "C:\fakepath\pro-kdcIJFZ8.jpeg"
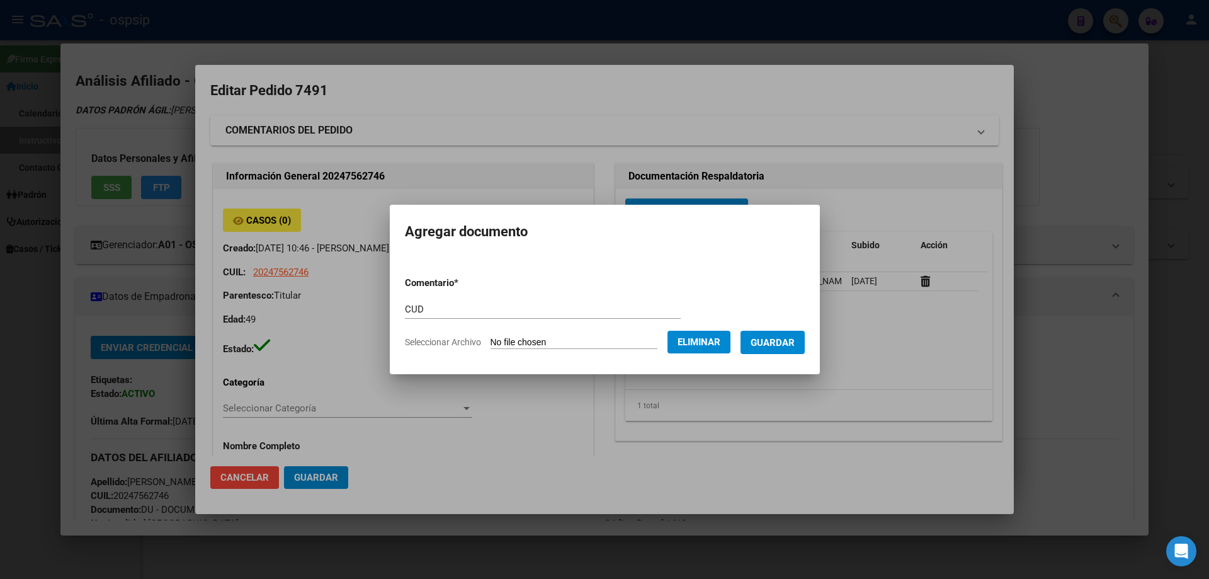
click at [763, 348] on span "Guardar" at bounding box center [773, 342] width 44 height 11
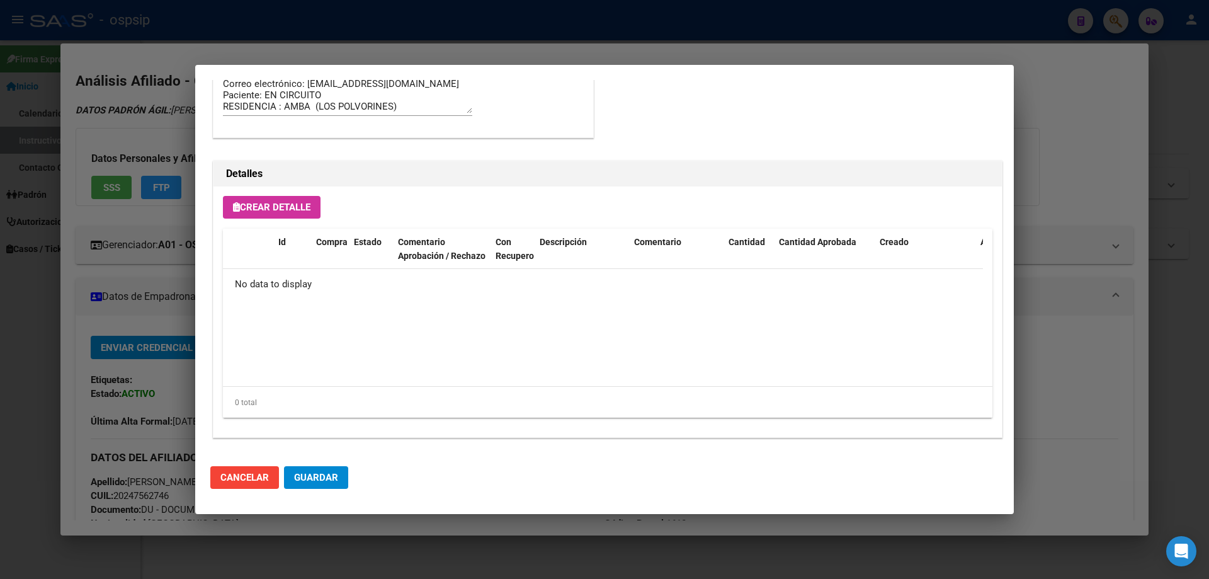
scroll to position [732, 0]
click at [295, 213] on button "Crear Detalle" at bounding box center [272, 205] width 98 height 23
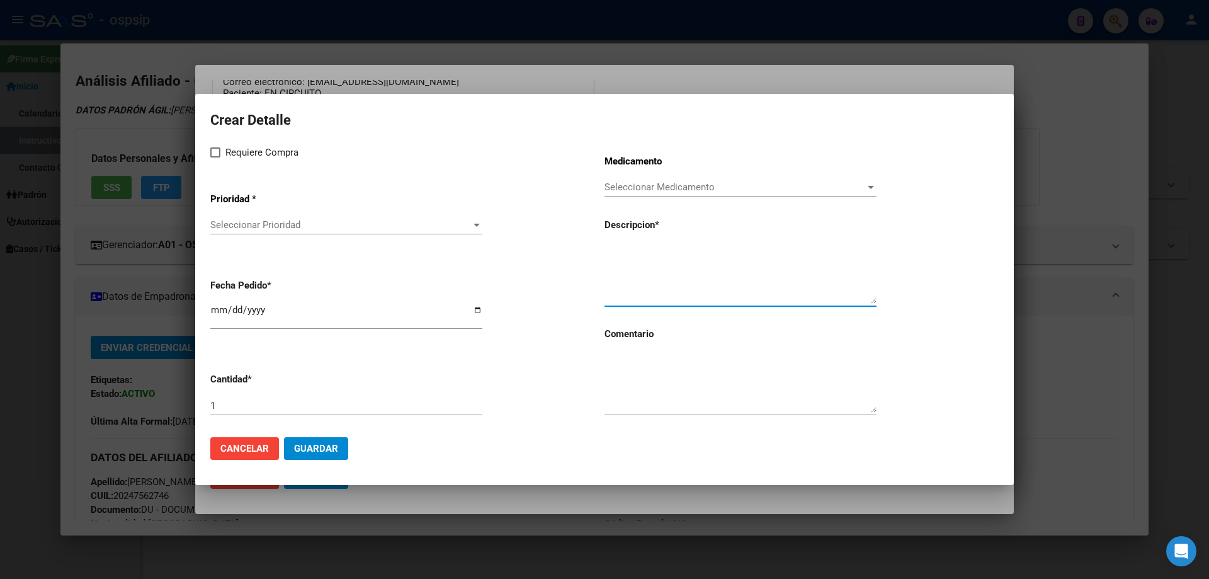
paste textarea "[MEDICAL_DATA], CARBONATO 2,4 g sob.x 90"
type textarea "[MEDICAL_DATA], CARBONATO 2,4 g sob.x 90"
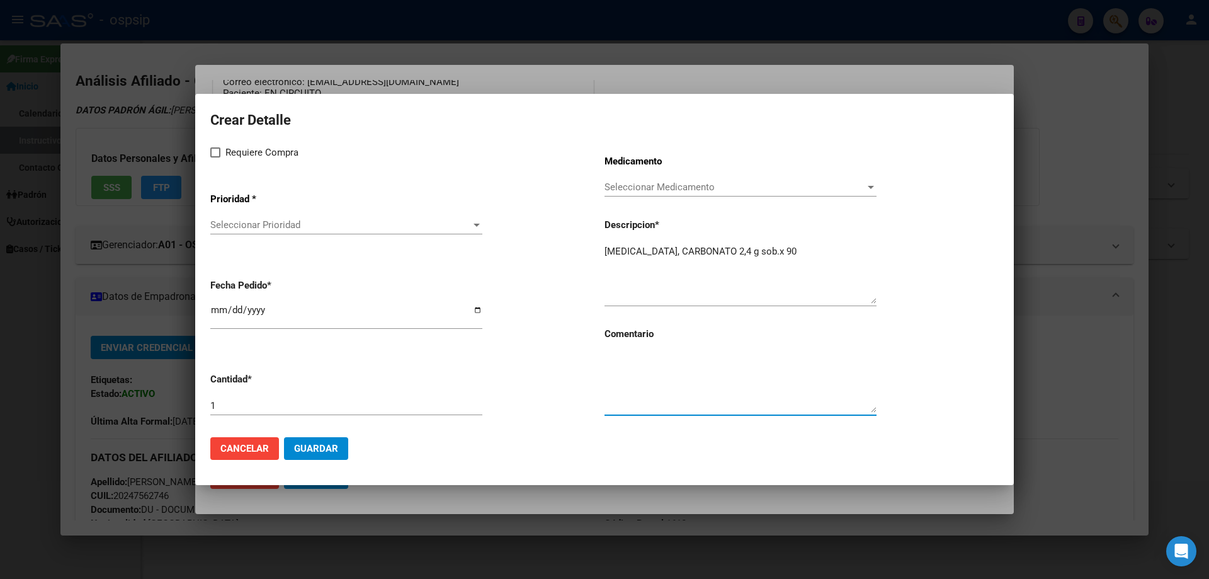
click at [656, 401] on textarea at bounding box center [740, 382] width 272 height 59
type textarea "MISMO TTO"
click at [213, 152] on span at bounding box center [215, 152] width 10 height 10
click at [215, 157] on input "Requiere Compra" at bounding box center [215, 157] width 1 height 1
checkbox input "true"
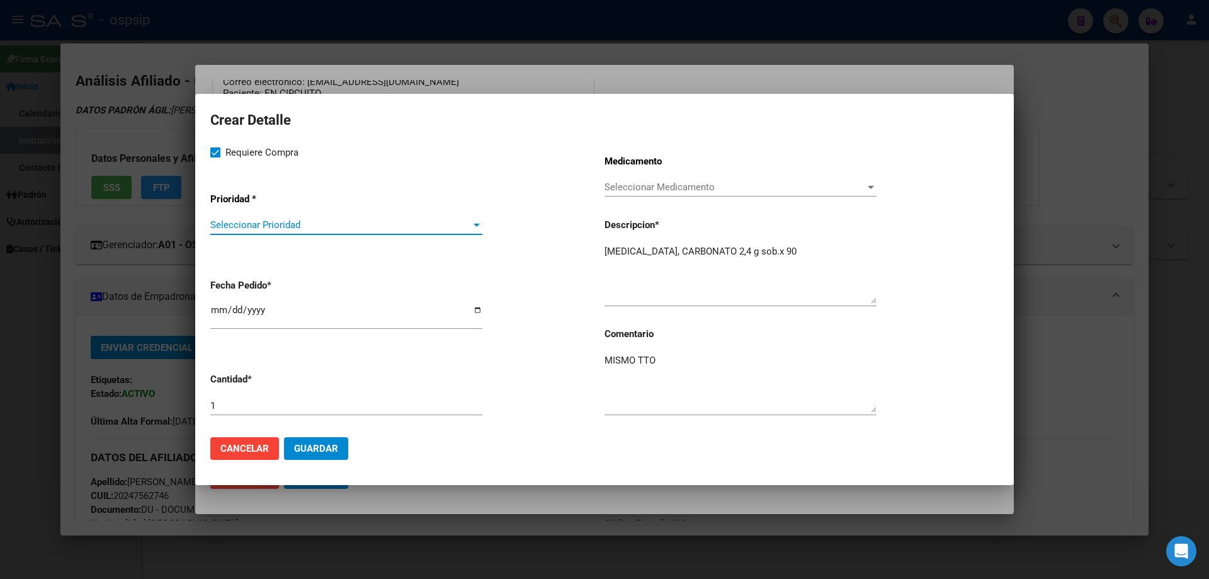
click at [239, 227] on span "Seleccionar Prioridad" at bounding box center [340, 224] width 261 height 11
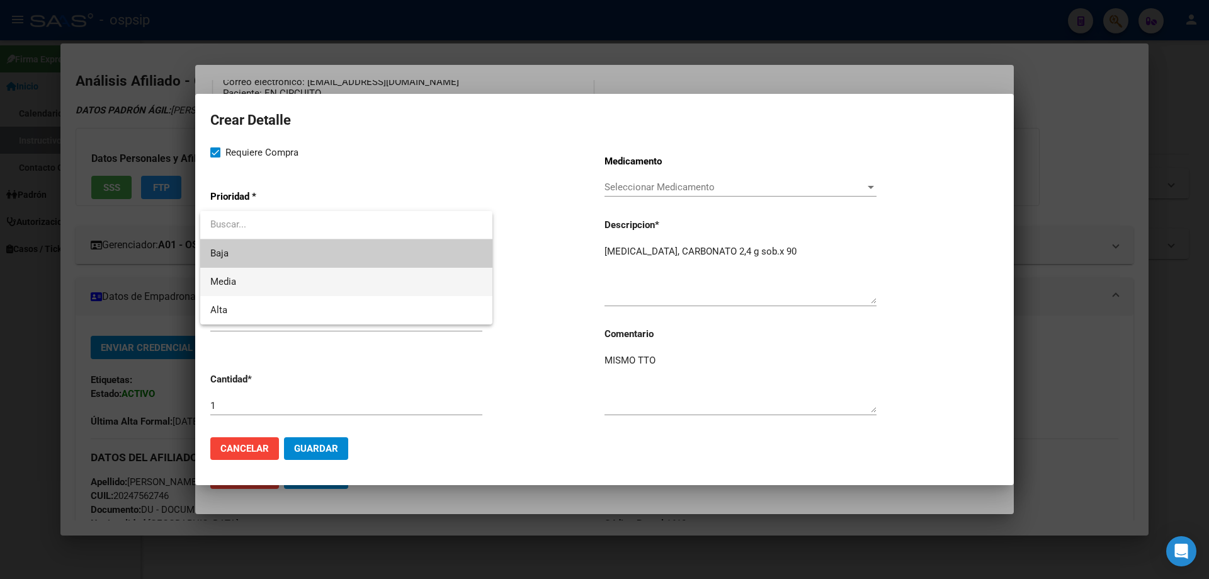
click at [245, 288] on span "Media" at bounding box center [346, 282] width 272 height 28
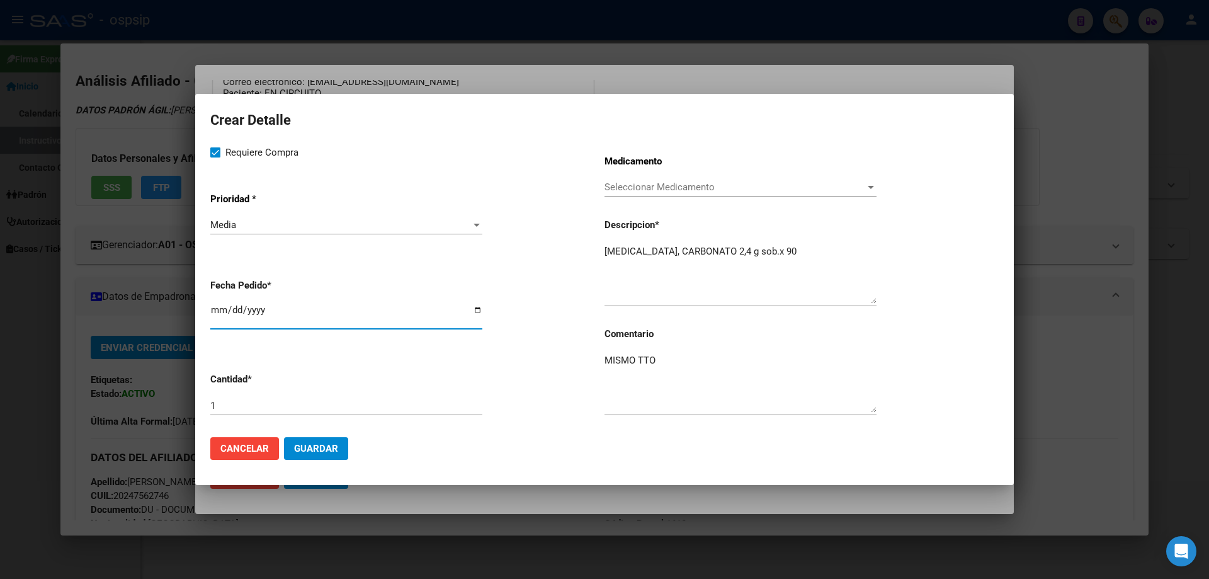
click at [222, 314] on input "[DATE]" at bounding box center [346, 315] width 272 height 20
type input "[DATE]"
click at [332, 443] on span "Guardar" at bounding box center [316, 448] width 44 height 11
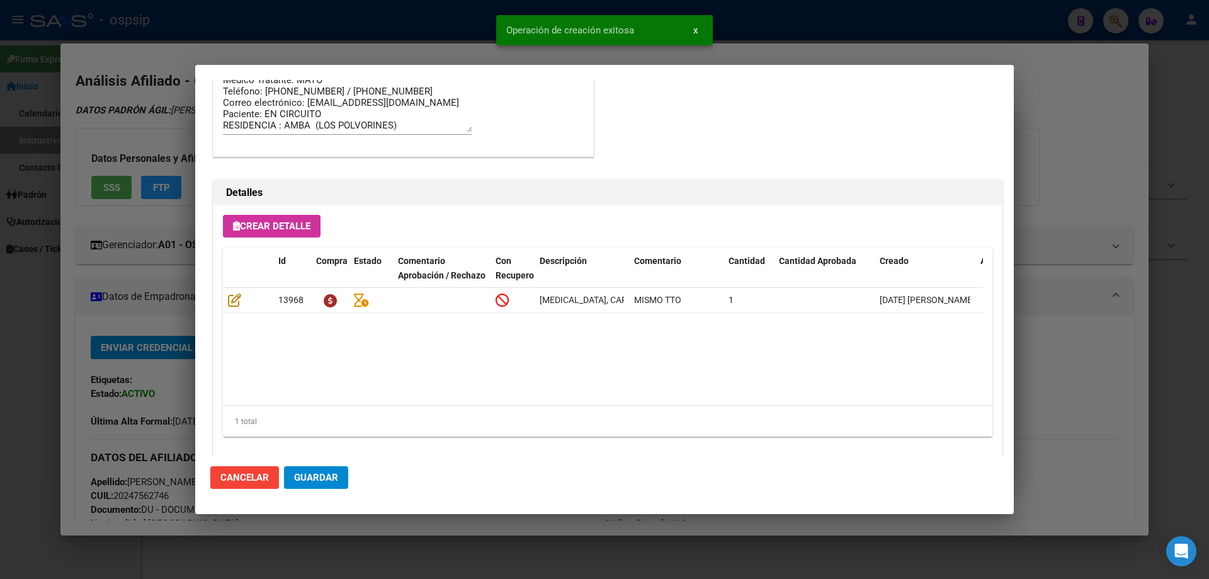
scroll to position [755, 0]
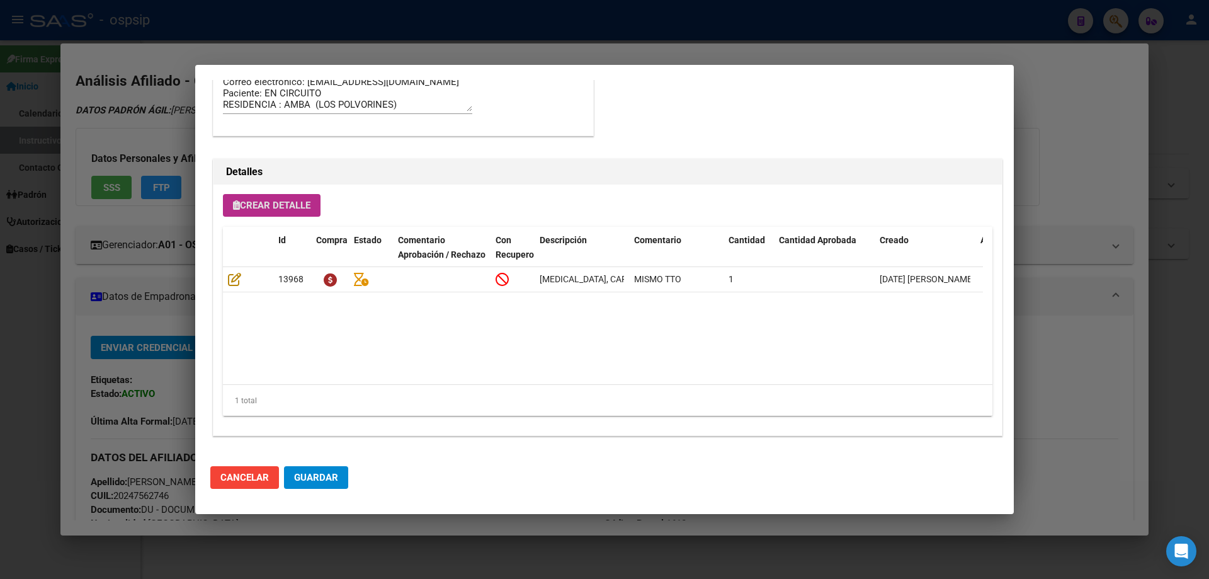
click at [281, 211] on span "Crear Detalle" at bounding box center [271, 205] width 77 height 11
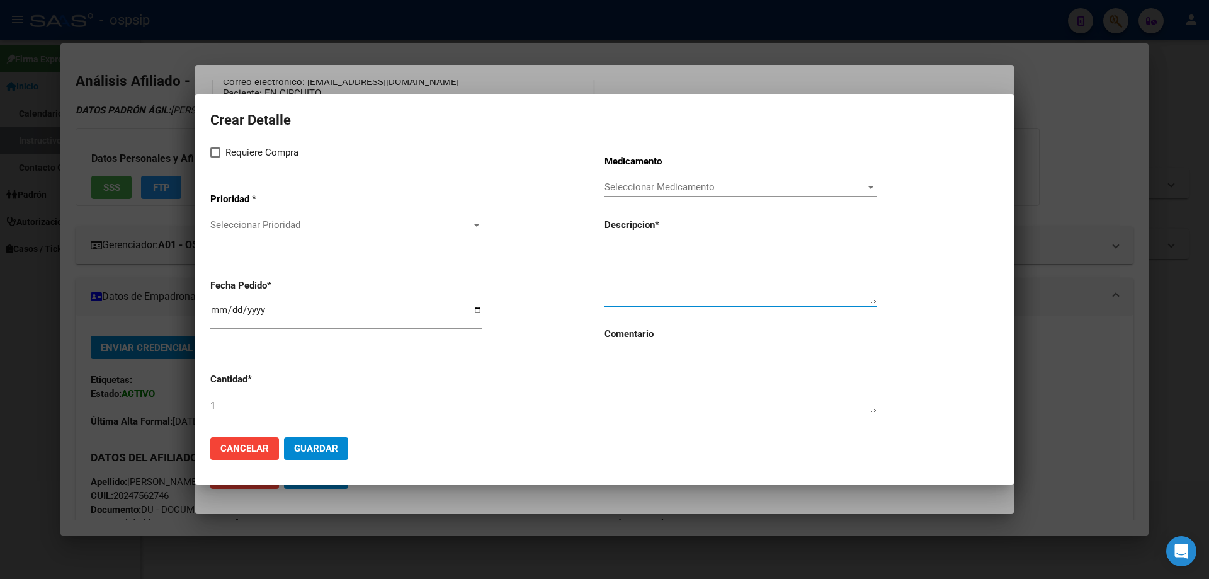
paste textarea "[MEDICAL_DATA] 30 mg comp.rec.x 30"
type textarea "[MEDICAL_DATA] 30 mg comp.rec.x 30"
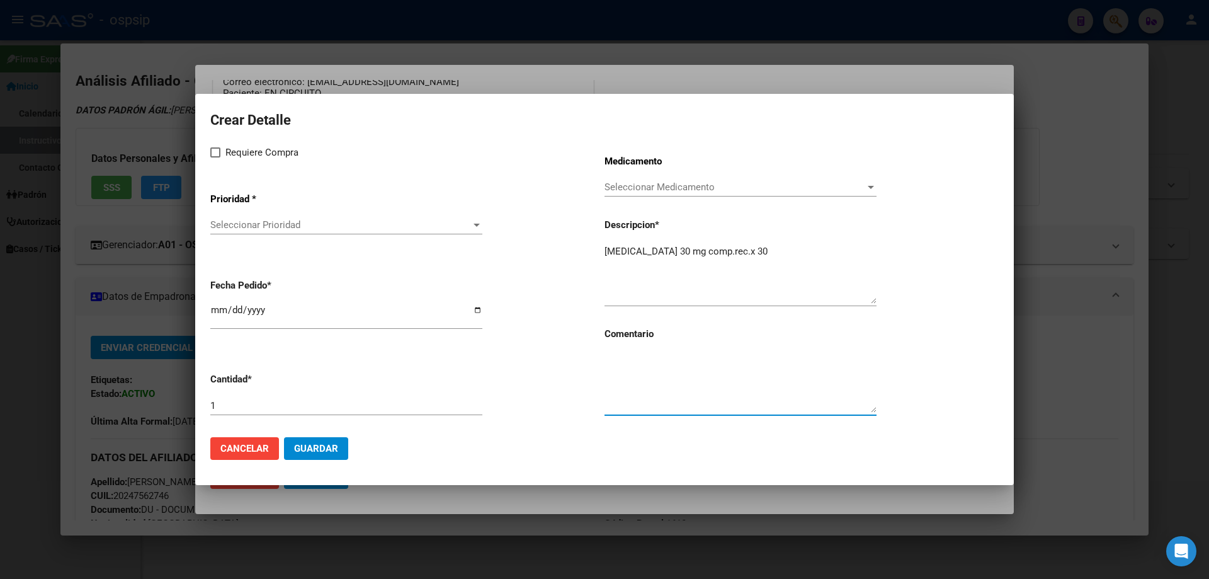
click at [672, 388] on textarea at bounding box center [740, 382] width 272 height 59
type textarea "MISMO TTO"
click at [217, 149] on span at bounding box center [215, 152] width 10 height 10
click at [215, 157] on input "Requiere Compra" at bounding box center [215, 157] width 1 height 1
checkbox input "true"
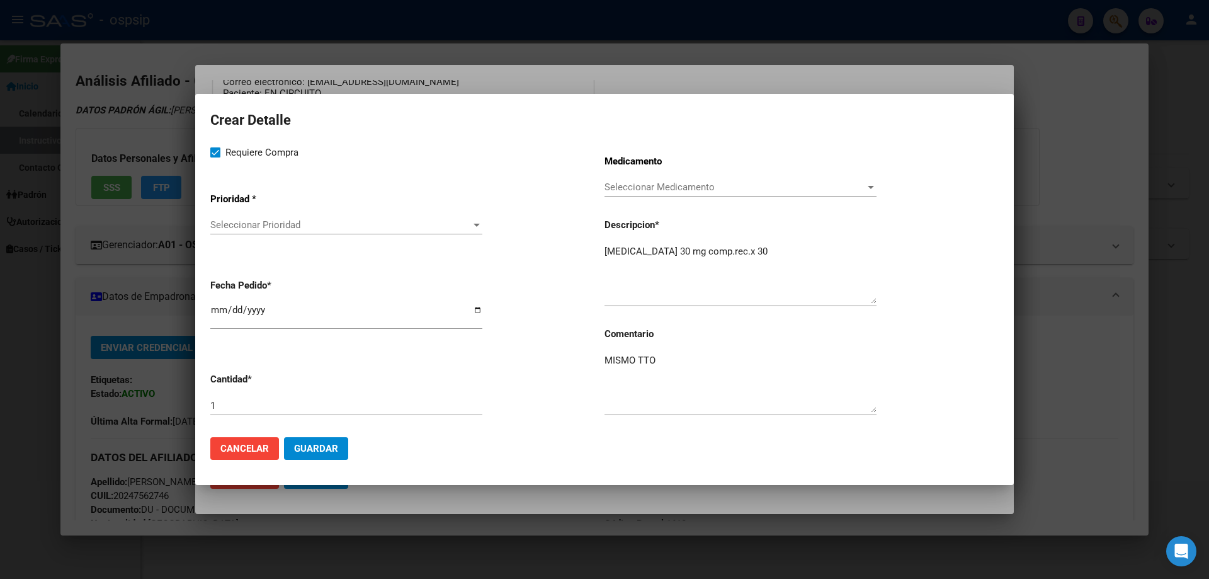
drag, startPoint x: 236, startPoint y: 206, endPoint x: 245, endPoint y: 220, distance: 17.0
click at [240, 215] on app-drop-down-list "Prioridad * Seleccionar Prioridad Seleccionar Prioridad" at bounding box center [407, 215] width 394 height 64
click at [255, 230] on span "Seleccionar Prioridad" at bounding box center [340, 224] width 261 height 11
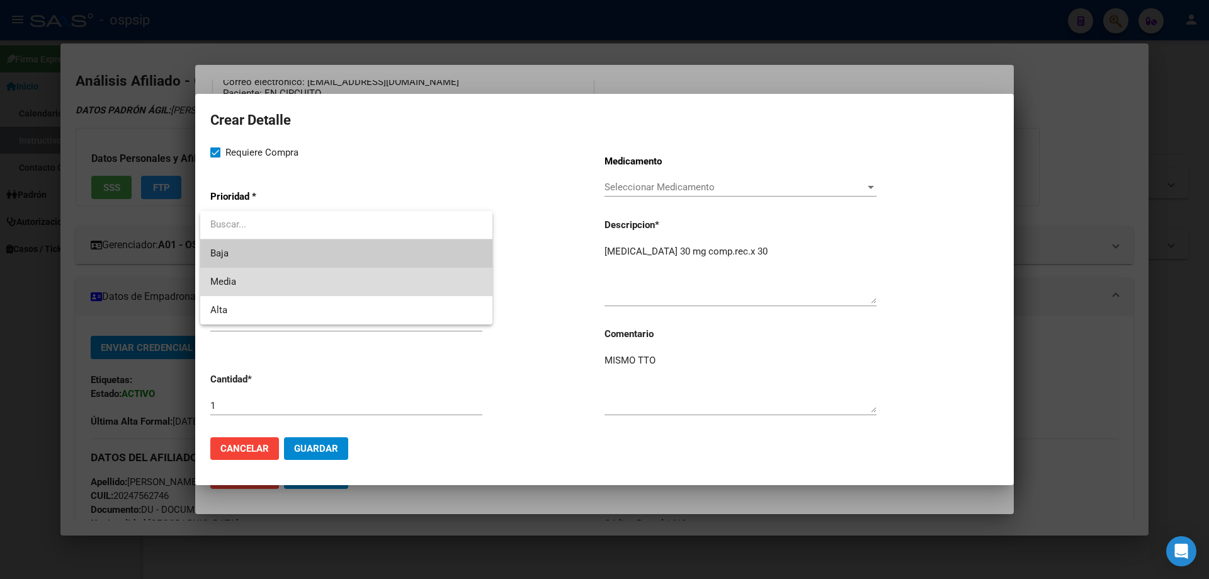
click at [247, 285] on span "Media" at bounding box center [346, 282] width 272 height 28
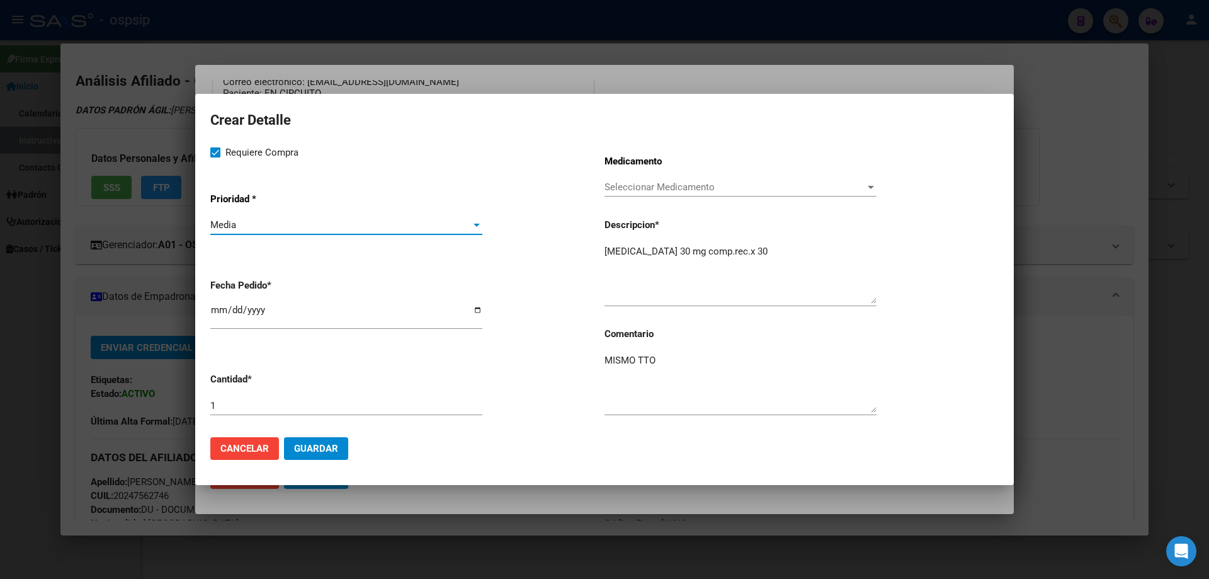
click at [220, 312] on input "[DATE]" at bounding box center [346, 315] width 272 height 20
type input "[DATE]"
click at [285, 409] on input "1" at bounding box center [346, 405] width 272 height 11
type input "2"
click at [323, 445] on span "Guardar" at bounding box center [316, 448] width 44 height 11
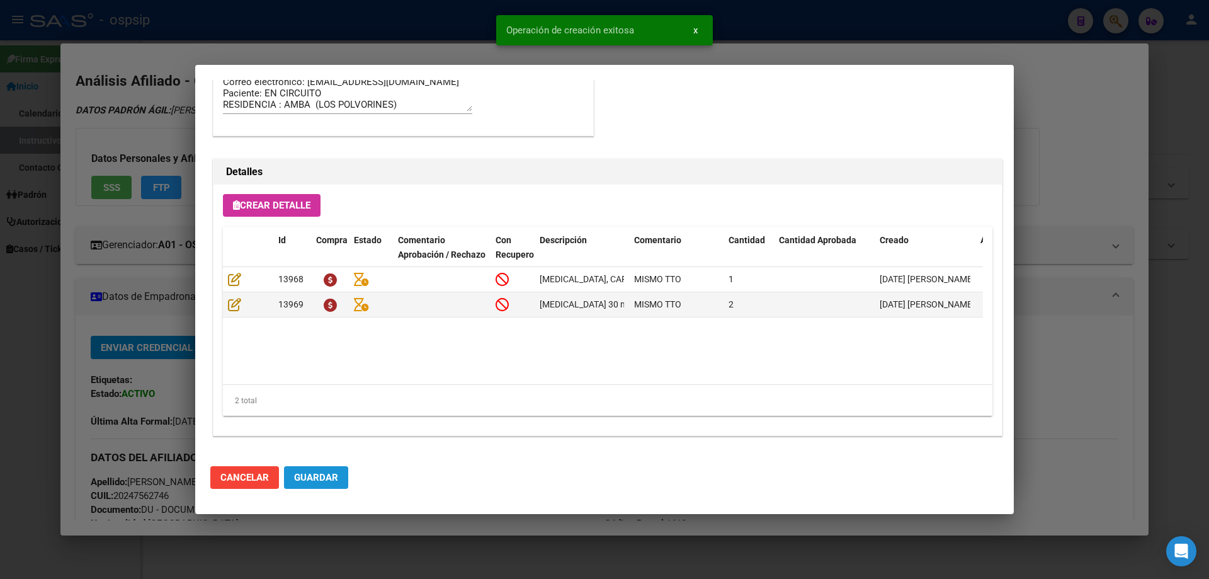
click at [325, 474] on span "Guardar" at bounding box center [316, 477] width 44 height 11
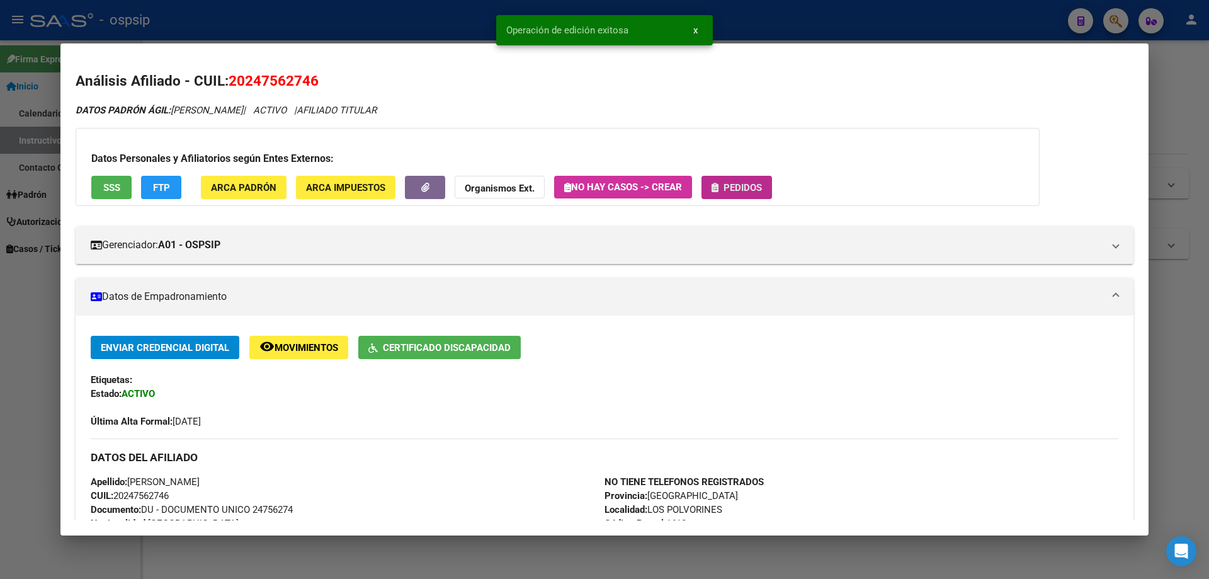
click at [734, 195] on button "Pedidos" at bounding box center [736, 187] width 71 height 23
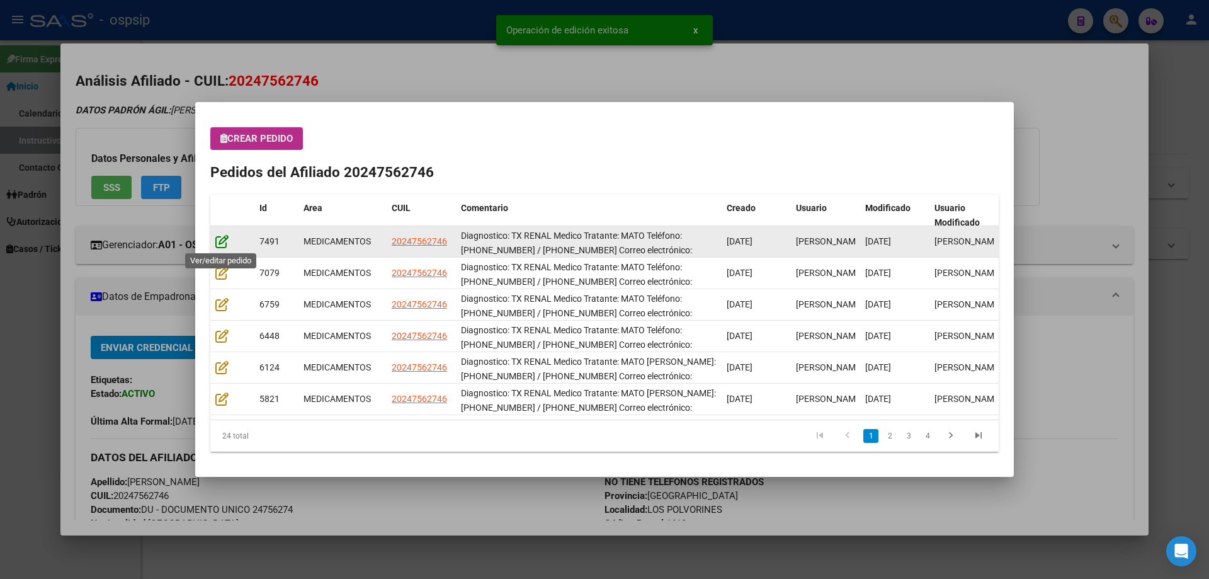
click at [220, 247] on icon at bounding box center [221, 241] width 13 height 14
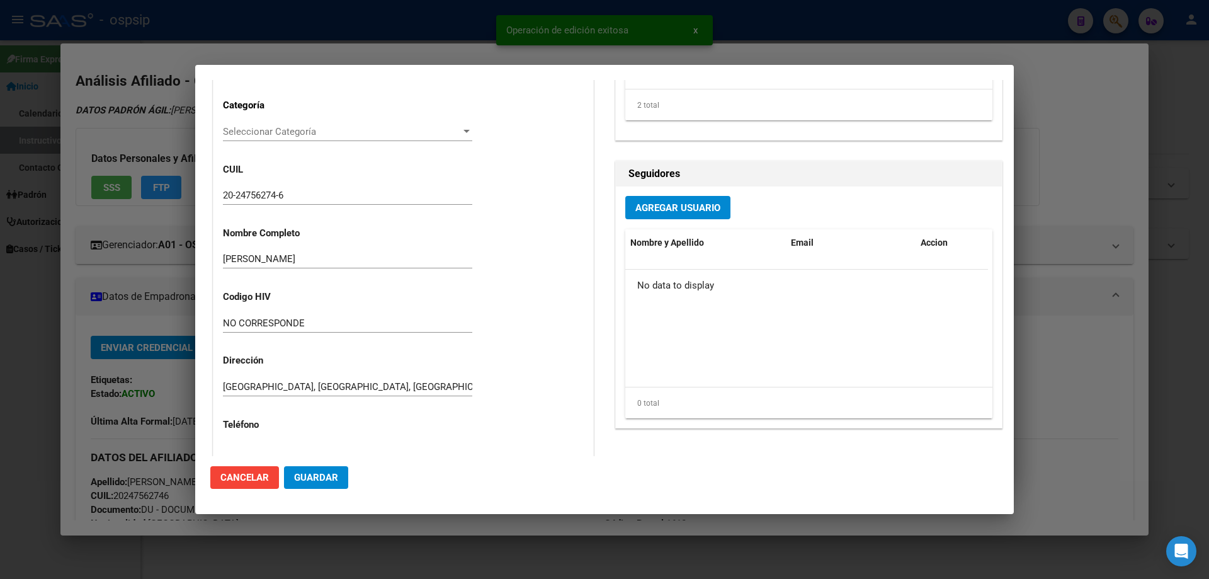
type input "[GEOGRAPHIC_DATA], [GEOGRAPHIC_DATA], [GEOGRAPHIC_DATA] 4427"
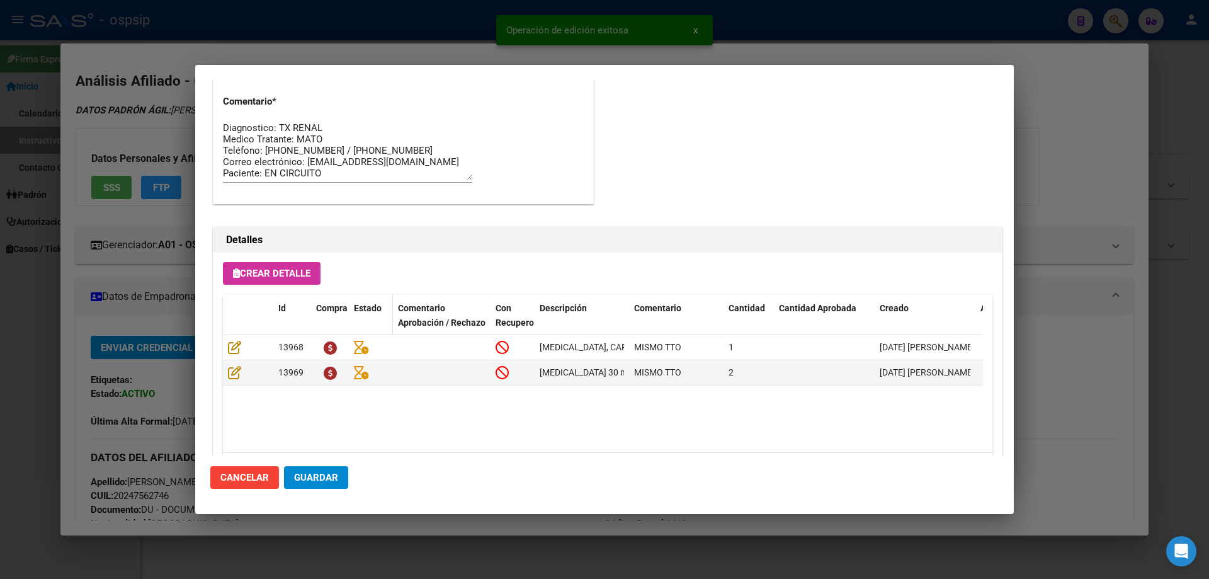
scroll to position [819, 0]
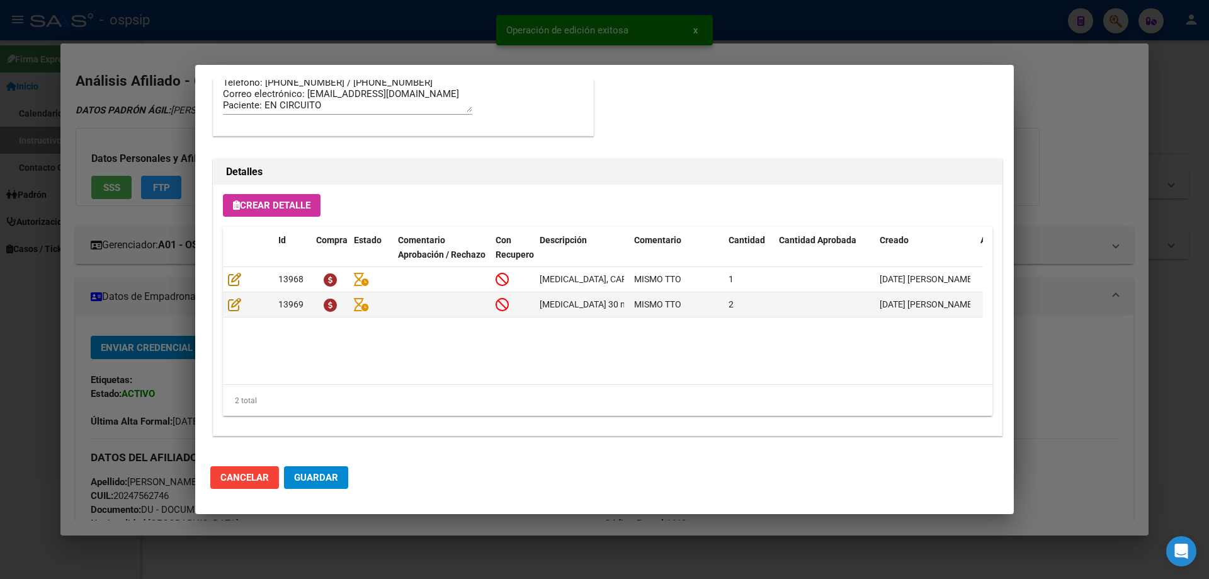
click at [317, 493] on mat-dialog-actions "Cancelar Guardar" at bounding box center [604, 477] width 788 height 43
click at [323, 475] on span "Guardar" at bounding box center [316, 477] width 44 height 11
click at [339, 477] on button "Guardar" at bounding box center [316, 477] width 64 height 23
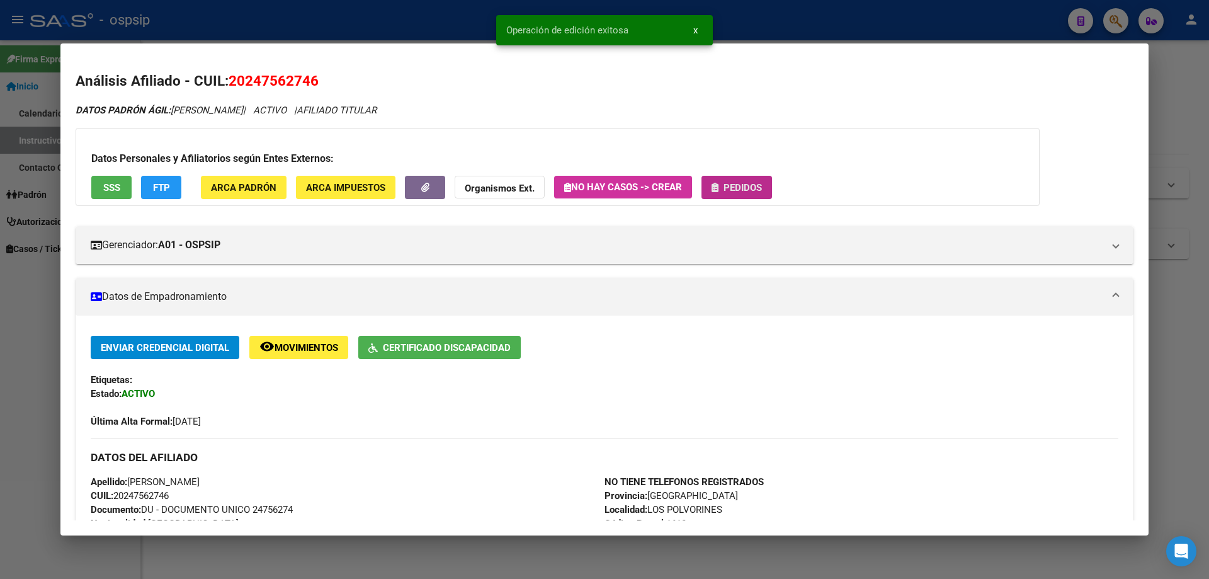
click at [758, 182] on span "Pedidos" at bounding box center [743, 187] width 38 height 11
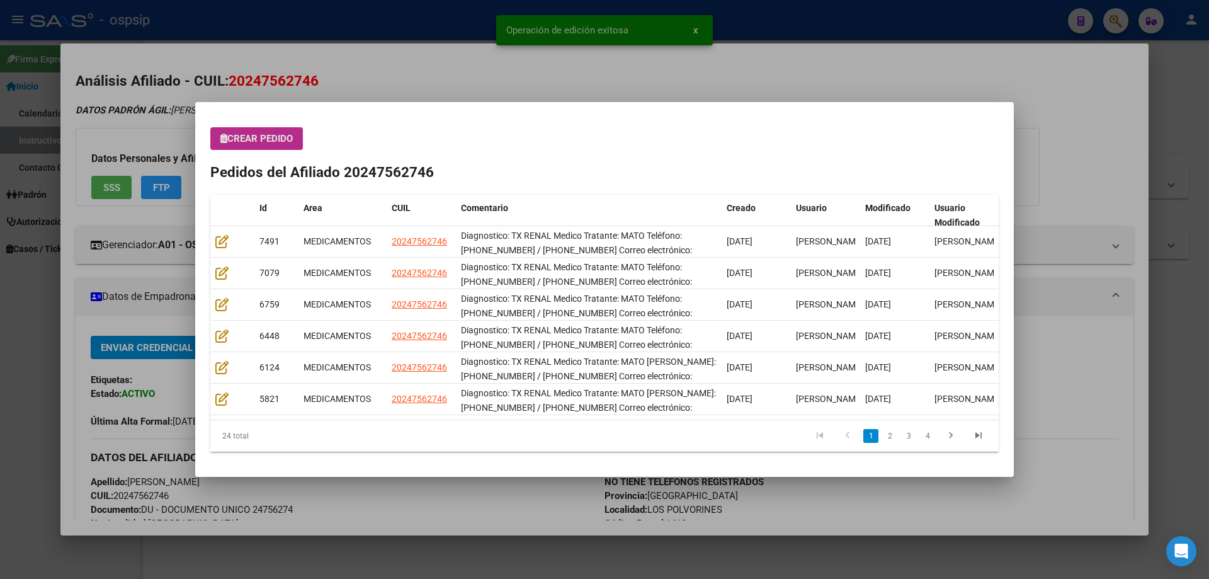
click at [572, 110] on mat-dialog-container "Crear Pedido Pedidos del Afiliado 20247562746 Id Area CUIL Comentario Creado Us…" at bounding box center [604, 289] width 819 height 375
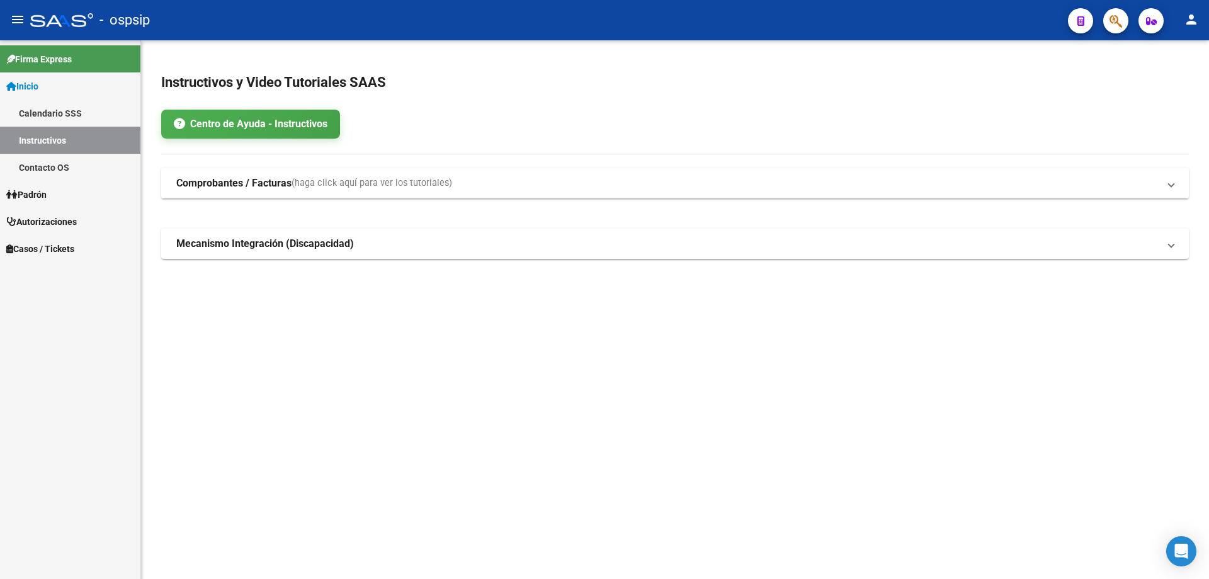
click at [1118, 11] on span "button" at bounding box center [1115, 21] width 13 height 26
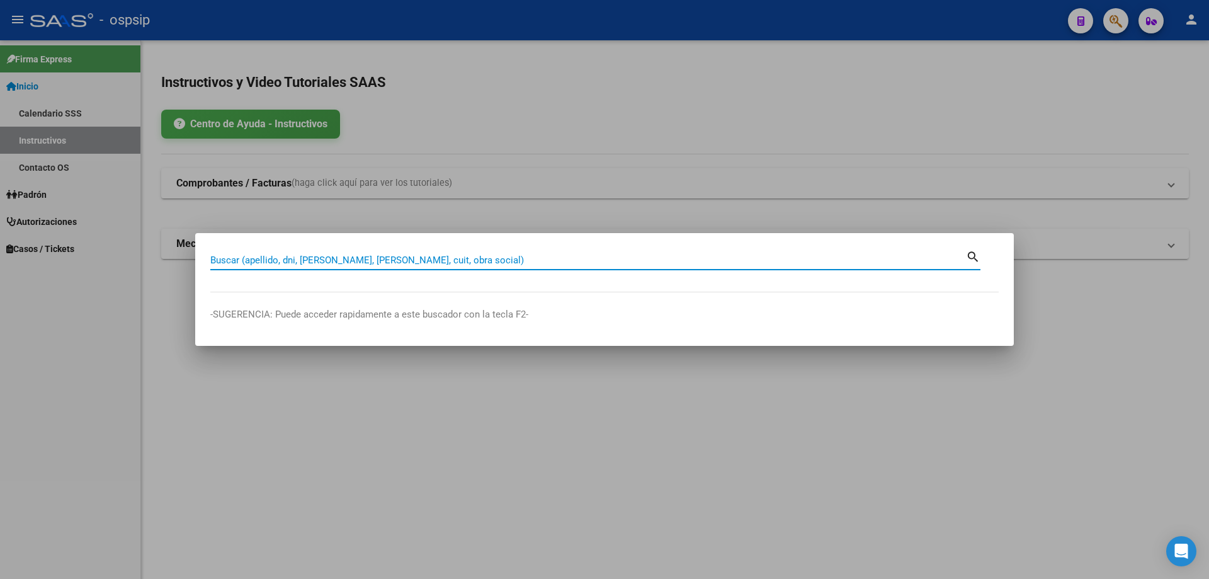
paste input "23244477569"
type input "23244477569"
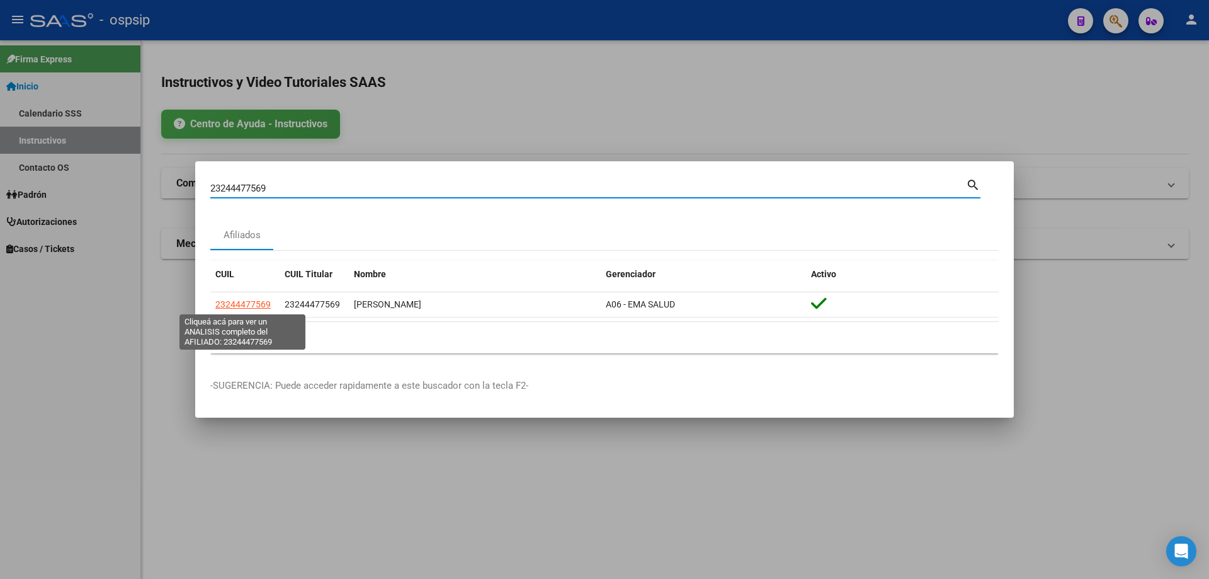
click at [242, 302] on span "23244477569" at bounding box center [242, 304] width 55 height 10
type textarea "23244477569"
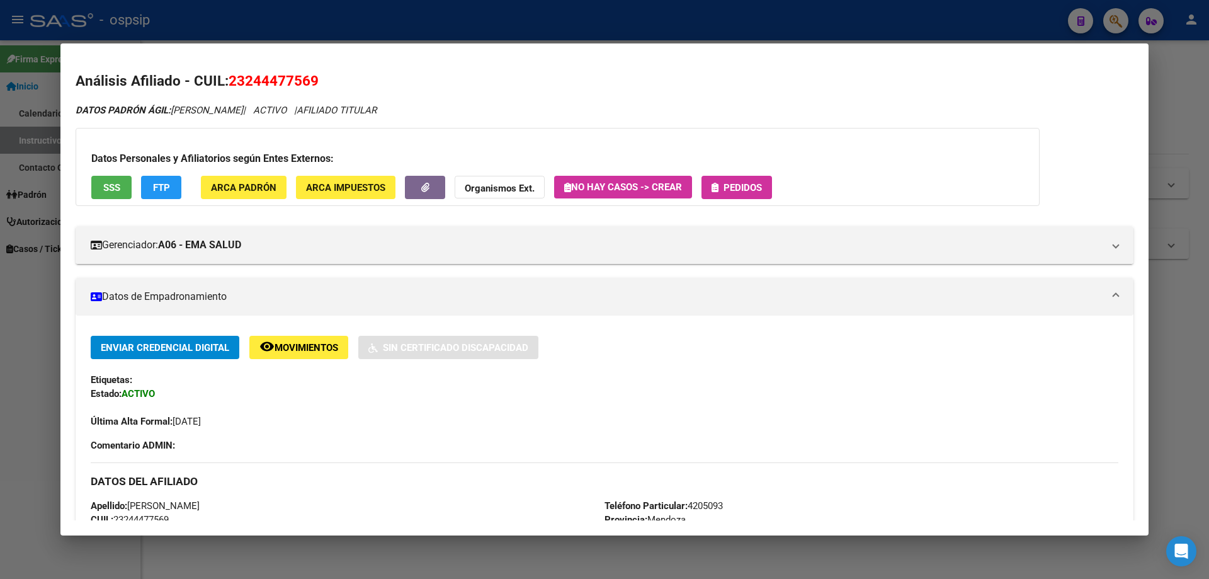
click at [725, 186] on span "Pedidos" at bounding box center [737, 186] width 50 height 11
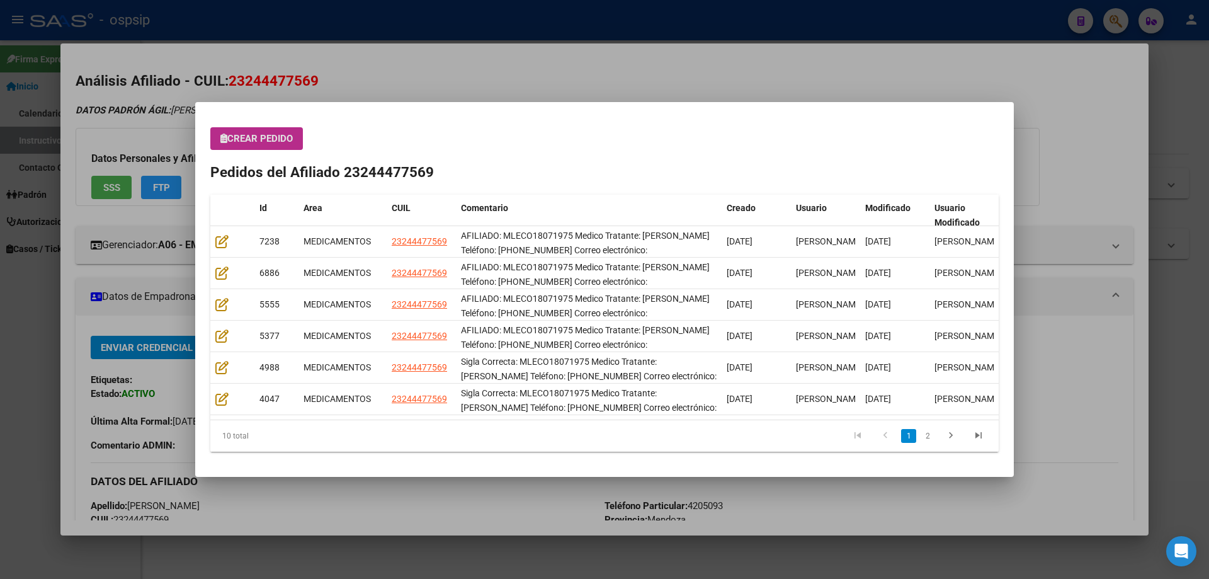
click at [251, 133] on span "Crear Pedido" at bounding box center [256, 138] width 72 height 11
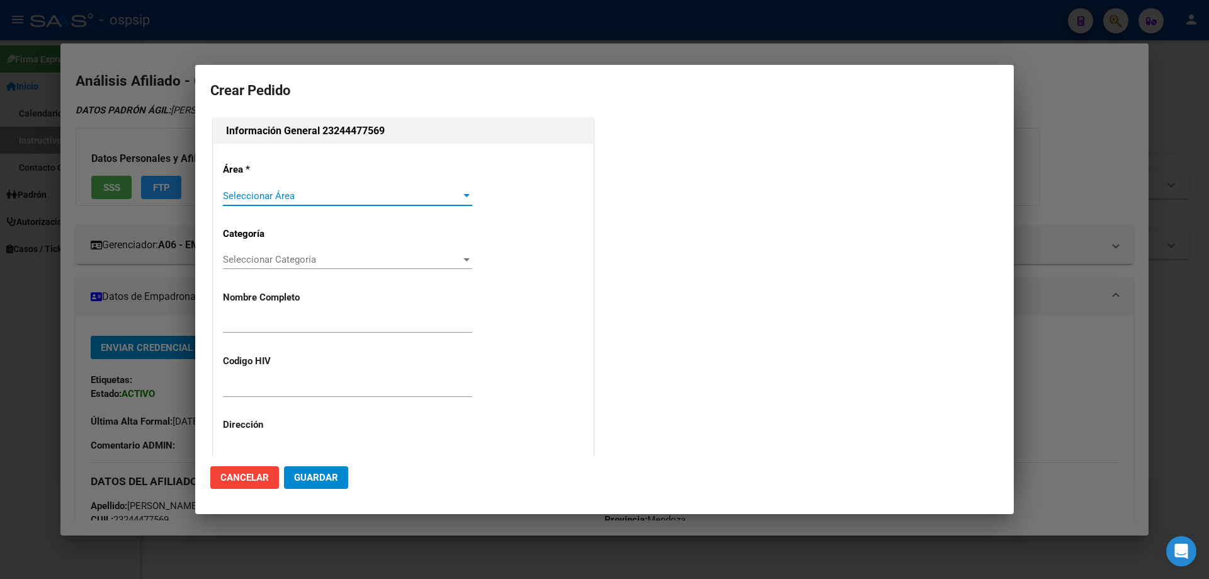
type input "[PERSON_NAME]"
type input "MLECO18071975"
type input "[PERSON_NAME], [PERSON_NAME] [PERSON_NAME] 3484"
type input "Particular: 4205093"
click at [252, 202] on div "Seleccionar Área Seleccionar Área" at bounding box center [347, 195] width 249 height 19
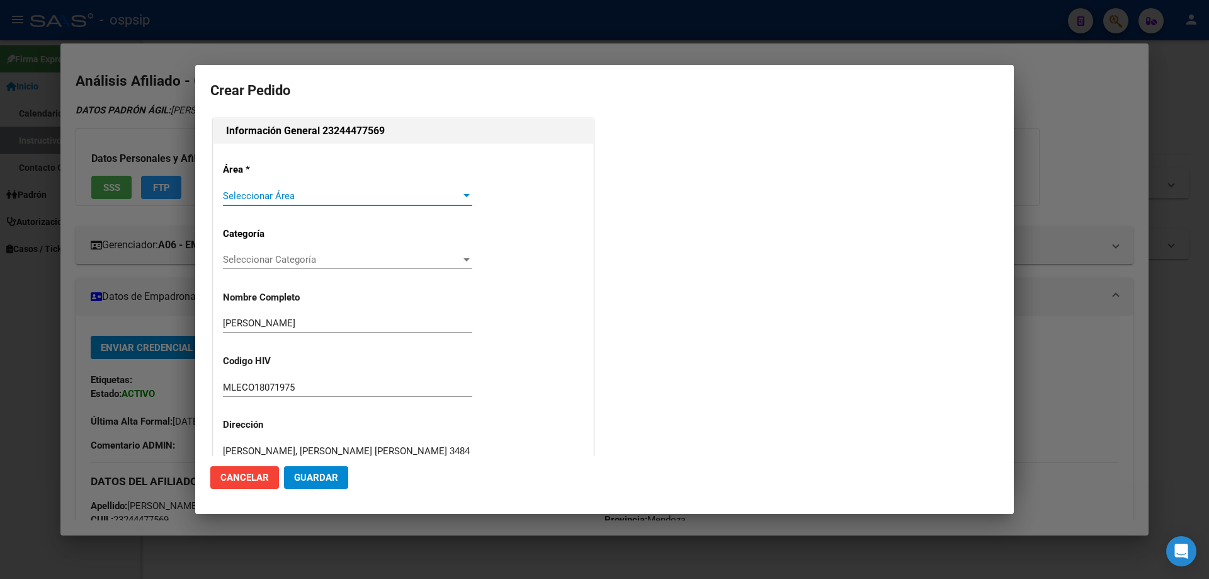
type input "[PERSON_NAME], [PERSON_NAME] [PERSON_NAME] 3484"
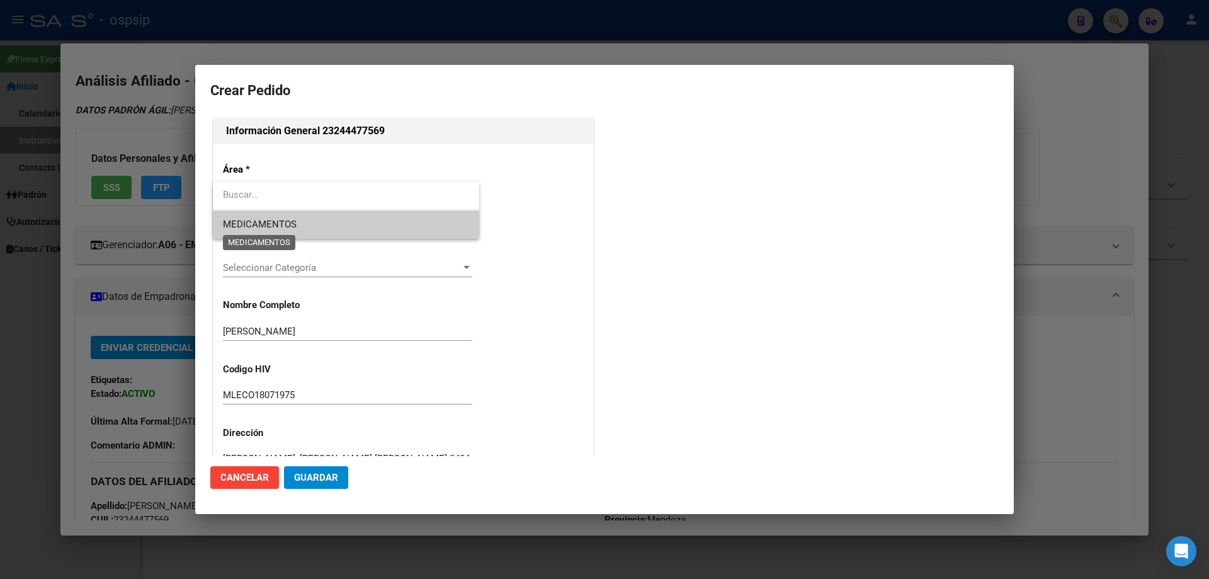
click at [241, 226] on span "MEDICAMENTOS" at bounding box center [260, 223] width 74 height 11
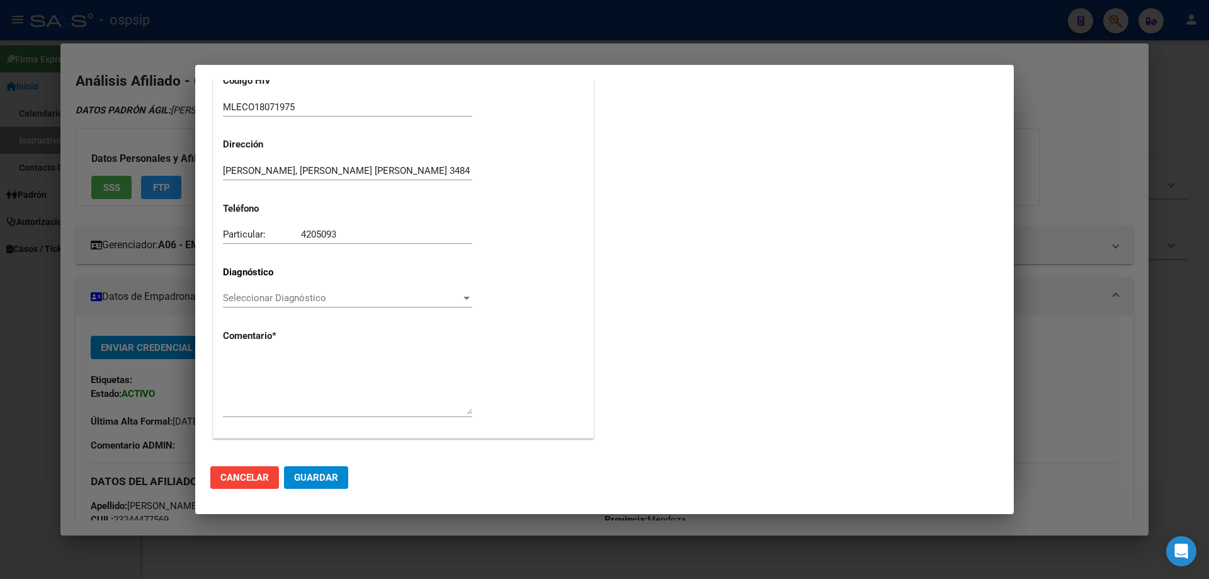
scroll to position [283, 0]
click at [247, 297] on span "Seleccionar Diagnóstico" at bounding box center [342, 295] width 238 height 11
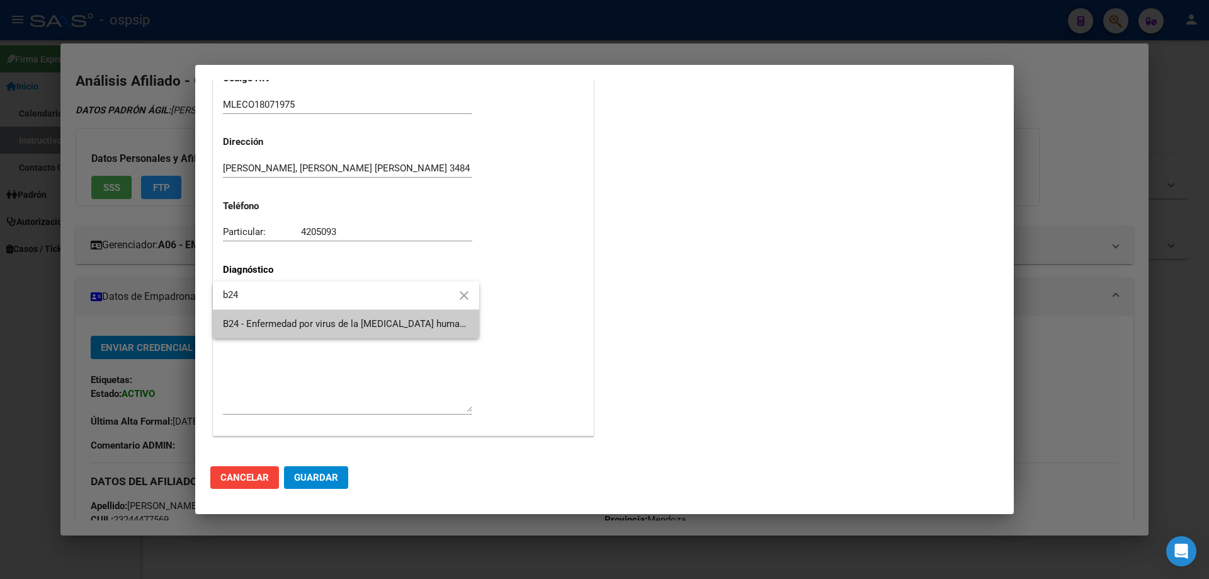
type input "b24"
click at [268, 320] on span "B24 - Enfermedad por virus de la [MEDICAL_DATA] humana [VIH], sin otra especifi…" at bounding box center [663, 323] width 881 height 11
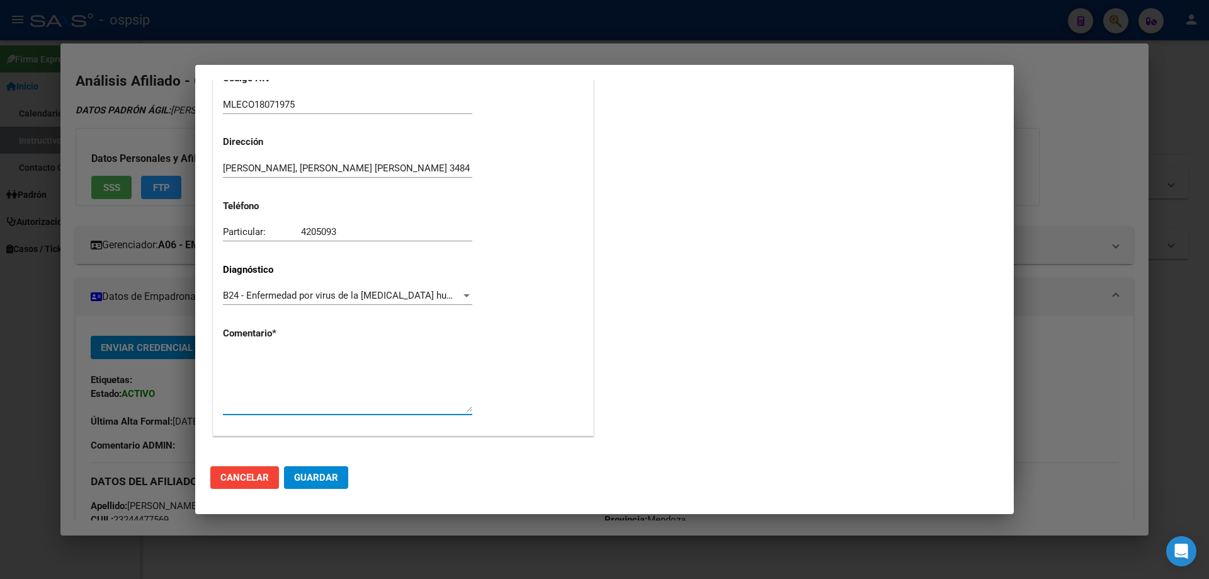
paste textarea "AFILIADO: MLECO18071975 Medico Tratante: [PERSON_NAME] Teléfono: [PHONE_NUMBER]…"
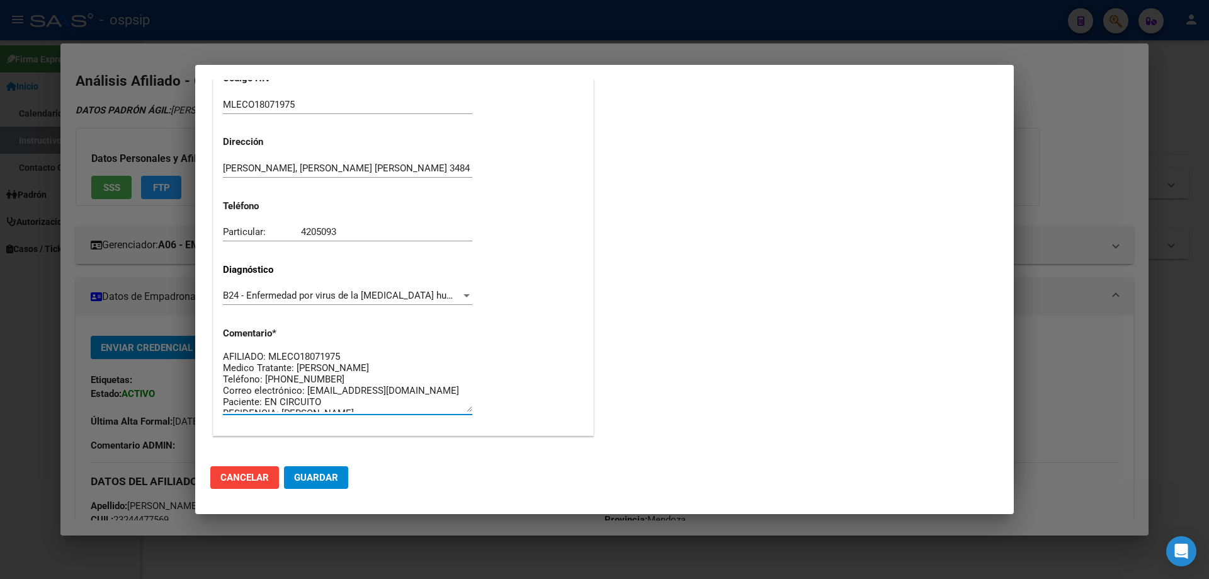
scroll to position [0, 0]
type textarea "AFILIADO: MLECO18071975 Medico Tratante: [PERSON_NAME] Teléfono: [PHONE_NUMBER]…"
click at [324, 485] on button "Guardar" at bounding box center [316, 477] width 64 height 23
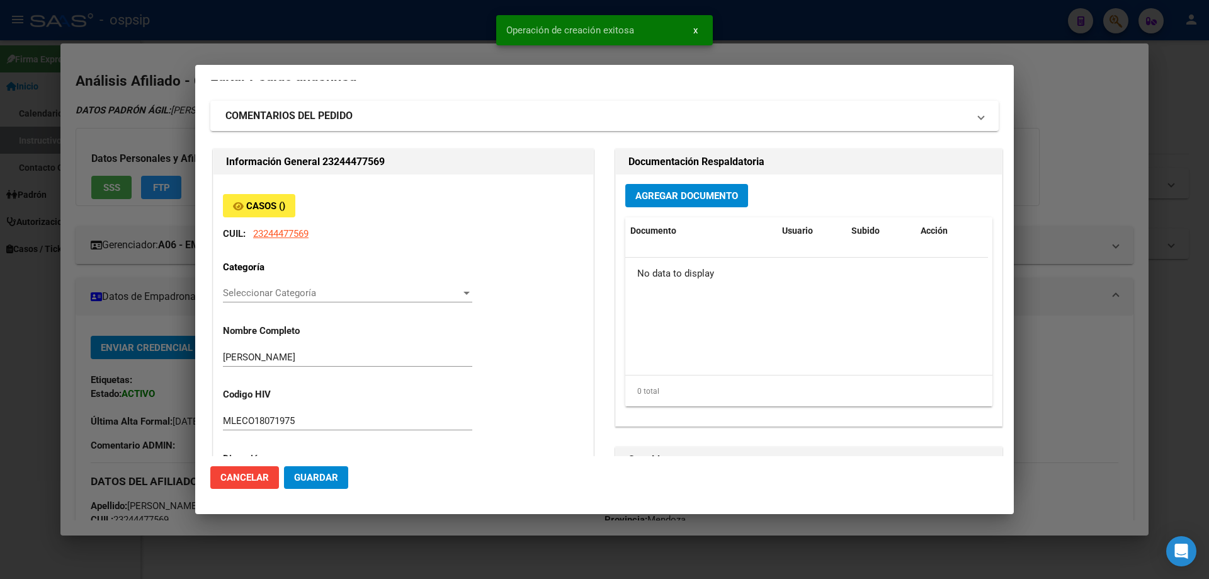
scroll to position [0, 0]
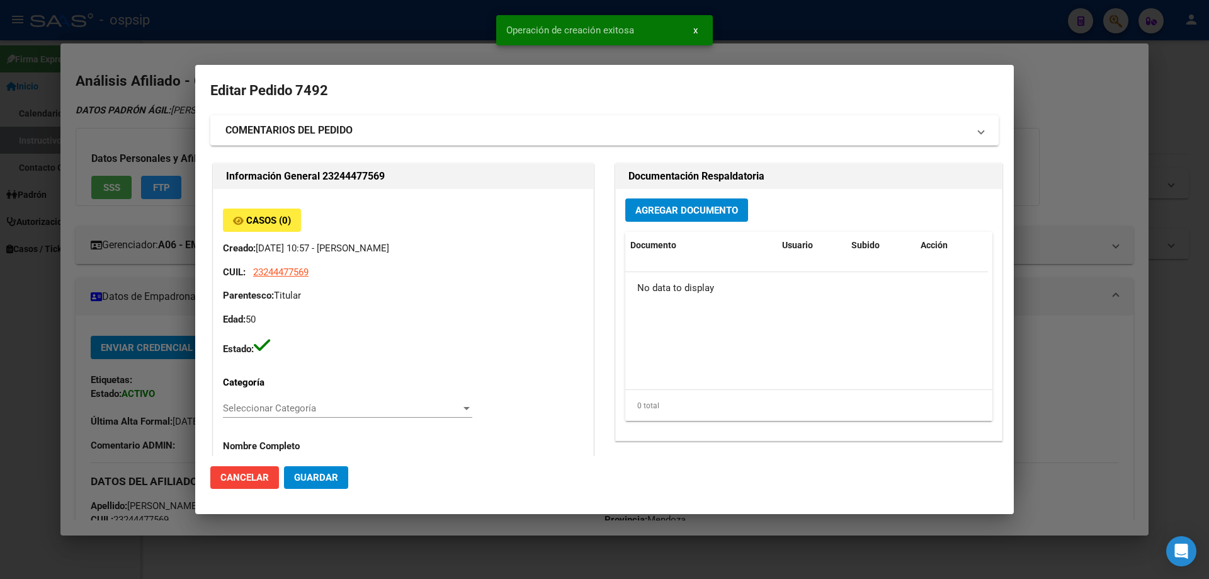
click at [697, 228] on div "Agregar Documento Documento Usuario Subido Acción No data to display 0 total 1" at bounding box center [809, 314] width 386 height 251
click at [695, 227] on div "Agregar Documento Documento Usuario Subido Acción No data to display 0 total 1" at bounding box center [809, 314] width 386 height 251
click at [695, 226] on div "Agregar Documento Documento Usuario Subido Acción No data to display 0 total 1" at bounding box center [809, 314] width 386 height 251
click at [689, 212] on span "Agregar Documento" at bounding box center [686, 210] width 103 height 11
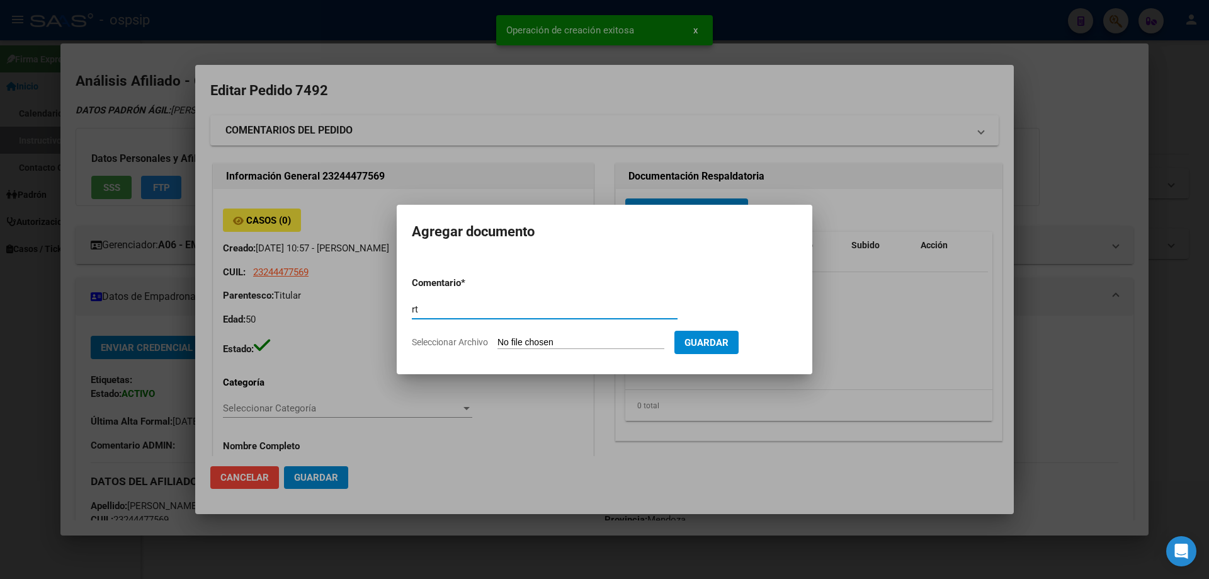
type input "r"
type input "RECETA"
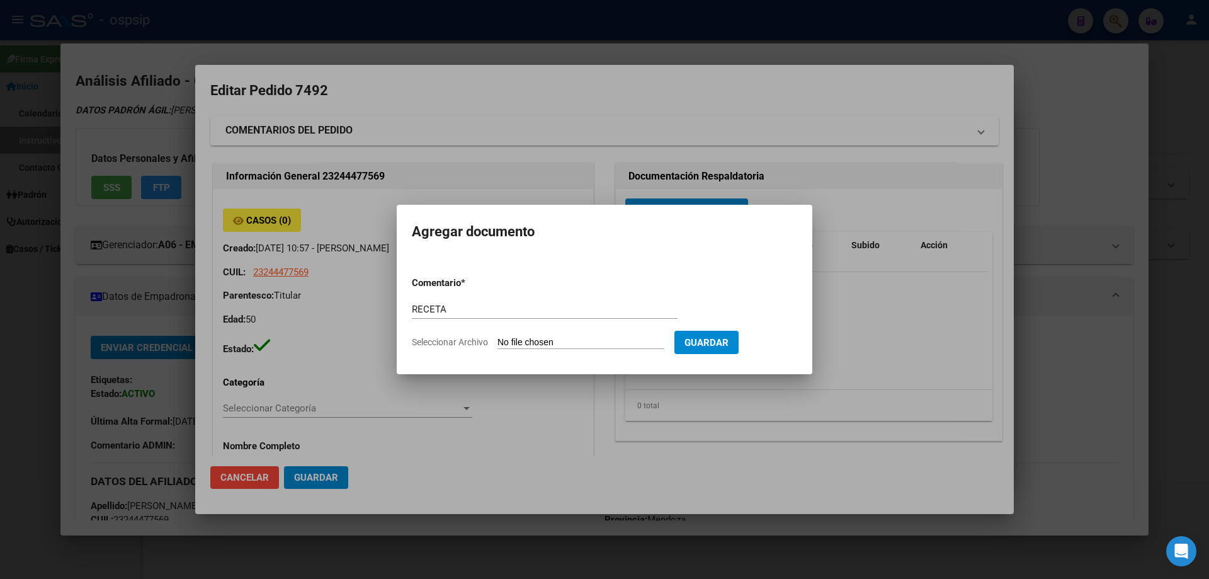
click at [562, 334] on form "Comentario * RECETA Comentario Seleccionar Archivo Guardar" at bounding box center [604, 312] width 385 height 92
click at [562, 340] on input "Seleccionar Archivo" at bounding box center [580, 343] width 167 height 12
type input "C:\fakepath\1000183333.jpg"
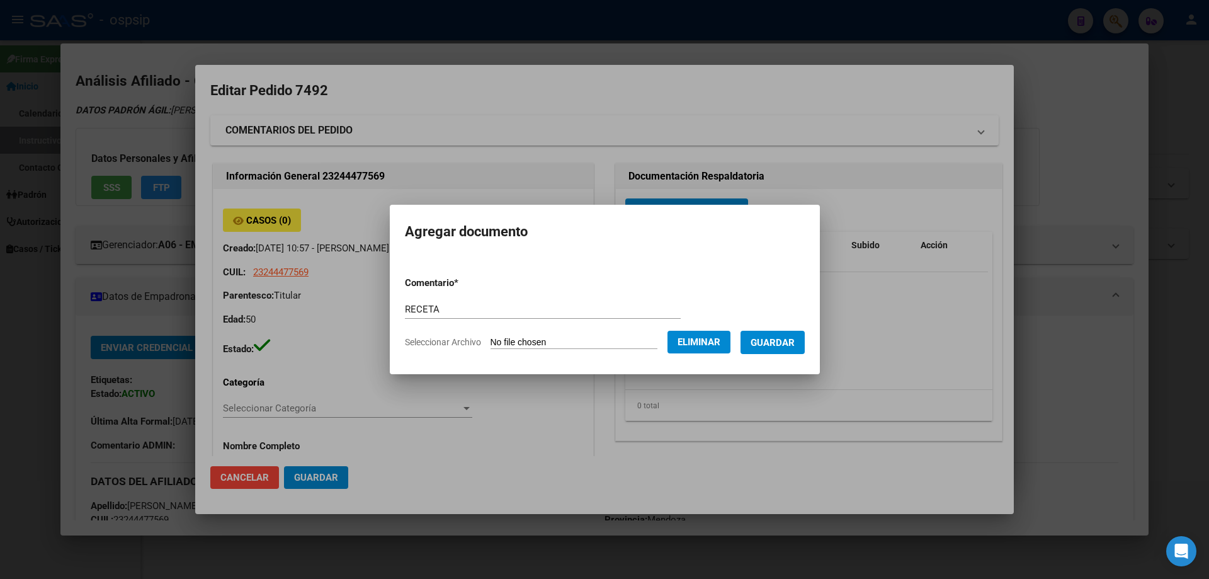
click at [782, 351] on button "Guardar" at bounding box center [773, 342] width 64 height 23
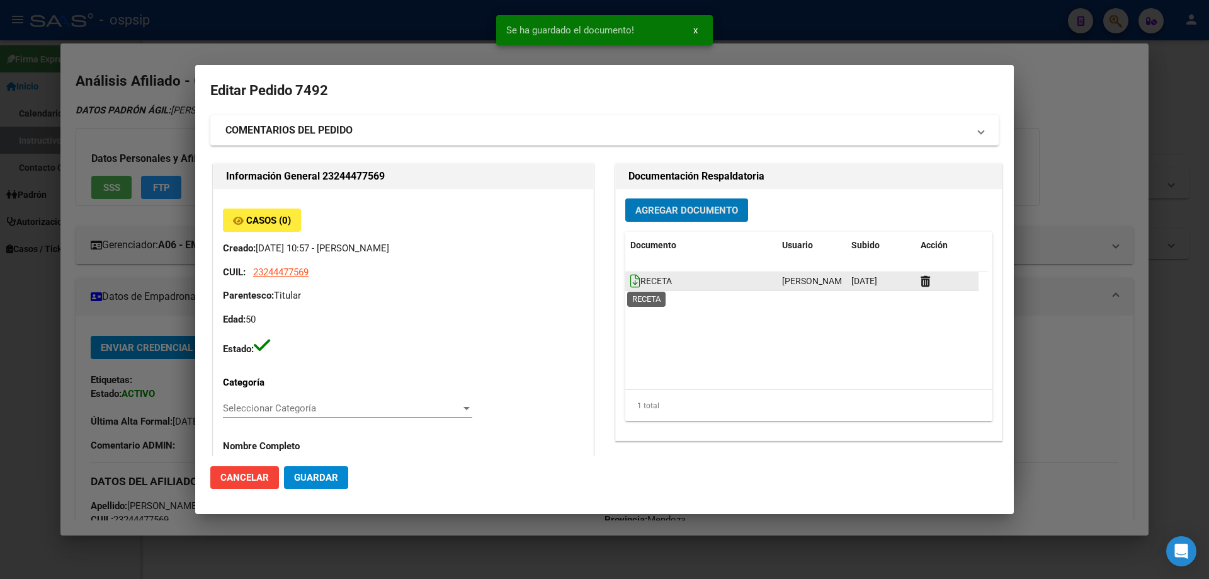
click at [630, 284] on icon at bounding box center [635, 281] width 10 height 14
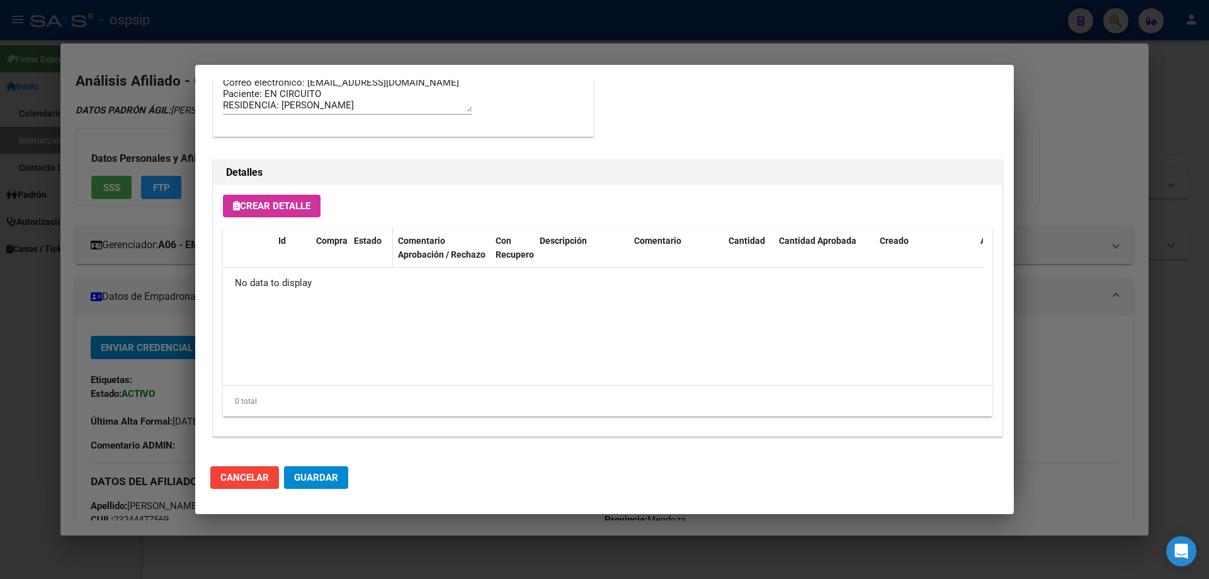
scroll to position [732, 0]
click at [295, 196] on button "Crear Detalle" at bounding box center [272, 205] width 98 height 23
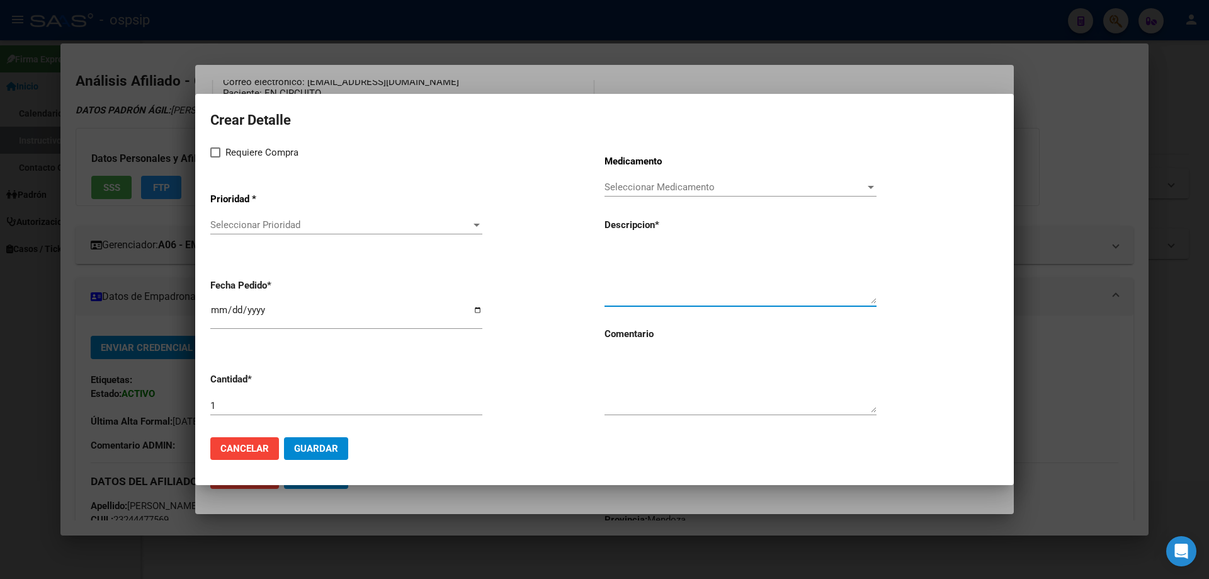
paste textarea "[MEDICAL_DATA]+[MEDICAL_DATA] 50mg/300mg comp. x 30 (DTG/3TC)"
type textarea "[MEDICAL_DATA]+[MEDICAL_DATA] 50mg/300mg comp. x 30 (DTG/3TC)"
click at [672, 384] on textarea at bounding box center [740, 382] width 272 height 59
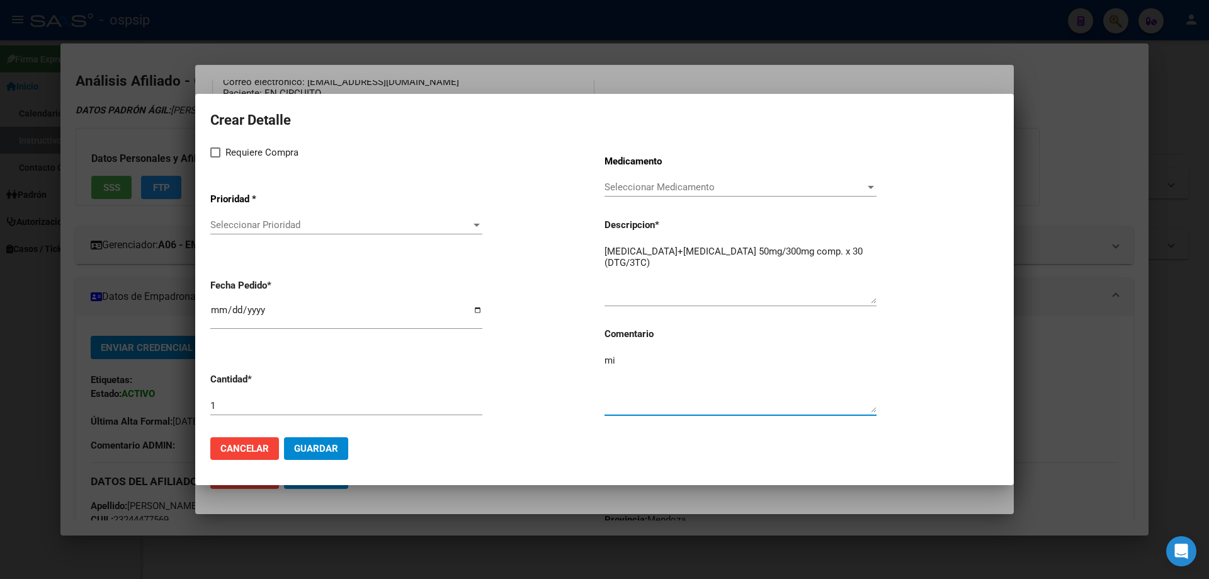
type textarea "m"
type textarea "MISMO TTO"
click at [216, 151] on span at bounding box center [215, 152] width 10 height 10
click at [215, 157] on input "Requiere Compra" at bounding box center [215, 157] width 1 height 1
checkbox input "true"
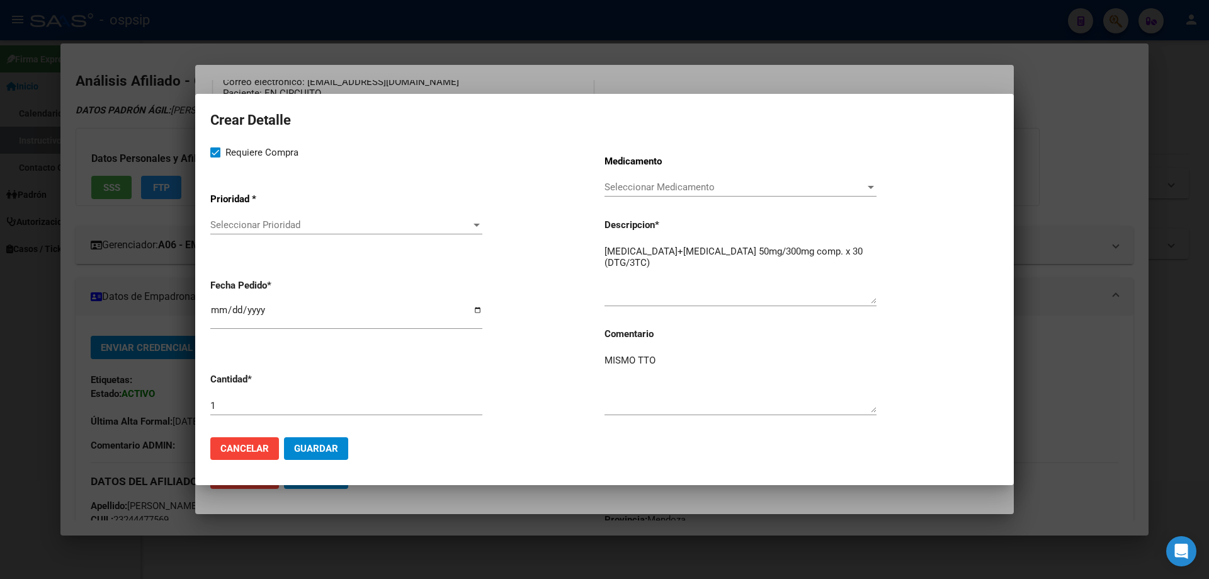
click at [234, 225] on span "Seleccionar Prioridad" at bounding box center [340, 224] width 261 height 11
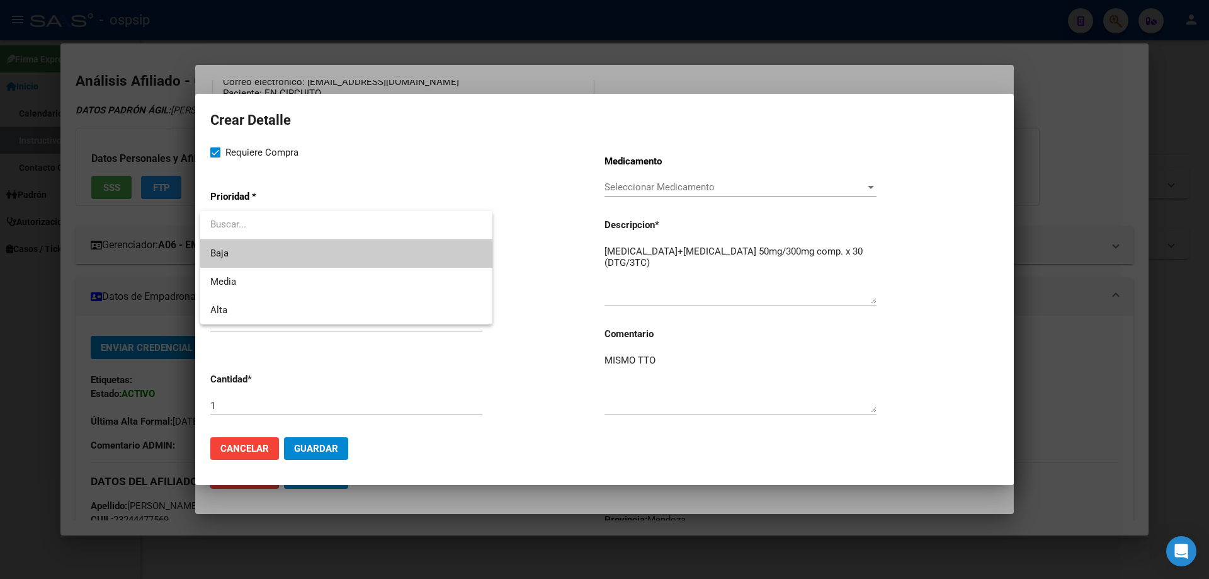
click at [246, 261] on span "Baja" at bounding box center [346, 253] width 272 height 28
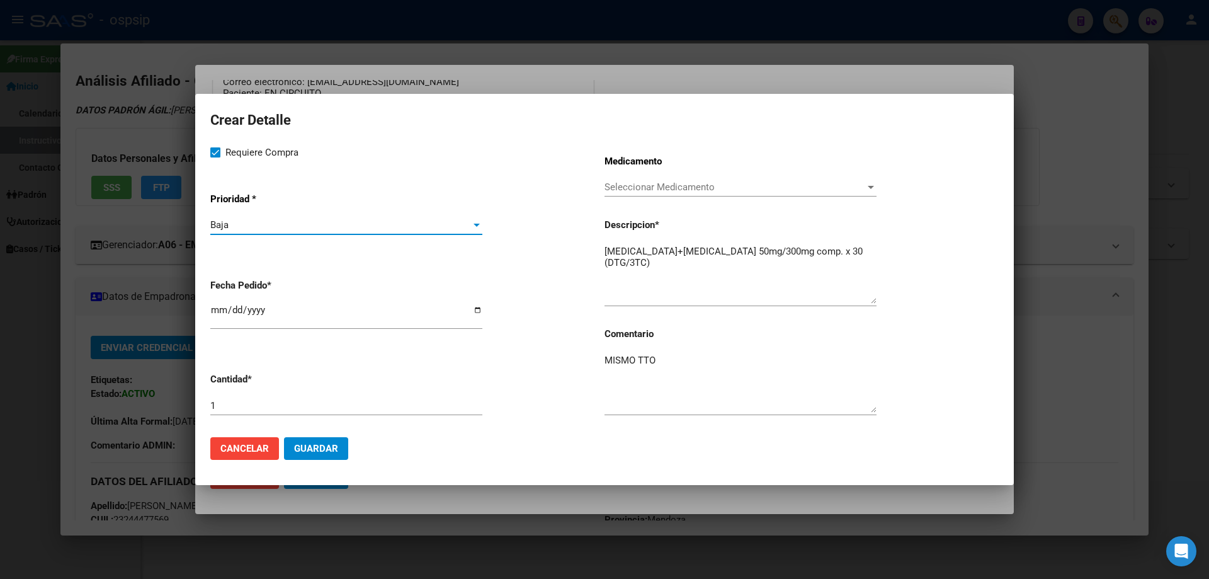
click at [254, 227] on div "Baja" at bounding box center [340, 224] width 261 height 11
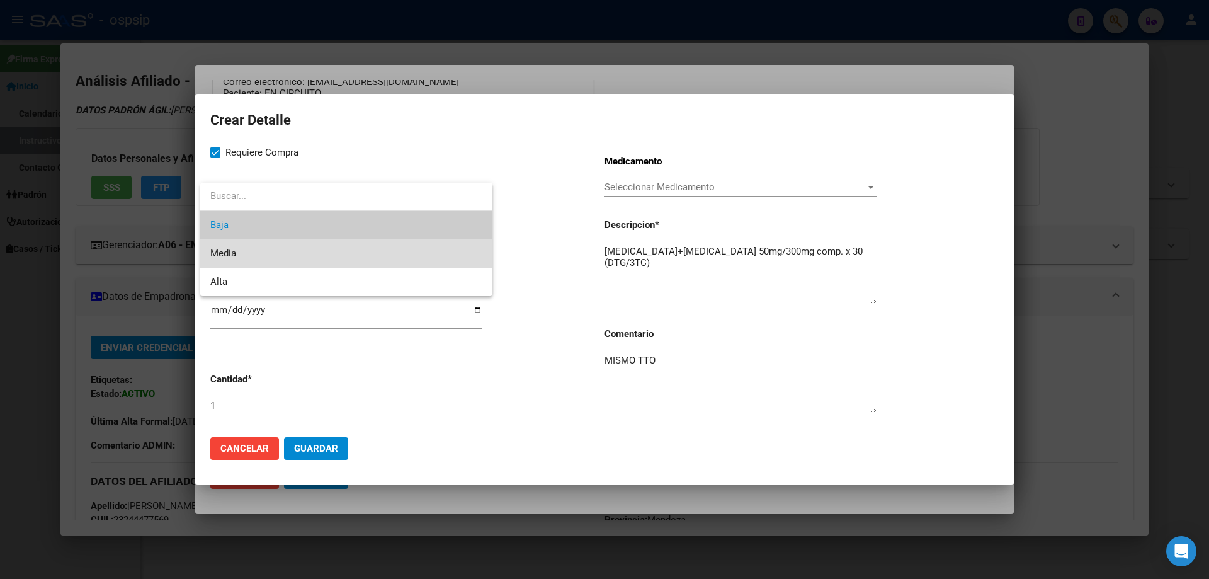
click at [256, 258] on span "Media" at bounding box center [346, 253] width 272 height 28
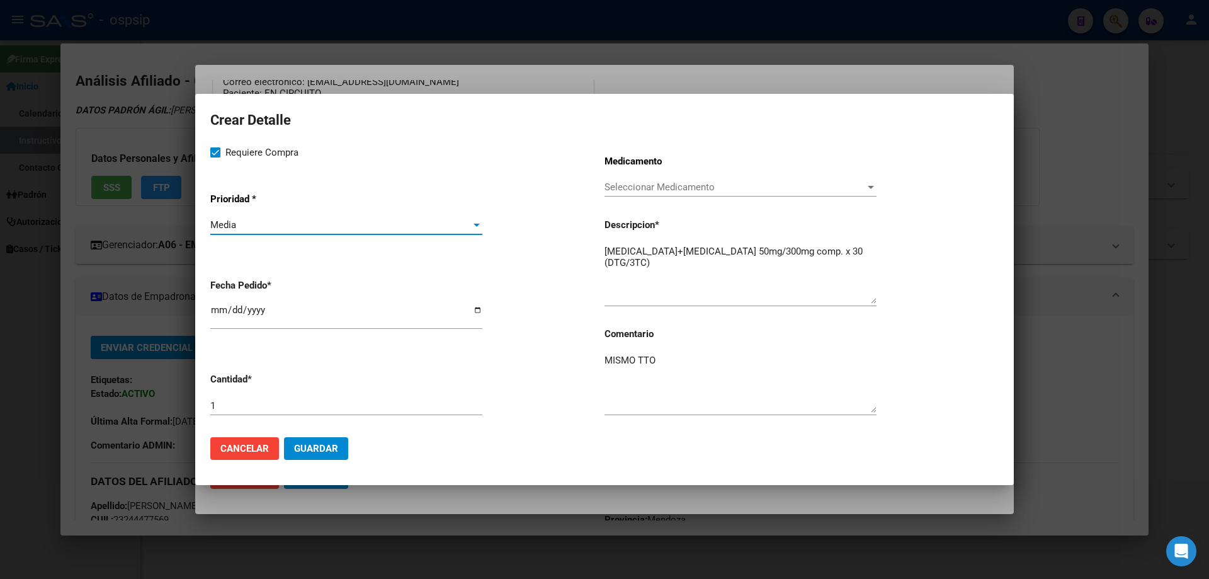
click at [219, 313] on input "[DATE]" at bounding box center [346, 315] width 272 height 20
type input "[DATE]"
click at [324, 451] on span "Guardar" at bounding box center [316, 448] width 44 height 11
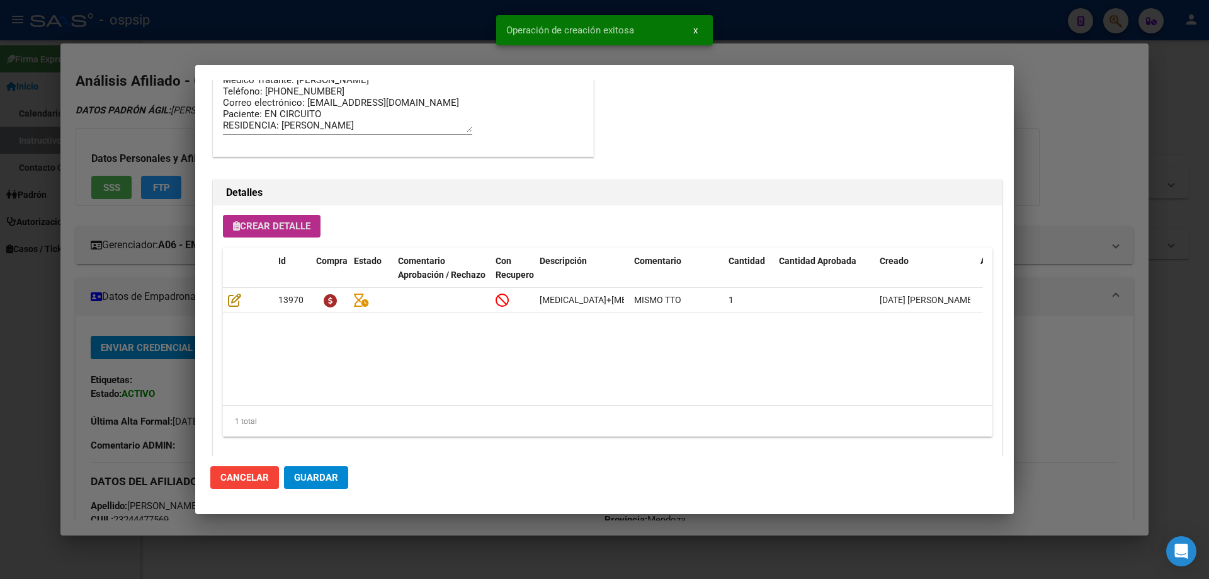
scroll to position [755, 0]
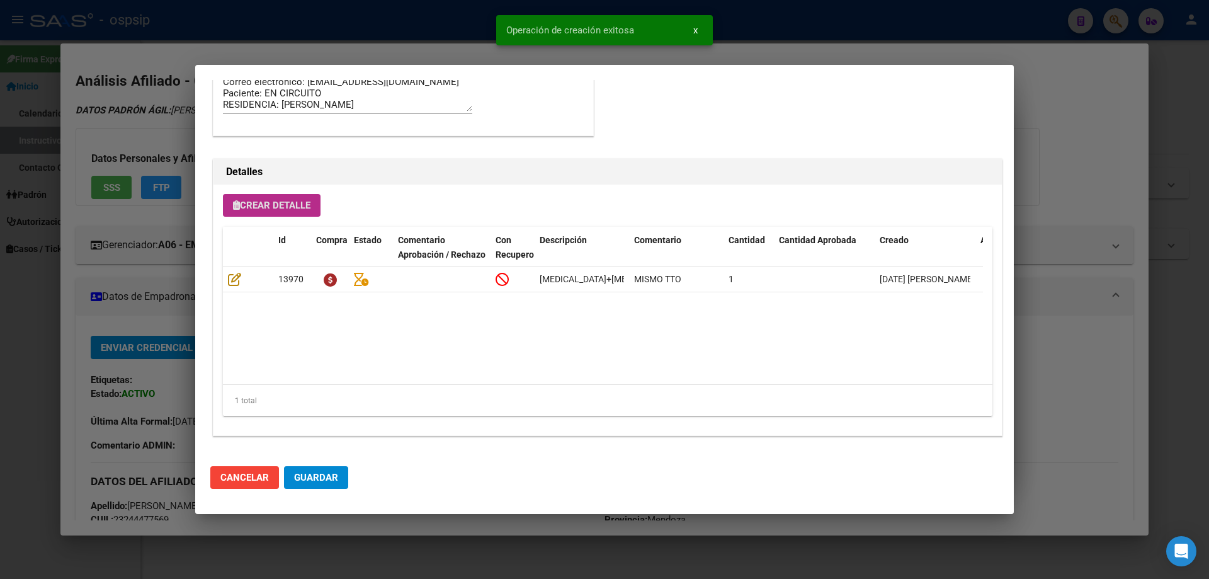
click at [324, 479] on span "Guardar" at bounding box center [316, 477] width 44 height 11
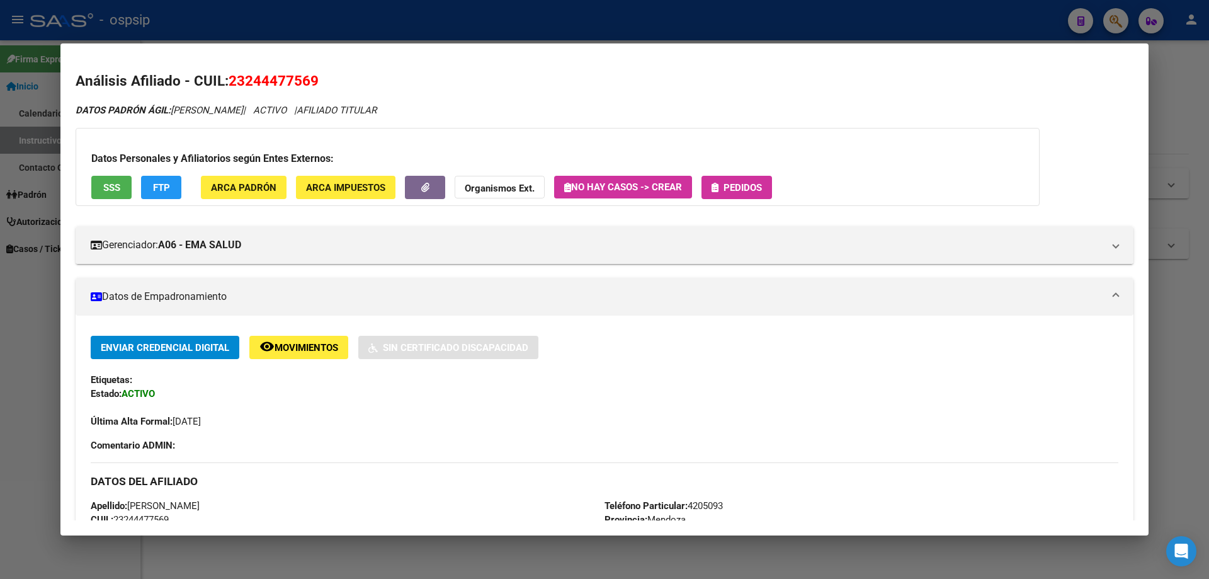
click at [739, 184] on span "Pedidos" at bounding box center [743, 187] width 38 height 11
click at [734, 181] on span "Pedidos" at bounding box center [737, 186] width 50 height 11
click at [747, 188] on span "Pedidos" at bounding box center [743, 187] width 38 height 11
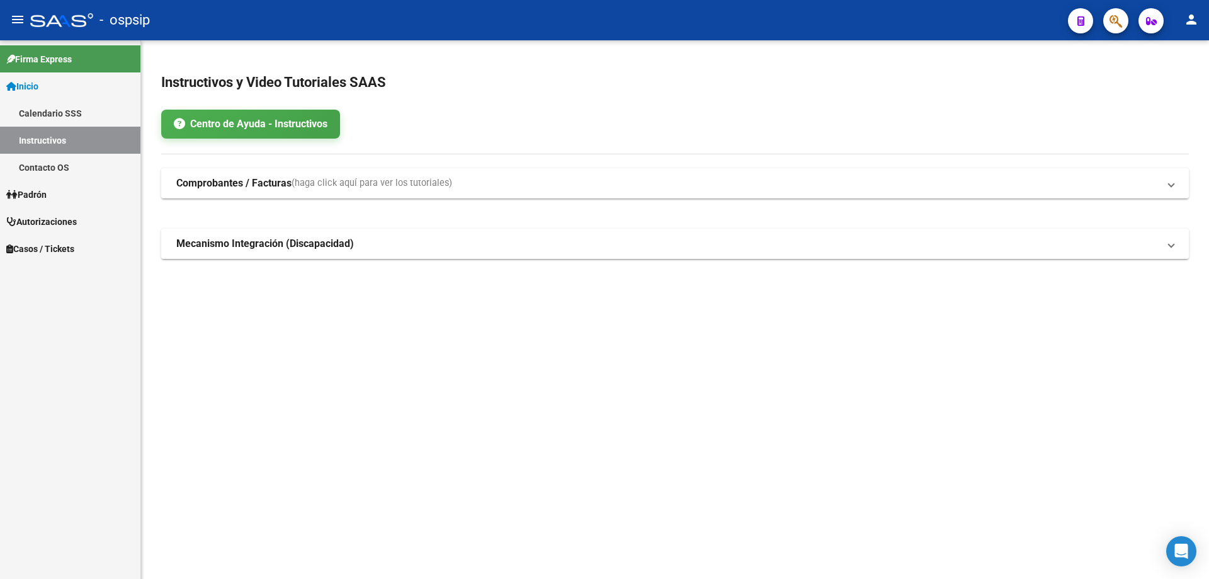
click at [1117, 26] on icon "button" at bounding box center [1115, 21] width 13 height 14
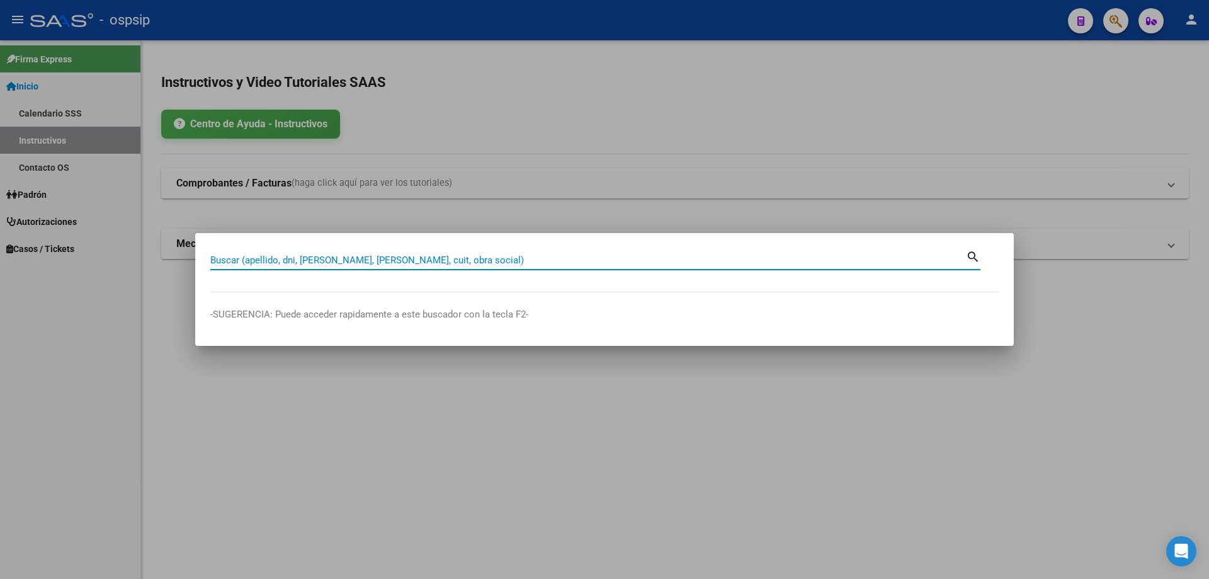
paste input "20271485183"
type input "20271485183"
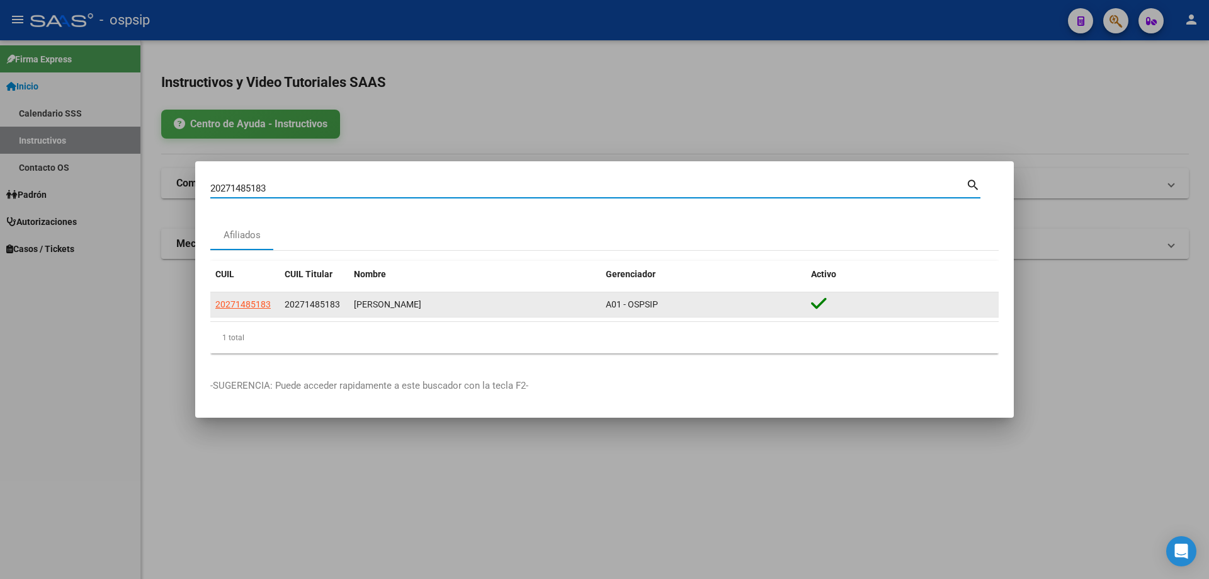
click at [253, 307] on span "20271485183" at bounding box center [242, 304] width 55 height 10
type textarea "20271485183"
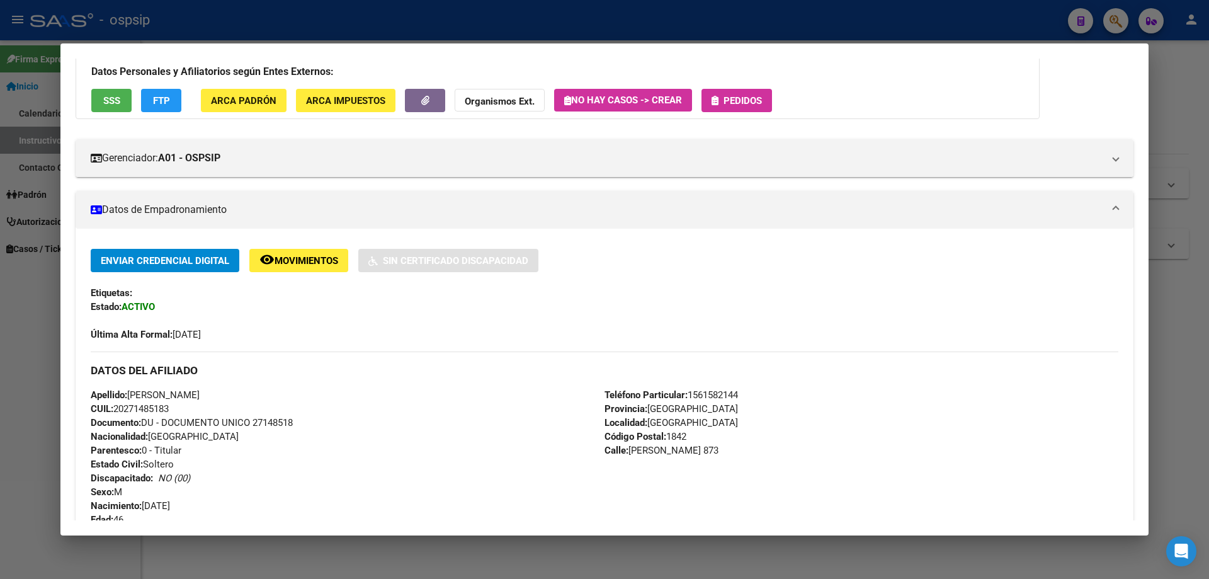
scroll to position [0, 0]
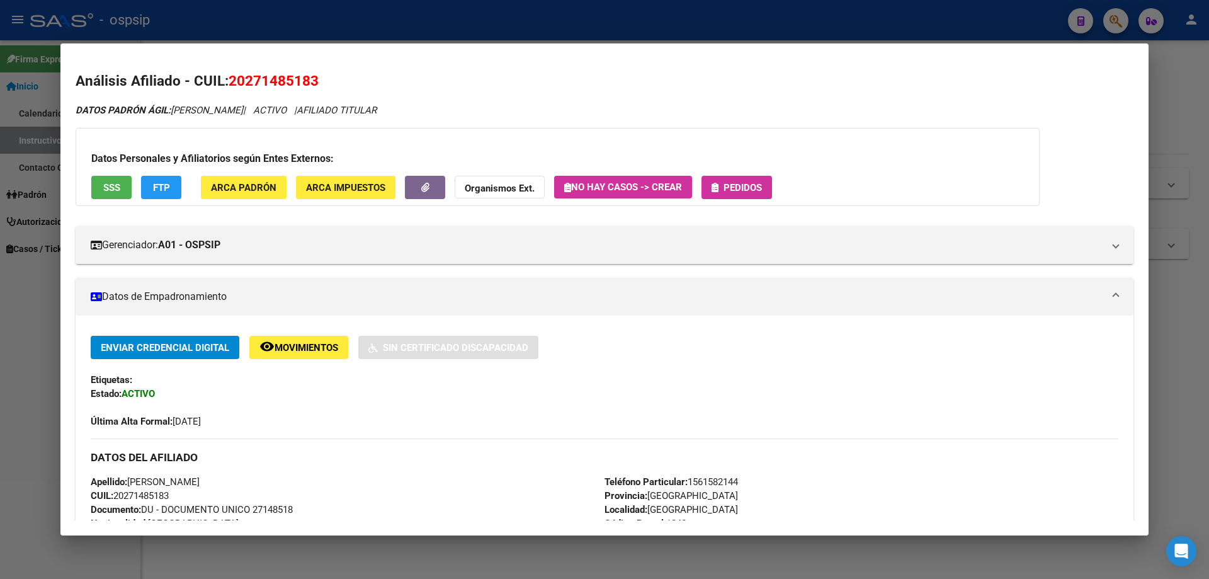
click at [746, 184] on span "Pedidos" at bounding box center [743, 187] width 38 height 11
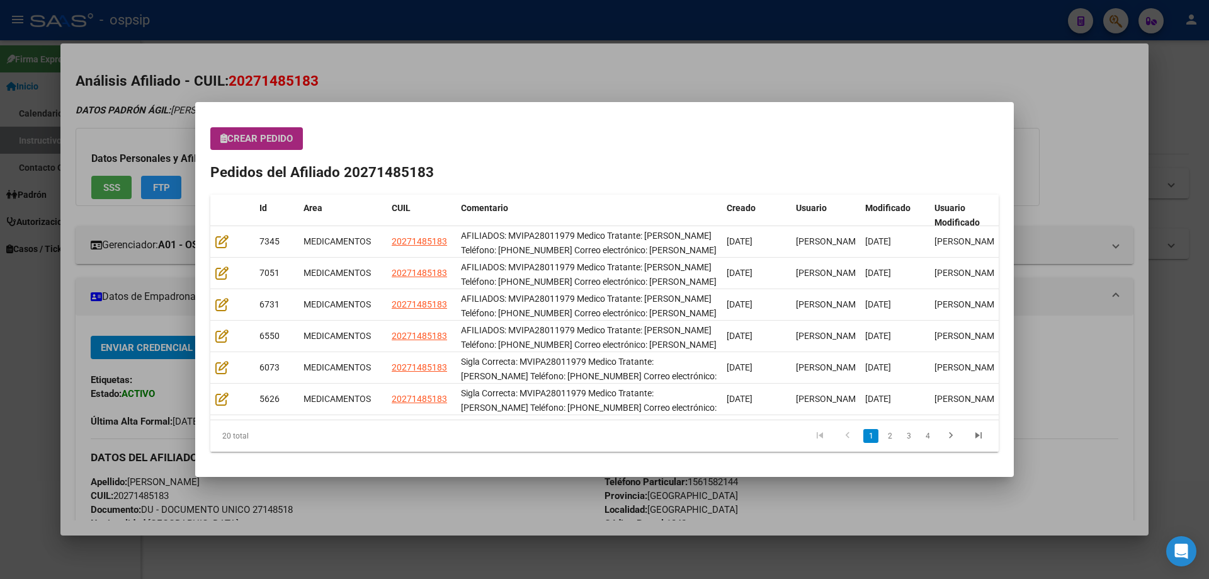
click at [267, 139] on span "Crear Pedido" at bounding box center [256, 138] width 72 height 11
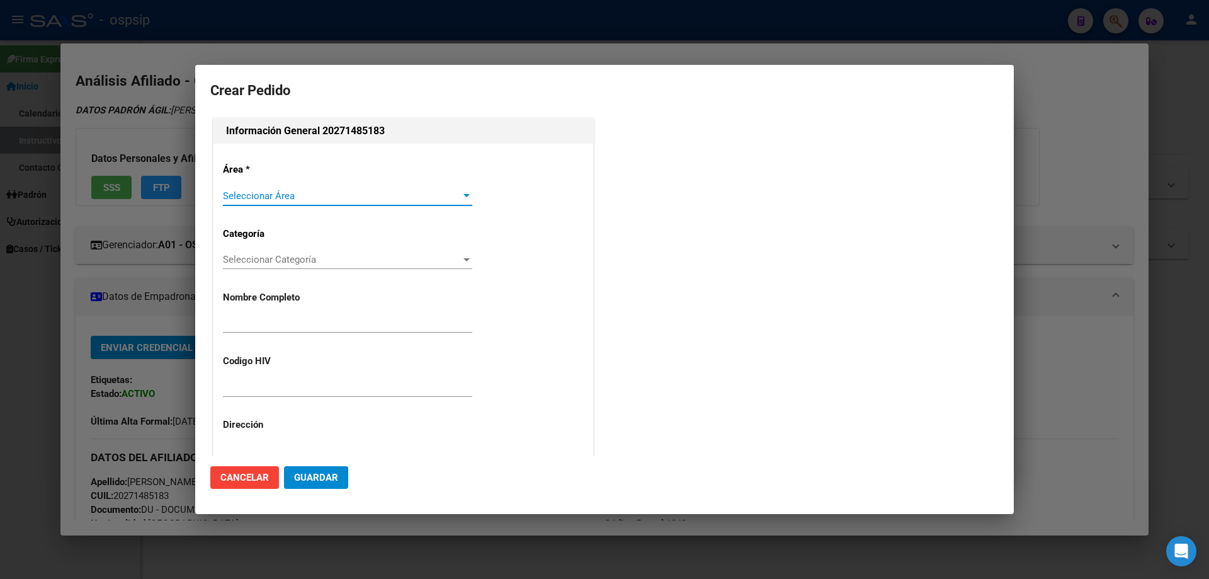
type input "[PERSON_NAME]"
type input "MVIPA28011979"
type input "[GEOGRAPHIC_DATA], [GEOGRAPHIC_DATA], [GEOGRAPHIC_DATA] 873"
type input "Particular: 1561582144"
click at [253, 213] on div "Seleccionar Área Seleccionar Área" at bounding box center [347, 201] width 249 height 31
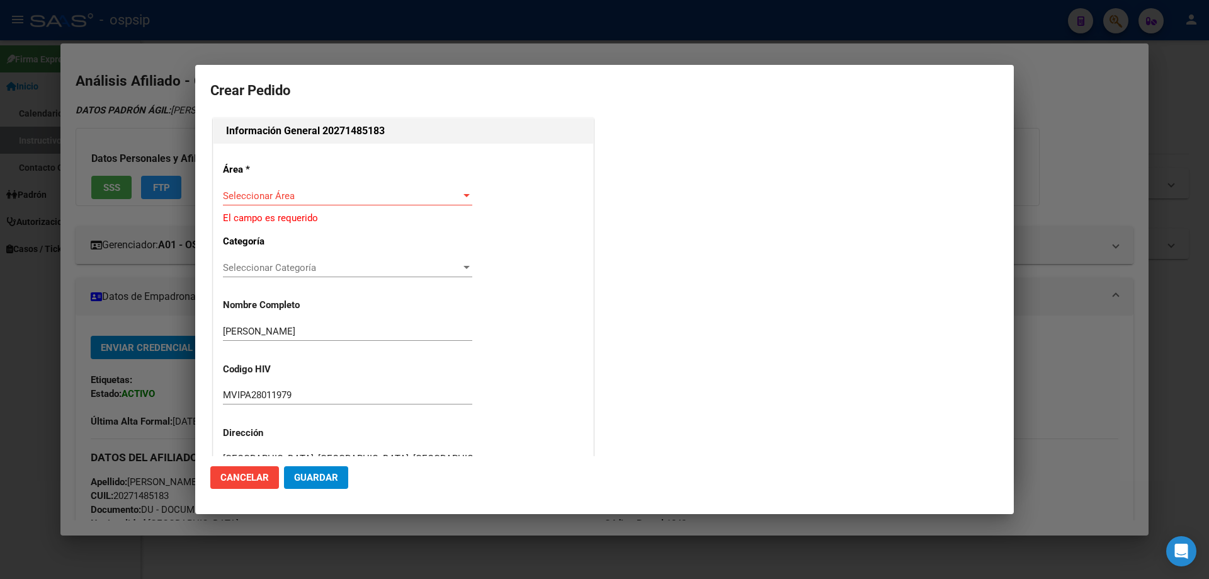
type input "[GEOGRAPHIC_DATA], [GEOGRAPHIC_DATA], [GEOGRAPHIC_DATA] 873"
click at [253, 194] on span "Seleccionar Área" at bounding box center [342, 195] width 238 height 11
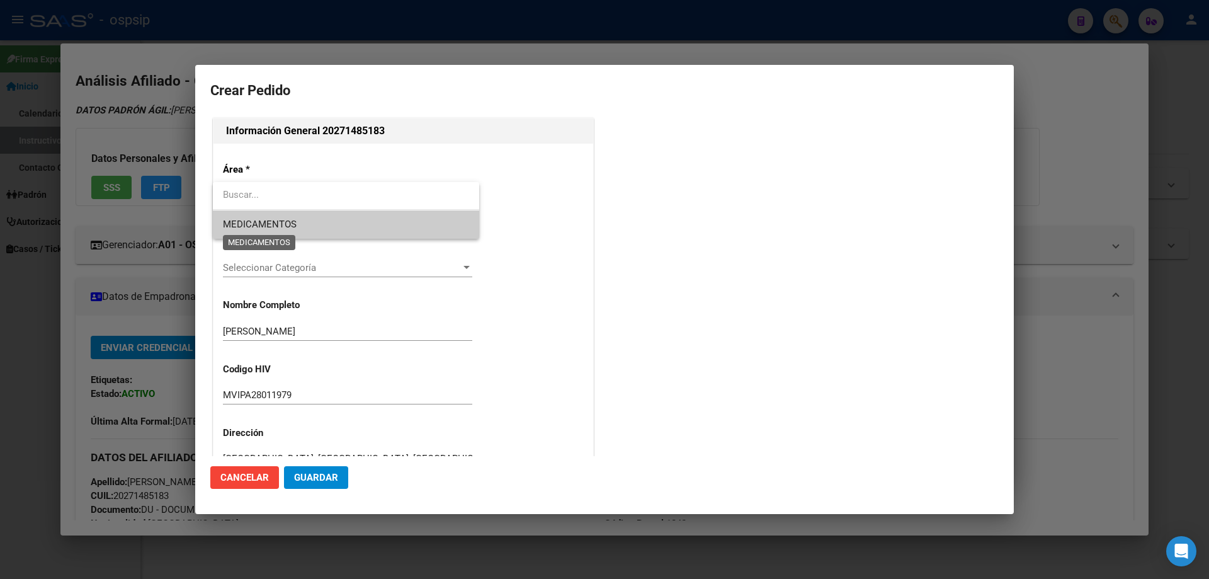
click at [264, 218] on span "MEDICAMENTOS" at bounding box center [260, 223] width 74 height 11
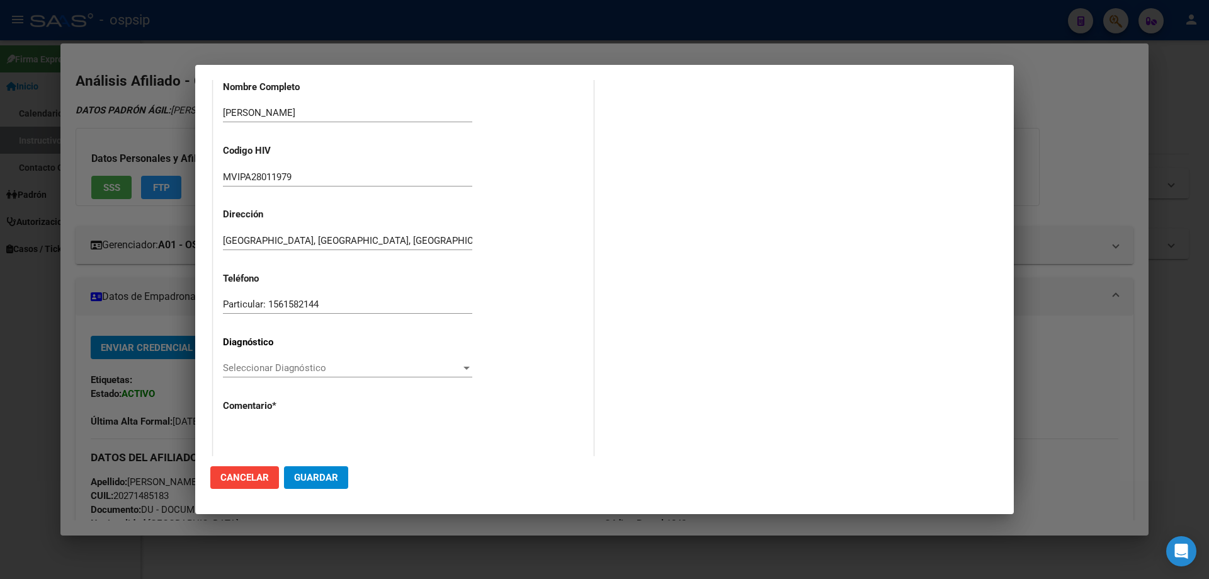
scroll to position [189, 0]
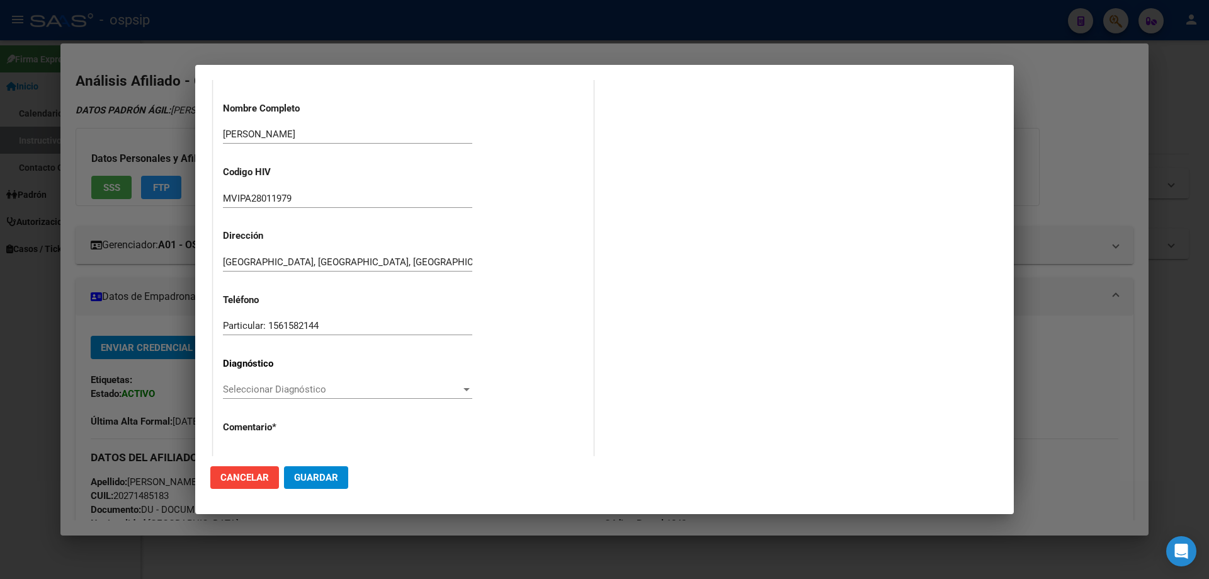
click at [261, 387] on span "Seleccionar Diagnóstico" at bounding box center [342, 388] width 238 height 11
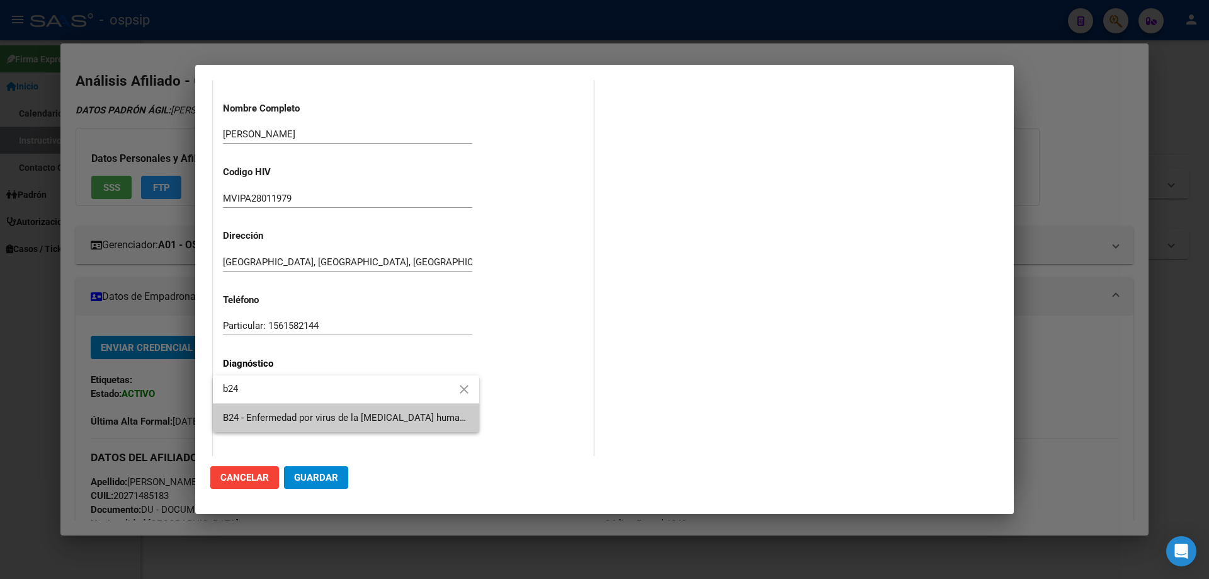
type input "b24"
click at [258, 416] on span "B24 - Enfermedad por virus de la [MEDICAL_DATA] humana [VIH], sin otra especifi…" at bounding box center [663, 417] width 881 height 11
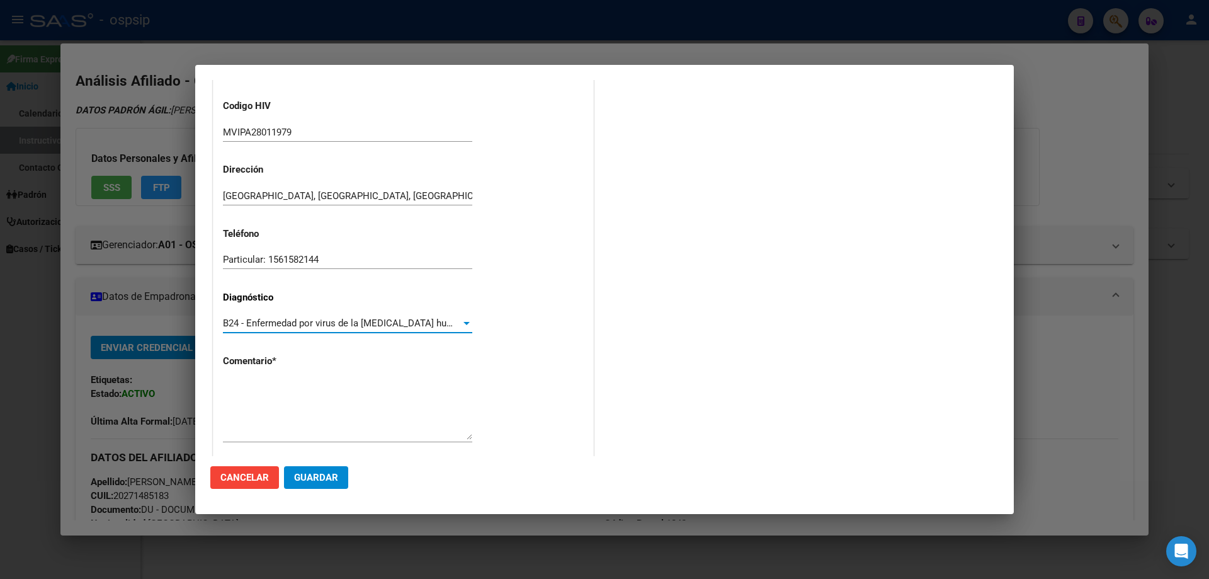
scroll to position [283, 0]
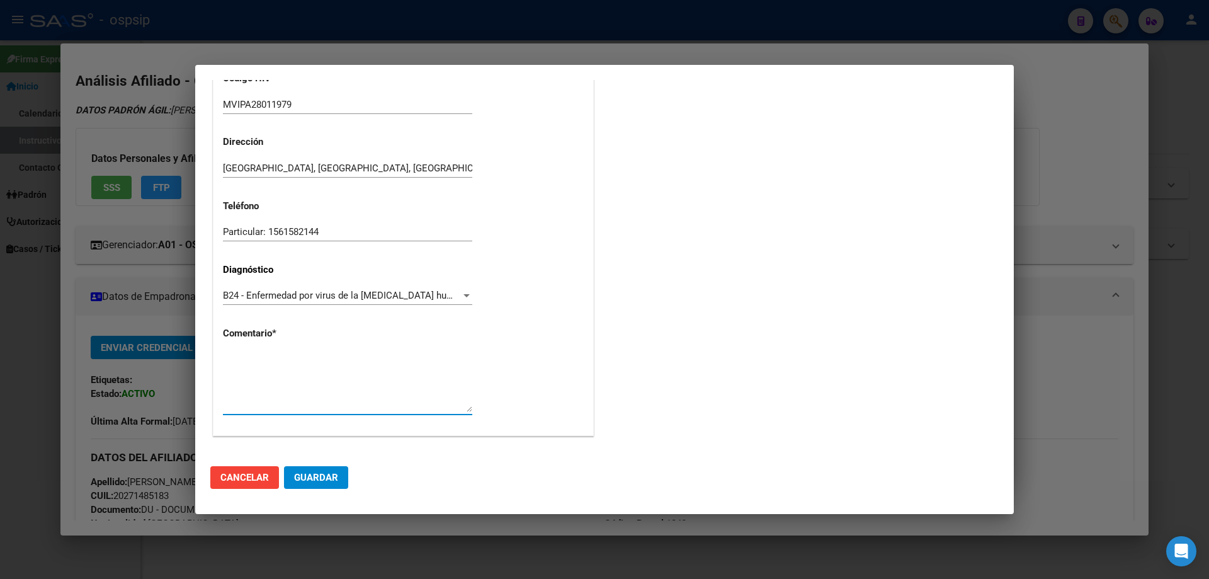
paste textarea "AFILIADOS: MVIPA28011979 Medico Tratante: [PERSON_NAME] Teléfono: [PHONE_NUMBER…"
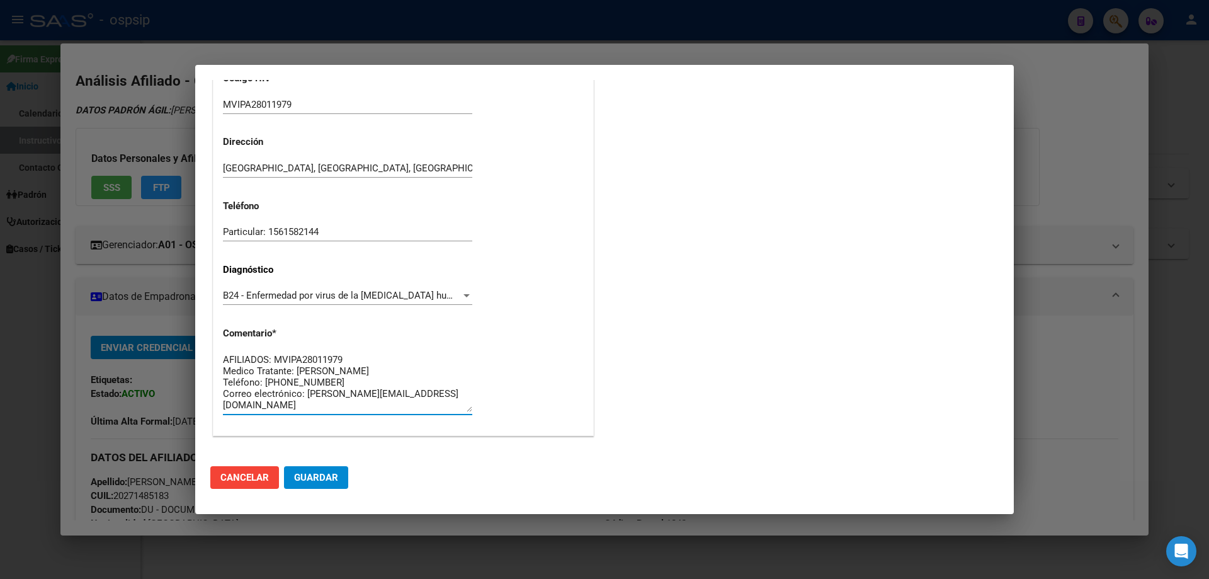
type textarea "AFILIADOS: MVIPA28011979 Medico Tratante: [PERSON_NAME] Teléfono: [PHONE_NUMBER…"
click at [321, 479] on span "Guardar" at bounding box center [316, 477] width 44 height 11
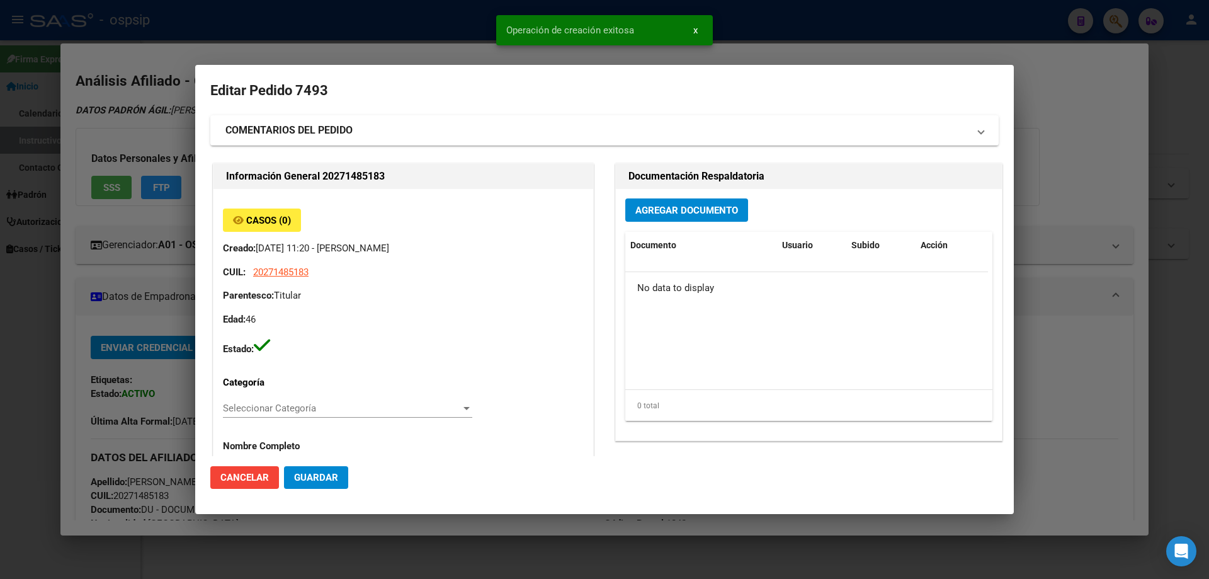
click at [664, 222] on div "Agregar Documento Documento Usuario Subido Acción No data to display 0 total 1" at bounding box center [809, 314] width 386 height 251
click at [667, 213] on span "Agregar Documento" at bounding box center [686, 210] width 103 height 11
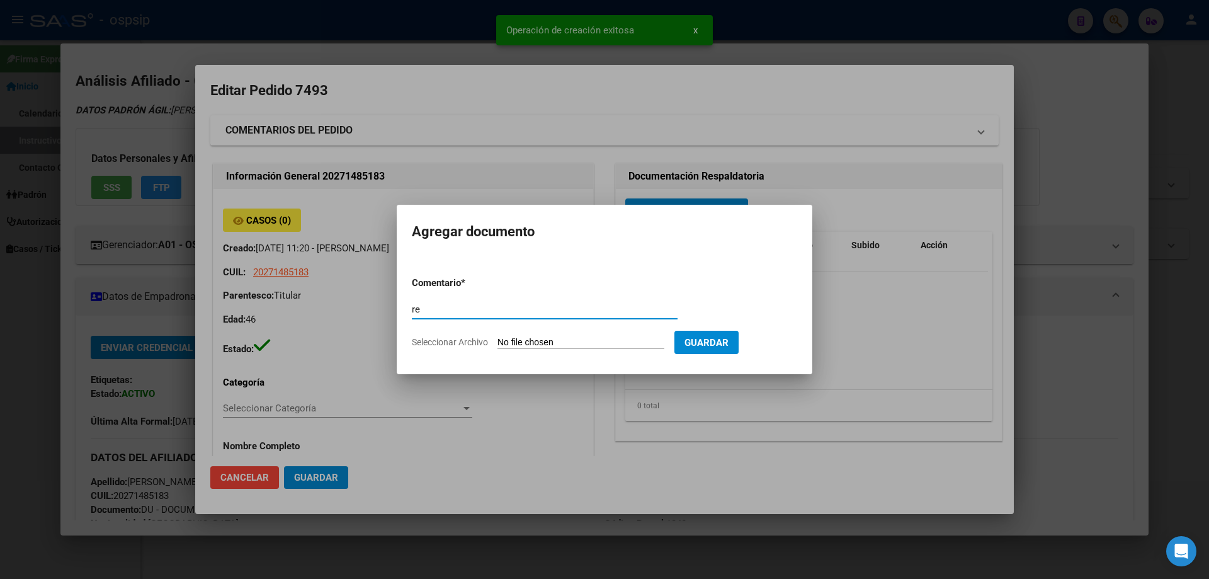
type input "r"
type input "RECETA"
click at [579, 328] on div "RECETA Comentario" at bounding box center [545, 315] width 266 height 31
click at [575, 336] on form "Comentario * RECETA Comentario Seleccionar Archivo Guardar" at bounding box center [604, 312] width 385 height 92
click at [573, 341] on input "Seleccionar Archivo" at bounding box center [580, 343] width 167 height 12
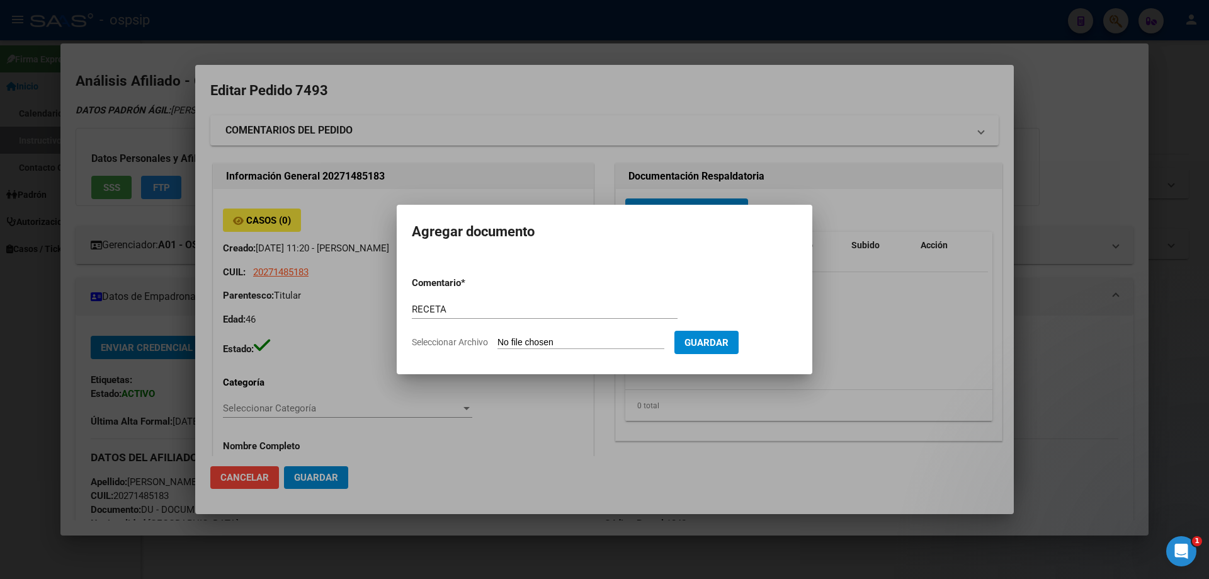
type input "C:\fakepath\101331_6637177D7K1B3V2KJWOVEJ7ELYO6K7MEAXSF5.pdf"
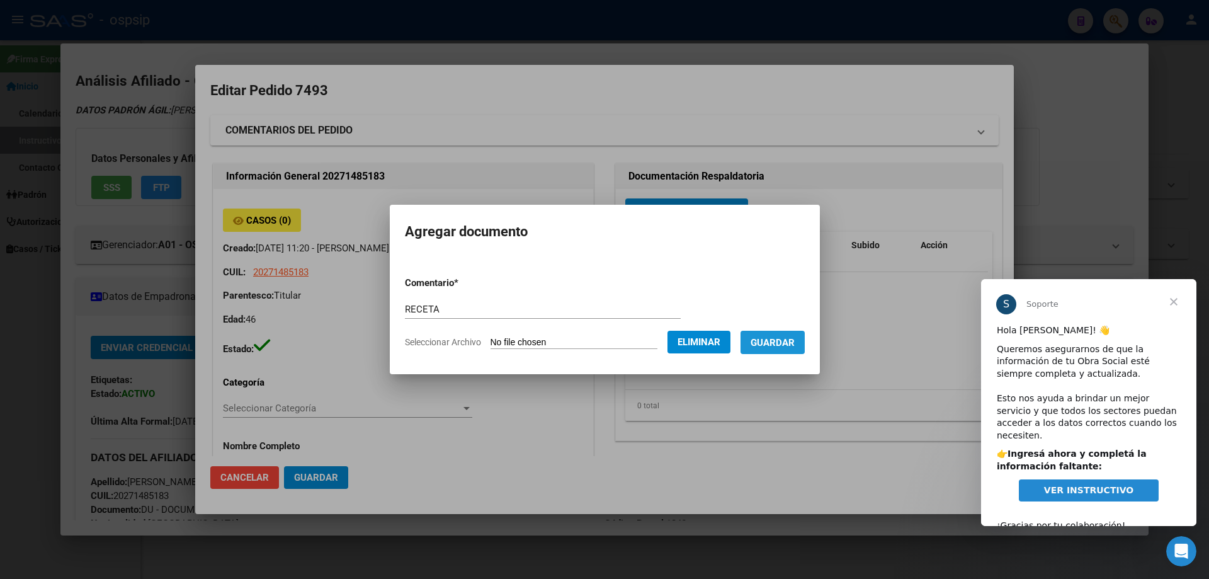
click at [795, 338] on span "Guardar" at bounding box center [773, 342] width 44 height 11
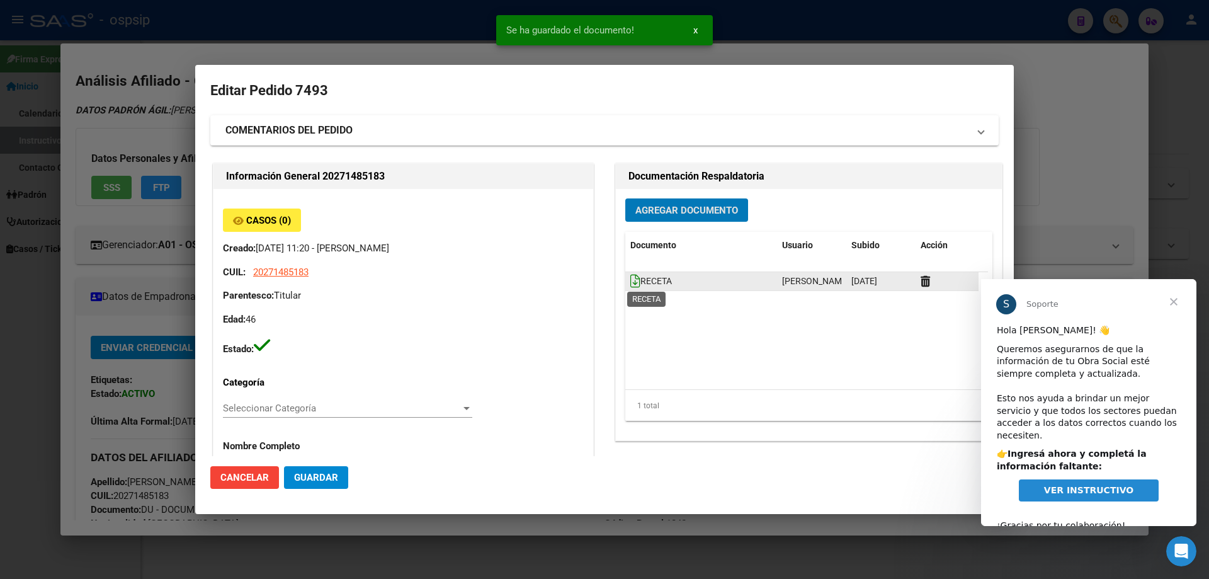
click at [632, 287] on icon at bounding box center [635, 281] width 10 height 14
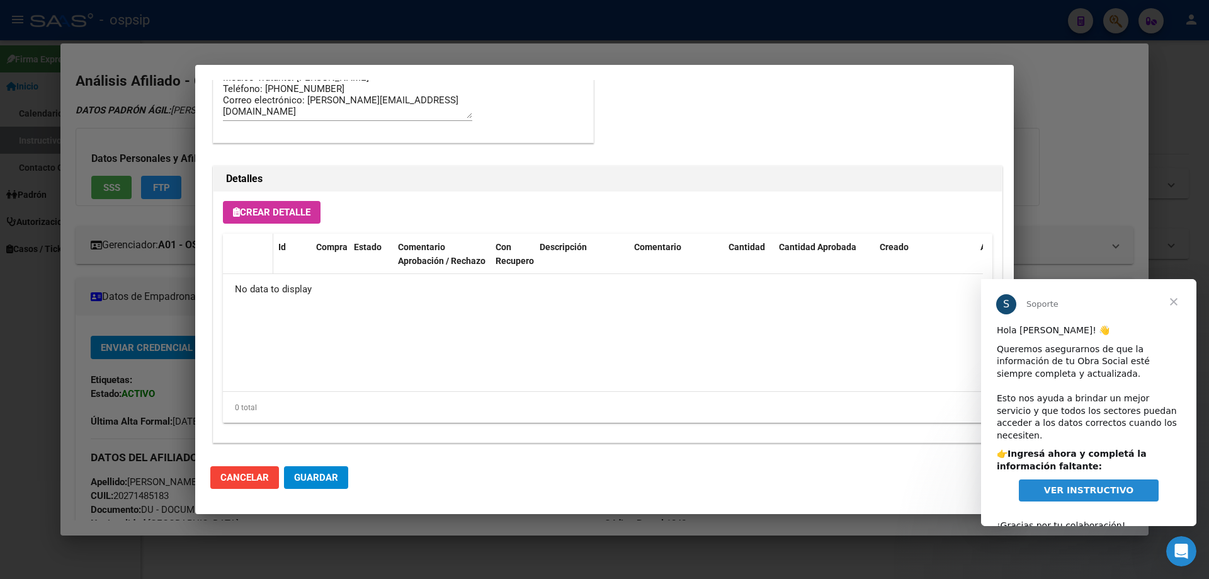
scroll to position [732, 0]
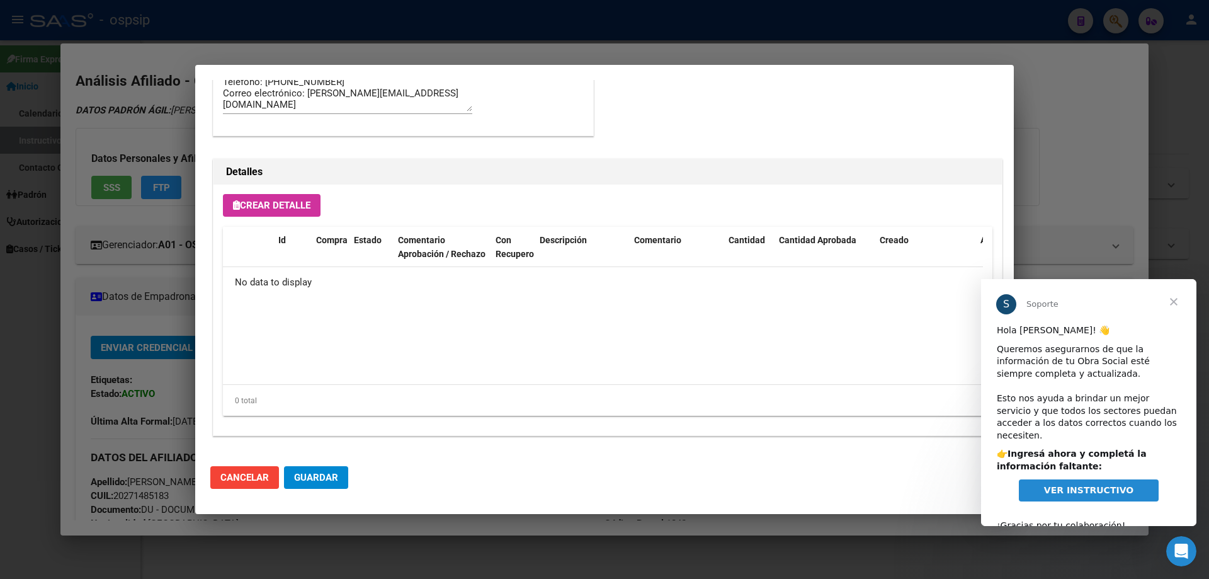
click at [259, 200] on span "Crear Detalle" at bounding box center [271, 205] width 77 height 11
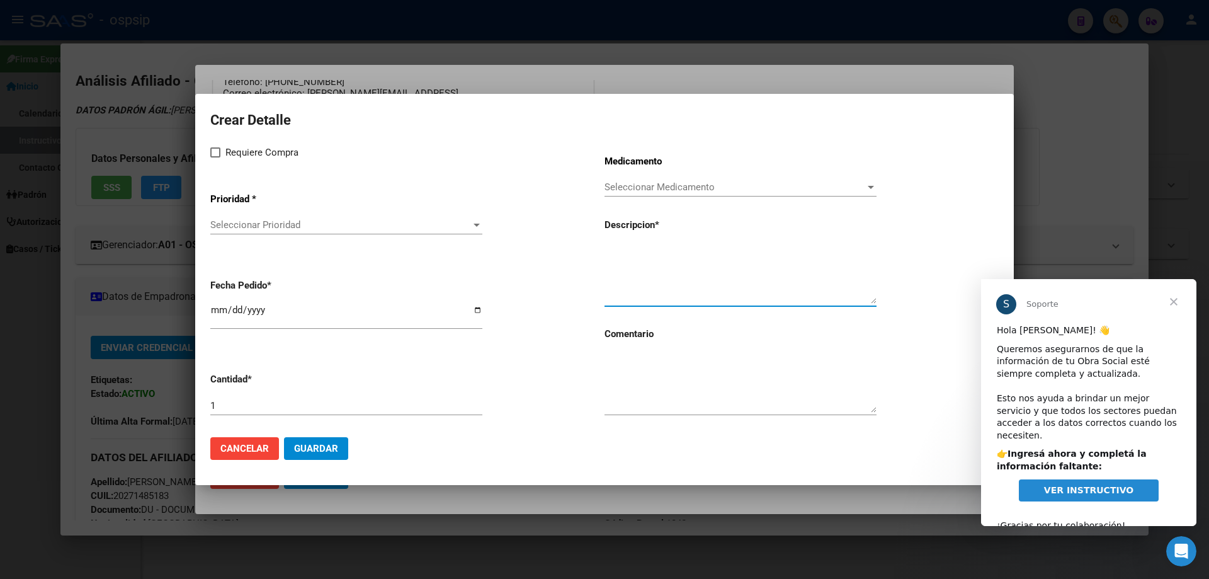
paste textarea "[MEDICAL_DATA]+[MEDICAL_DATA] alaf.+[MEDICAL_DATA] 200mg/25mg/50mg comp.rec.x 3…"
type textarea "[MEDICAL_DATA]+[MEDICAL_DATA] alaf.+[MEDICAL_DATA] 200mg/25mg/50mg comp.rec.x 3…"
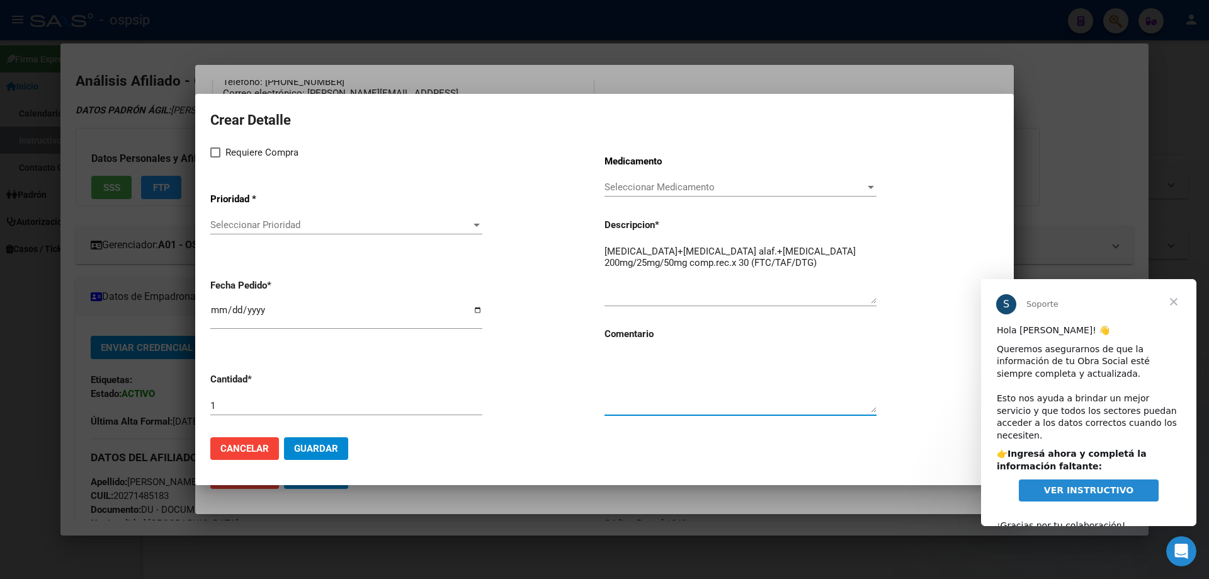
click at [678, 387] on textarea at bounding box center [740, 382] width 272 height 59
type textarea "MISM"
type textarea "MISMO TTO"
click at [214, 161] on div "Requiere Compra Prioridad * Seleccionar Prioridad Seleccionar Prioridad Fecha P…" at bounding box center [407, 286] width 394 height 282
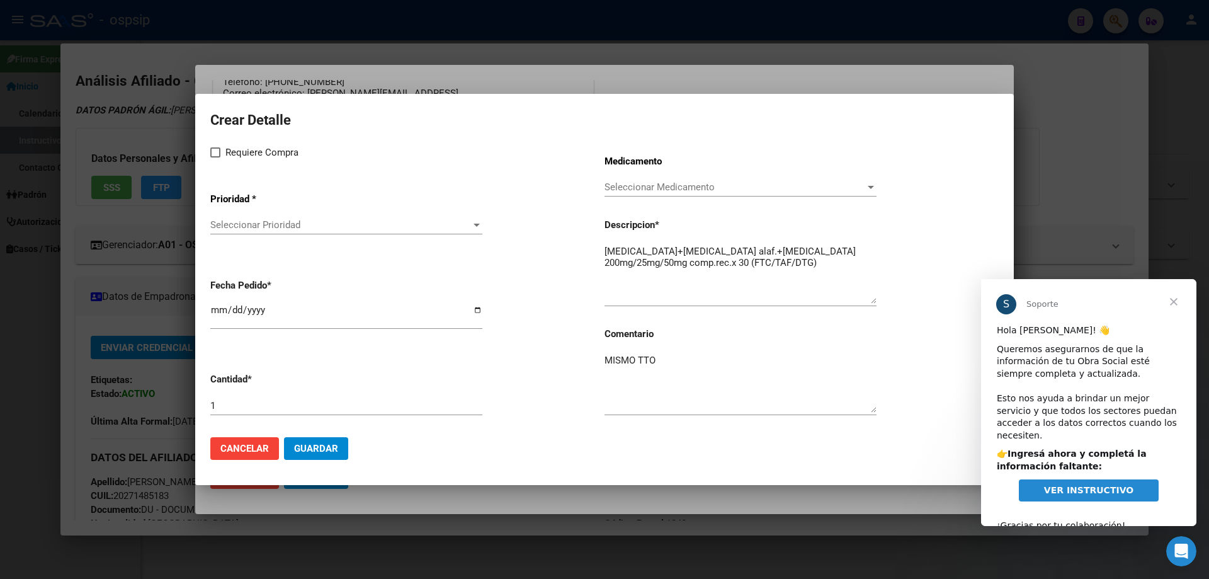
click at [214, 156] on span at bounding box center [215, 152] width 10 height 10
click at [215, 157] on input "Requiere Compra" at bounding box center [215, 157] width 1 height 1
checkbox input "true"
click at [259, 234] on div "Seleccionar Prioridad Seleccionar Prioridad" at bounding box center [346, 224] width 272 height 19
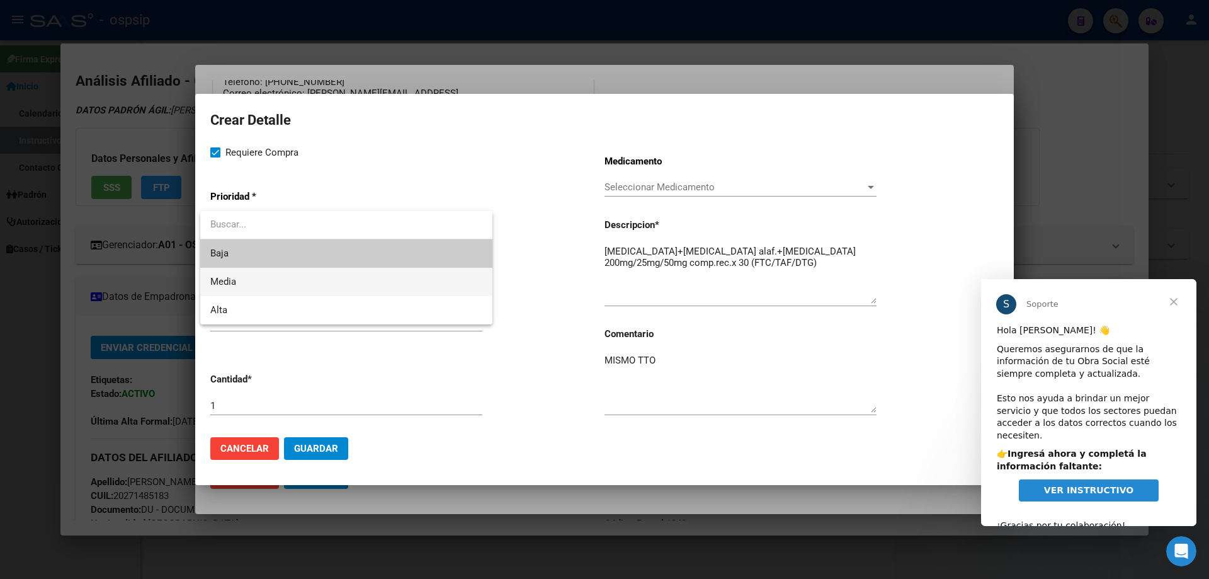
click at [256, 292] on span "Media" at bounding box center [346, 282] width 272 height 28
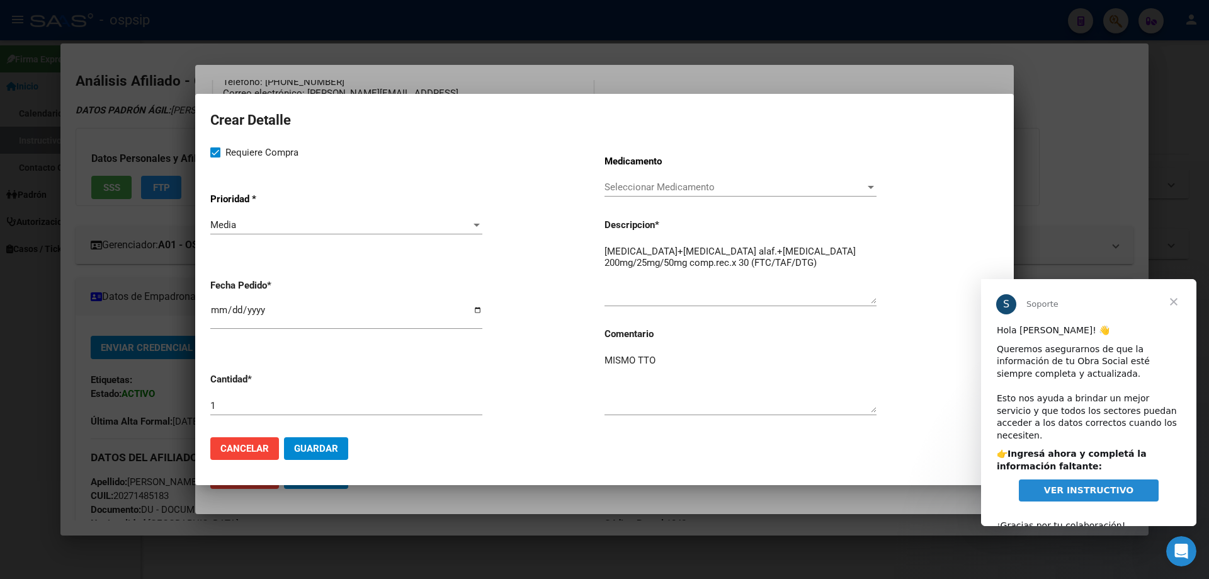
click at [210, 318] on mat-dialog-content "Crear Detalle Requiere Compra Prioridad * Media Seleccionar Prioridad Fecha Ped…" at bounding box center [604, 267] width 819 height 317
click at [212, 312] on input "[DATE]" at bounding box center [346, 315] width 272 height 20
type input "2025-10-26"
type input "2025-09-26"
click at [324, 448] on span "Guardar" at bounding box center [316, 448] width 44 height 11
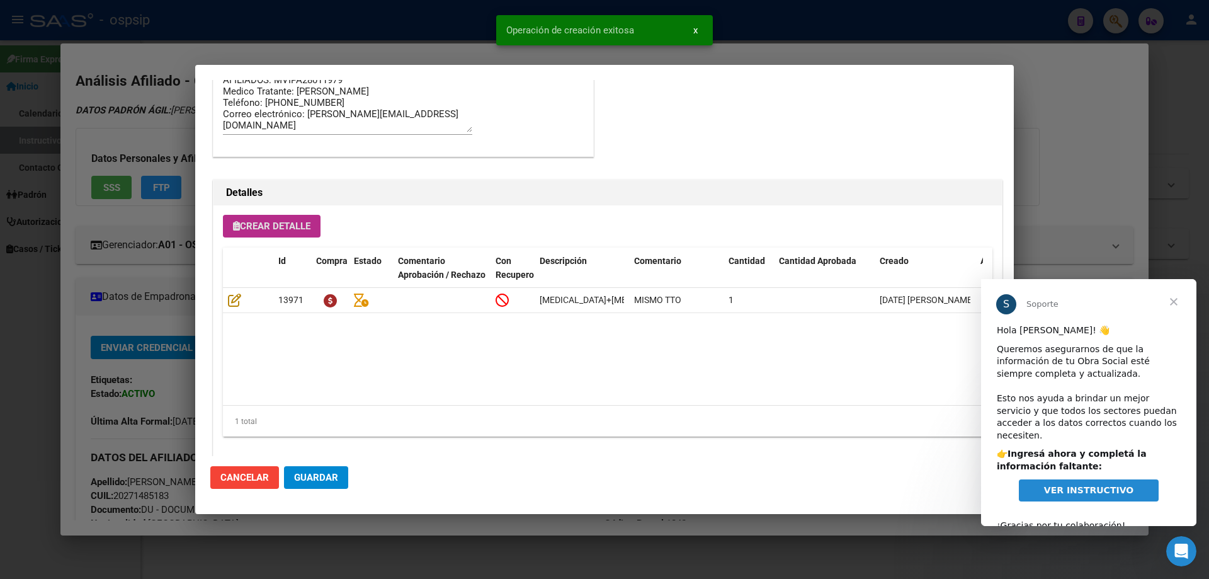
scroll to position [755, 0]
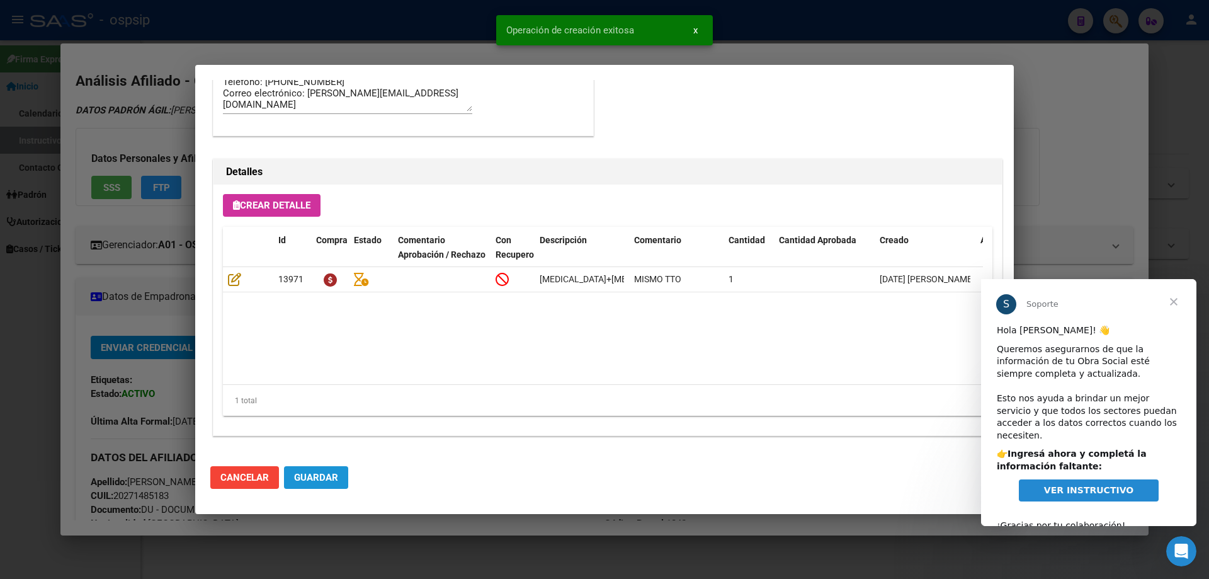
click at [331, 485] on button "Guardar" at bounding box center [316, 477] width 64 height 23
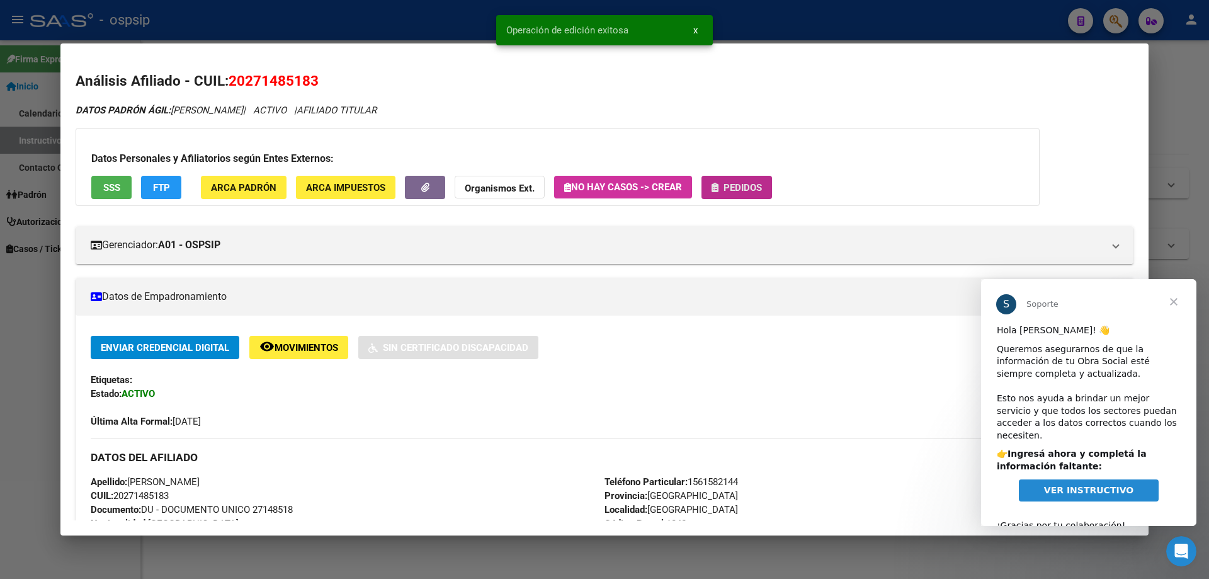
click at [716, 195] on button "Pedidos" at bounding box center [736, 187] width 71 height 23
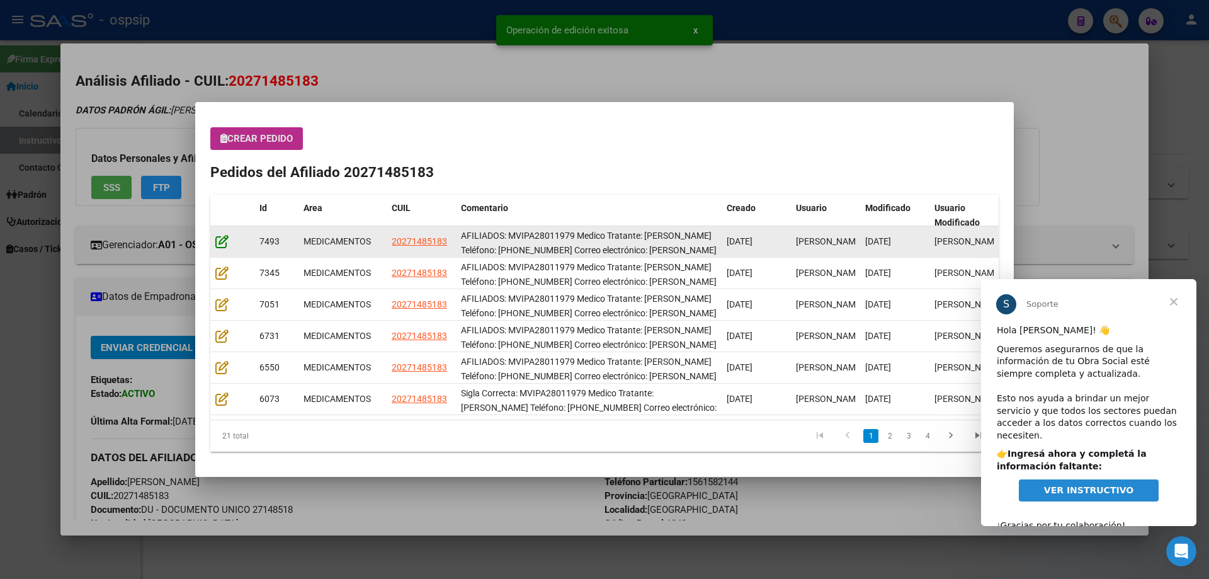
click at [218, 237] on icon at bounding box center [221, 241] width 13 height 14
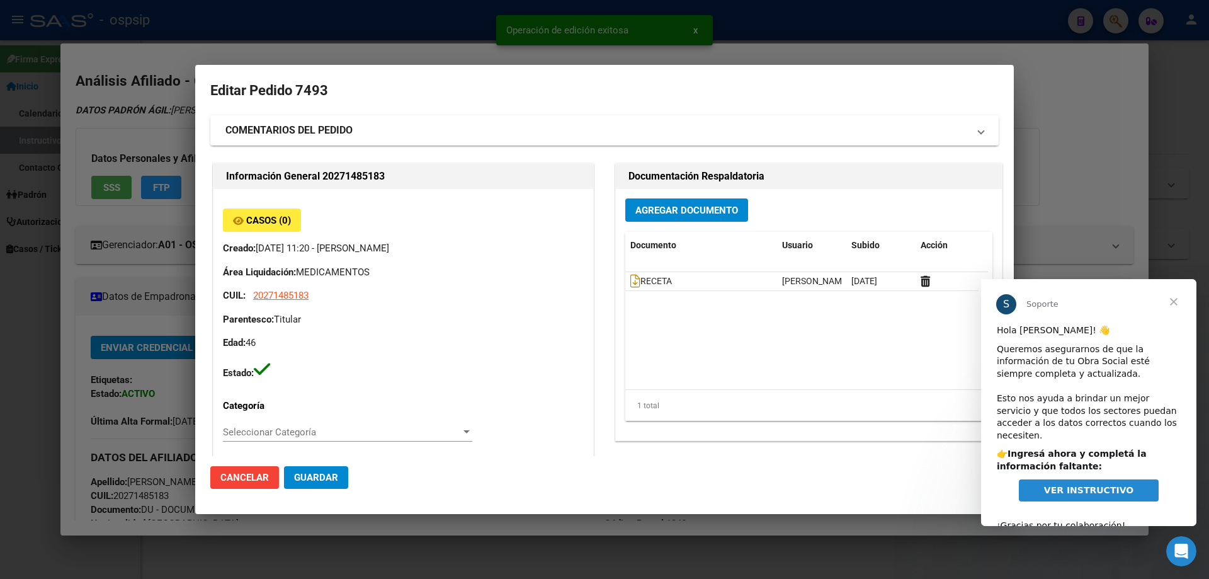
type input "[GEOGRAPHIC_DATA], [GEOGRAPHIC_DATA], [GEOGRAPHIC_DATA] 873"
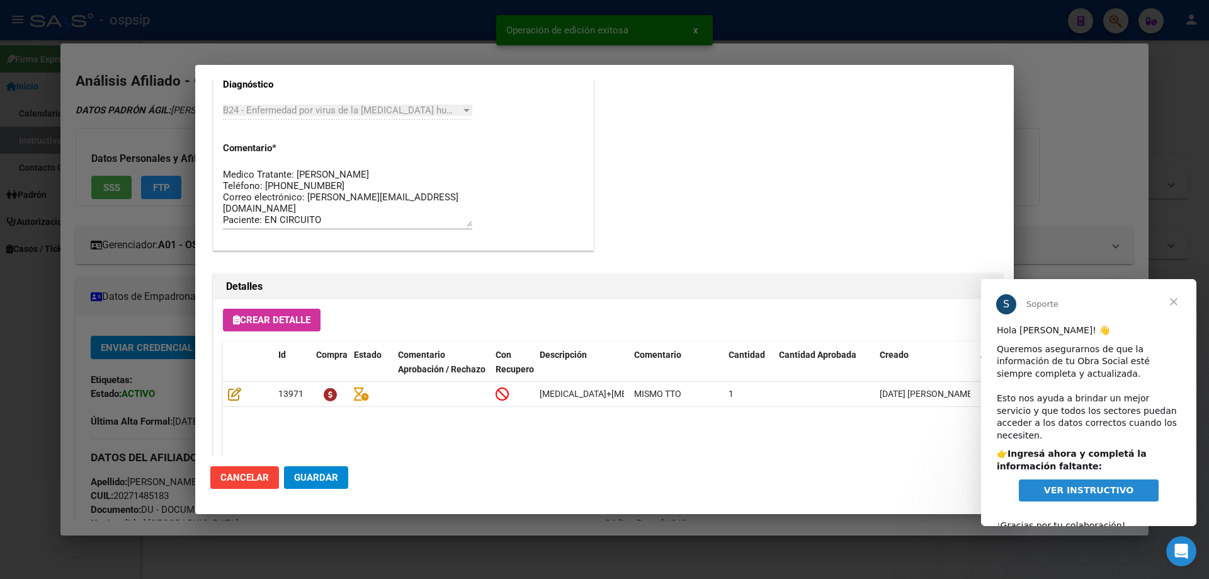
scroll to position [819, 0]
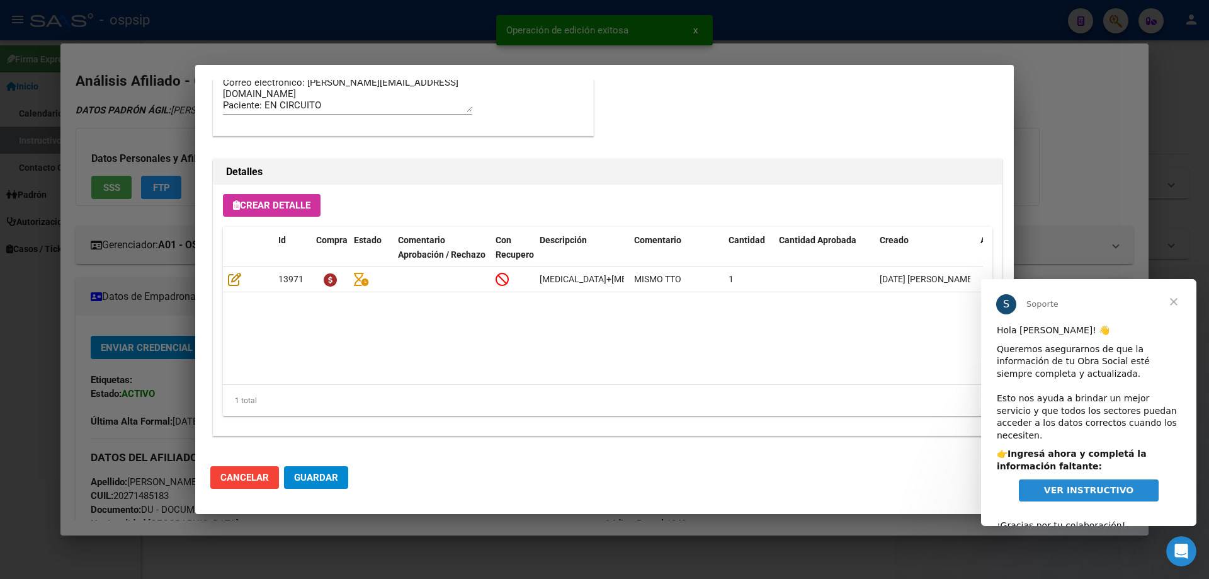
click at [316, 473] on span "Guardar" at bounding box center [316, 477] width 44 height 11
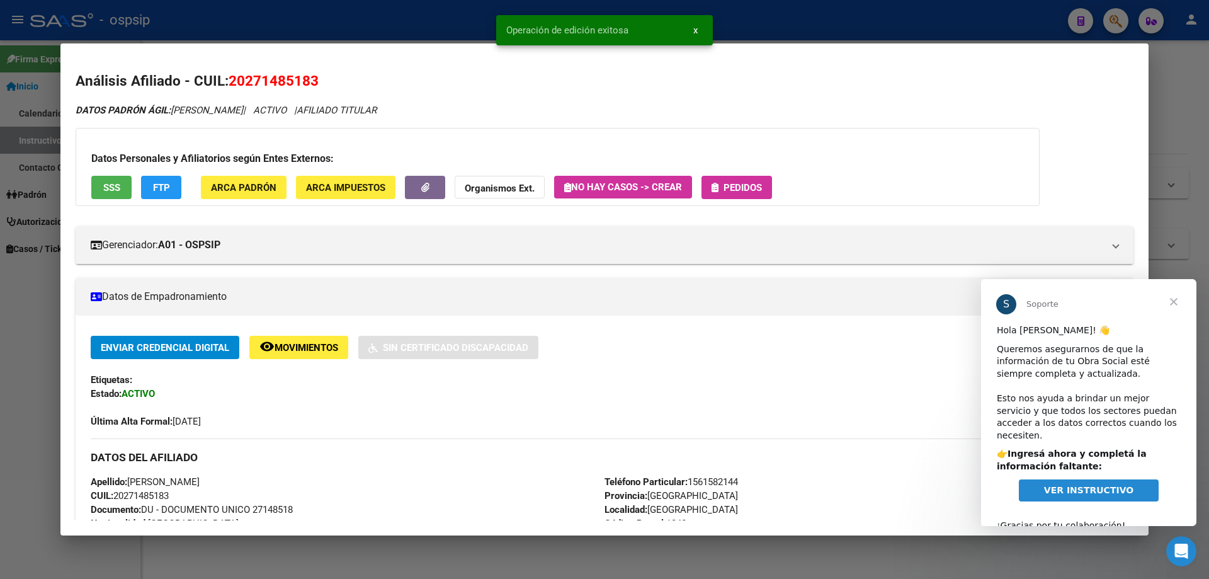
click at [741, 179] on button "Pedidos" at bounding box center [736, 187] width 71 height 23
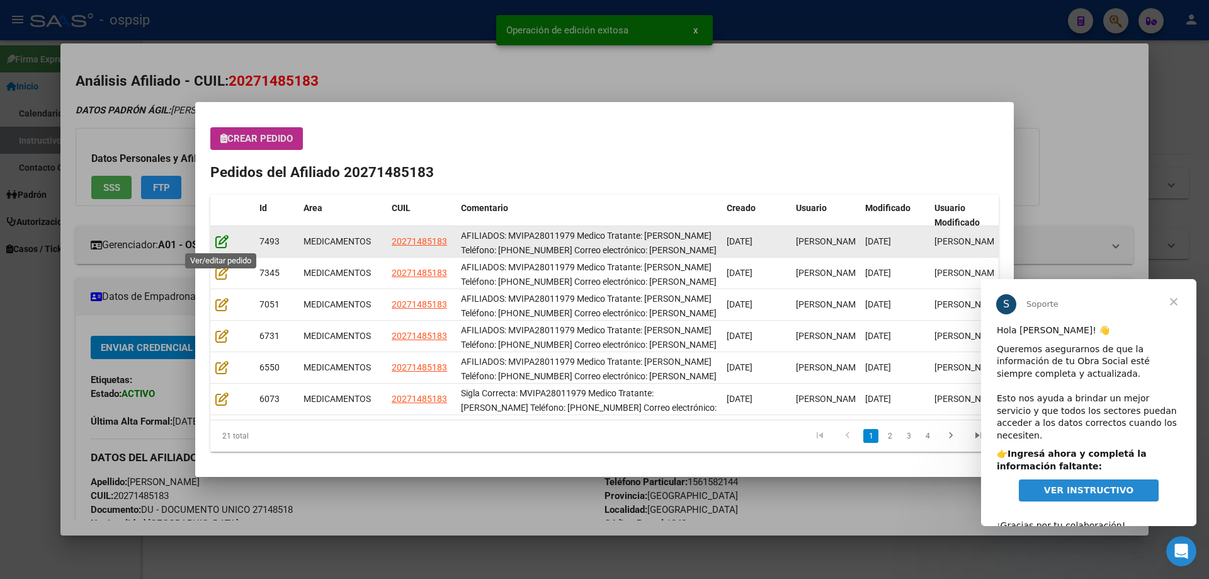
click at [220, 244] on icon at bounding box center [221, 241] width 13 height 14
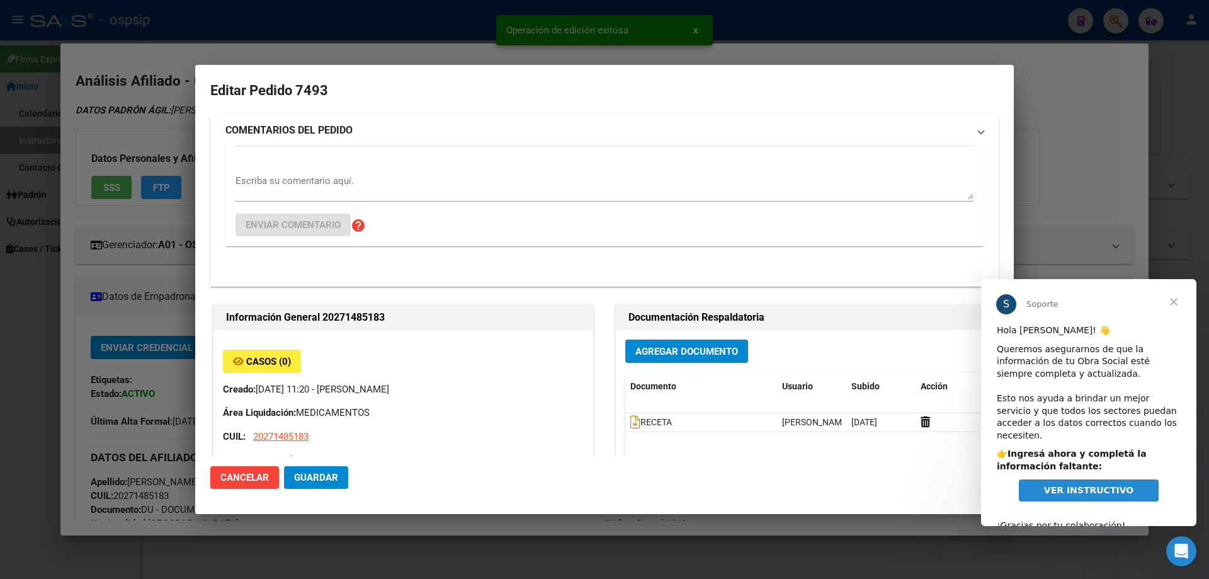
type input "[GEOGRAPHIC_DATA], [GEOGRAPHIC_DATA], [GEOGRAPHIC_DATA] 873"
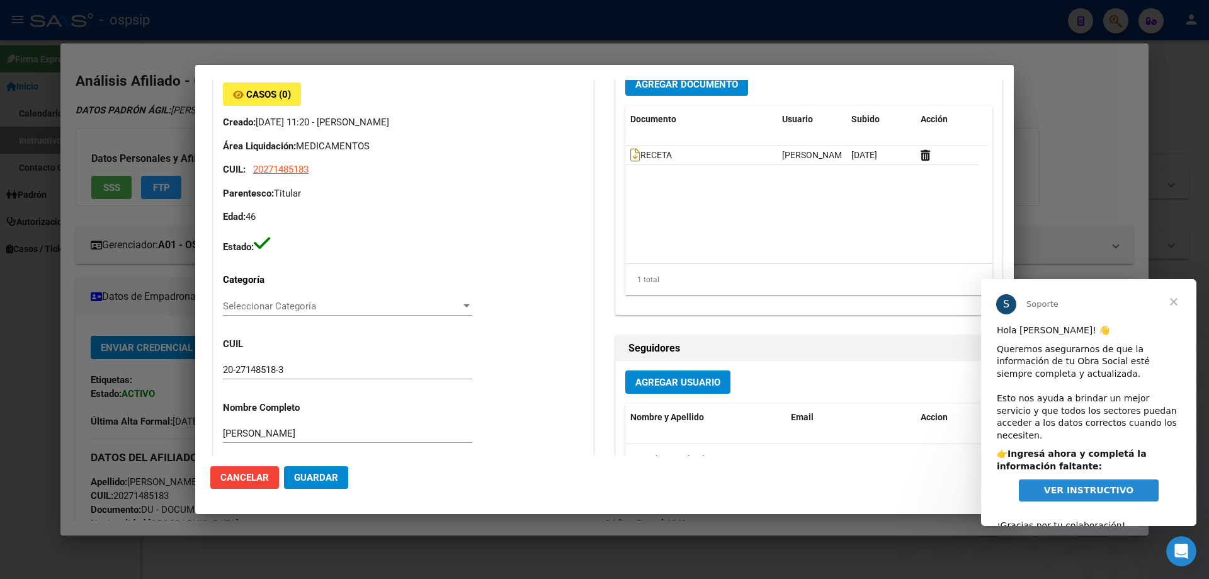
scroll to position [0, 0]
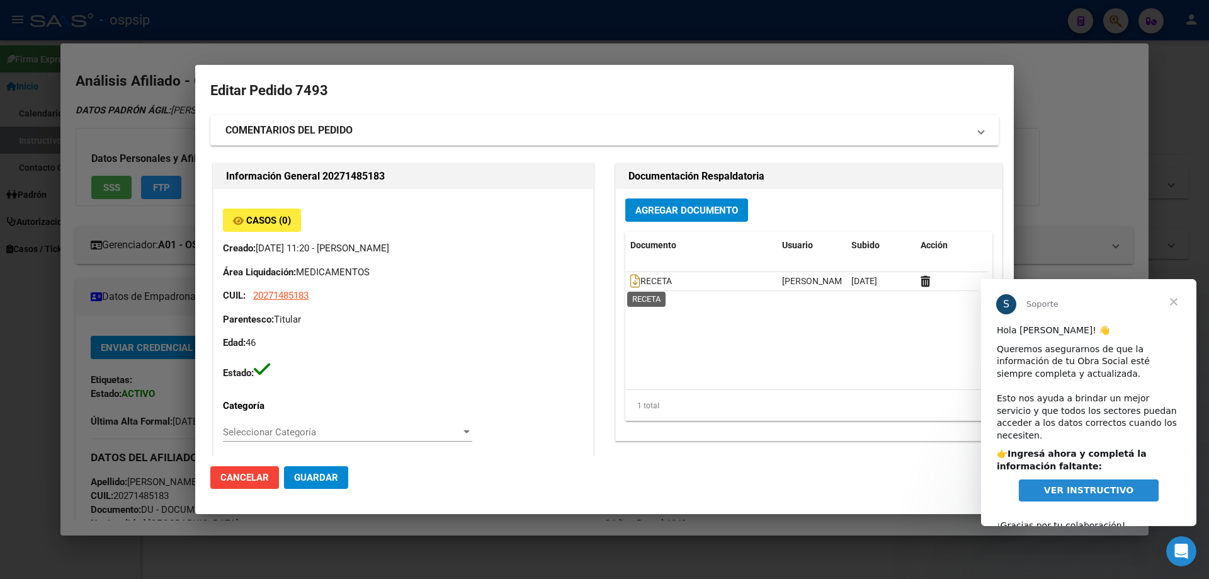
click at [625, 293] on datatable-selection "RECETA Jesica Ortiz 15/10/2025" at bounding box center [806, 287] width 363 height 11
click at [630, 283] on icon at bounding box center [635, 281] width 10 height 14
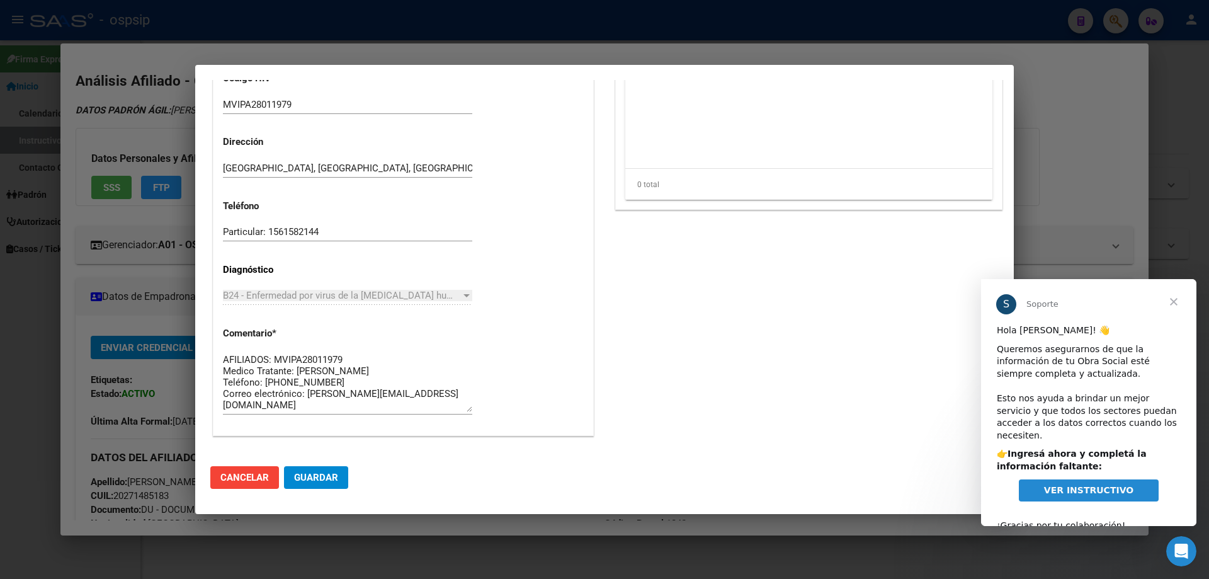
scroll to position [630, 0]
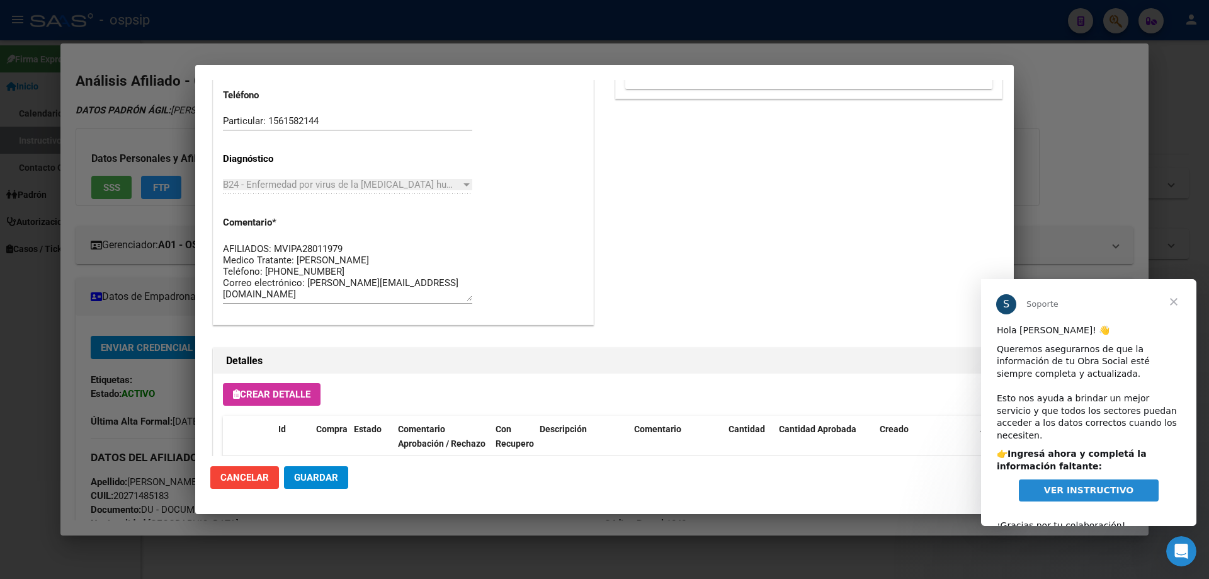
click at [311, 475] on span "Guardar" at bounding box center [316, 477] width 44 height 11
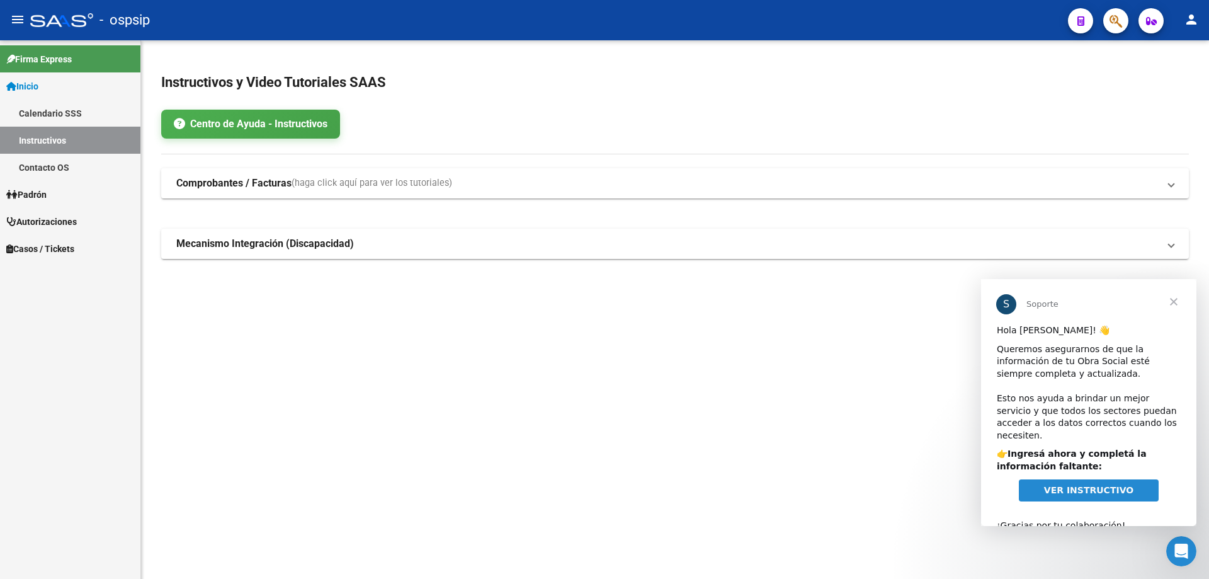
click at [1174, 302] on span "Cerrar" at bounding box center [1173, 301] width 45 height 45
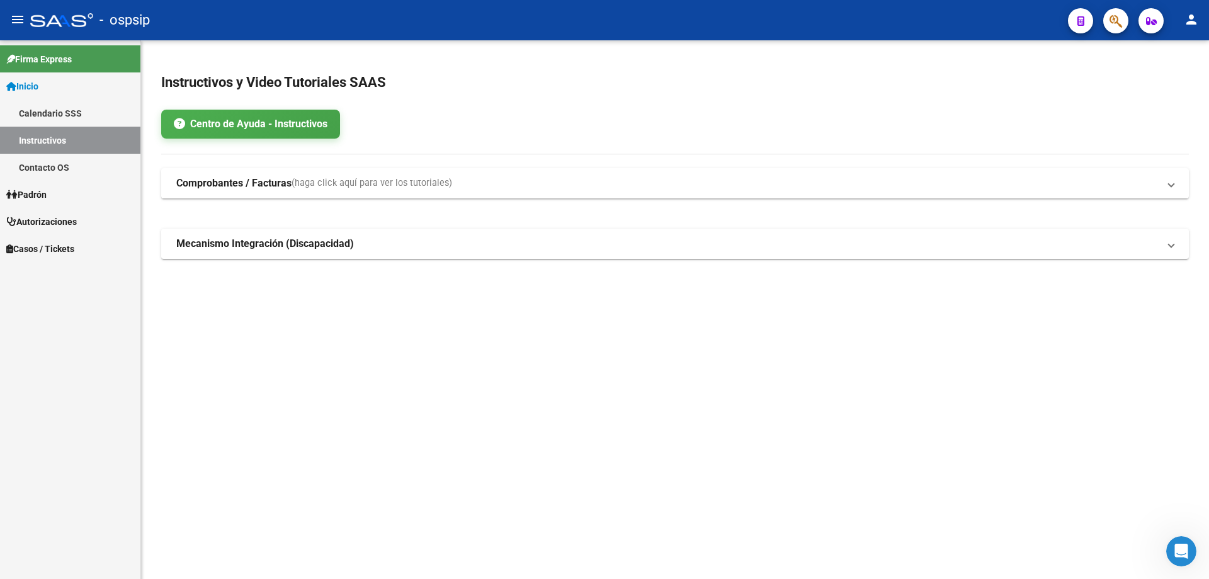
click at [1105, 21] on div at bounding box center [1110, 21] width 35 height 26
click at [1111, 23] on icon "button" at bounding box center [1115, 21] width 13 height 14
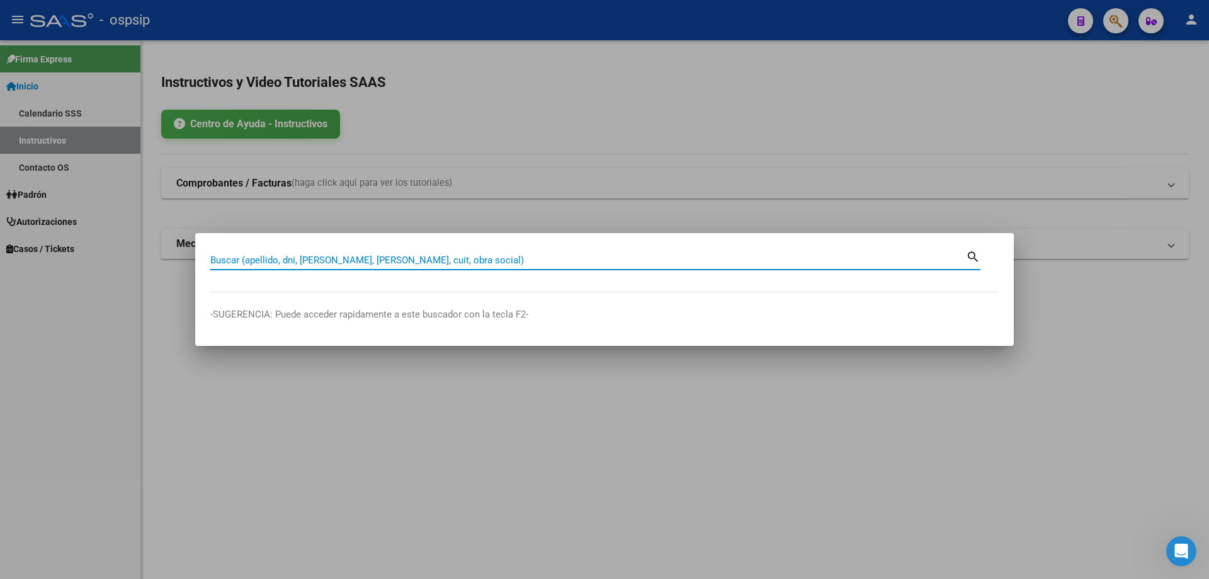
paste input "23244044603"
type input "23244044603"
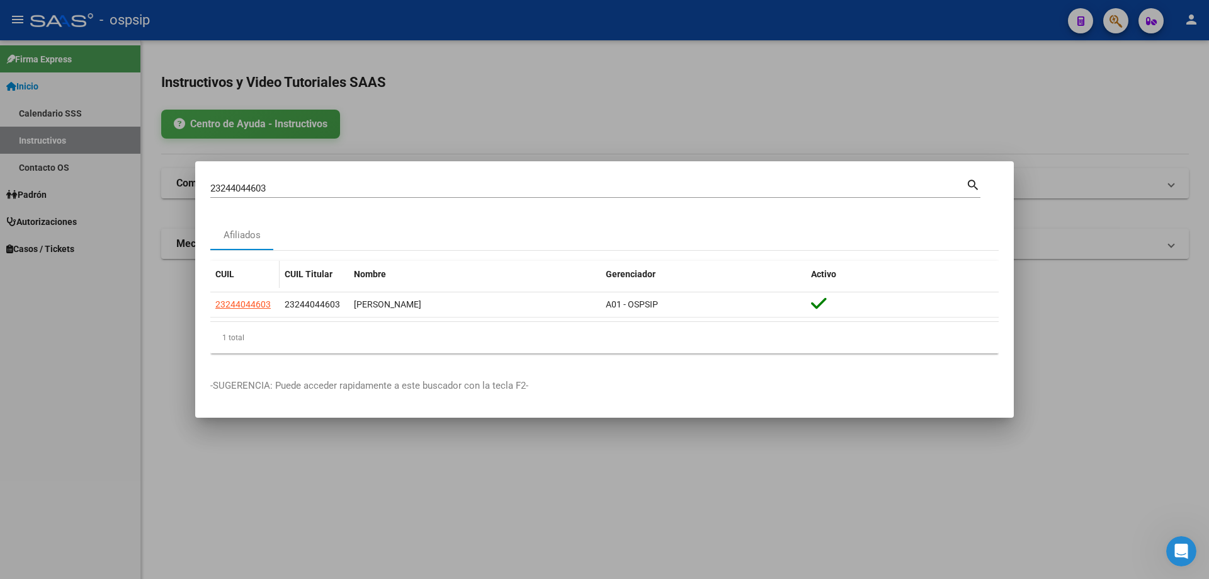
click at [242, 292] on datatable-body-cell "23244044603" at bounding box center [244, 304] width 69 height 25
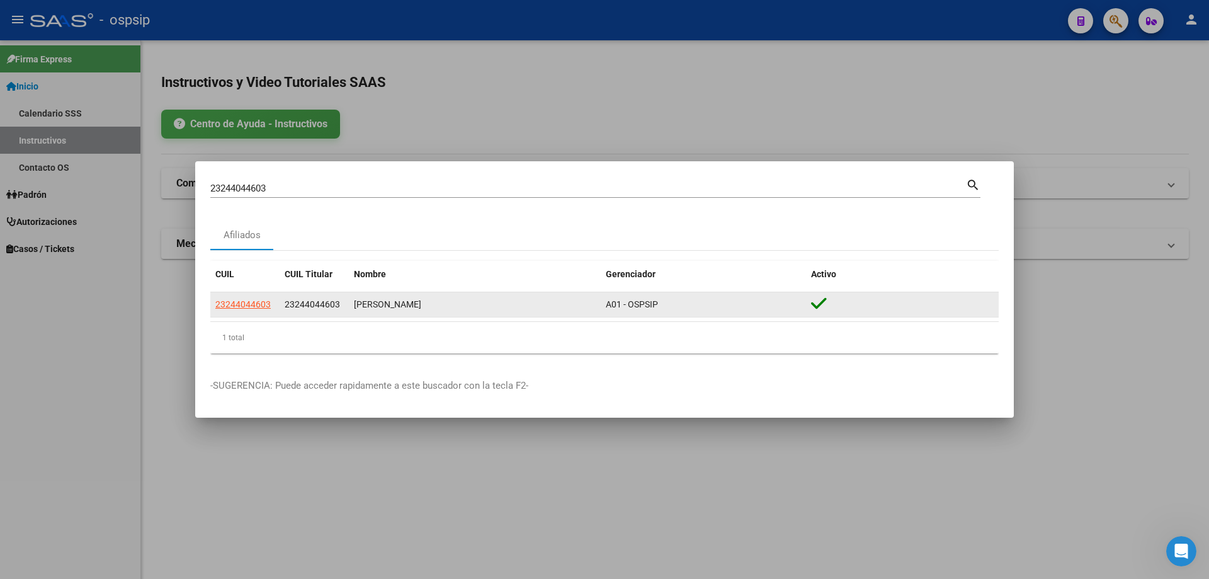
click at [247, 305] on span "23244044603" at bounding box center [242, 304] width 55 height 10
type textarea "23244044603"
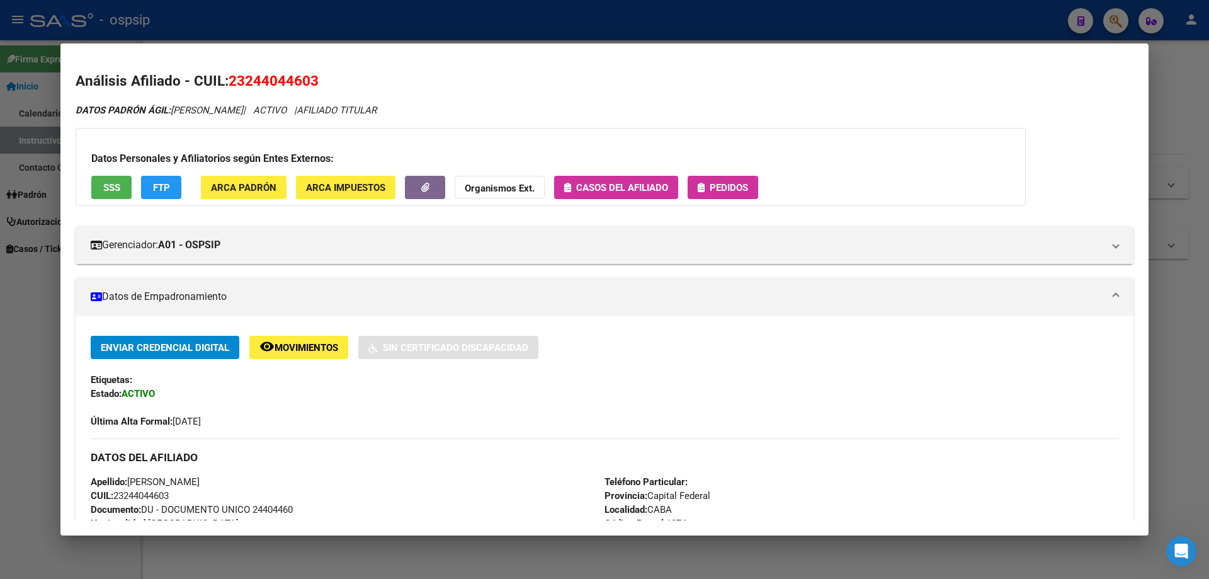
click at [746, 180] on button "Pedidos" at bounding box center [723, 187] width 71 height 23
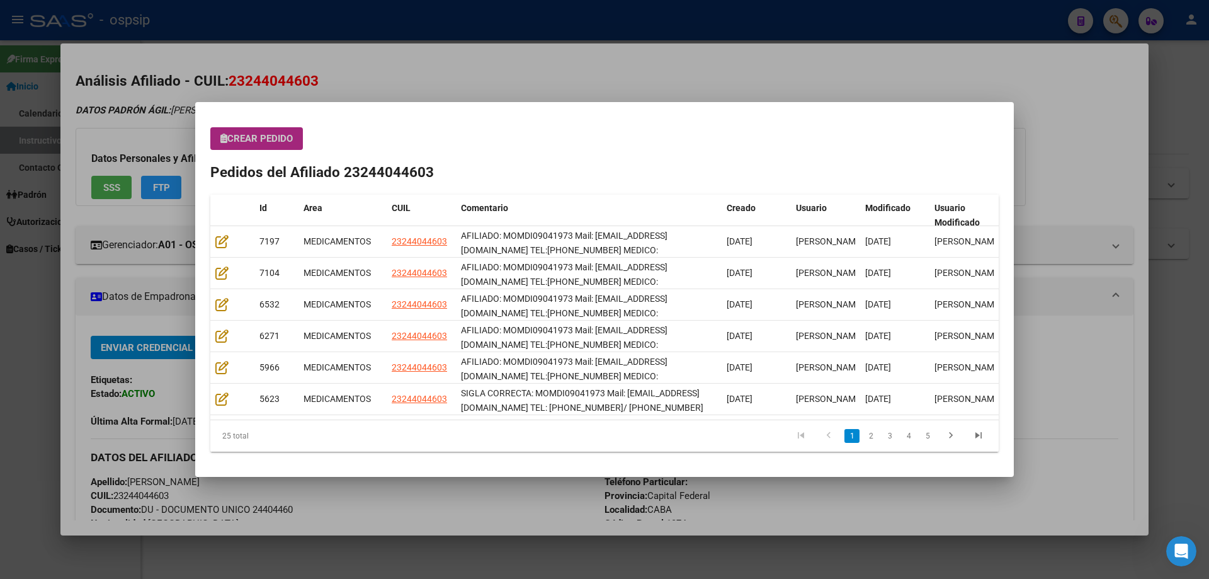
click at [283, 135] on span "Crear Pedido" at bounding box center [256, 138] width 72 height 11
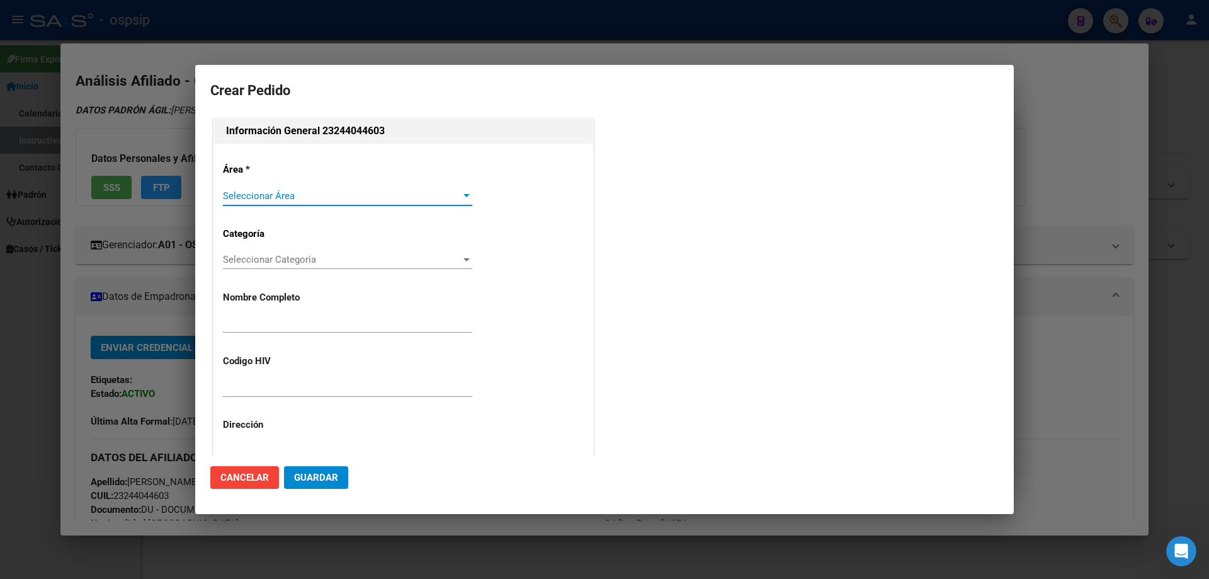
type input "OMAR ANTONIO DIAZ"
type input "MOMDI09041973"
type input "CIUDAD AUTONOMA BUENOS AIRES, CABA, SALTA 989"
click at [309, 187] on div "Seleccionar Área Seleccionar Área" at bounding box center [347, 195] width 249 height 19
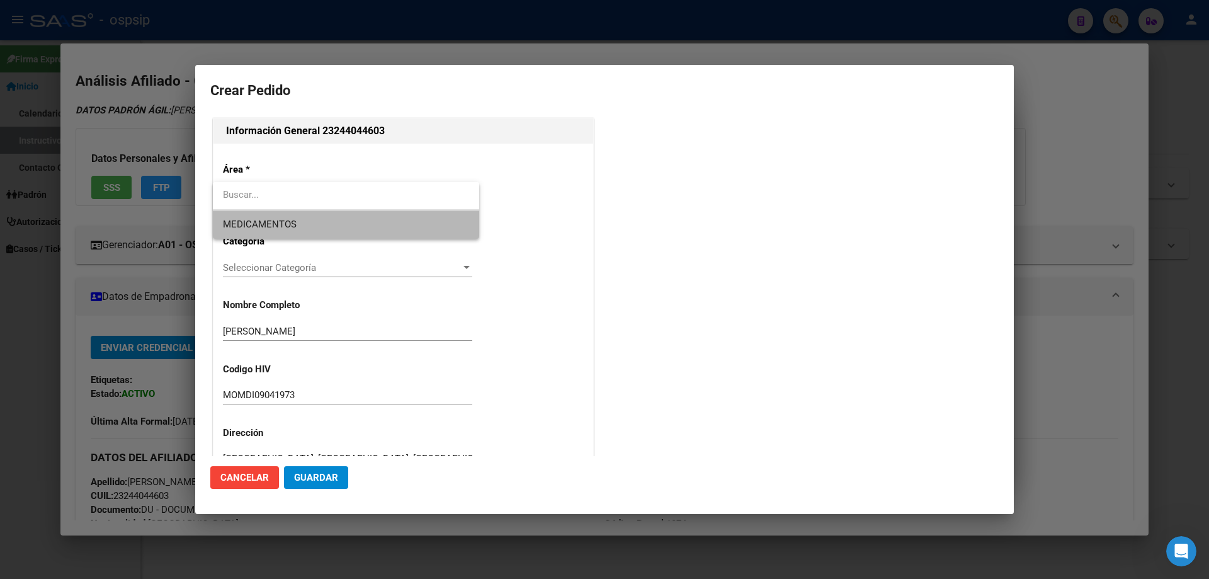
click at [285, 214] on span "MEDICAMENTOS" at bounding box center [346, 224] width 246 height 28
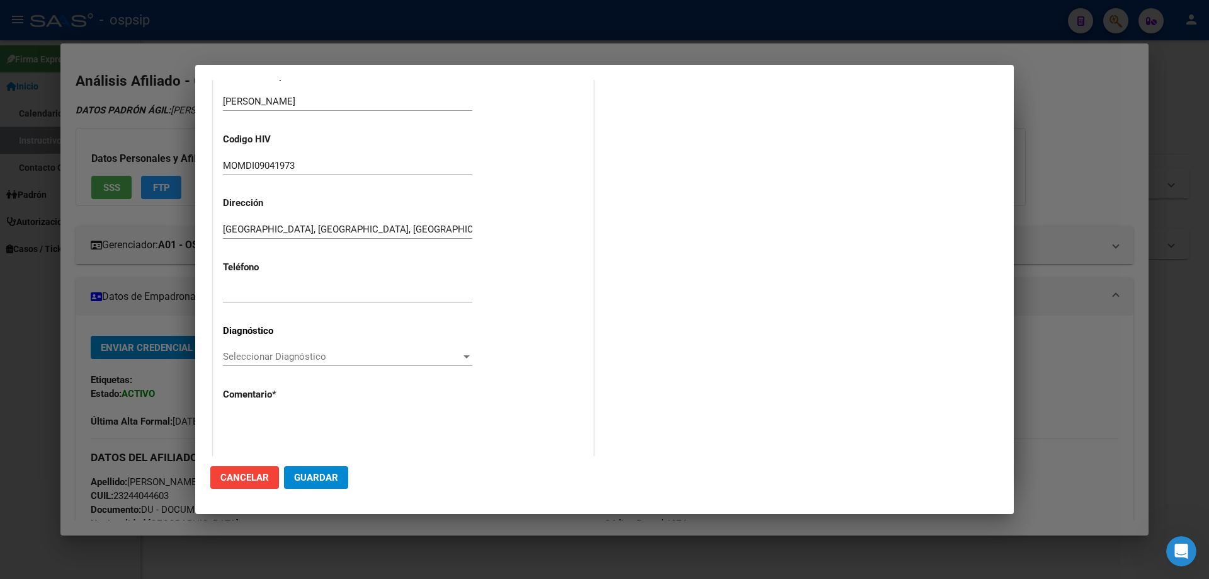
scroll to position [283, 0]
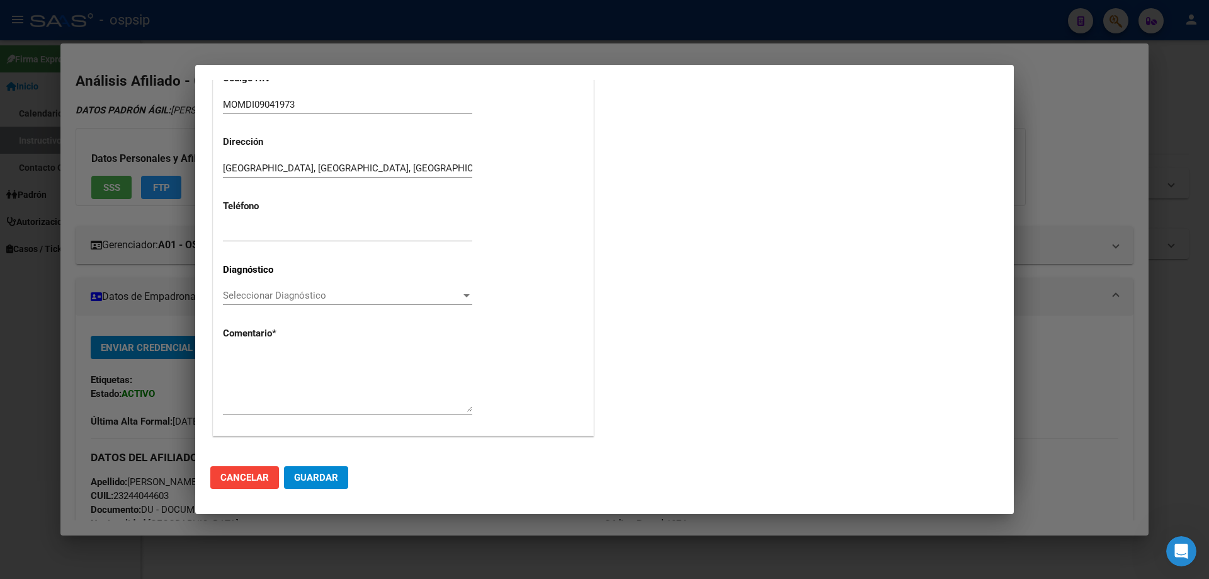
click at [253, 289] on div "Seleccionar Diagnóstico Seleccionar Diagnóstico" at bounding box center [347, 295] width 249 height 19
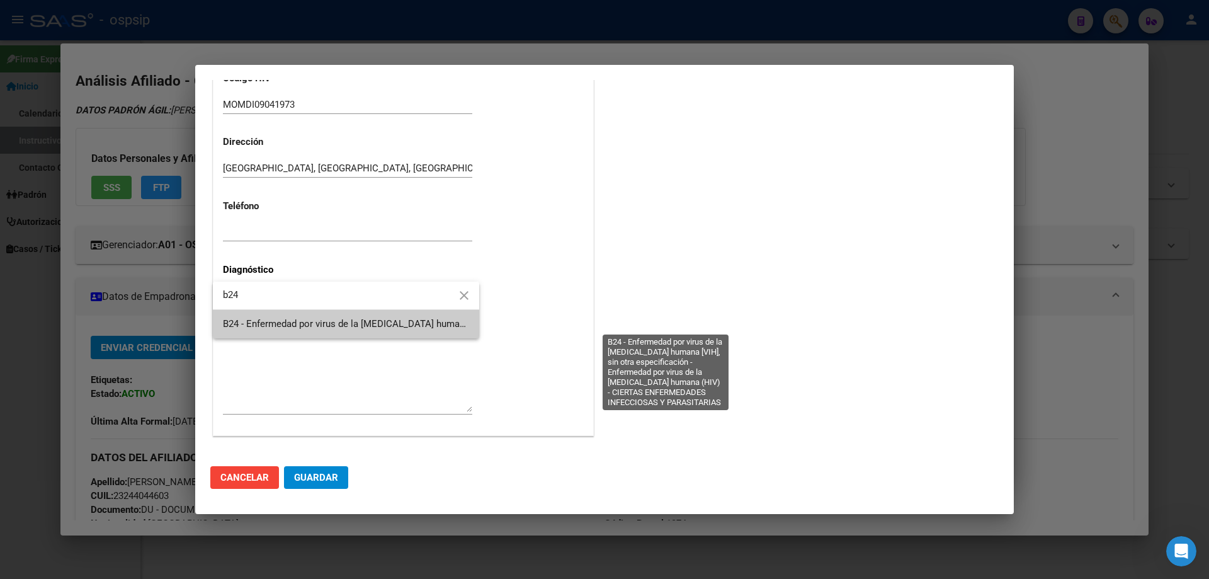
type input "b24"
click at [322, 321] on span "B24 - Enfermedad por virus de la [MEDICAL_DATA] humana [VIH], sin otra especifi…" at bounding box center [663, 323] width 881 height 11
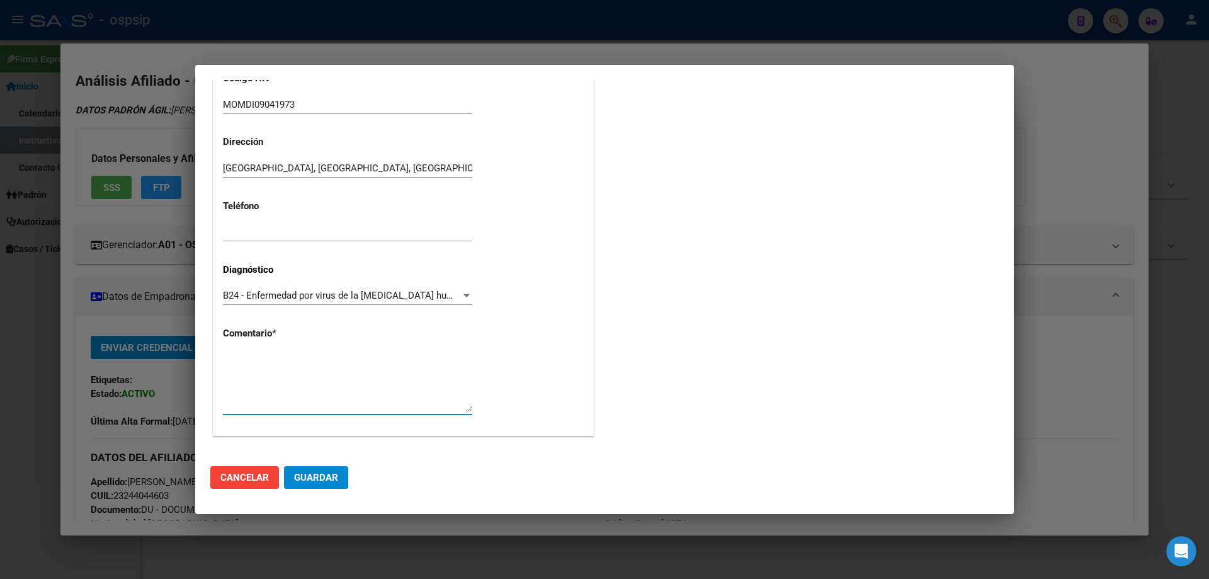
paste textarea "AFILIADO: MOMDI09041973 Mail: omarantoniodiaz110@gmail.com TEL:3751-200325 MEDI…"
type textarea "AFILIADO: MOMDI09041973 Mail: omarantoniodiaz110@gmail.com TEL:3751-200325 MEDI…"
click at [324, 484] on button "Guardar" at bounding box center [316, 477] width 64 height 23
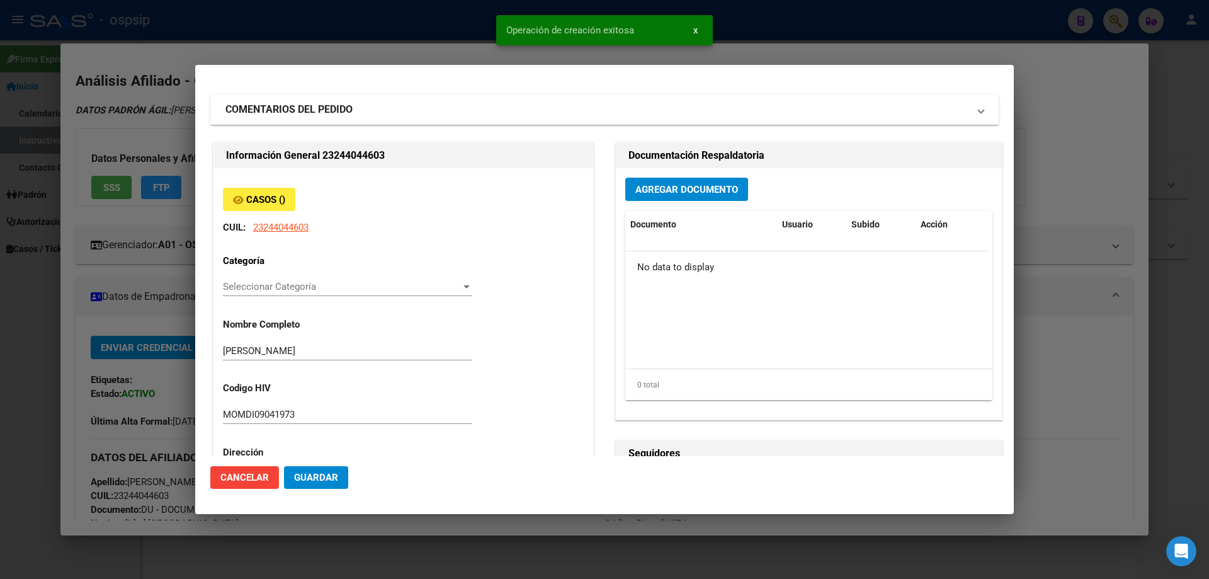
scroll to position [0, 0]
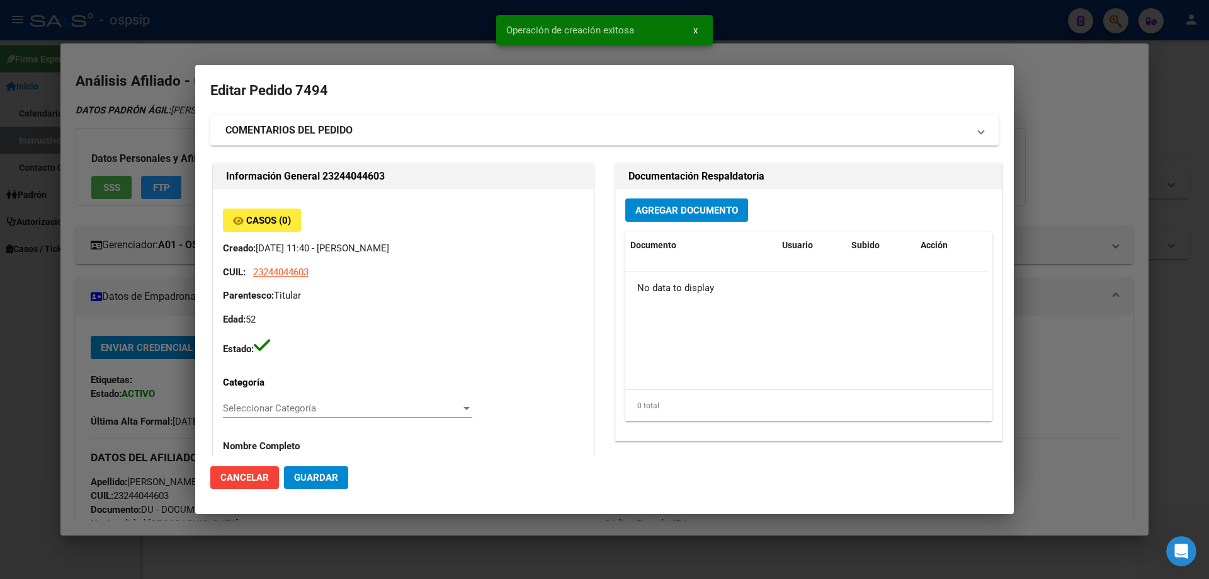
click at [681, 225] on div "Agregar Documento Documento Usuario Subido Acción No data to display 0 total 1" at bounding box center [809, 314] width 386 height 251
click at [676, 211] on span "Agregar Documento" at bounding box center [686, 210] width 103 height 11
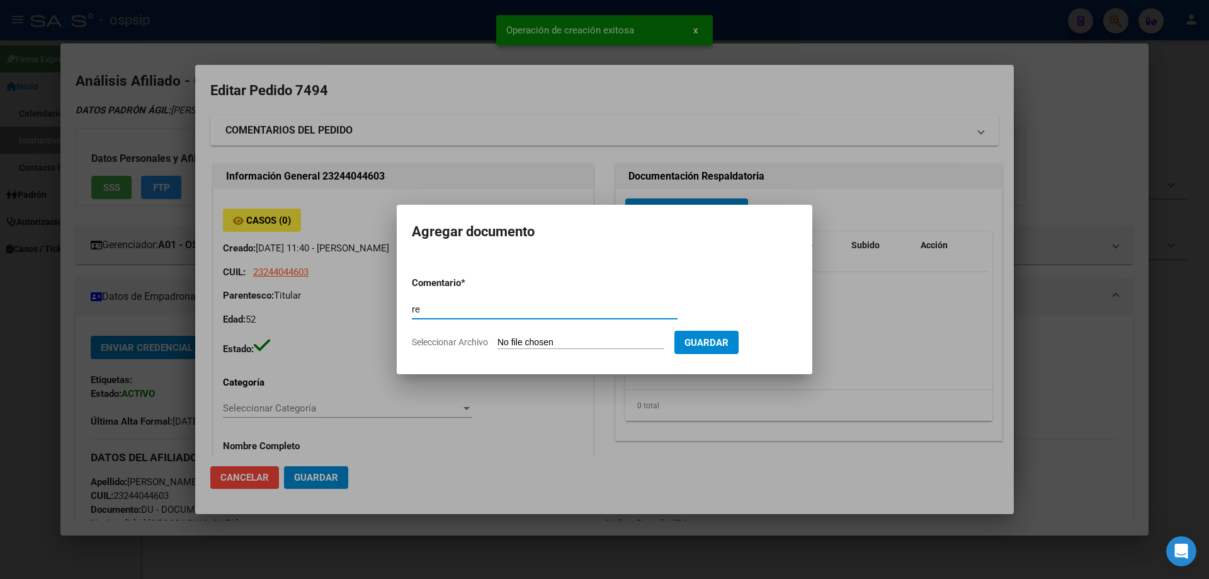
type input "r"
type input "RECETA"
click at [540, 345] on input "Seleccionar Archivo" at bounding box center [580, 343] width 167 height 12
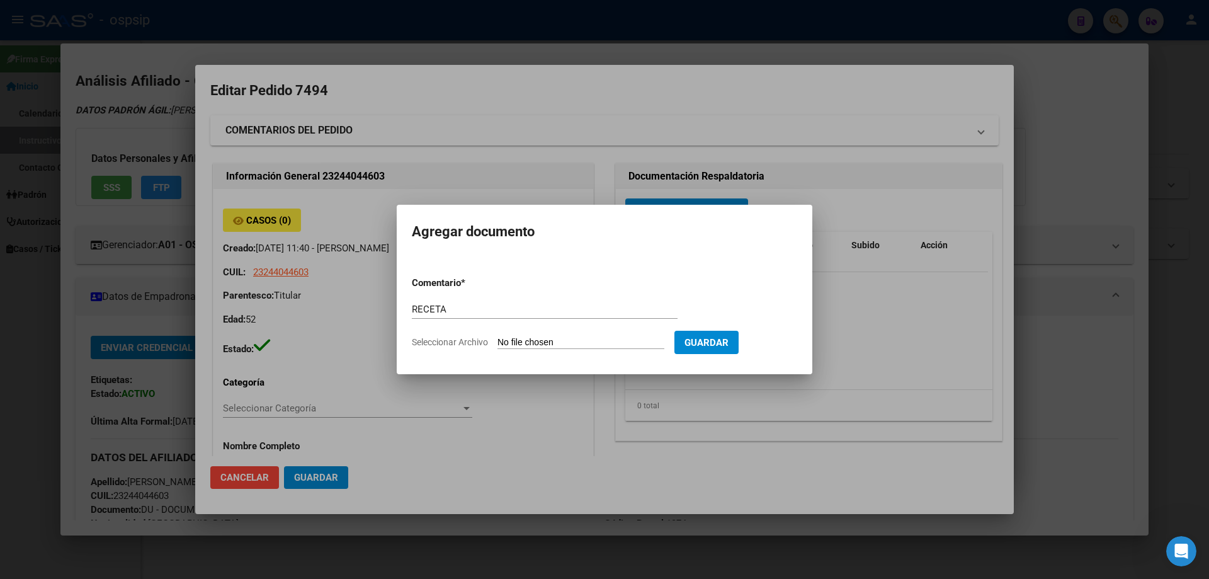
type input "C:\fakepath\136726_571572440WX9PSGWFV1BDSHYS7YEVAI7VUORG.pdf"
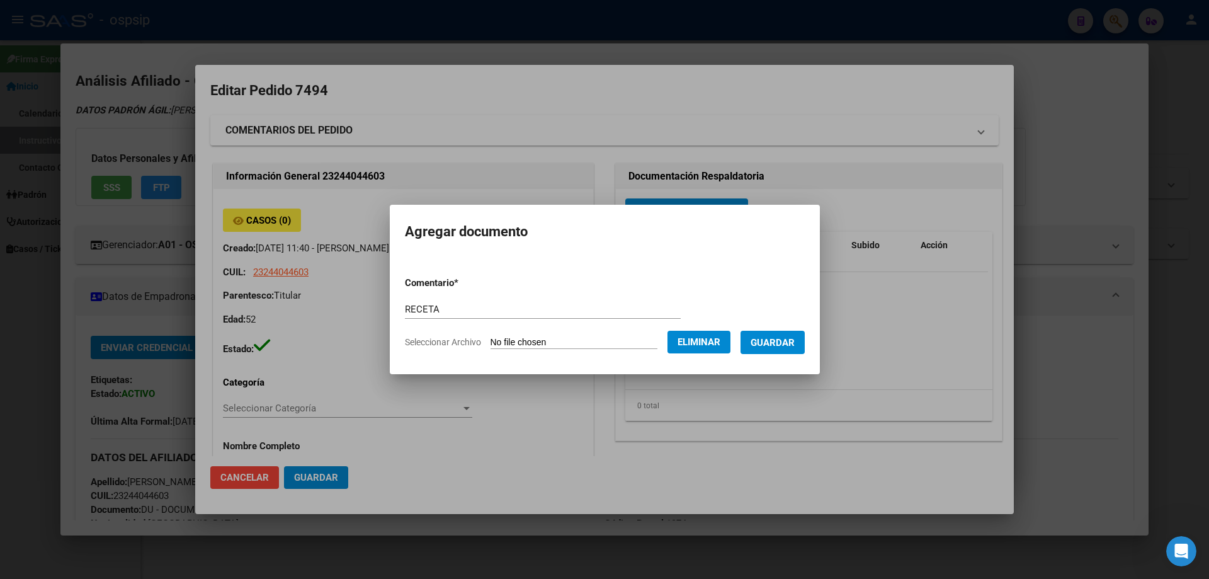
click at [778, 343] on span "Guardar" at bounding box center [773, 342] width 44 height 11
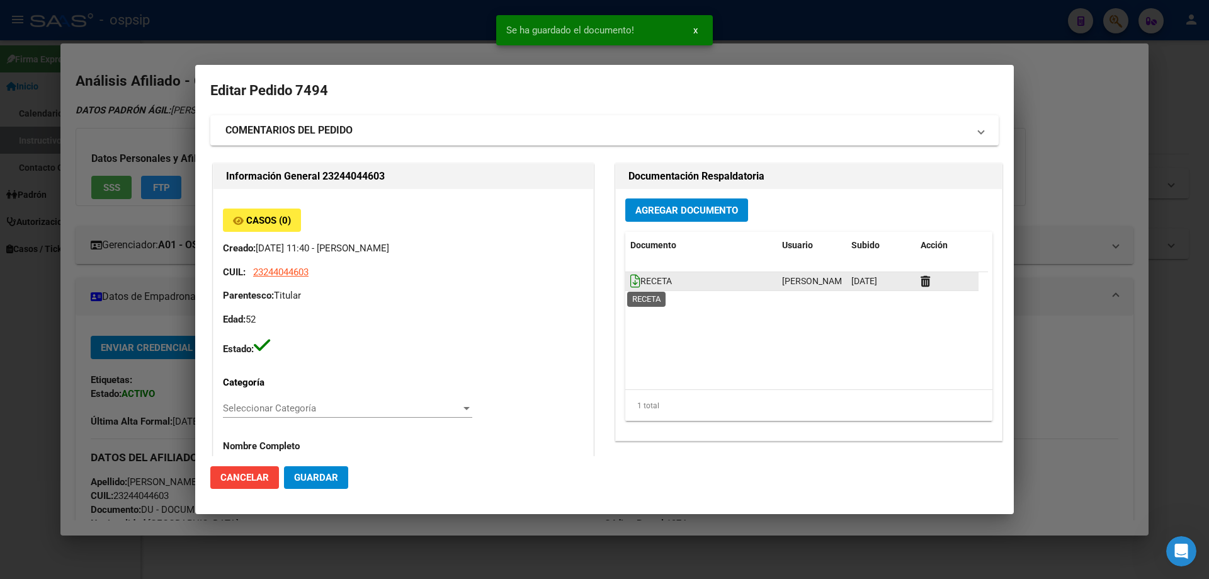
click at [630, 280] on icon at bounding box center [635, 281] width 10 height 14
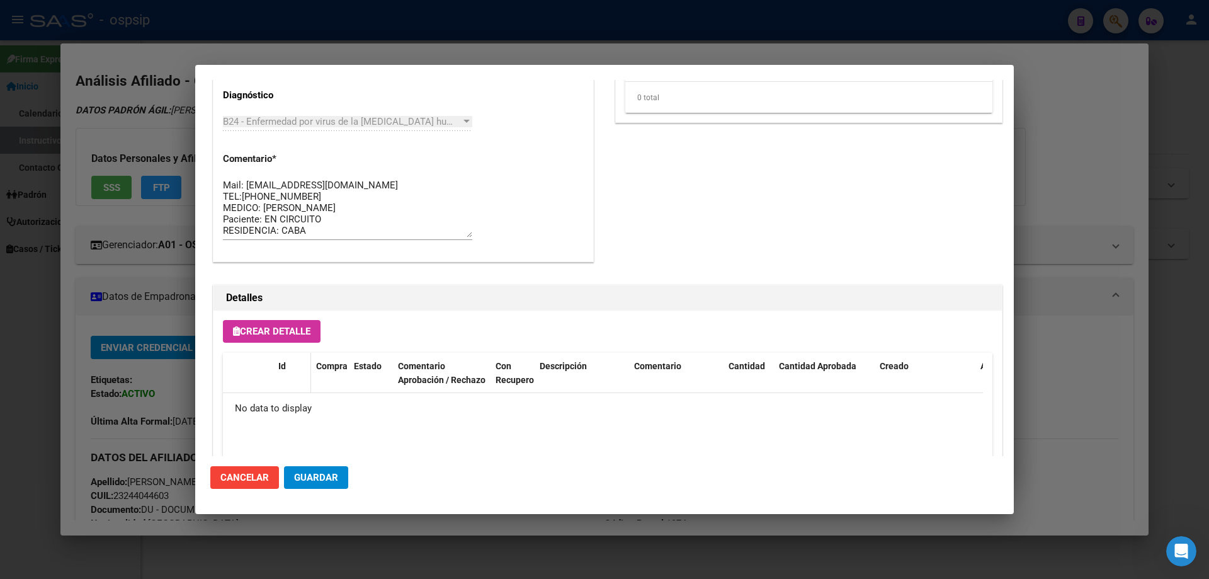
scroll to position [693, 0]
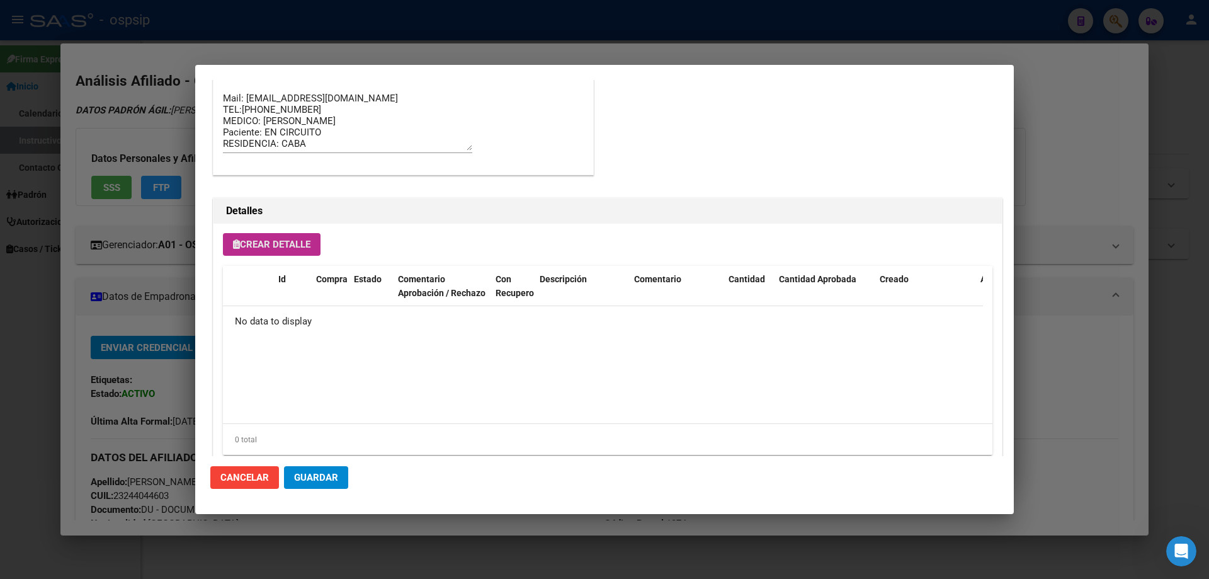
click at [282, 244] on span "Crear Detalle" at bounding box center [271, 244] width 77 height 11
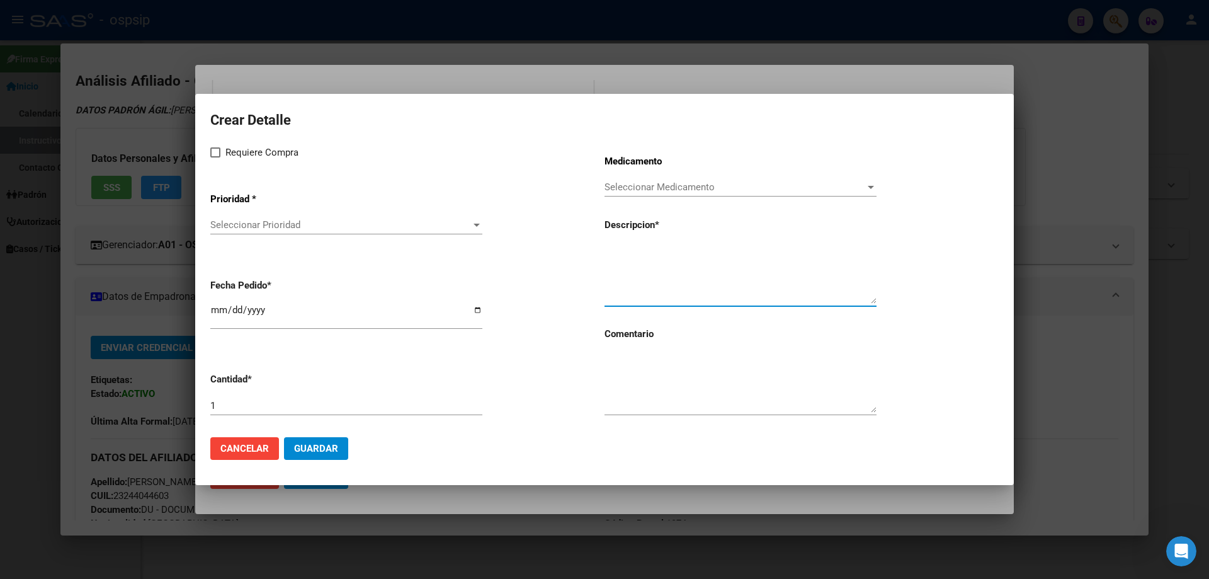
paste textarea "emtricitabina+ tenofovirdisoprox. 200mg/300 mg comp.rec.x 30 (FTC/TDF)"
type textarea "emtricitabina+ tenofovirdisoprox. 200mg/300 mg comp.rec.x 30 (FTC/TDF)"
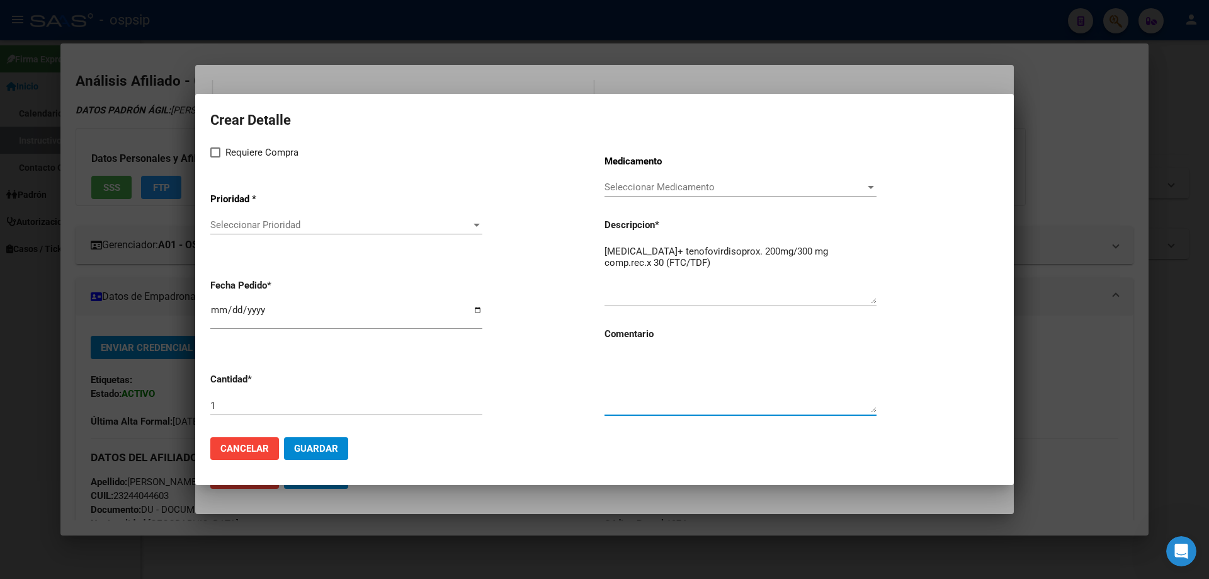
click at [667, 372] on textarea at bounding box center [740, 382] width 272 height 59
type textarea "m"
type textarea "MISMO TTO"
click at [217, 150] on span at bounding box center [215, 152] width 10 height 10
click at [215, 157] on input "Requiere Compra" at bounding box center [215, 157] width 1 height 1
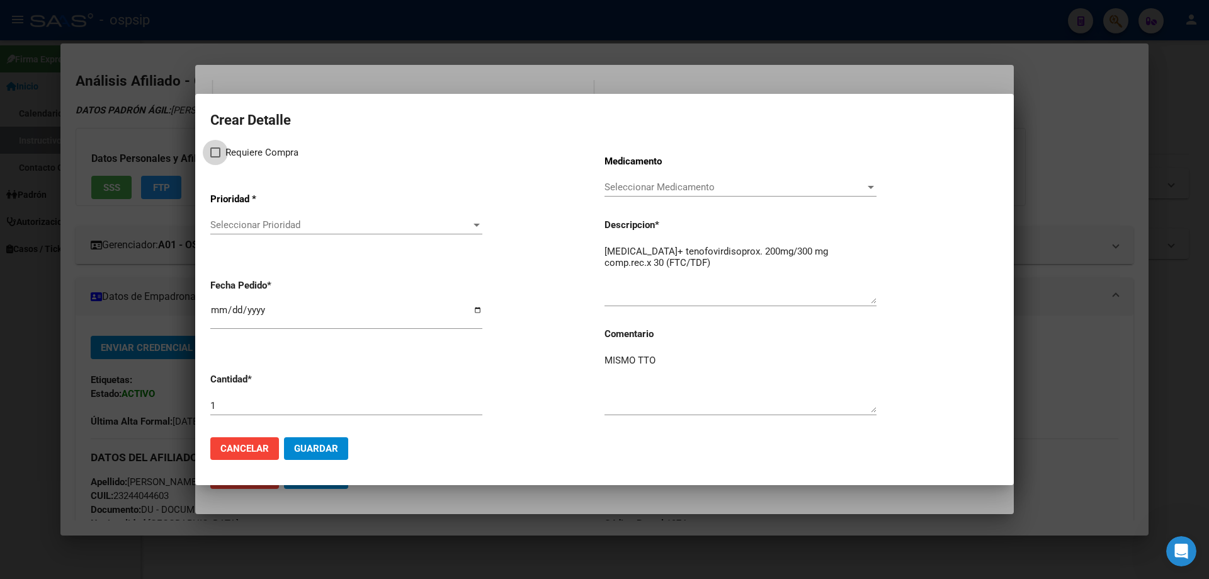
checkbox input "true"
click at [250, 231] on div "Seleccionar Prioridad Seleccionar Prioridad" at bounding box center [346, 224] width 272 height 19
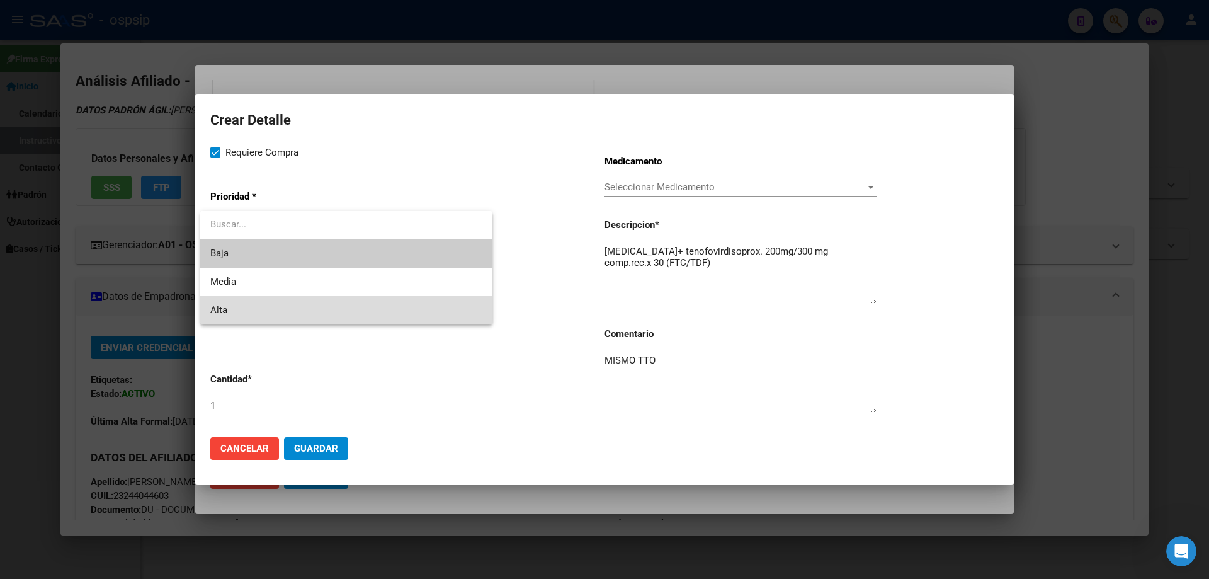
click at [250, 297] on span "Alta" at bounding box center [346, 310] width 272 height 28
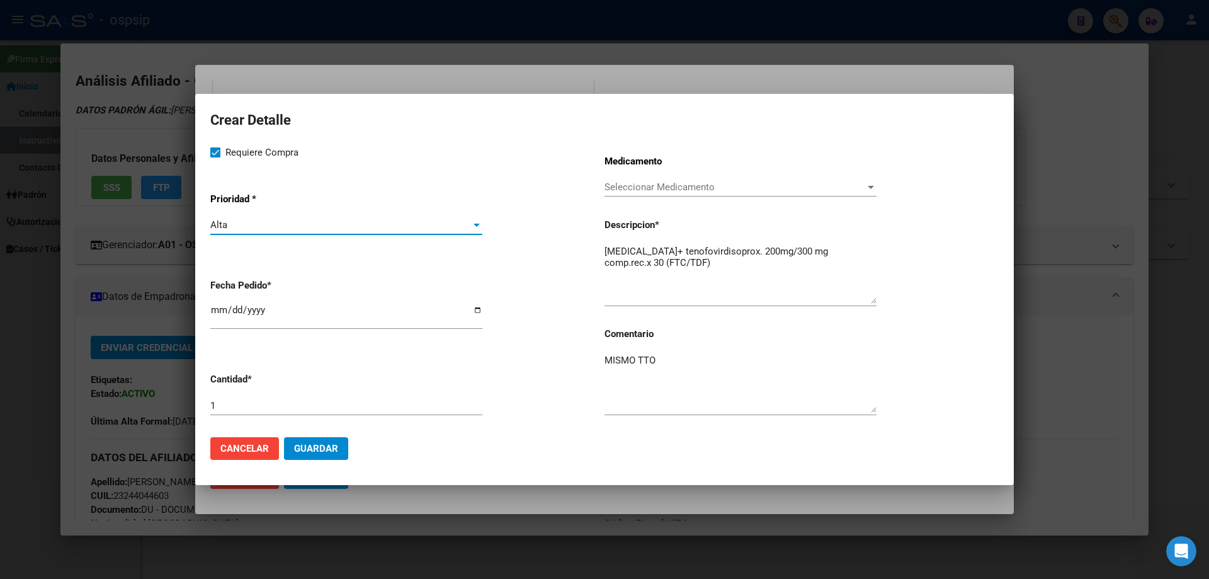
click at [266, 220] on div "Alta" at bounding box center [340, 224] width 261 height 11
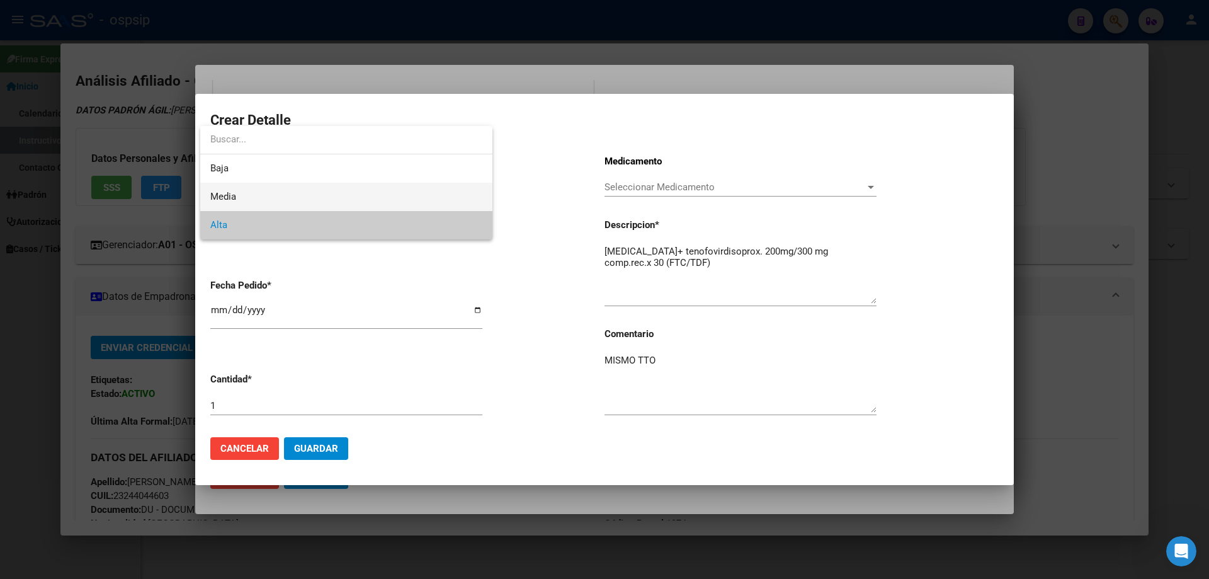
click at [242, 196] on span "Media" at bounding box center [346, 197] width 272 height 28
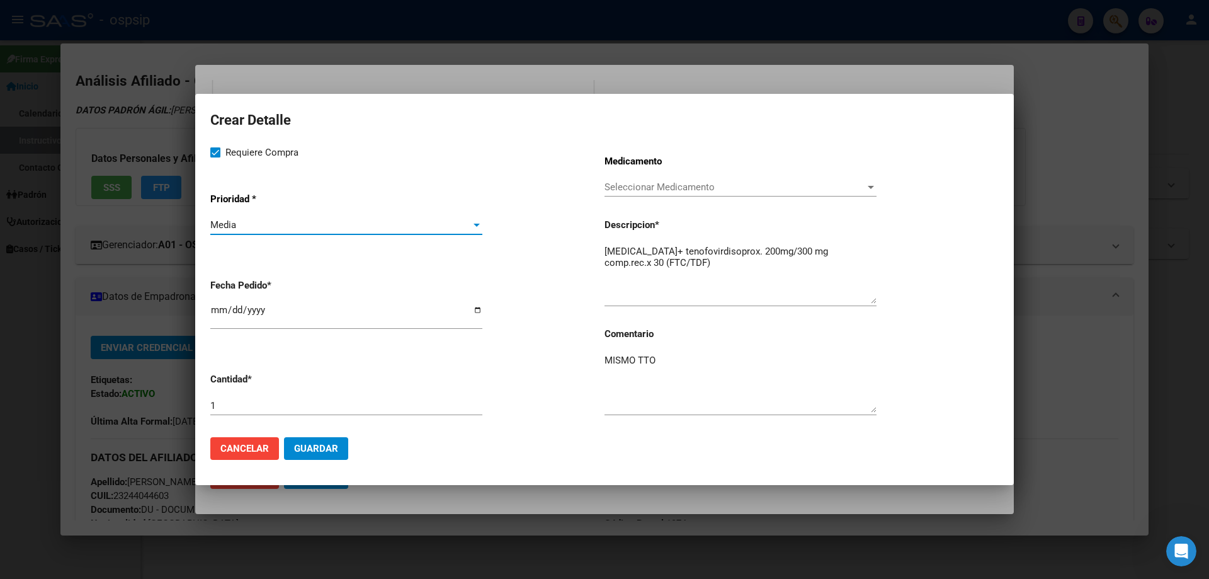
click at [313, 446] on span "Guardar" at bounding box center [316, 448] width 44 height 11
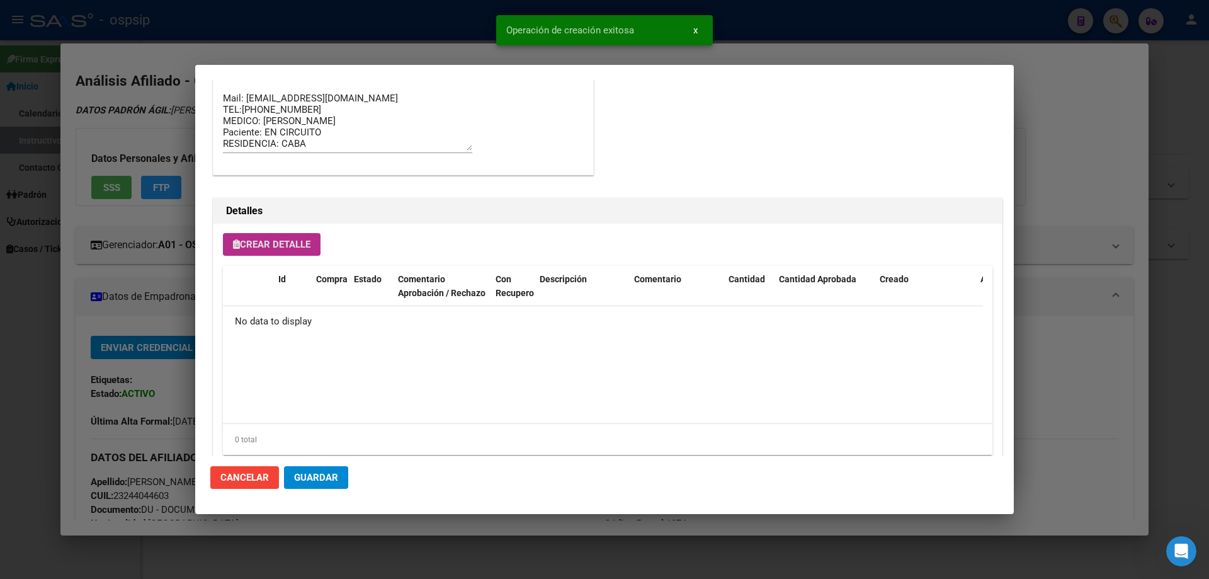
scroll to position [717, 0]
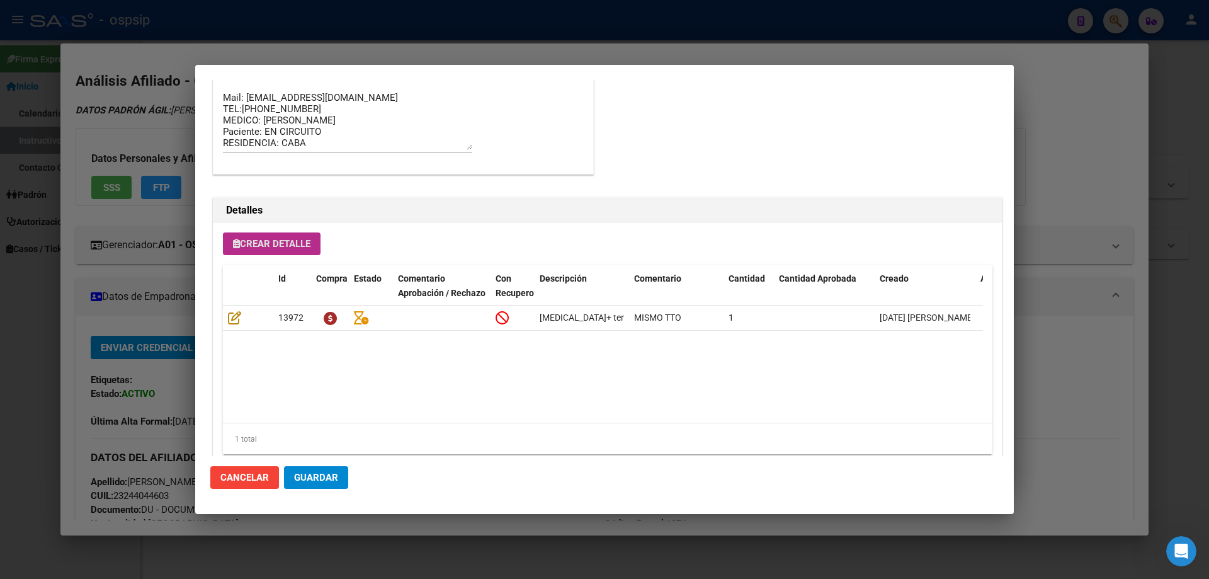
click at [283, 247] on span "Crear Detalle" at bounding box center [271, 243] width 77 height 11
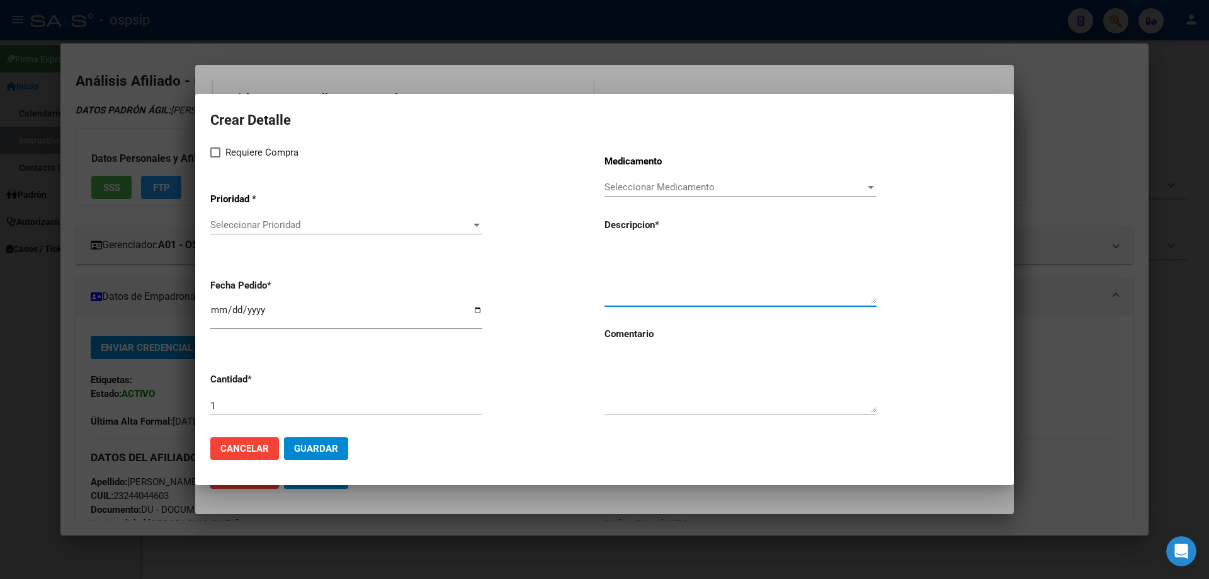
paste textarea "darunavir+ritonavir 800mg/100mg comp.rec.x 30 (DRV/RTV)"
type textarea "darunavir+ritonavir 800mg/100mg comp.rec.x 30 (DRV/RTV)"
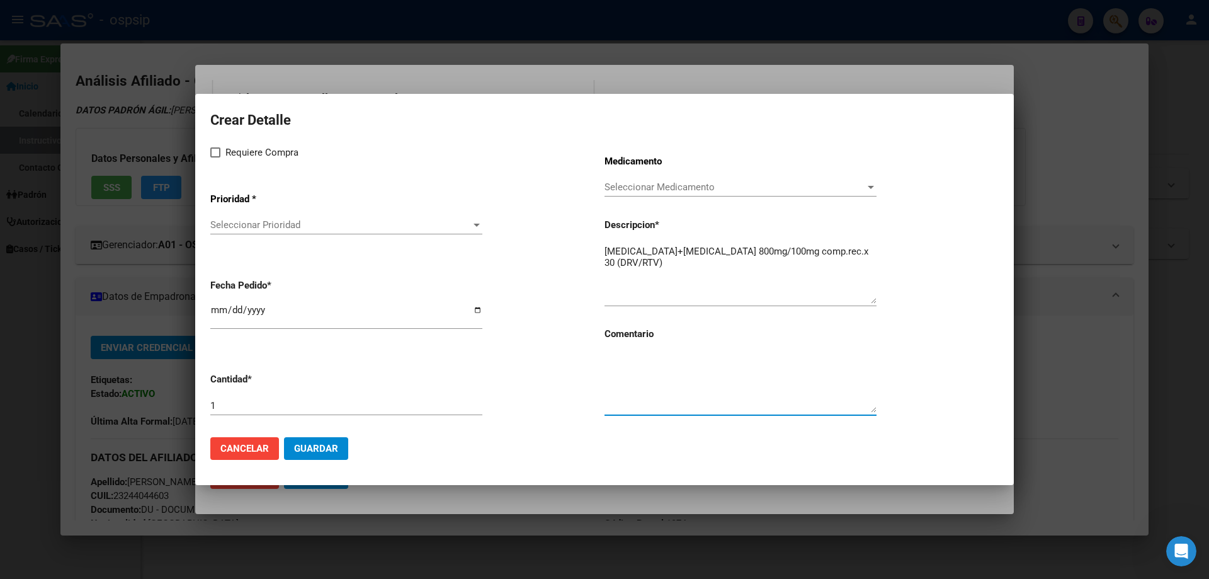
click at [681, 405] on textarea at bounding box center [740, 382] width 272 height 59
type textarea "MISMO TTO"
click at [218, 150] on span at bounding box center [215, 152] width 10 height 10
click at [215, 157] on input "Requiere Compra" at bounding box center [215, 157] width 1 height 1
checkbox input "true"
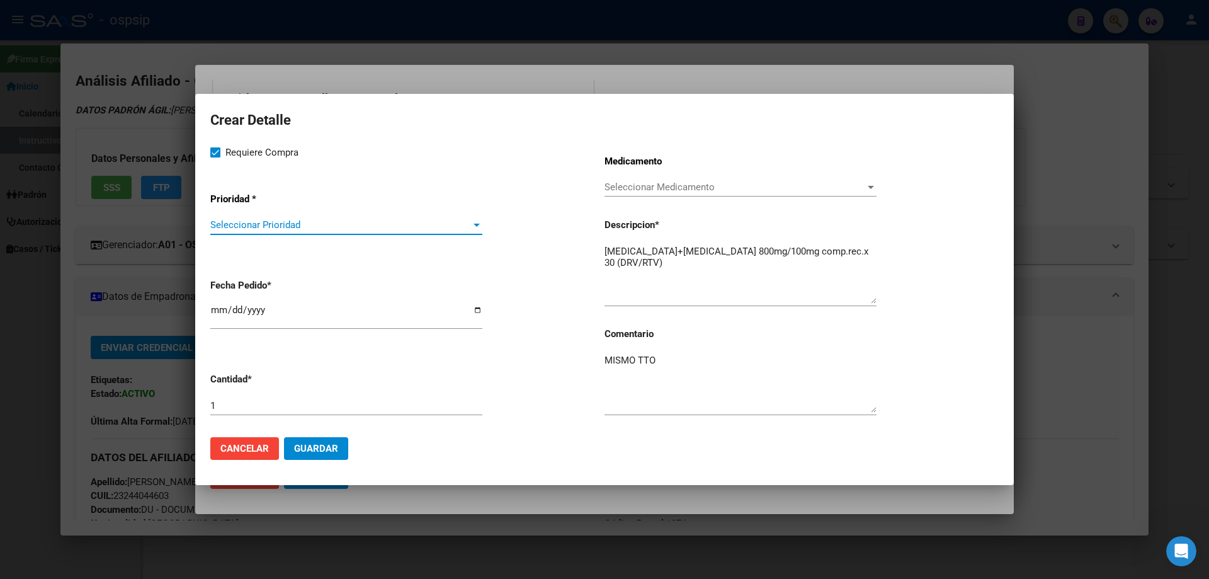
click at [269, 227] on span "Seleccionar Prioridad" at bounding box center [340, 224] width 261 height 11
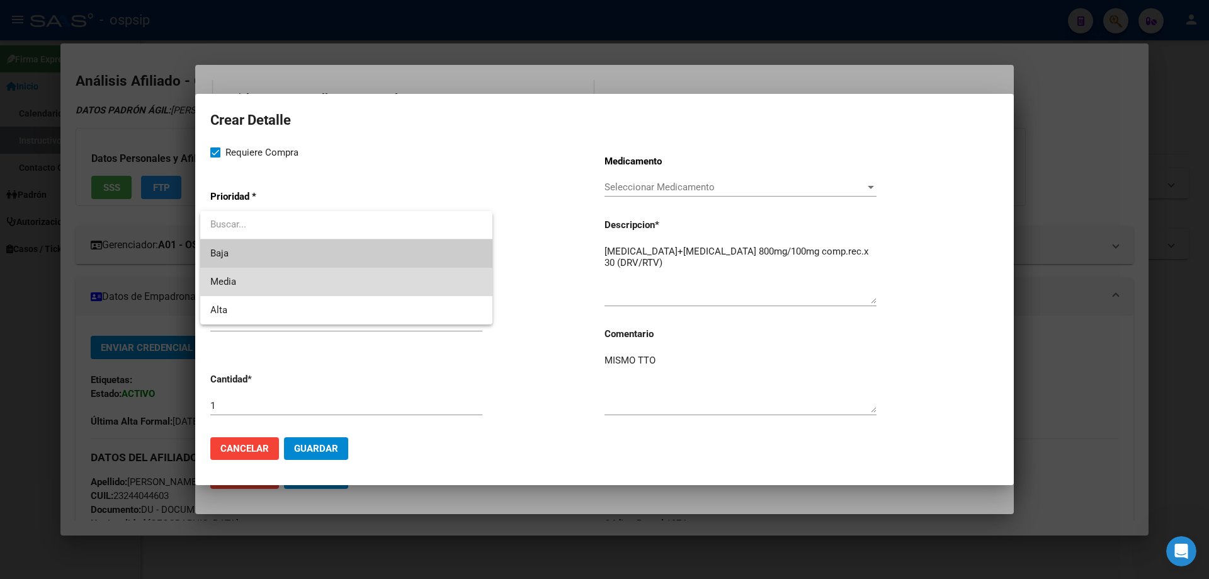
click at [249, 283] on span "Media" at bounding box center [346, 282] width 272 height 28
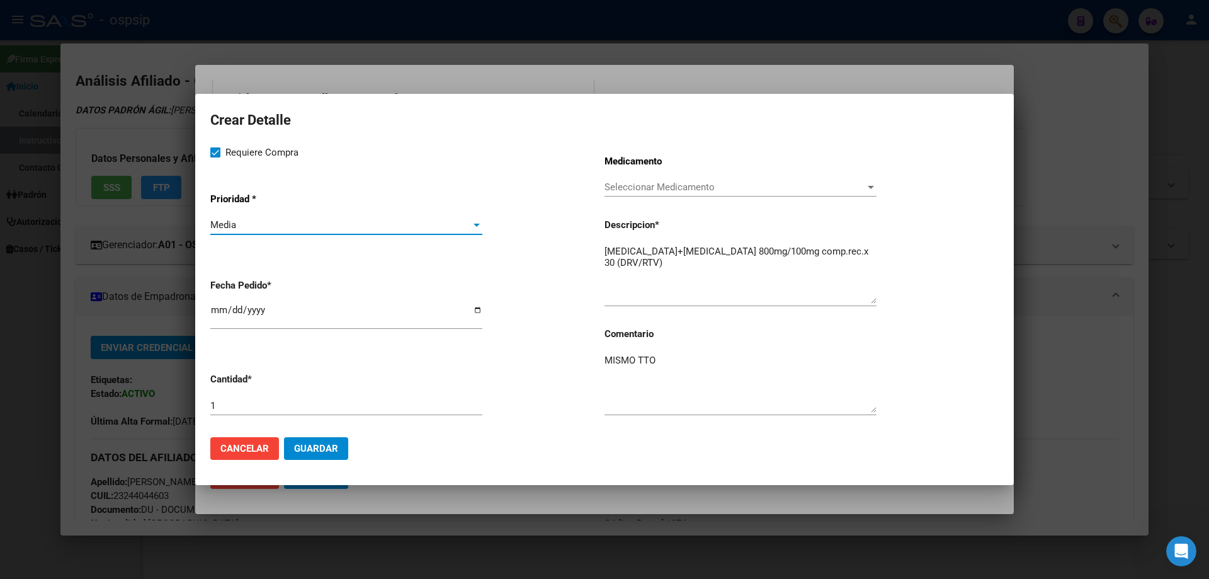
click at [303, 437] on button "Guardar" at bounding box center [316, 448] width 64 height 23
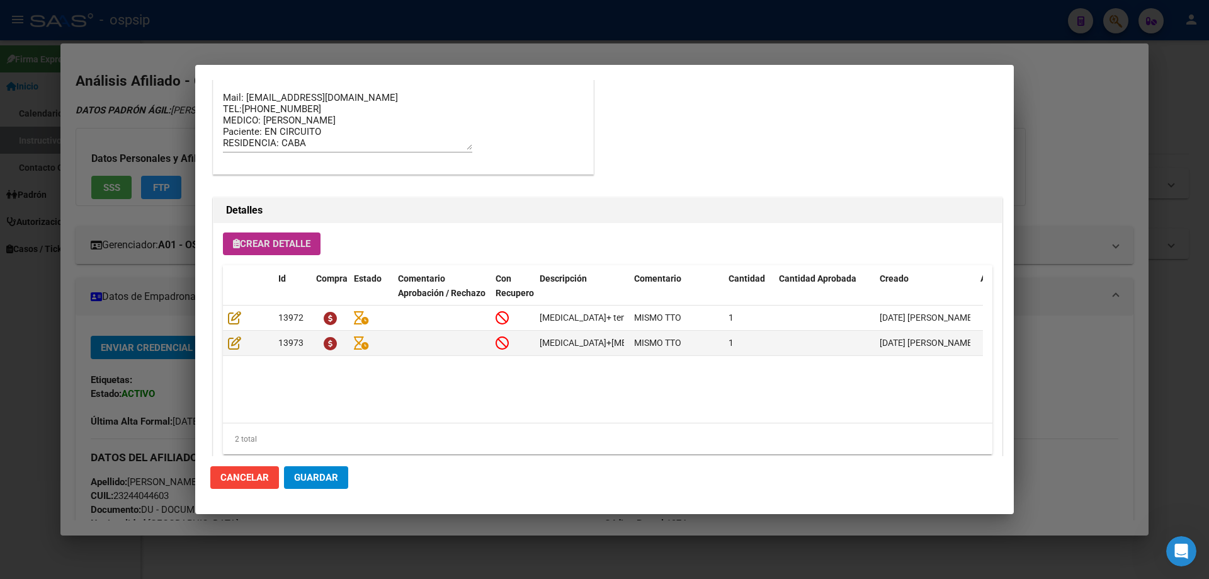
click at [329, 481] on span "Guardar" at bounding box center [316, 477] width 44 height 11
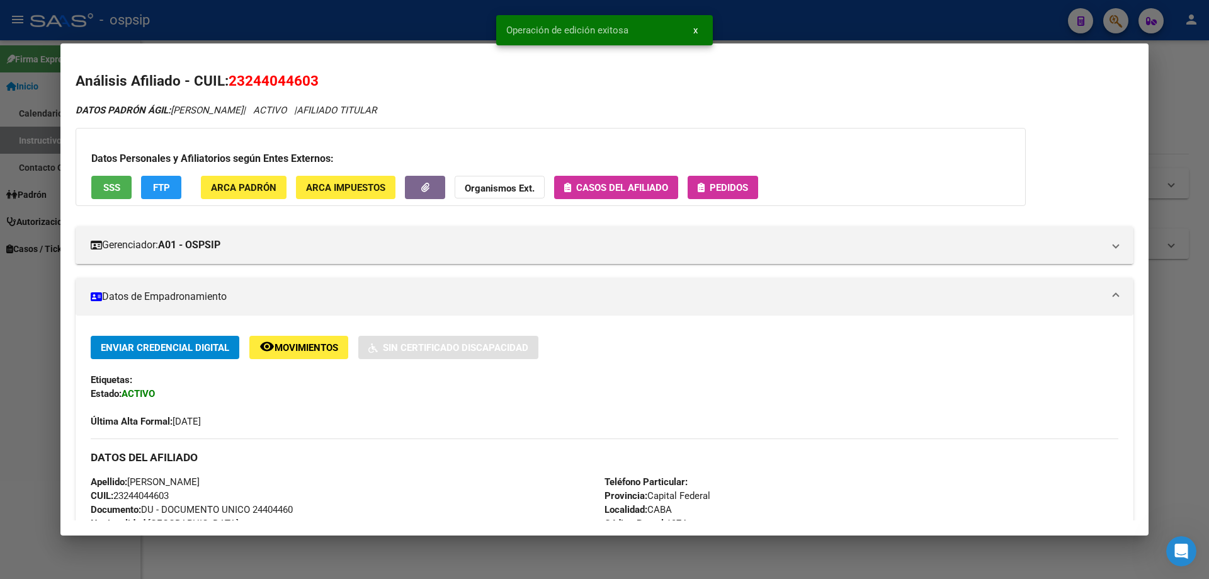
click at [715, 197] on button "Pedidos" at bounding box center [723, 187] width 71 height 23
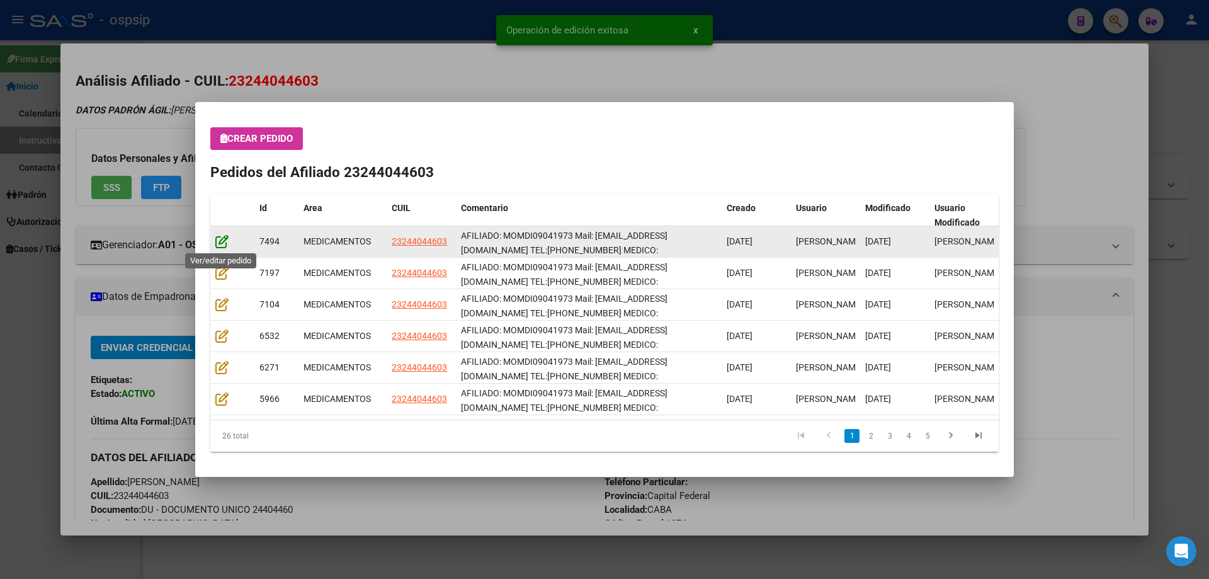
click at [217, 237] on icon at bounding box center [221, 241] width 13 height 14
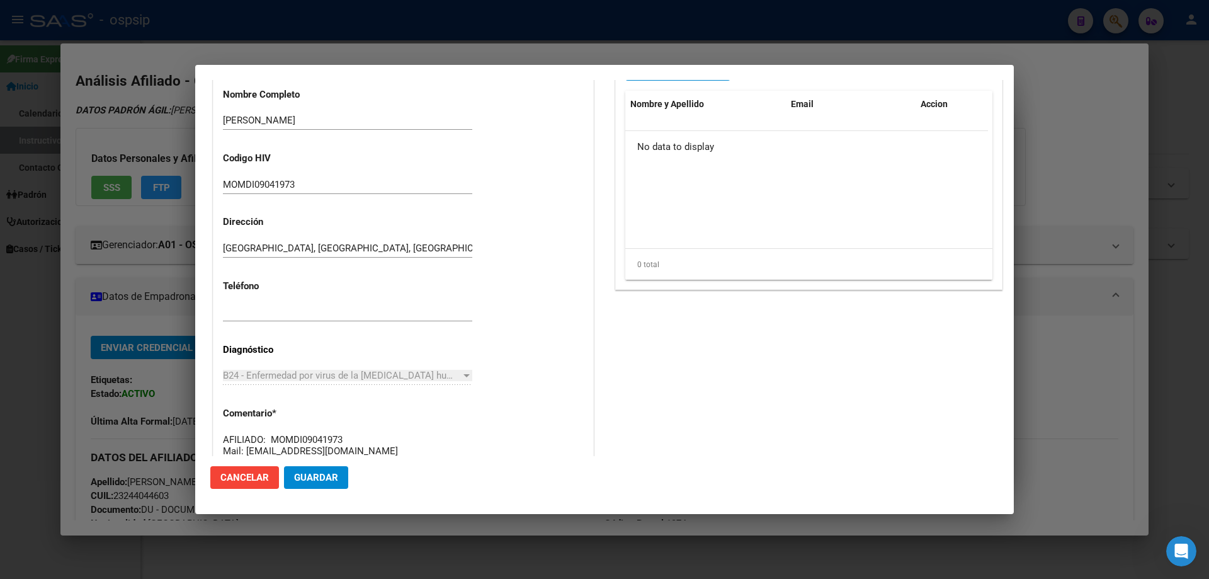
type input "Capital Federal, CABA, SALTA 989"
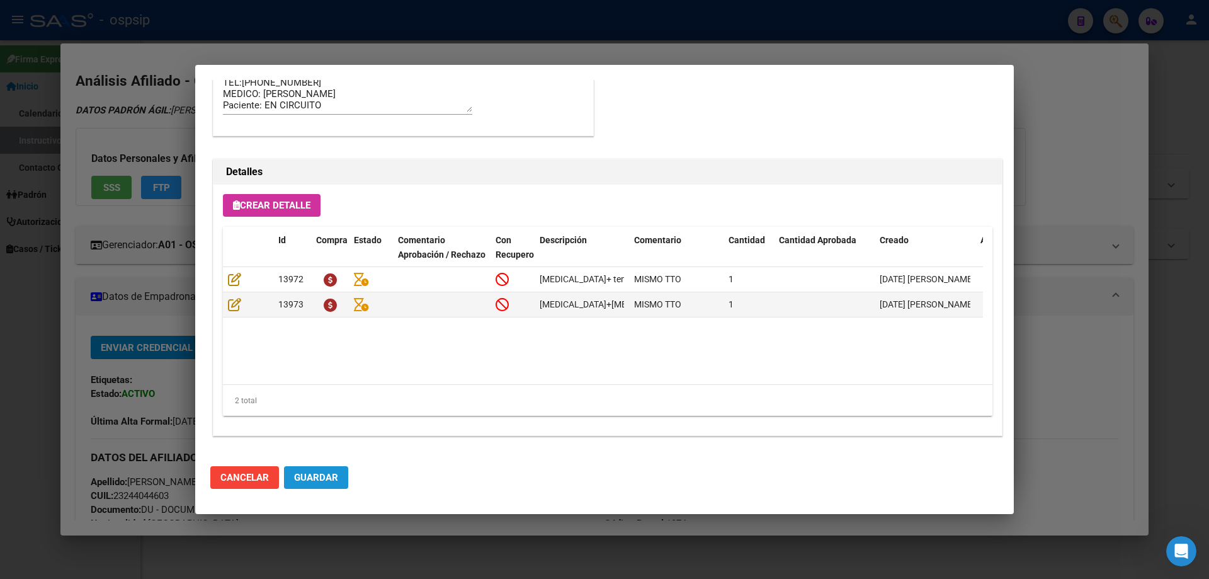
click at [341, 481] on button "Guardar" at bounding box center [316, 477] width 64 height 23
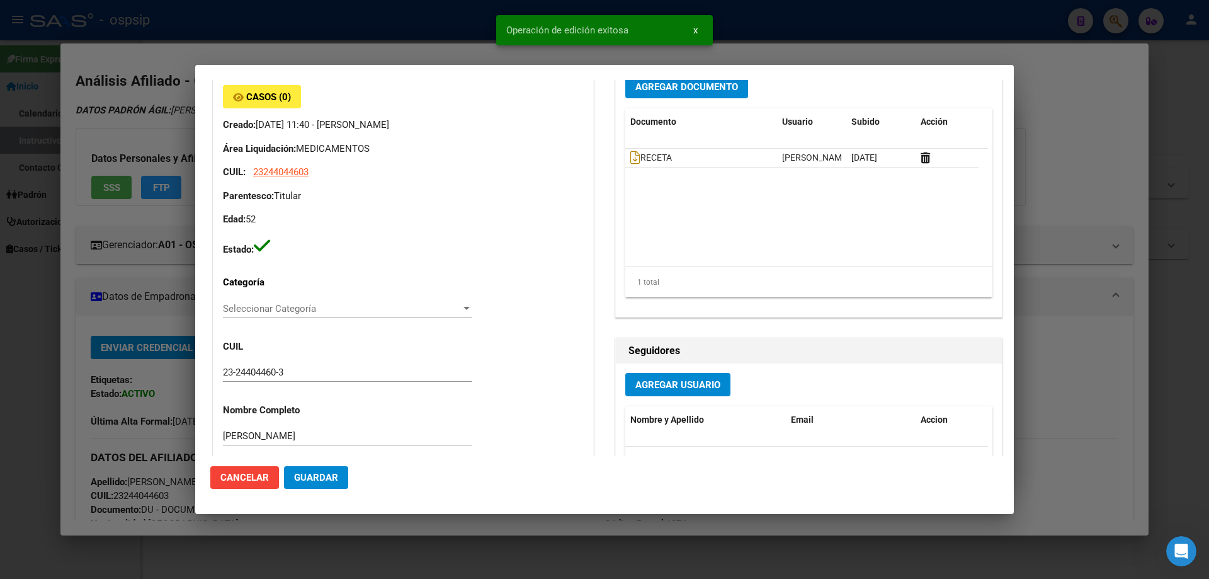
scroll to position [0, 0]
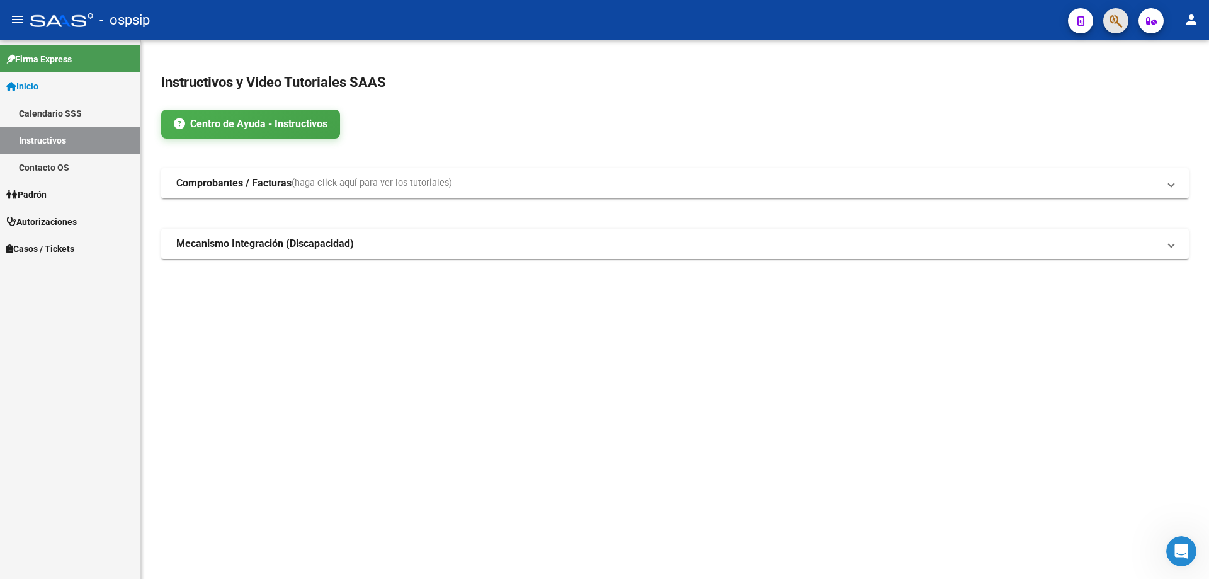
click at [1115, 13] on span "button" at bounding box center [1115, 21] width 13 height 26
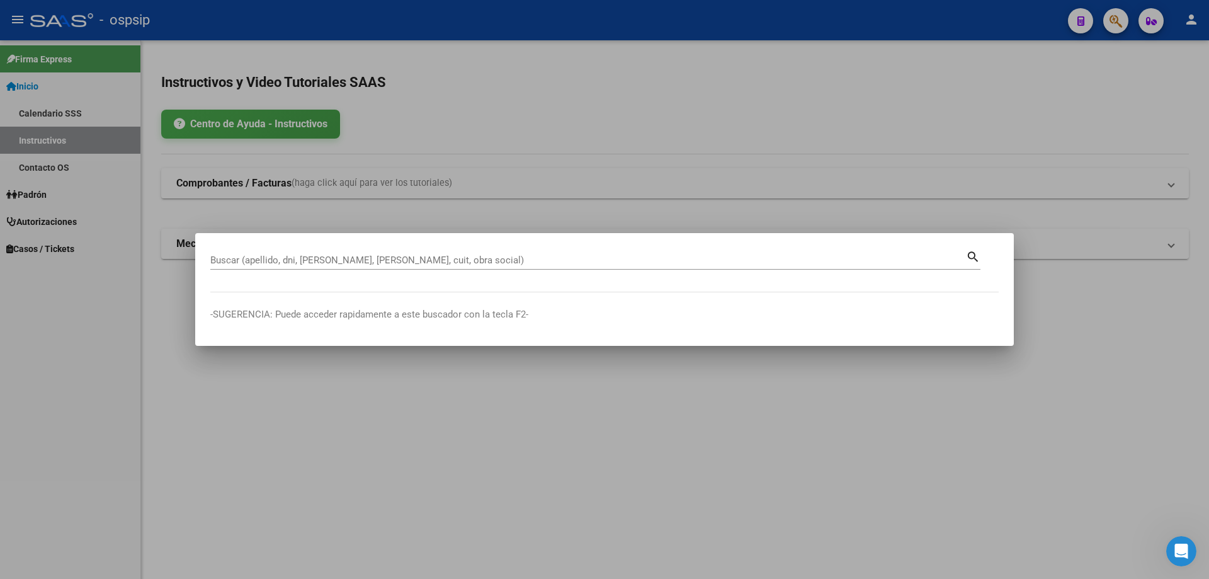
drag, startPoint x: 279, startPoint y: 252, endPoint x: 261, endPoint y: 269, distance: 24.5
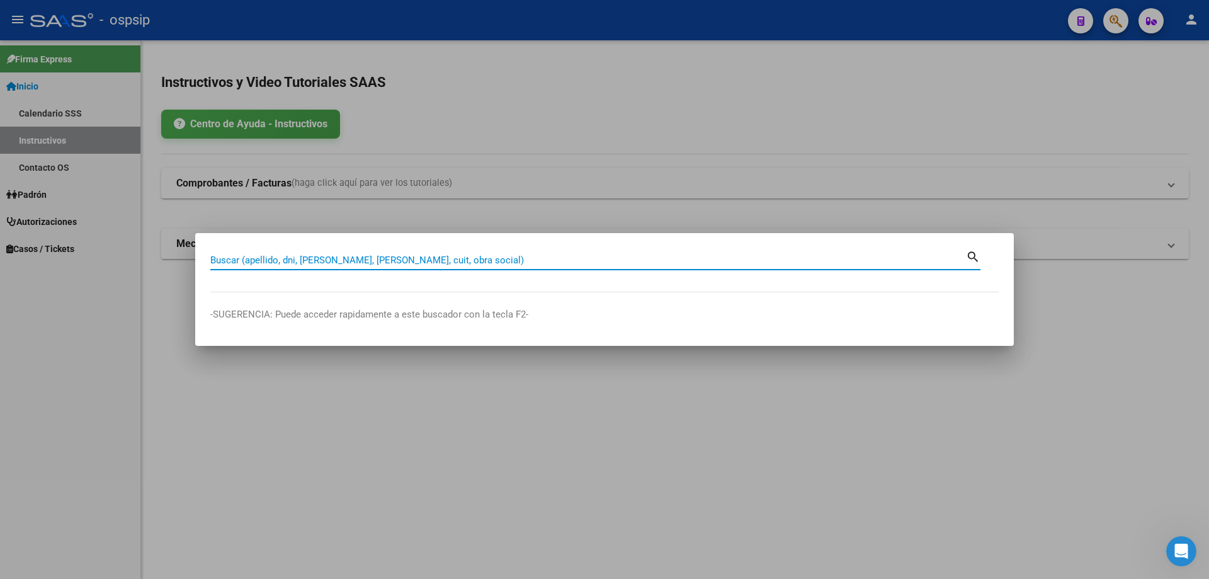
drag, startPoint x: 261, startPoint y: 269, endPoint x: 261, endPoint y: 261, distance: 7.6
paste input "20442861057"
type input "20442861057"
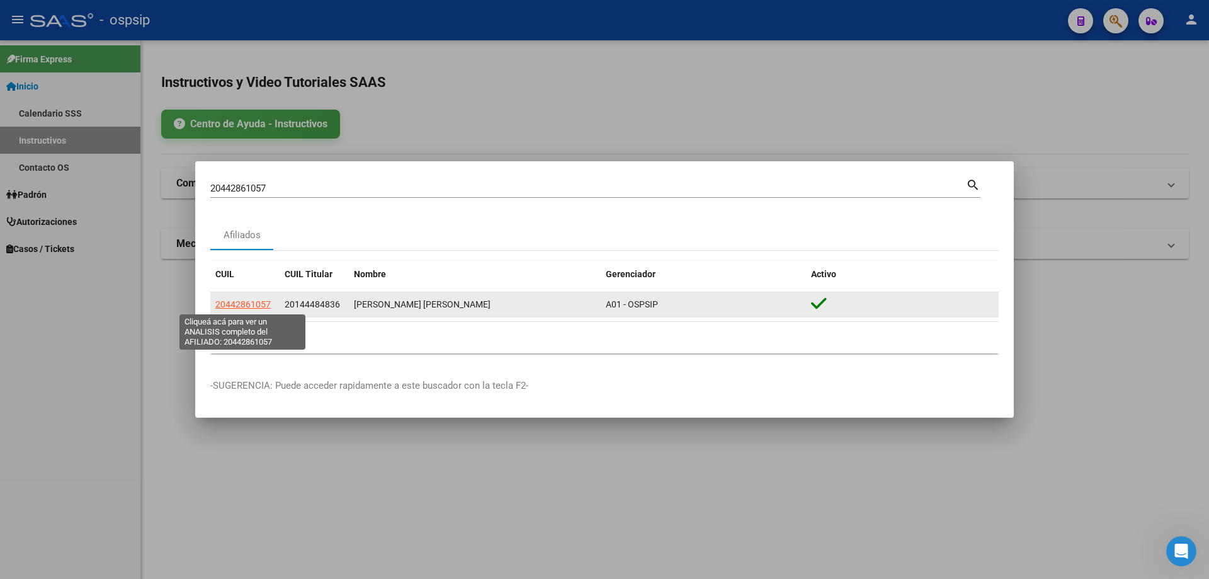
click at [247, 302] on span "20442861057" at bounding box center [242, 304] width 55 height 10
type textarea "20442861057"
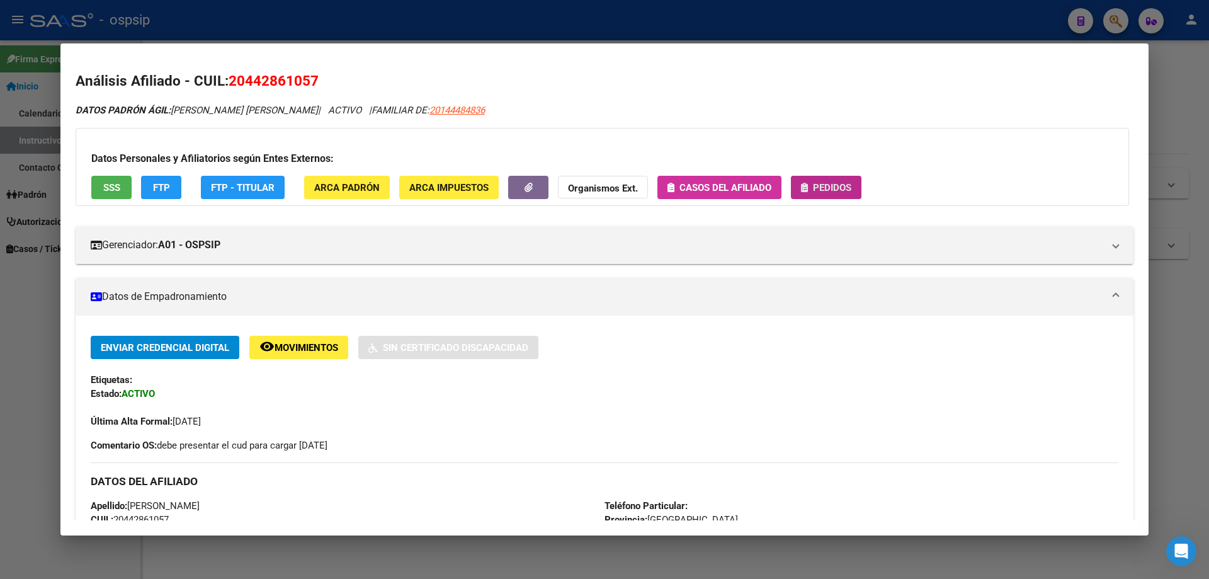
click at [831, 181] on span "Pedidos" at bounding box center [826, 186] width 50 height 11
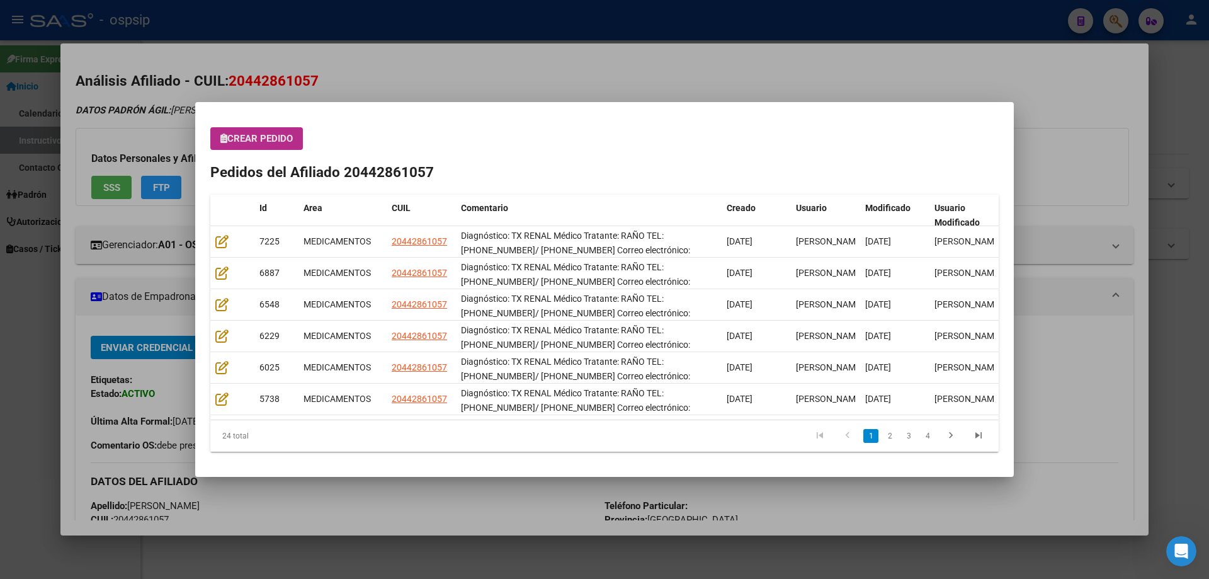
click at [254, 150] on button "Crear Pedido" at bounding box center [256, 138] width 93 height 23
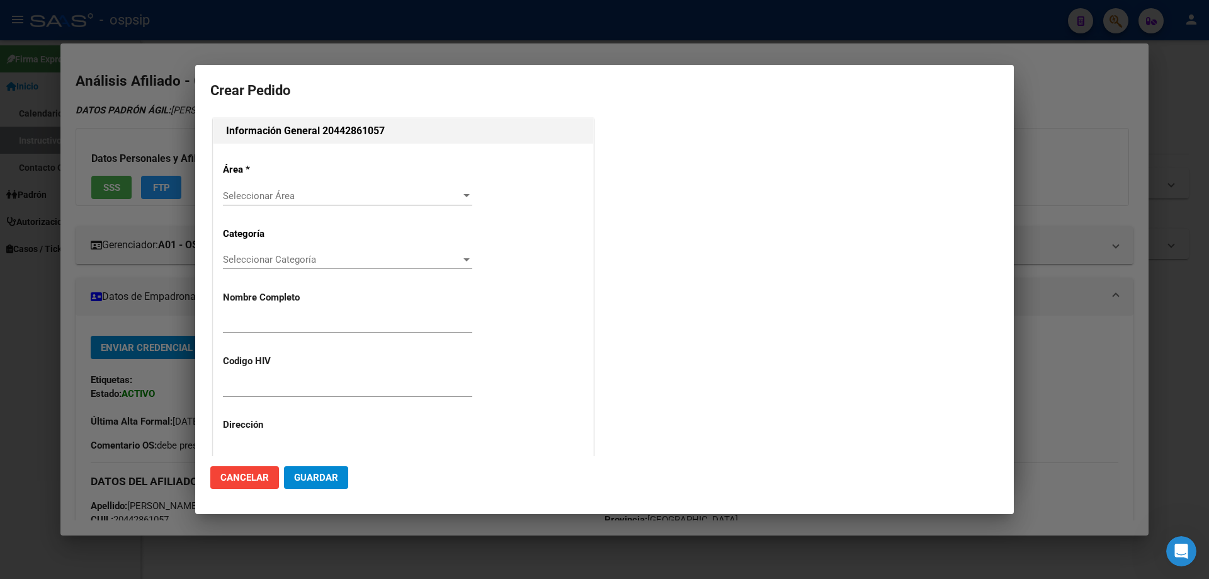
click at [257, 147] on div "Área * Seleccionar Área Seleccionar Área Categoría Seleccionar Categoría Selecc…" at bounding box center [403, 431] width 380 height 574
type input "FACUNDO JUAN MANUEL GIMENEZ"
type input "NO CORRESPONDE"
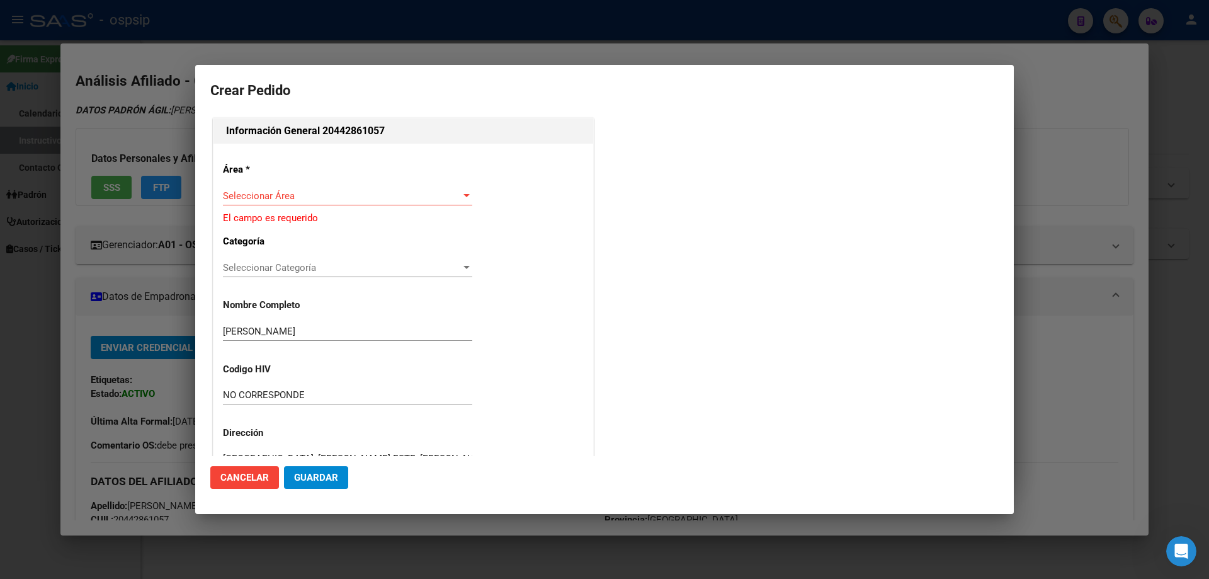
type input "BUENOS AIRES, EZPELETA ESTE, ALBERT SCHWEITZER 4079"
click at [263, 205] on div "Seleccionar Área Seleccionar Área" at bounding box center [347, 195] width 249 height 19
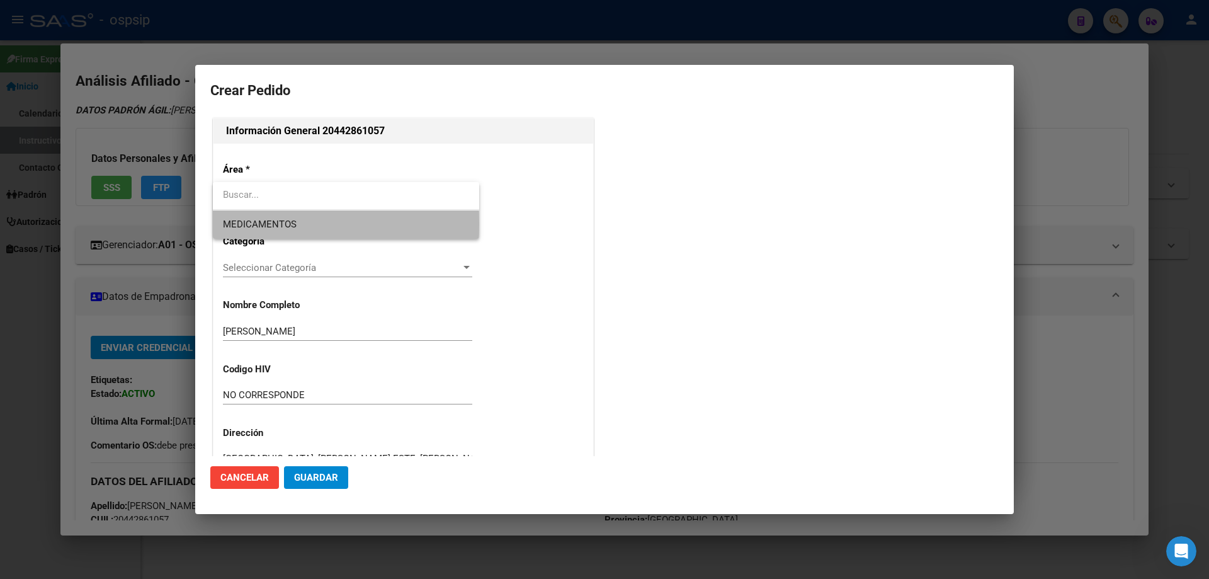
click at [259, 224] on span "MEDICAMENTOS" at bounding box center [260, 223] width 74 height 11
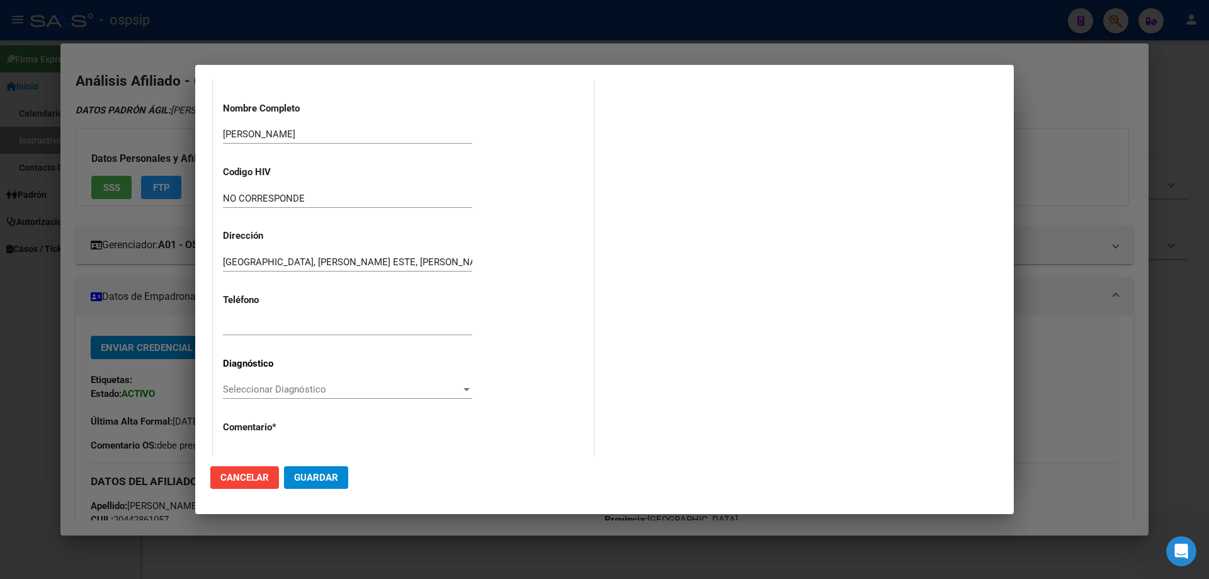
scroll to position [283, 0]
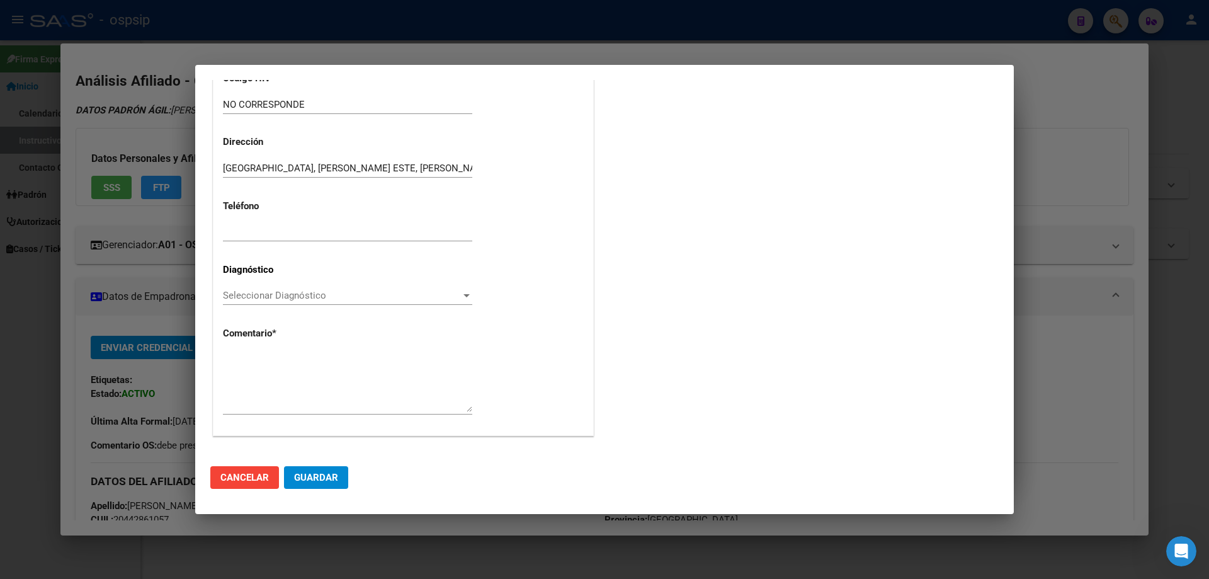
click at [230, 302] on div "Seleccionar Diagnóstico Seleccionar Diagnóstico" at bounding box center [347, 295] width 249 height 19
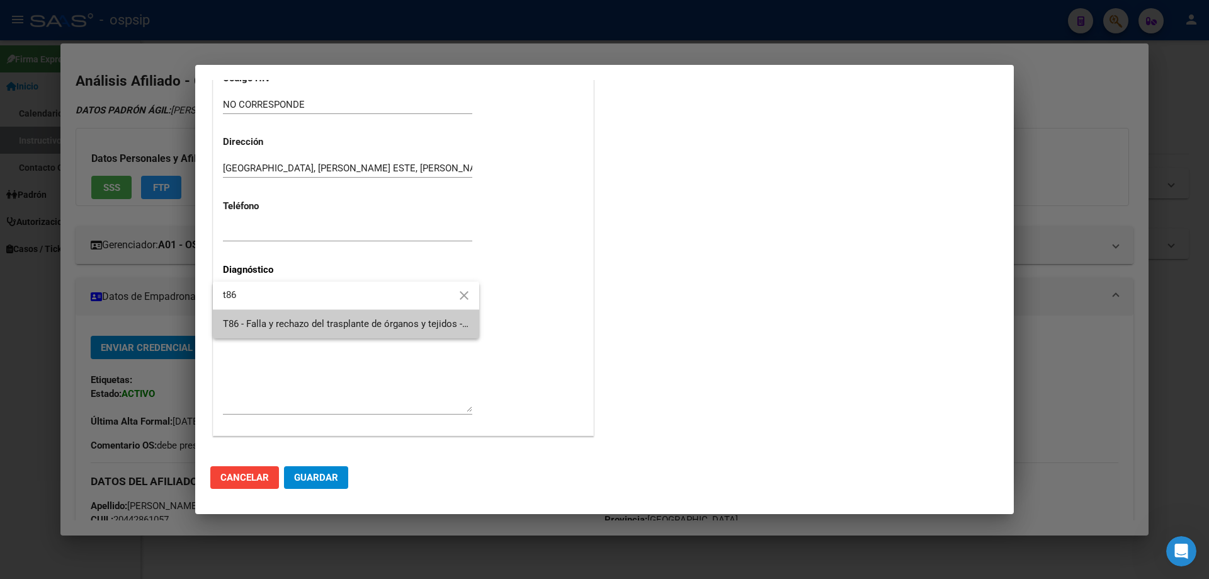
type input "t86"
click at [268, 320] on span "T86 - Falla y rechazo del trasplante de órganos y tejidos - Complicaciones de l…" at bounding box center [728, 323] width 1011 height 11
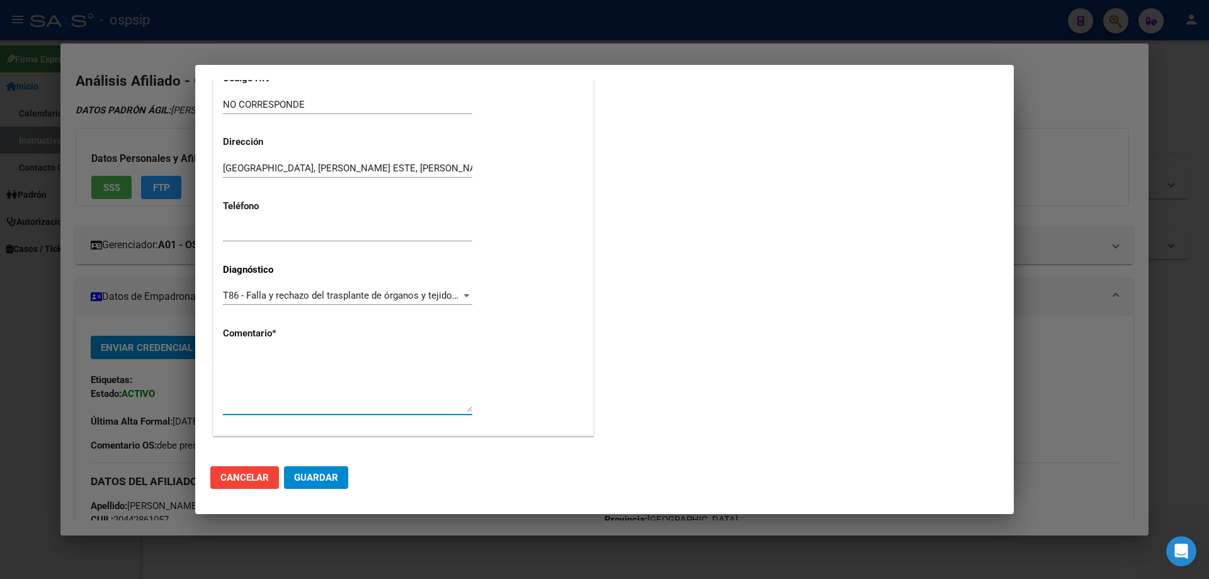
paste textarea "iagnóstico: TX RENAL Médico Tratante: RAÑO TEL:4278-2997/ 11-6504-1848 Correo e…"
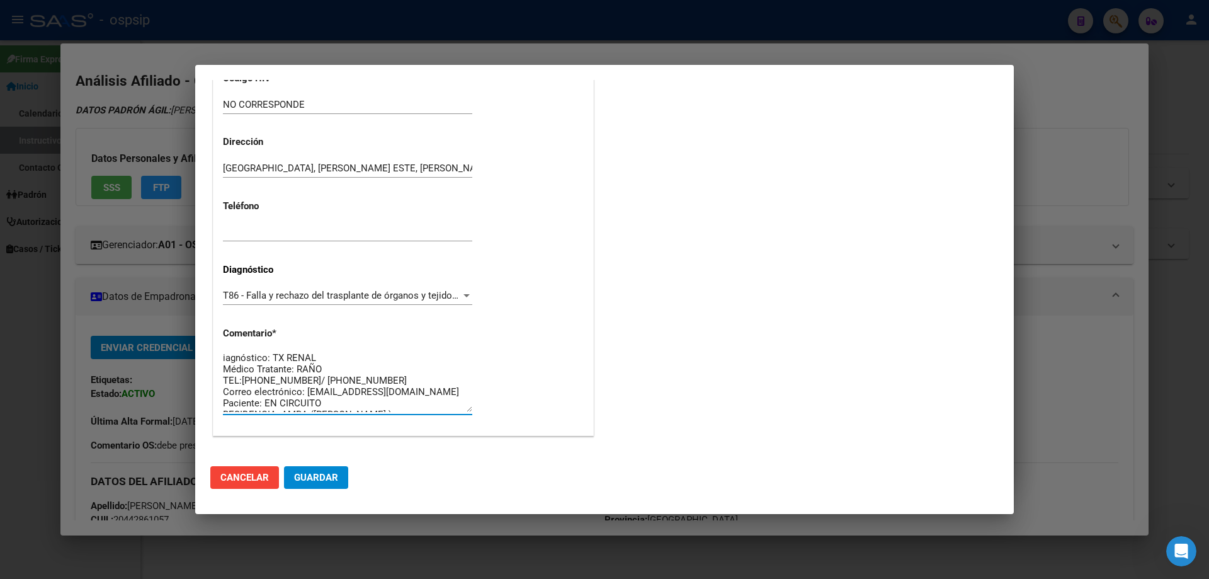
scroll to position [0, 0]
type textarea "iagnóstico: TX RENAL Médico Tratante: RAÑO TEL:4278-2997/ 11-6504-1848 Correo e…"
click at [325, 479] on span "Guardar" at bounding box center [316, 477] width 44 height 11
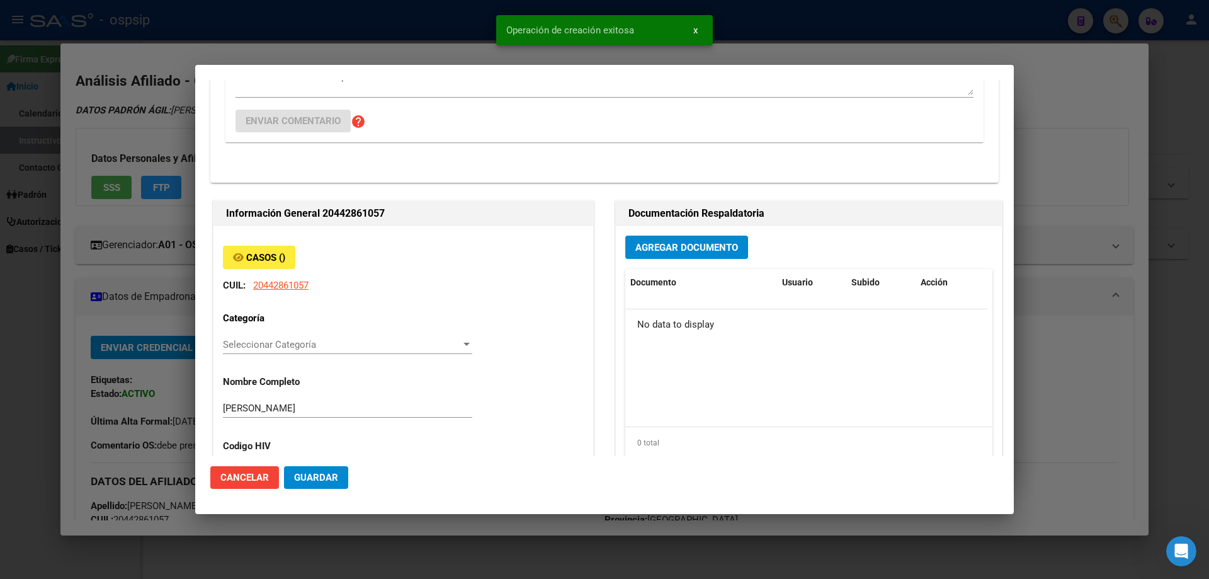
scroll to position [0, 0]
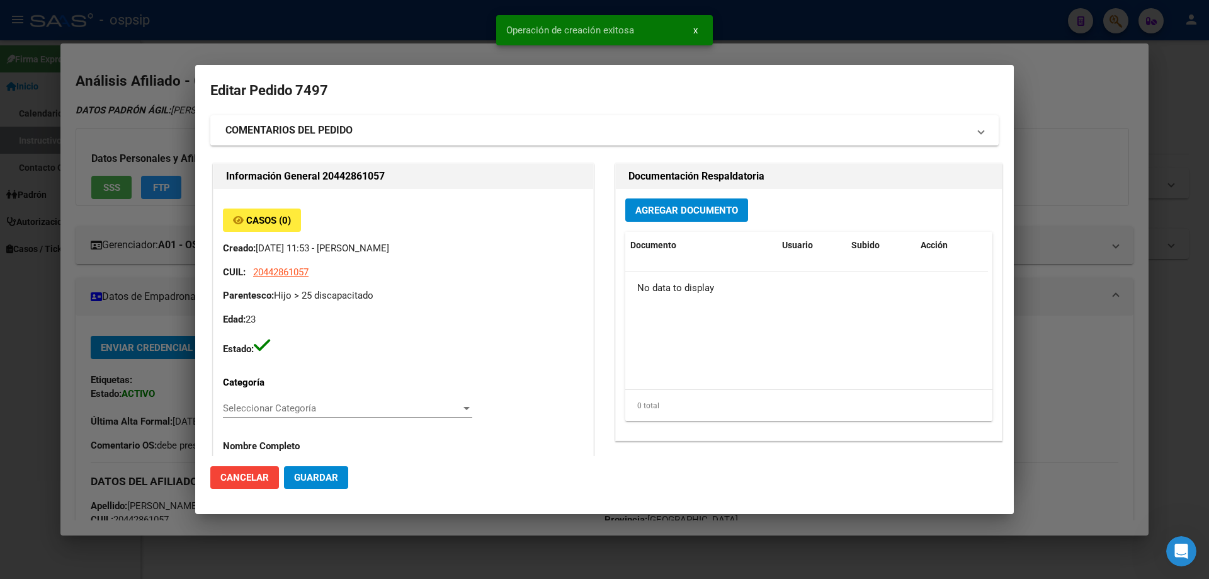
click at [650, 194] on div "Agregar Documento Documento Usuario Subido Acción No data to display 0 total 1" at bounding box center [809, 314] width 386 height 251
click at [662, 224] on div "Agregar Documento Documento Usuario Subido Acción No data to display 0 total 1" at bounding box center [809, 314] width 386 height 251
click at [667, 217] on button "Agregar Documento" at bounding box center [686, 209] width 123 height 23
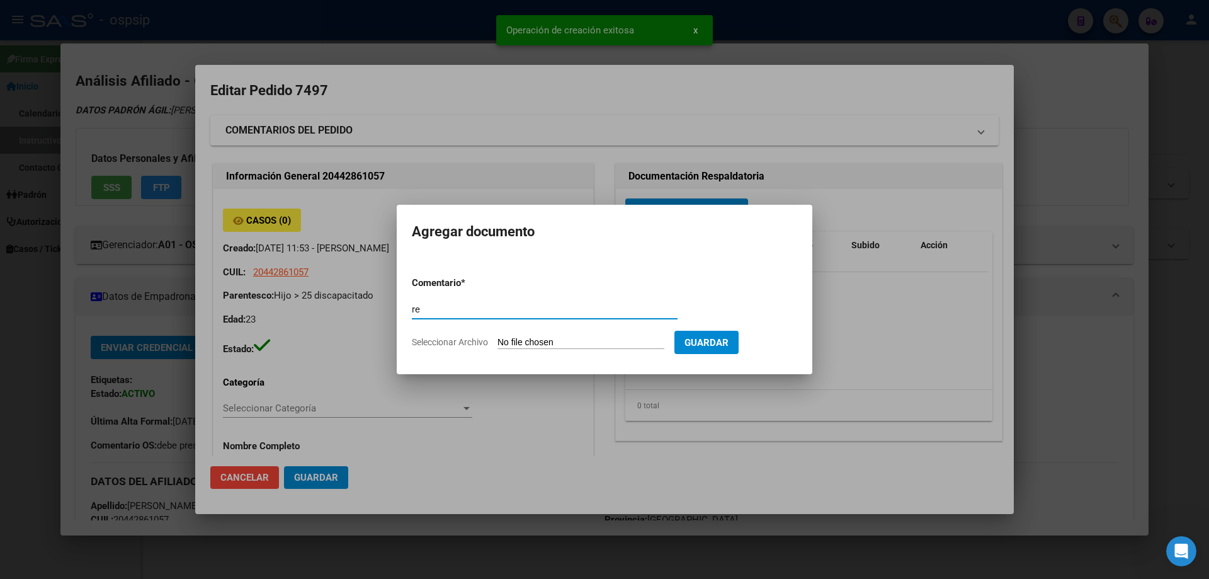
type input "r"
type input "RECETA"
click at [540, 351] on form "Comentario * RECETA Comentario Seleccionar Archivo Guardar" at bounding box center [604, 312] width 385 height 92
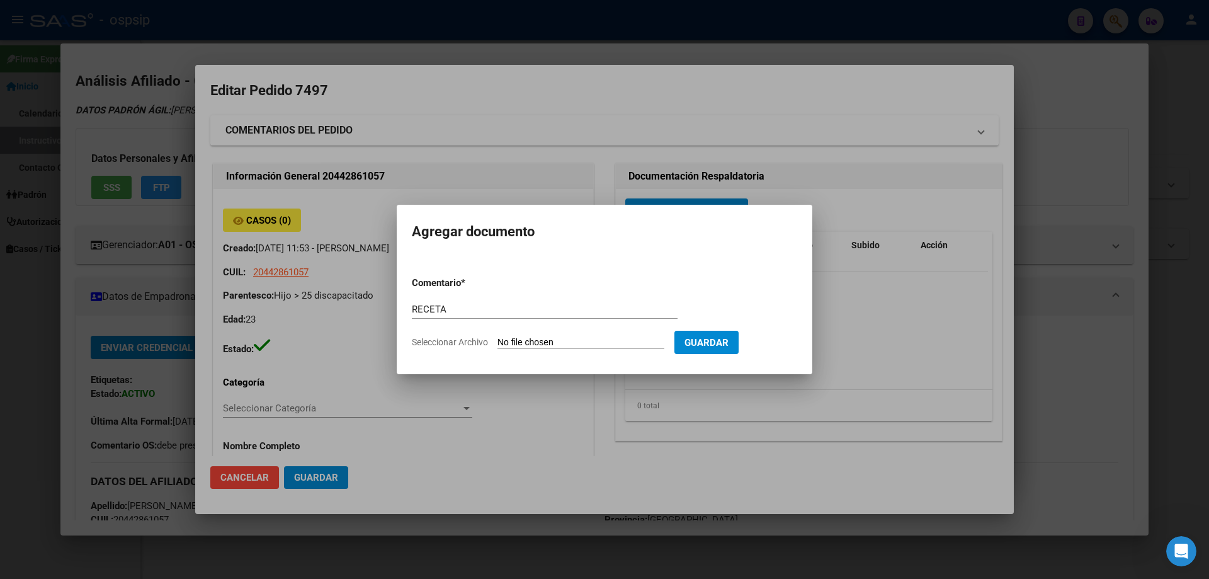
click at [538, 343] on input "Seleccionar Archivo" at bounding box center [580, 343] width 167 height 12
type input "C:\fakepath\RECETA FACUNDO 1.jpg"
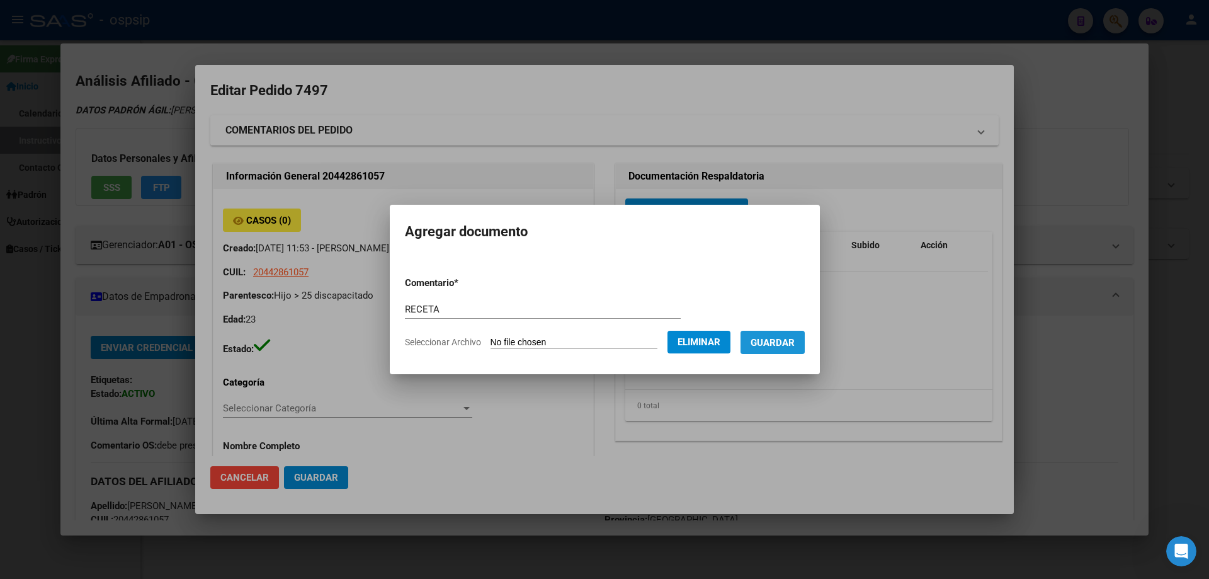
click at [794, 344] on span "Guardar" at bounding box center [773, 342] width 44 height 11
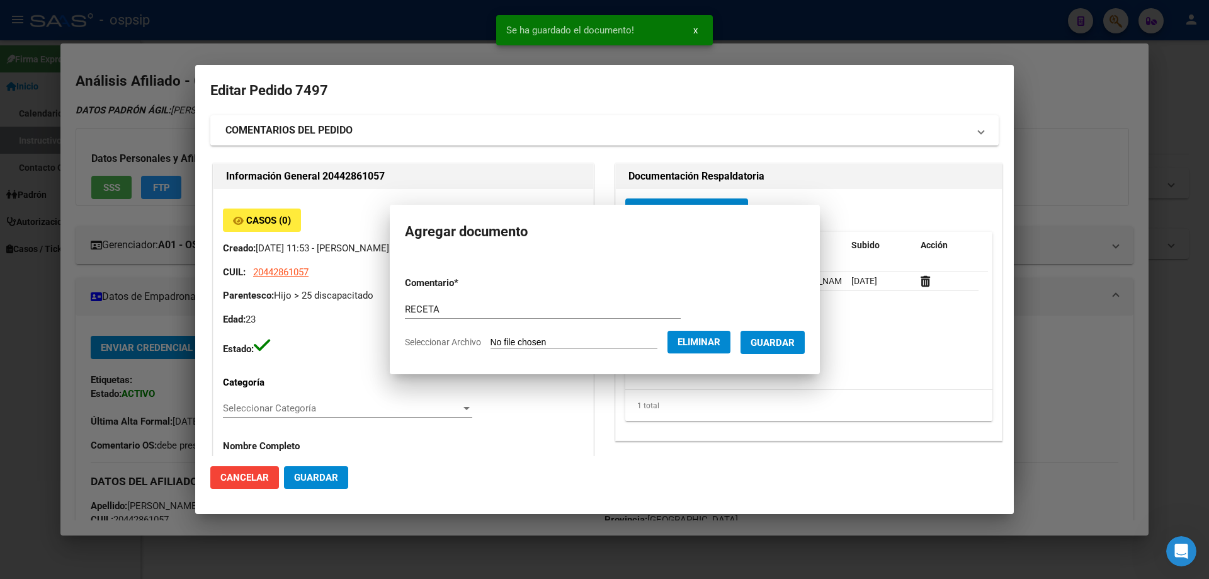
click at [681, 212] on span "Agregar Documento" at bounding box center [686, 210] width 103 height 11
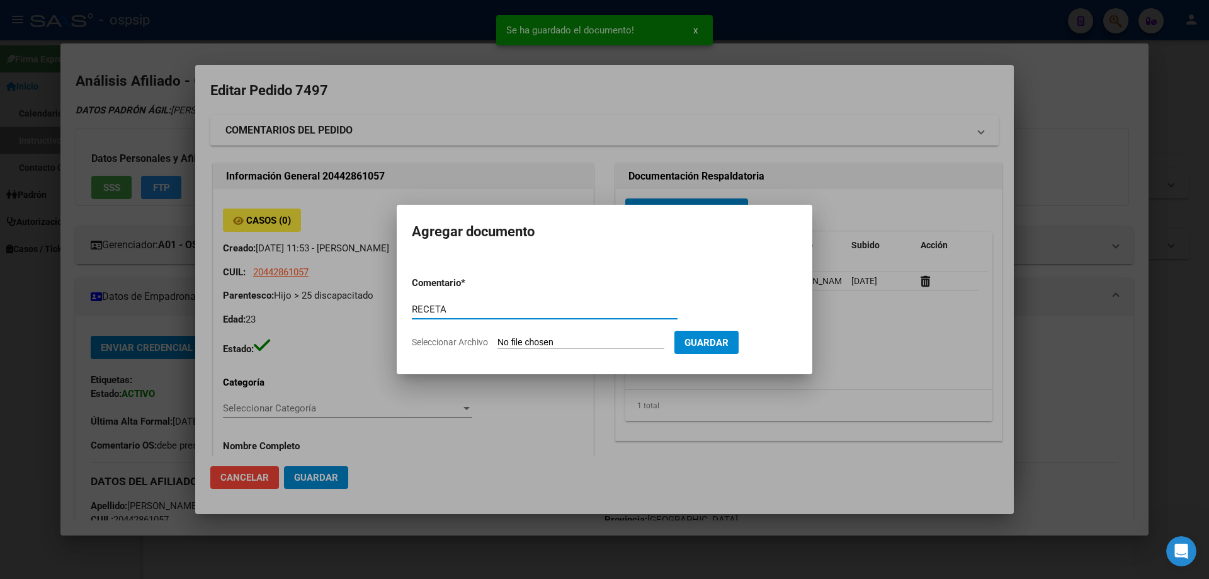
type input "RECETA"
click at [557, 349] on form "Comentario * RECETA Comentario Seleccionar Archivo Guardar" at bounding box center [604, 312] width 385 height 92
click at [551, 337] on input "Seleccionar Archivo" at bounding box center [580, 343] width 167 height 12
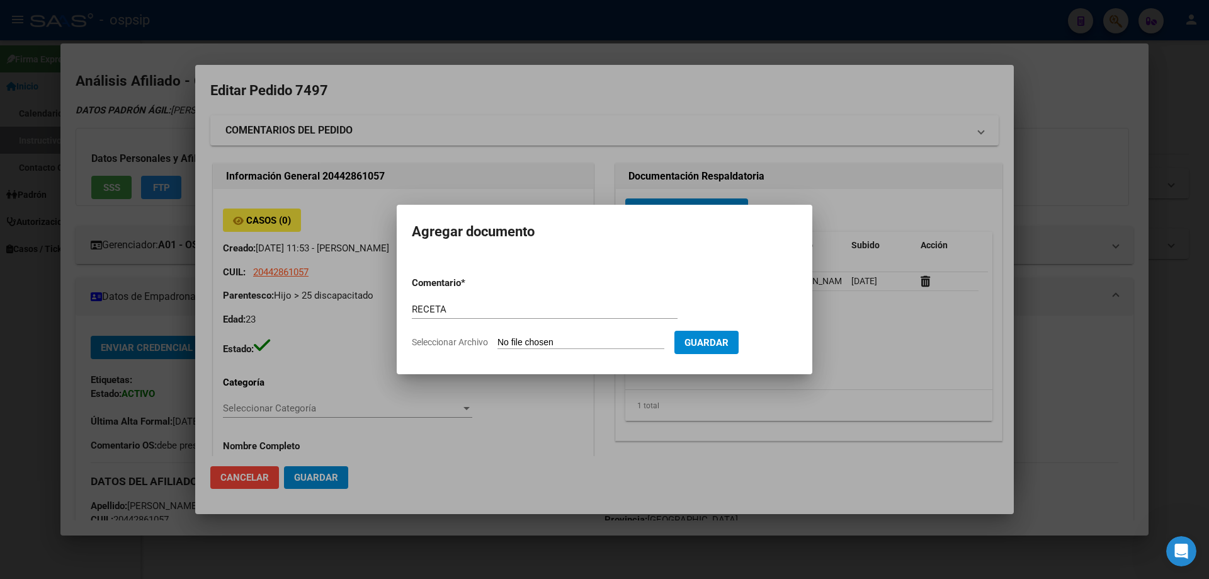
type input "C:\fakepath\RECETA FACUNDO .jpg"
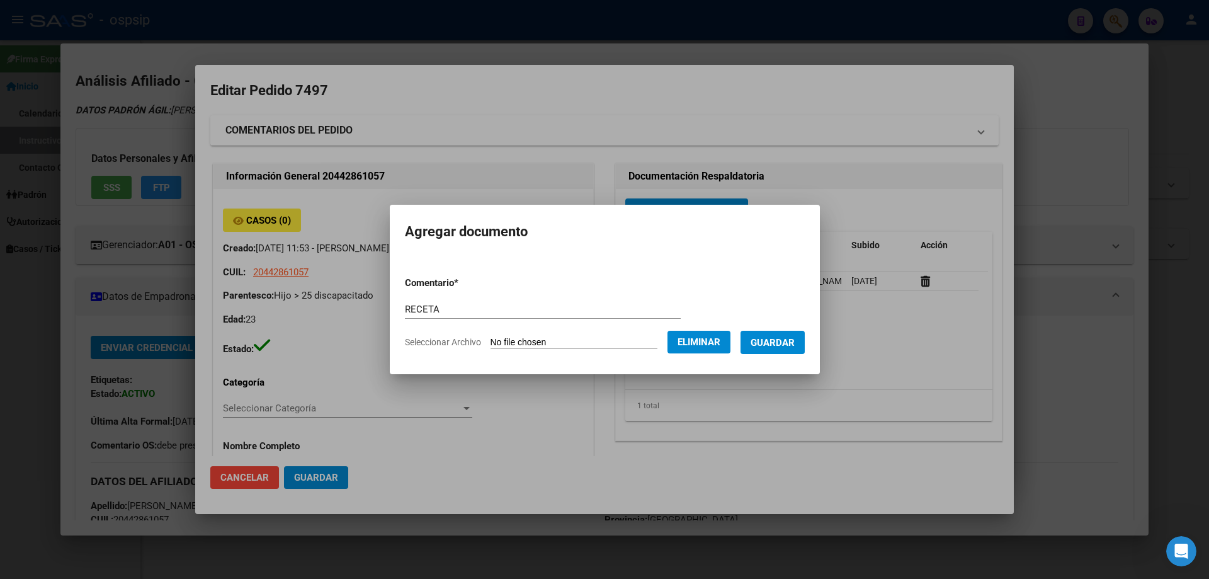
click at [780, 348] on span "Guardar" at bounding box center [773, 342] width 44 height 11
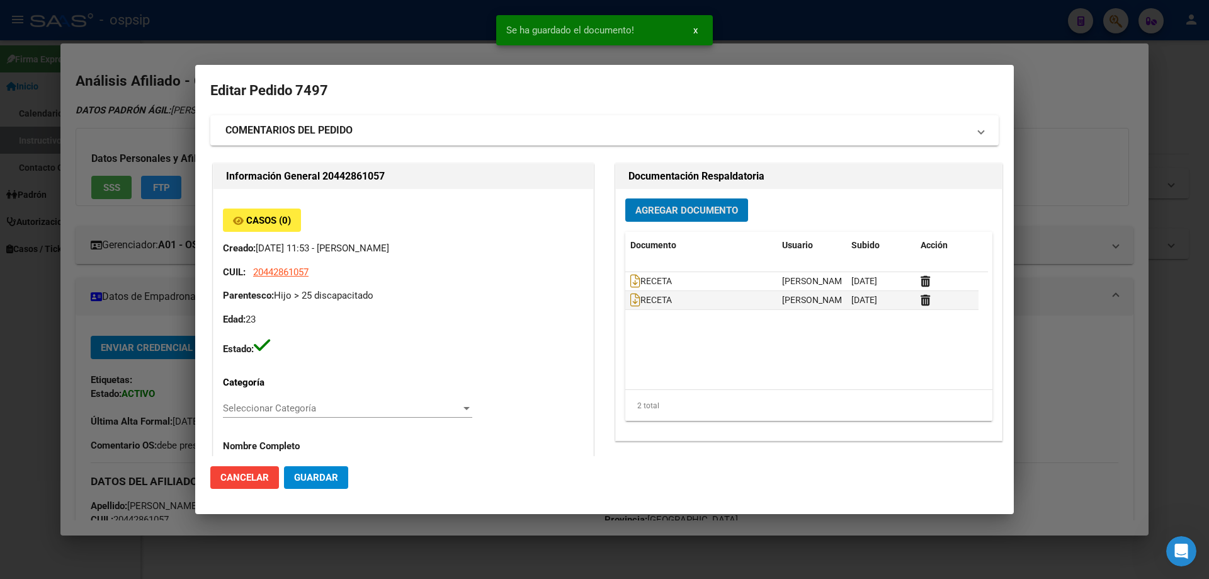
click at [666, 215] on span "Agregar Documento" at bounding box center [686, 210] width 103 height 11
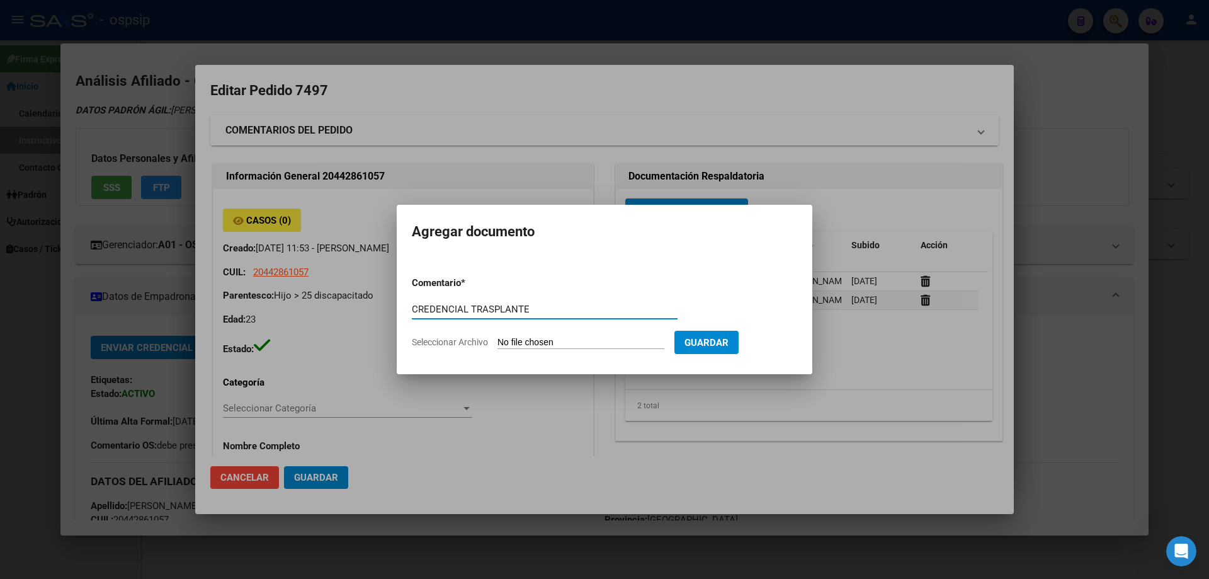
type input "CREDENCIAL TRASPLANTE"
click at [535, 358] on form "Comentario * CREDENCIAL TRASPLANTE Comentario Seleccionar Archivo Guardar" at bounding box center [604, 312] width 385 height 92
click at [528, 348] on input "Seleccionar Archivo" at bounding box center [580, 343] width 167 height 12
type input "C:\fakepath\CREDNCIAL TX.jpg"
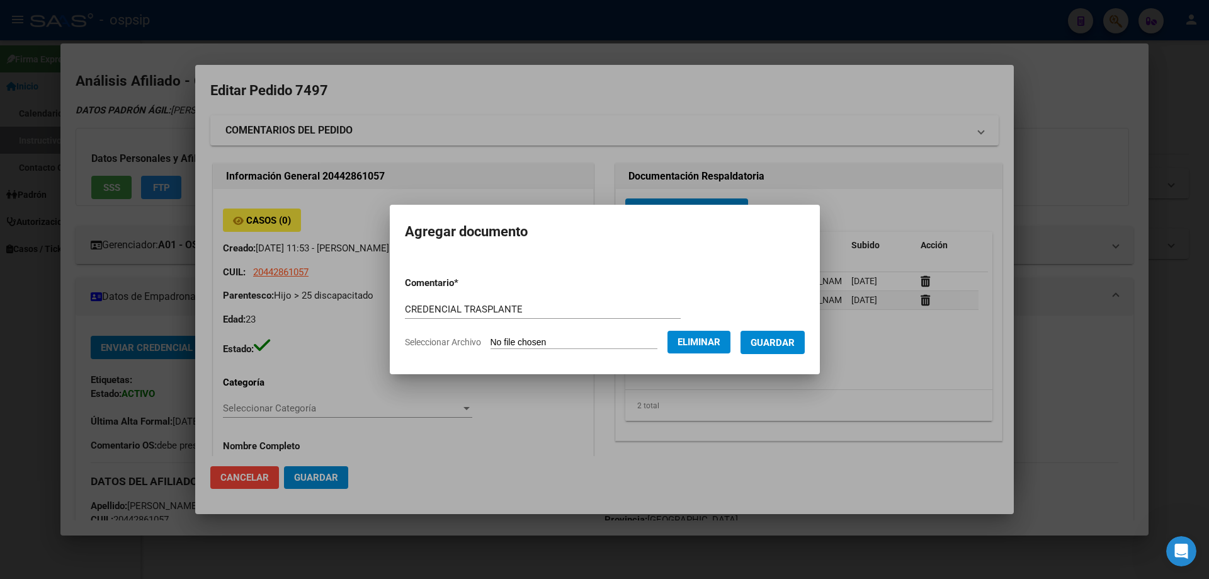
click at [772, 348] on span "Guardar" at bounding box center [773, 342] width 44 height 11
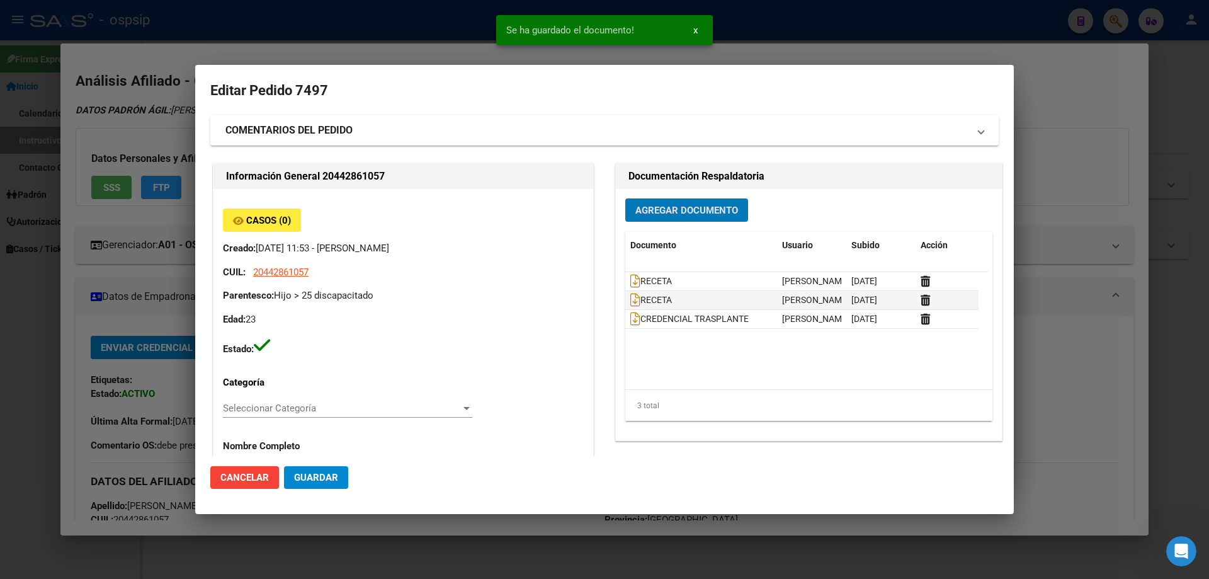
click at [679, 210] on span "Agregar Documento" at bounding box center [686, 210] width 103 height 11
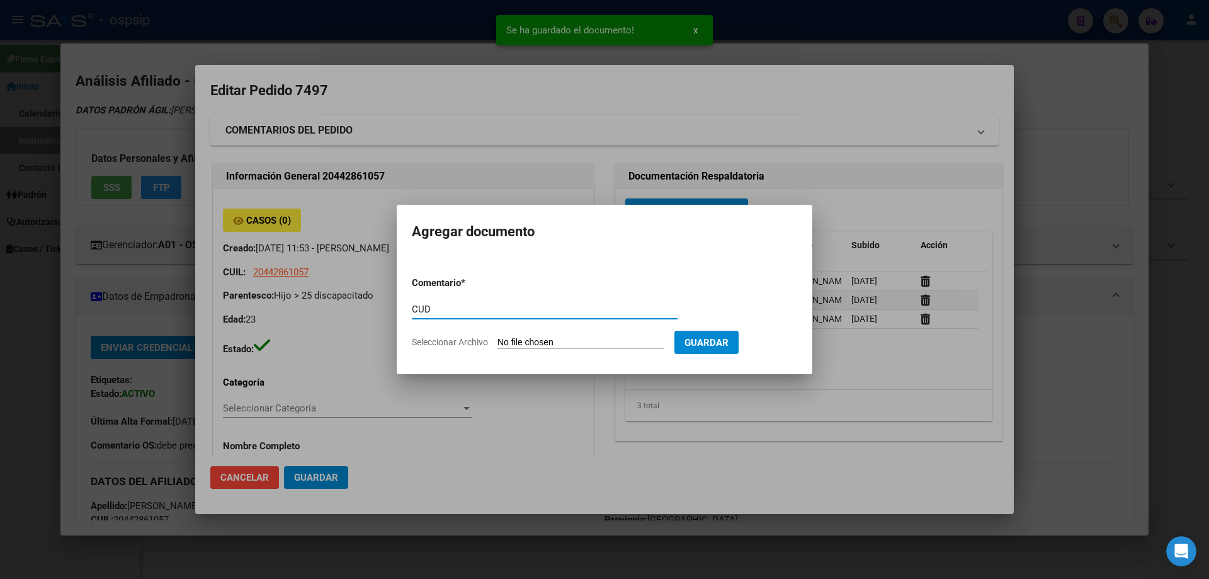
type input "CUD"
click at [529, 337] on input "Seleccionar Archivo" at bounding box center [580, 343] width 167 height 12
type input "C:\fakepath\CUD.jpg"
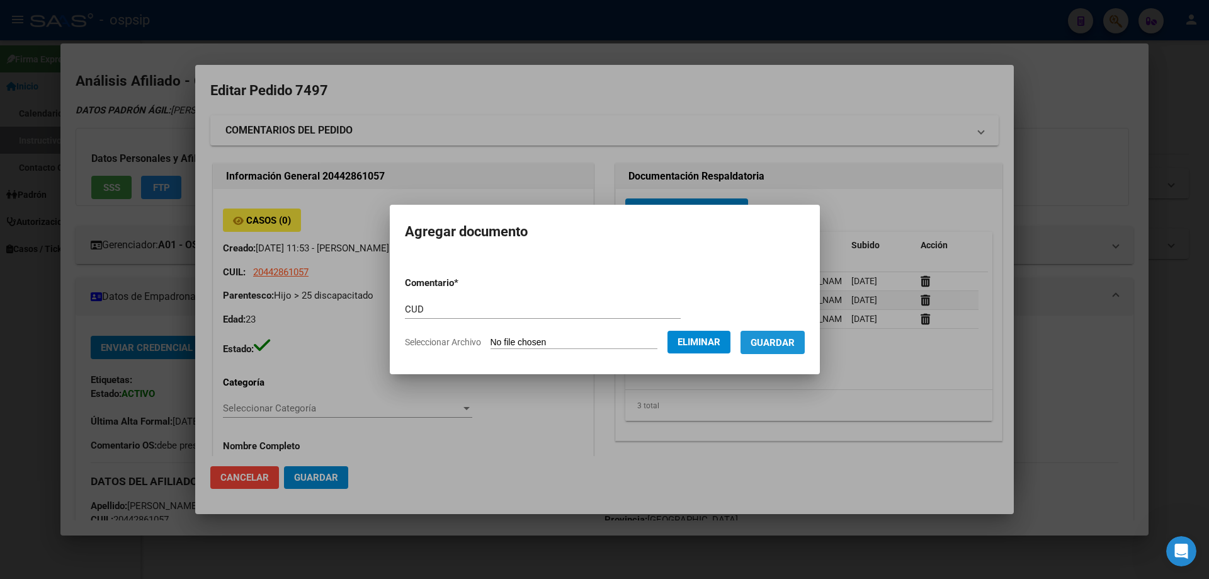
click at [788, 348] on span "Guardar" at bounding box center [773, 342] width 44 height 11
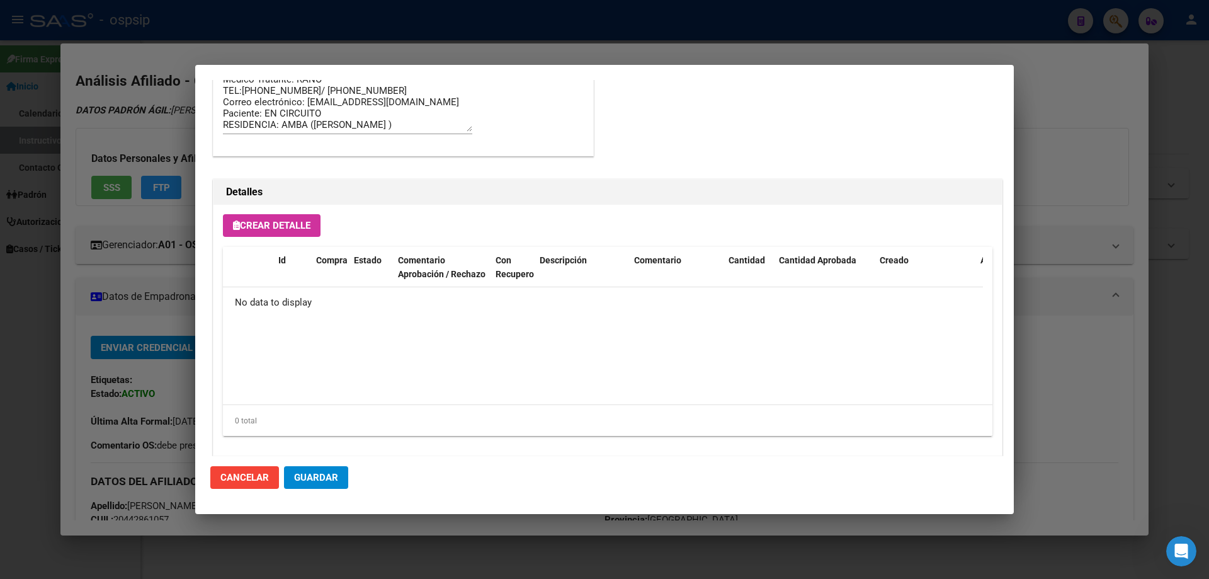
scroll to position [732, 0]
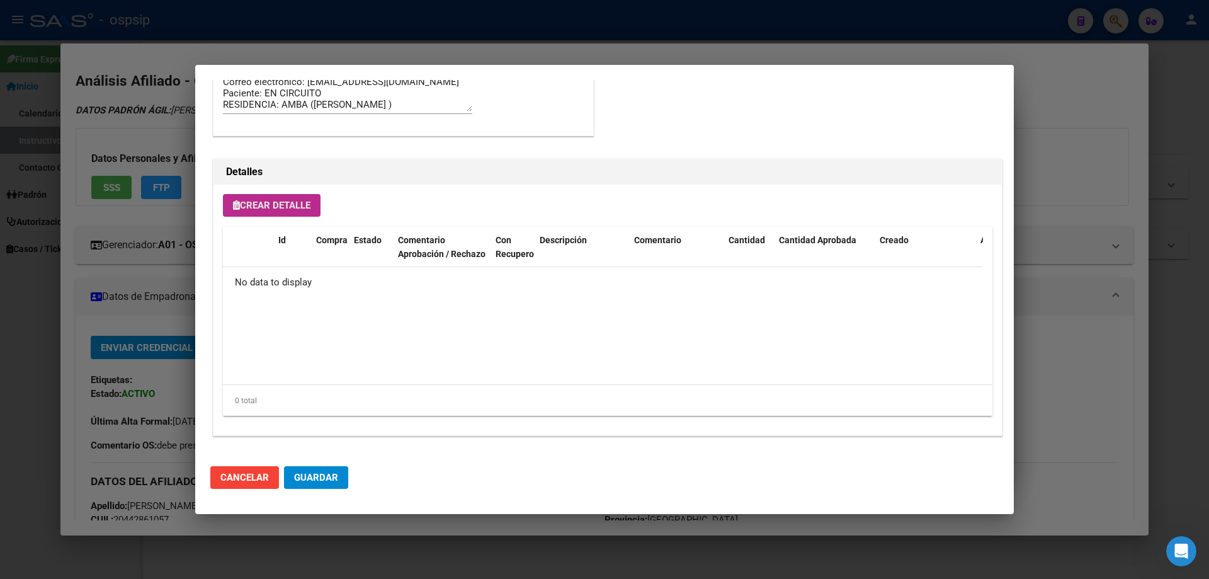
click at [255, 211] on button "Crear Detalle" at bounding box center [272, 205] width 98 height 23
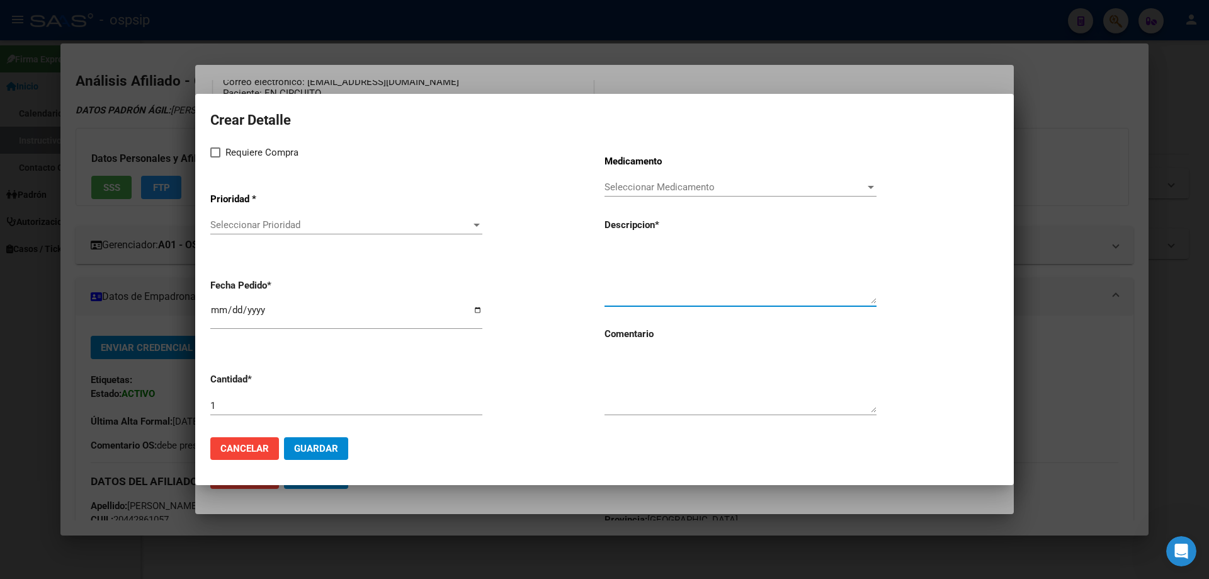
paste textarea "TACROLIMUS XL 1 mg caps.x 50 (ACCIÓN PROLONGADA)"
type textarea "TACROLIMUS XL 1 mg caps.x 50 (ACCIÓN PROLONGADA)"
click at [647, 397] on textarea at bounding box center [740, 382] width 272 height 59
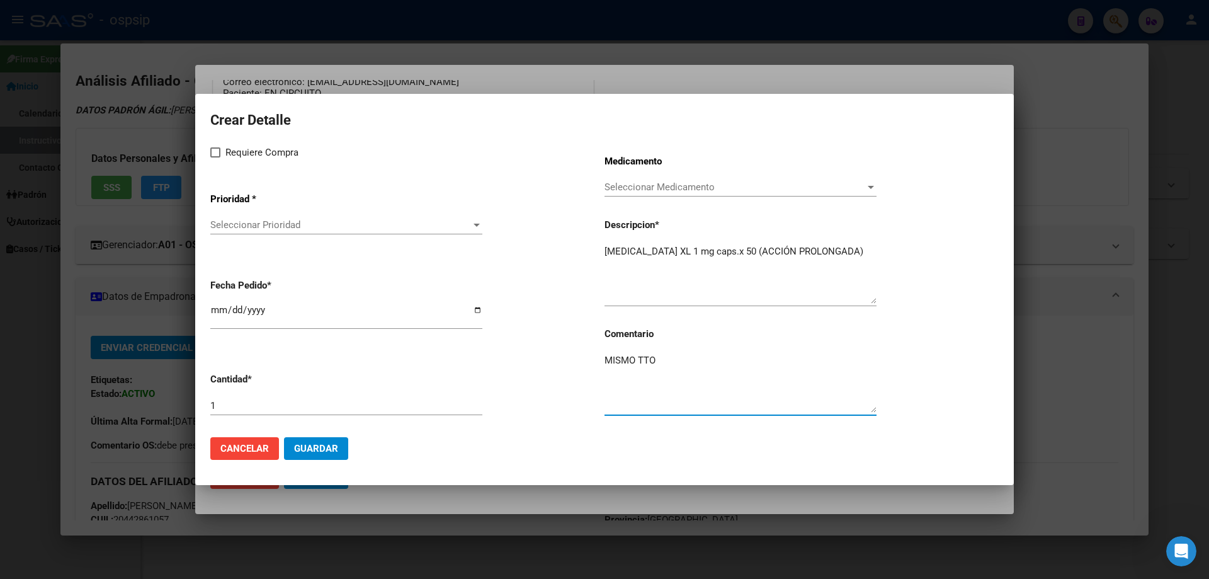
type textarea "MISMO TTO"
click at [242, 415] on div "1" at bounding box center [346, 411] width 272 height 31
click at [224, 399] on div "1" at bounding box center [346, 405] width 272 height 19
type input "2"
click at [212, 157] on span at bounding box center [215, 152] width 10 height 10
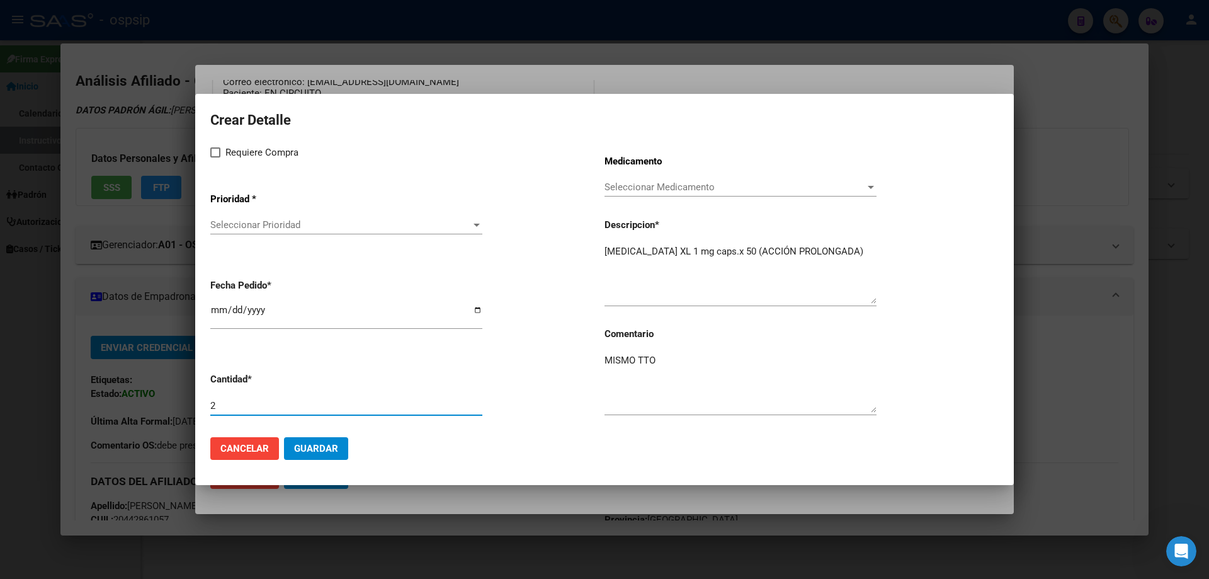
click at [215, 157] on input "Requiere Compra" at bounding box center [215, 157] width 1 height 1
checkbox input "true"
drag, startPoint x: 219, startPoint y: 169, endPoint x: 221, endPoint y: 185, distance: 15.9
click at [218, 180] on div "Requiere Compra Prioridad * Seleccionar Prioridad Seleccionar Prioridad Fecha P…" at bounding box center [407, 286] width 394 height 282
click at [242, 254] on div "Requiere Compra Prioridad * Seleccionar Prioridad Seleccionar Prioridad Fecha P…" at bounding box center [407, 286] width 394 height 282
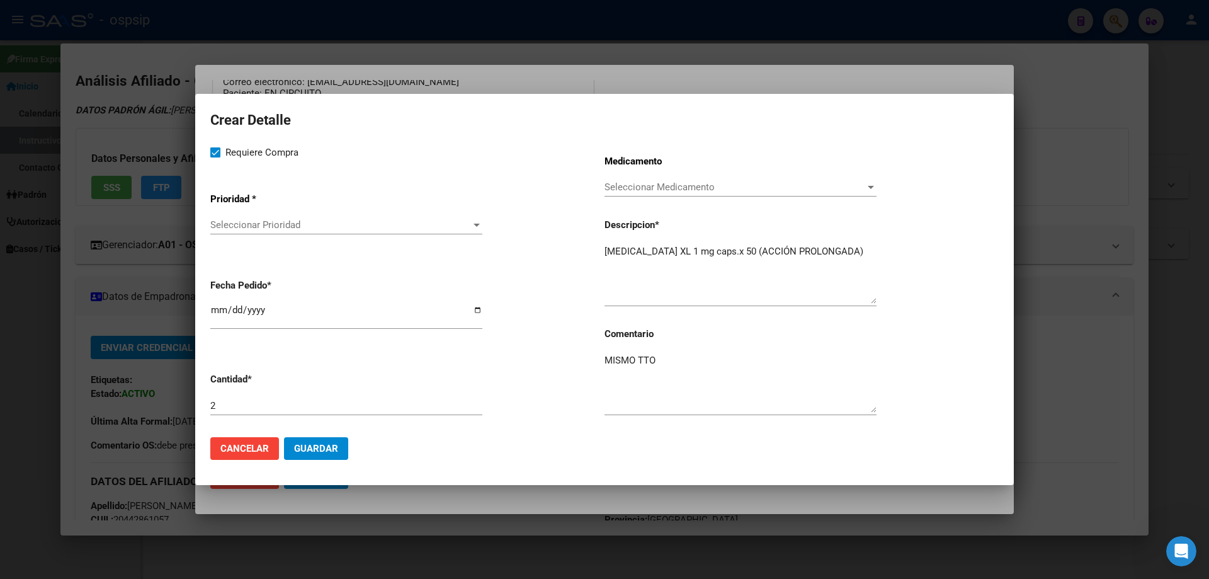
click at [237, 220] on span "Seleccionar Prioridad" at bounding box center [340, 224] width 261 height 11
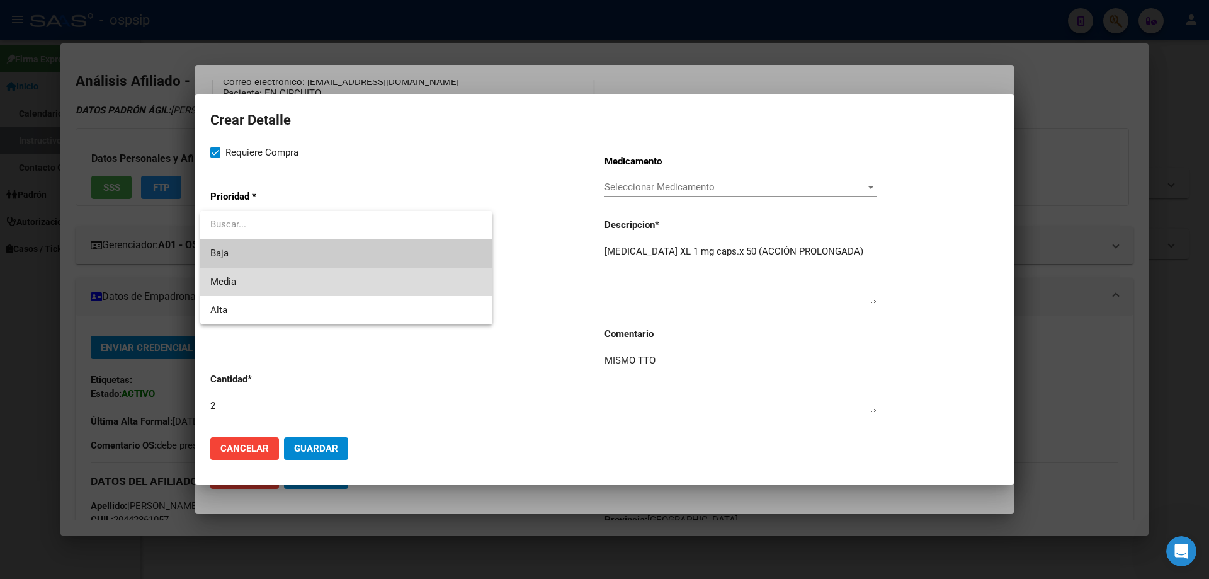
click at [252, 279] on span "Media" at bounding box center [346, 282] width 272 height 28
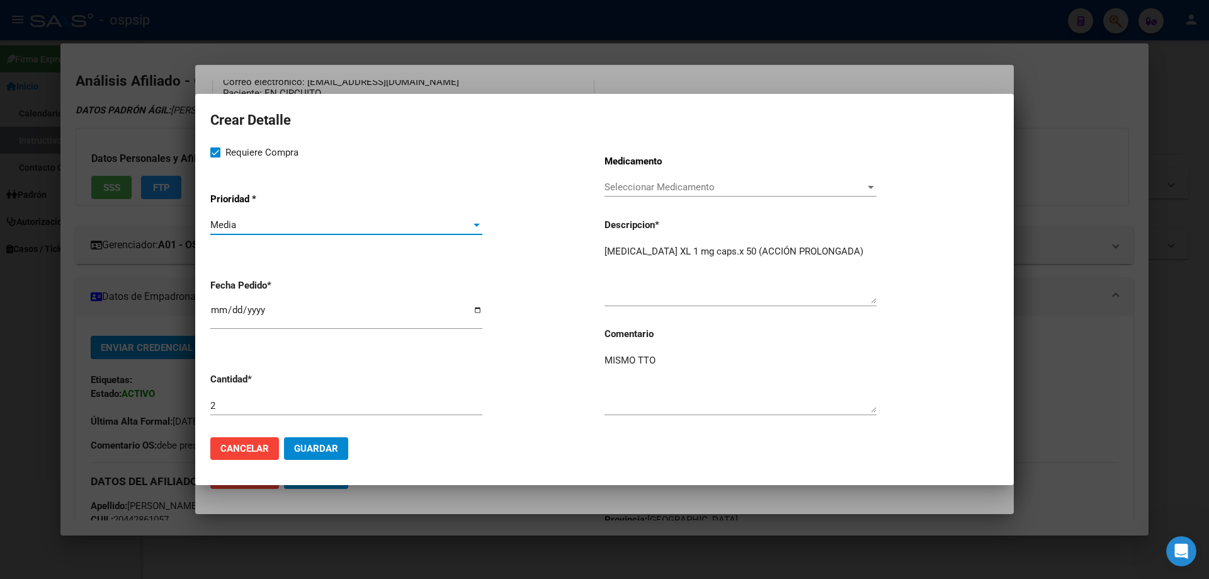
click at [217, 312] on input "[DATE]" at bounding box center [346, 315] width 272 height 20
type input "2025-10-09"
click at [305, 453] on span "Guardar" at bounding box center [316, 448] width 44 height 11
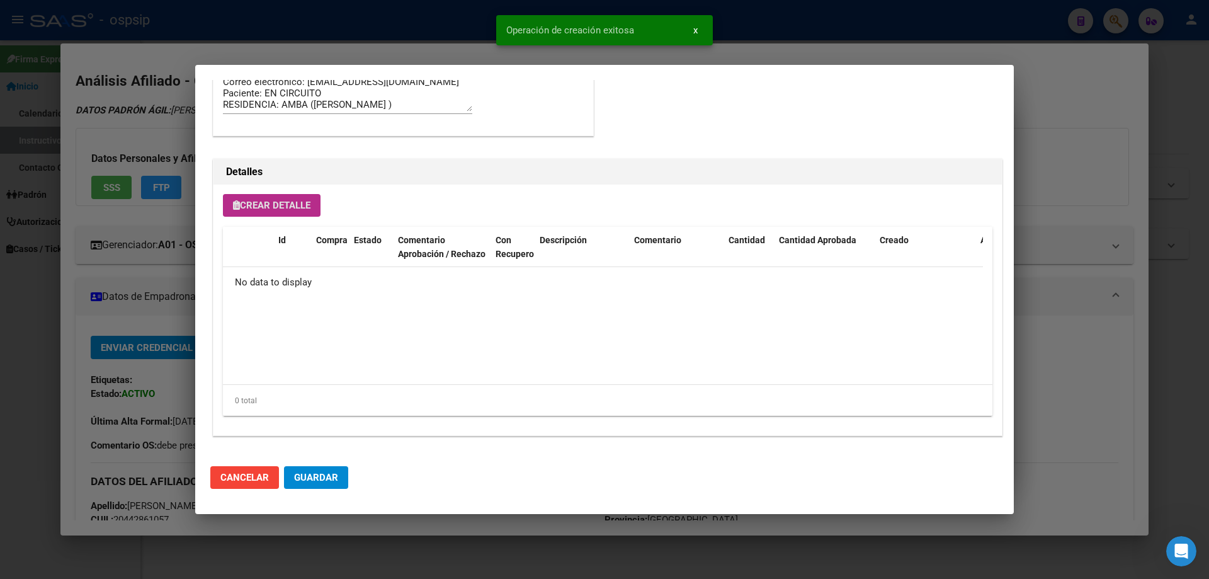
scroll to position [755, 0]
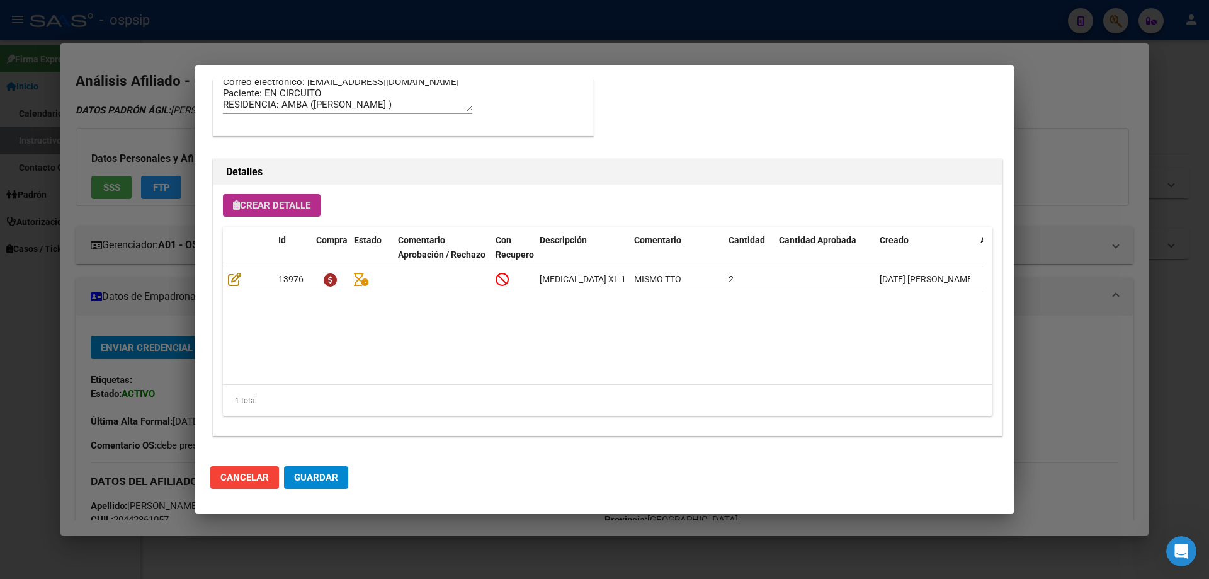
click at [263, 223] on div "Crear Detalle Id Compra Estado Comentario Aprobación / Rechazo Con Recupero Des…" at bounding box center [607, 309] width 788 height 251
click at [260, 215] on button "Crear Detalle" at bounding box center [272, 205] width 98 height 23
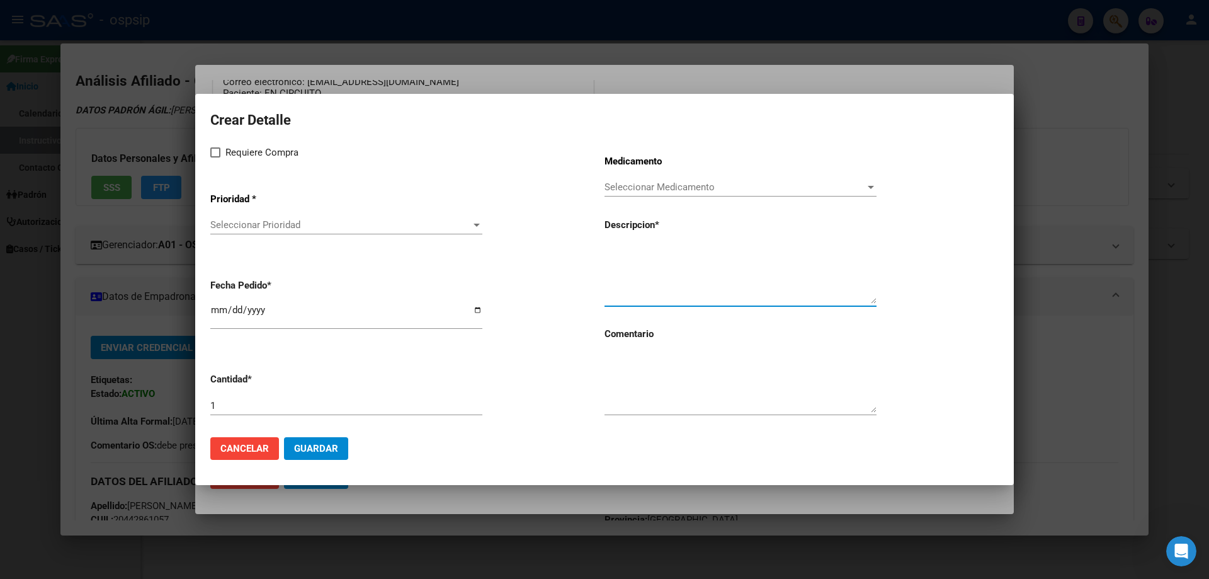
paste textarea "ERITROPOYETINA (4000UI INY. F.AMP. X 1 X 1ML)"
type textarea "ERITROPOYETINA (4000UI INY. F.AMP. X 1 X 1ML)"
click at [662, 397] on textarea at bounding box center [740, 382] width 272 height 59
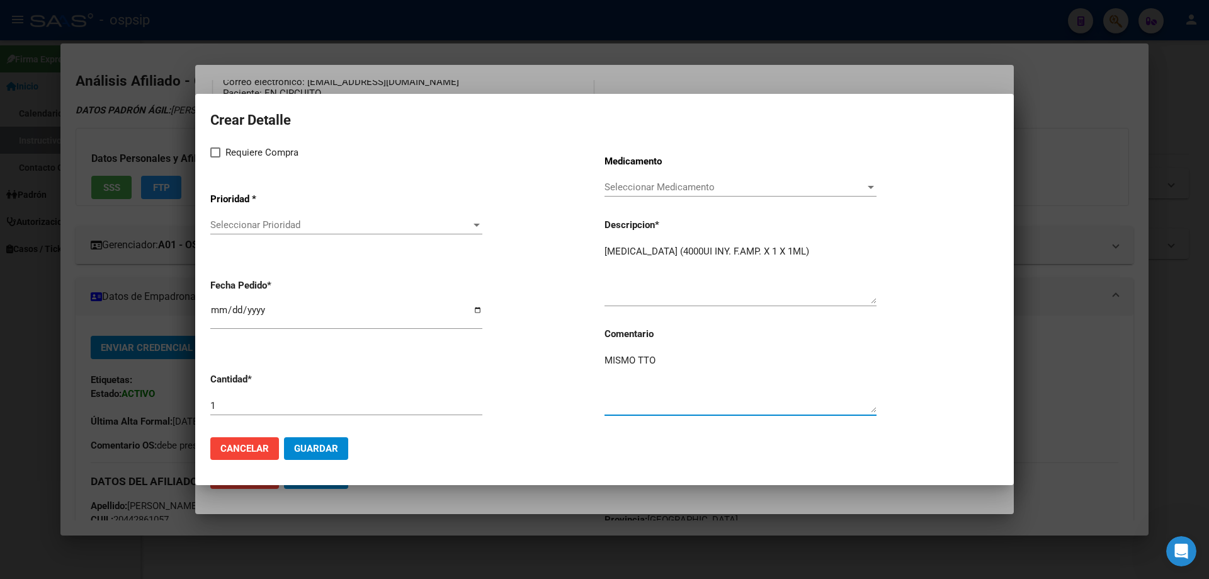
type textarea "MISMO TTO"
click at [220, 156] on label "Requiere Compra" at bounding box center [254, 152] width 88 height 15
click at [215, 157] on input "Requiere Compra" at bounding box center [215, 157] width 1 height 1
checkbox input "true"
click at [260, 229] on span "Seleccionar Prioridad" at bounding box center [340, 224] width 261 height 11
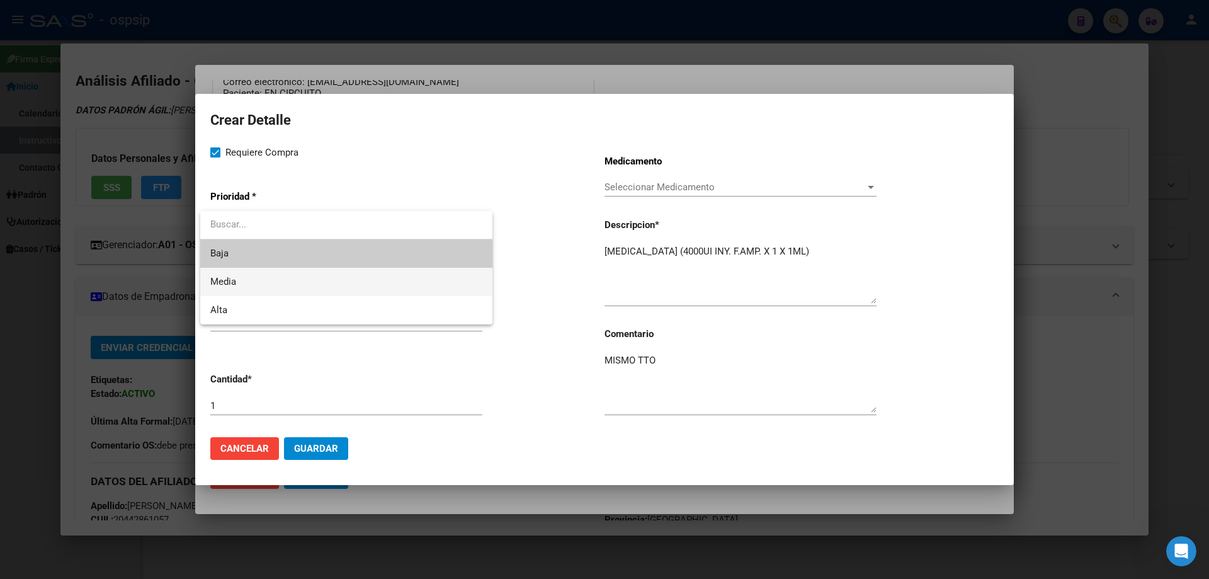
click at [252, 290] on span "Media" at bounding box center [346, 282] width 272 height 28
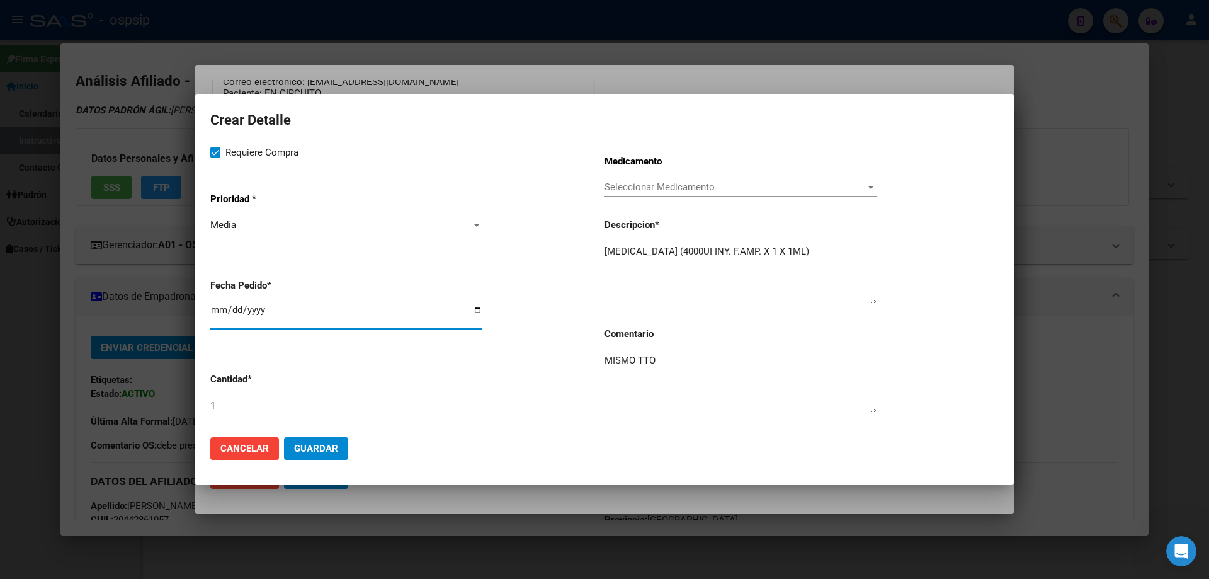
click at [210, 313] on input "[DATE]" at bounding box center [346, 315] width 272 height 20
type input "2025-10-09"
click at [319, 451] on span "Guardar" at bounding box center [316, 448] width 44 height 11
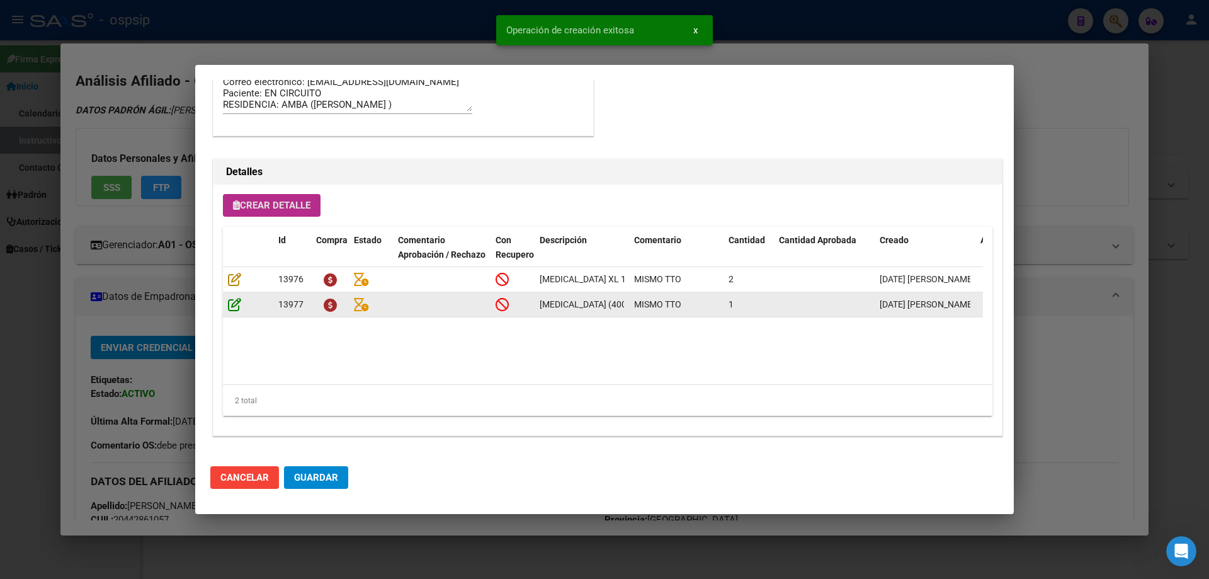
click at [235, 302] on icon at bounding box center [234, 304] width 13 height 14
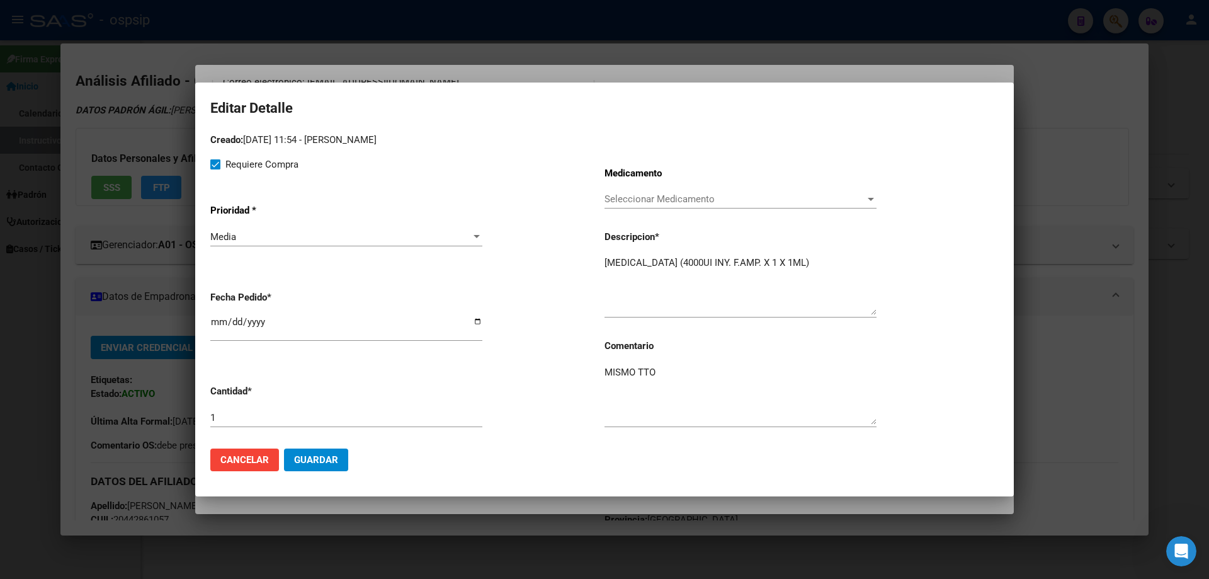
click at [247, 419] on app-form-text-field "Cantidad * 1" at bounding box center [407, 407] width 394 height 64
click at [247, 419] on input "1" at bounding box center [346, 417] width 272 height 11
type input "12"
click at [328, 465] on span "Guardar" at bounding box center [316, 459] width 44 height 11
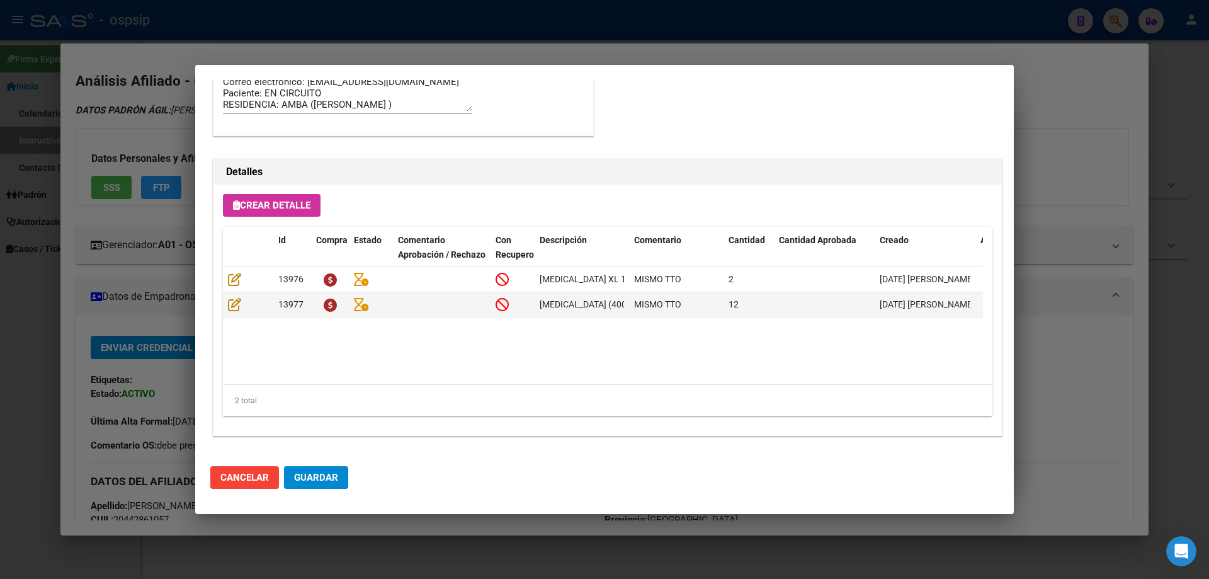
click at [229, 203] on button "Crear Detalle" at bounding box center [272, 205] width 98 height 23
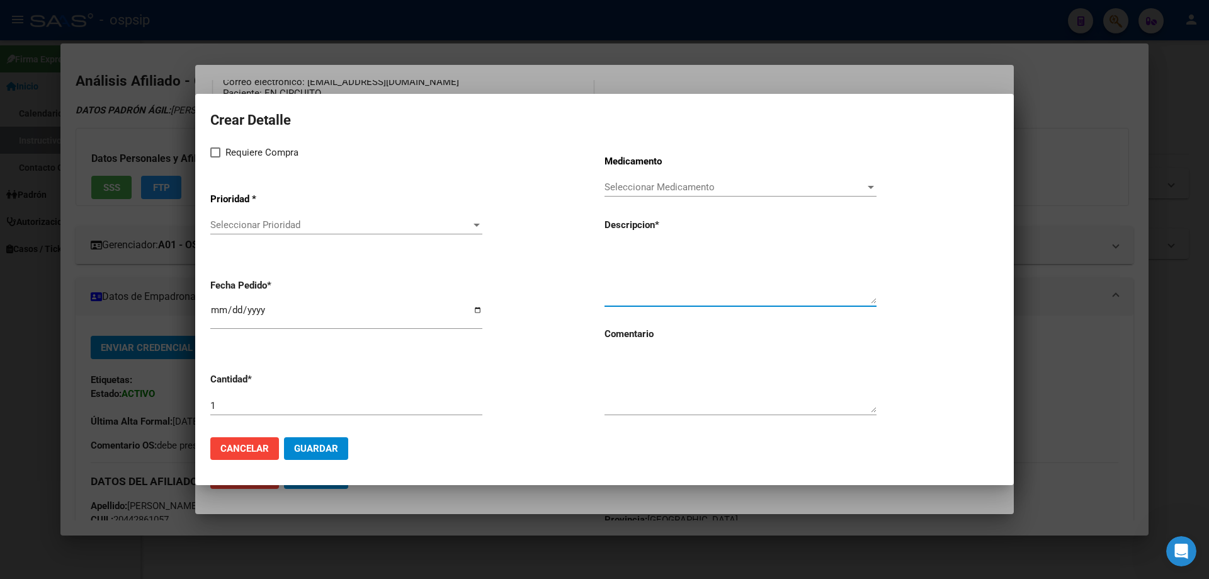
paste textarea "BELATACEPT 250 MG F.A. X 1"
type textarea "BELATACEPT 250 MG F.A. X 1"
click at [675, 399] on textarea at bounding box center [740, 382] width 272 height 59
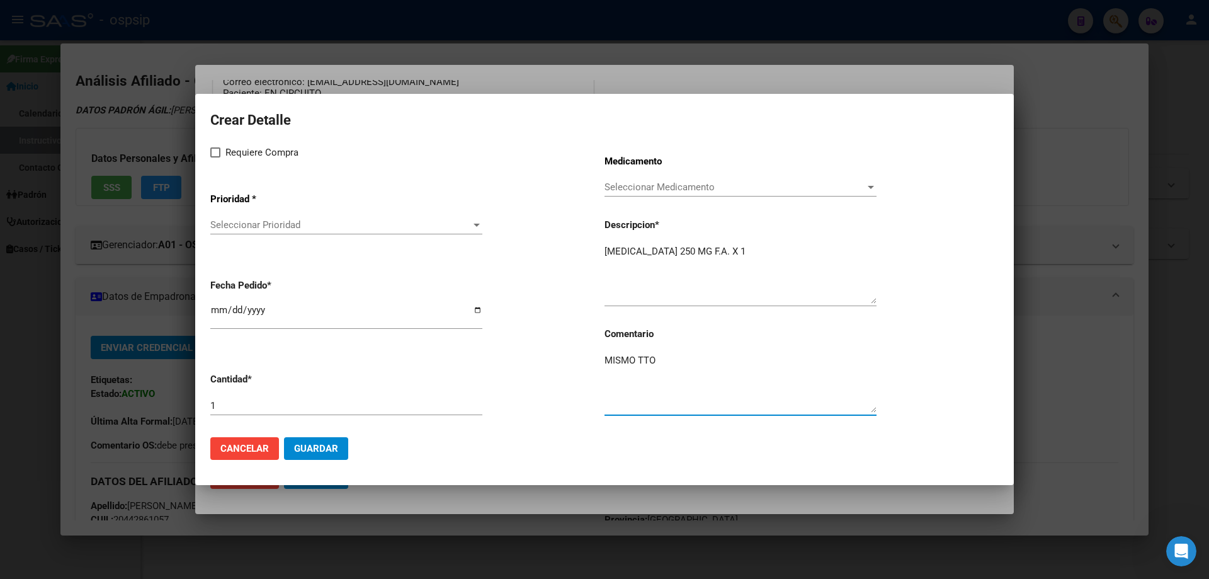
type textarea "MISMO TTO"
click at [210, 148] on mat-dialog-content "Crear Detalle Requiere Compra Prioridad * Seleccionar Prioridad Seleccionar Pri…" at bounding box center [604, 267] width 819 height 317
click at [215, 149] on span at bounding box center [215, 152] width 10 height 10
click at [215, 157] on input "Requiere Compra" at bounding box center [215, 157] width 1 height 1
checkbox input "true"
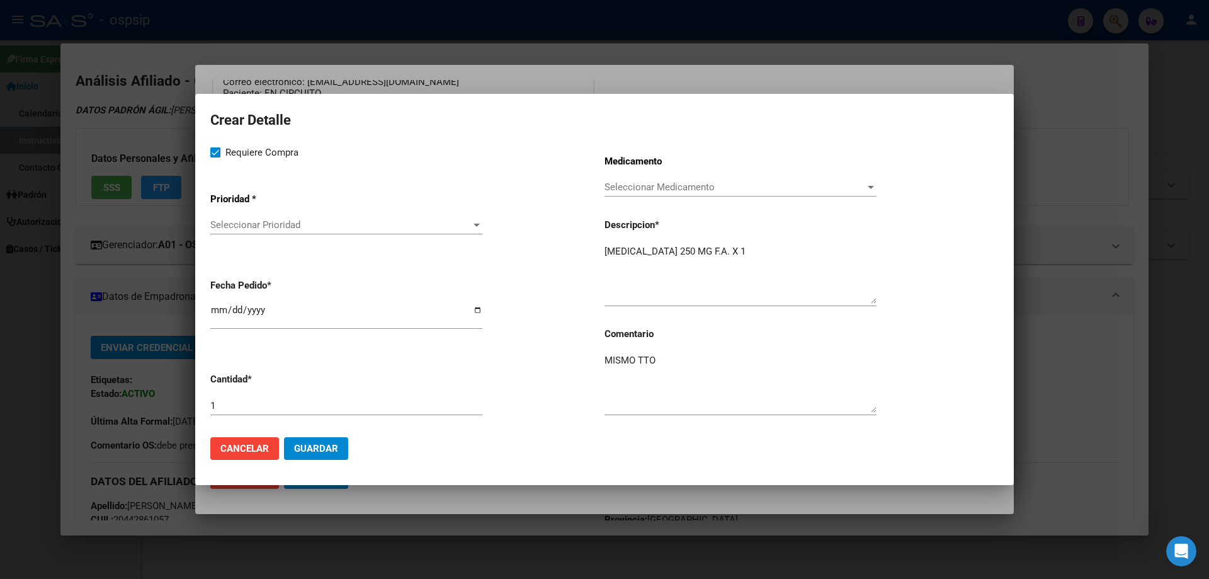
click at [245, 230] on span "Seleccionar Prioridad" at bounding box center [340, 224] width 261 height 11
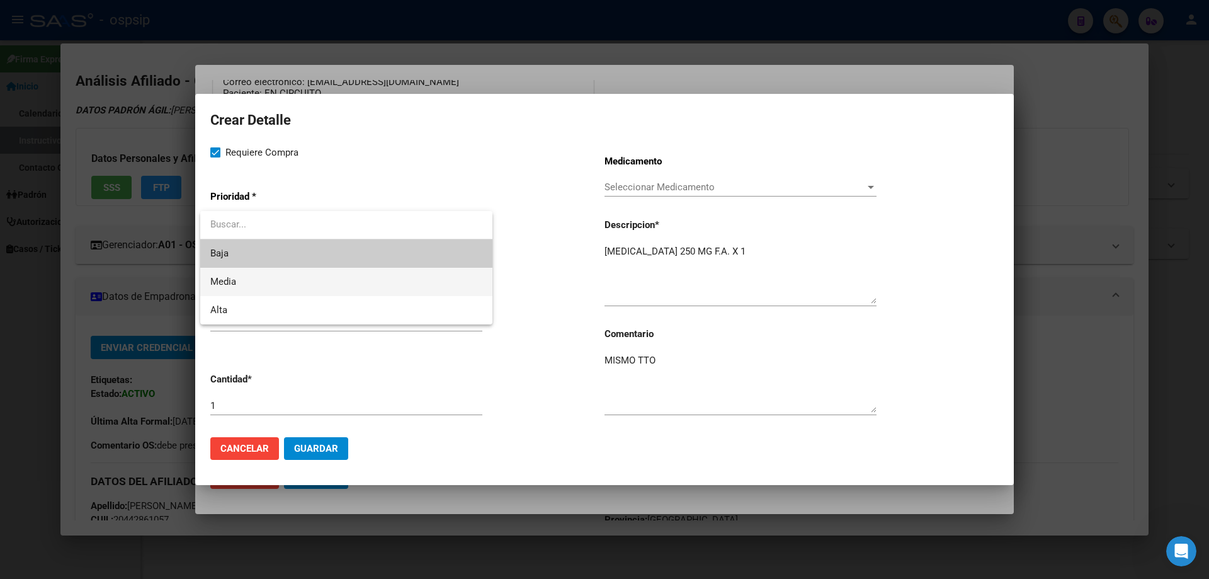
click at [240, 294] on span "Media" at bounding box center [346, 282] width 272 height 28
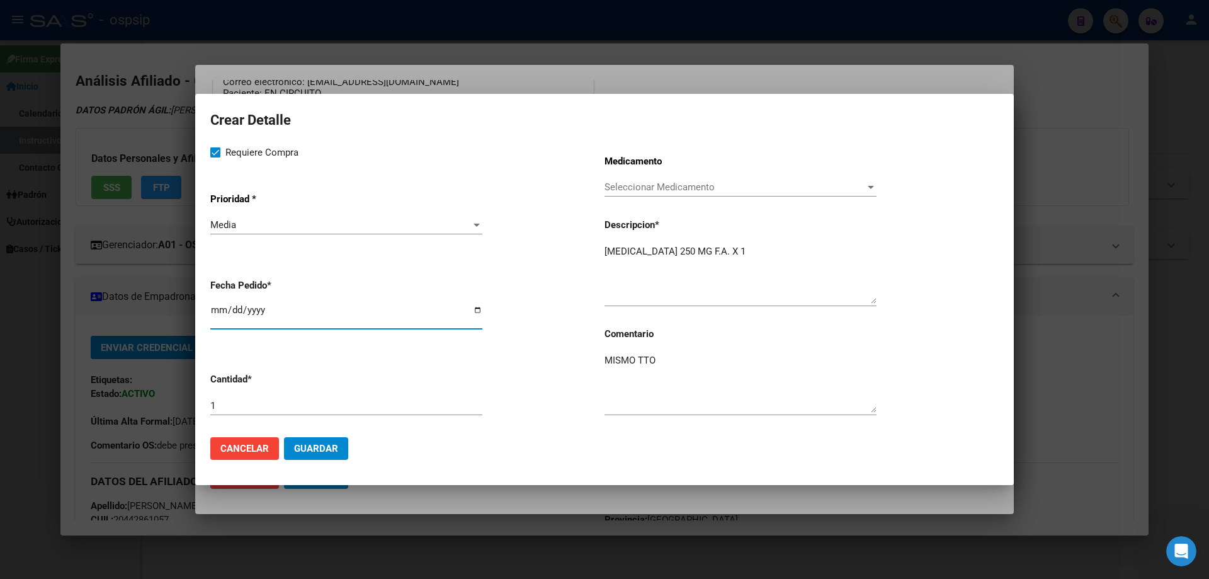
click at [217, 314] on input "[DATE]" at bounding box center [346, 315] width 272 height 20
type input "2025-10-09"
click at [335, 448] on span "Guardar" at bounding box center [316, 448] width 44 height 11
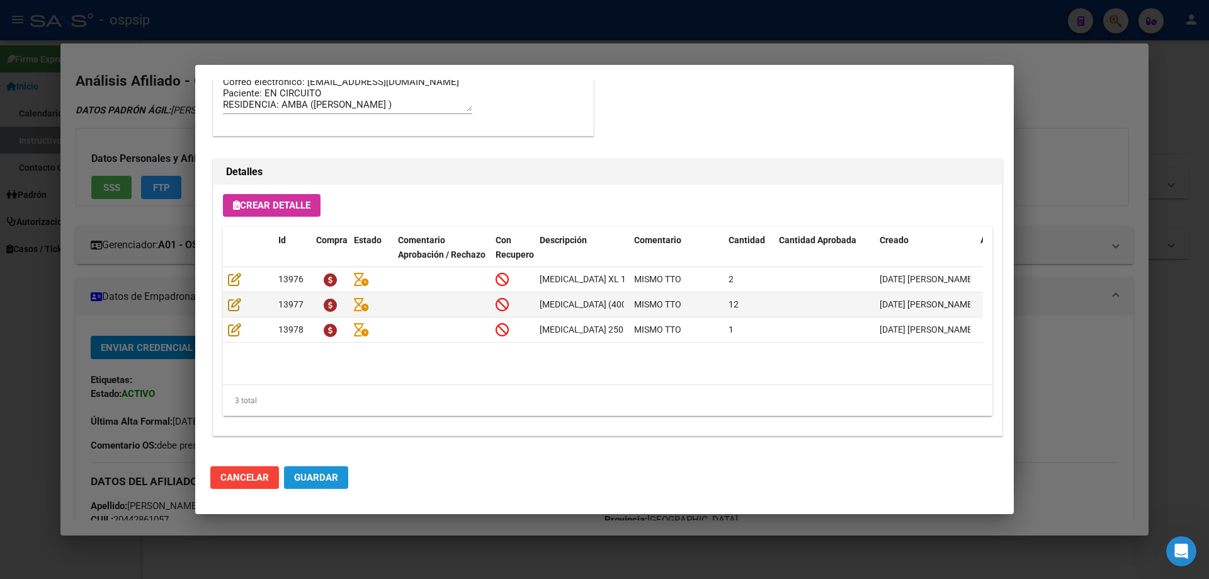
click at [343, 475] on button "Guardar" at bounding box center [316, 477] width 64 height 23
click at [327, 470] on button "Guardar" at bounding box center [316, 477] width 64 height 23
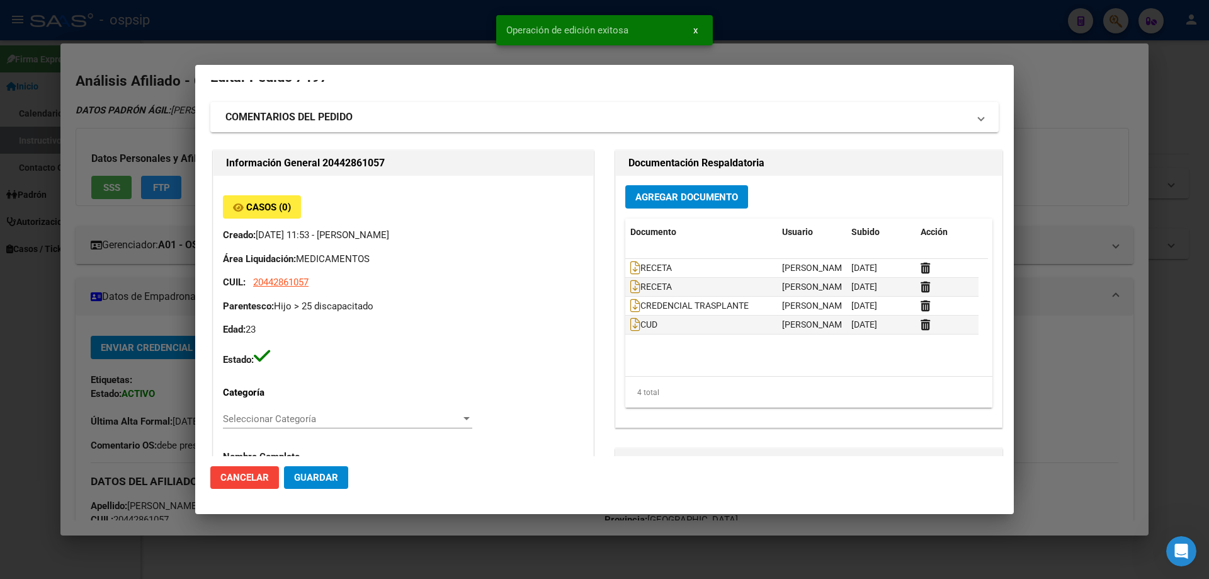
scroll to position [0, 0]
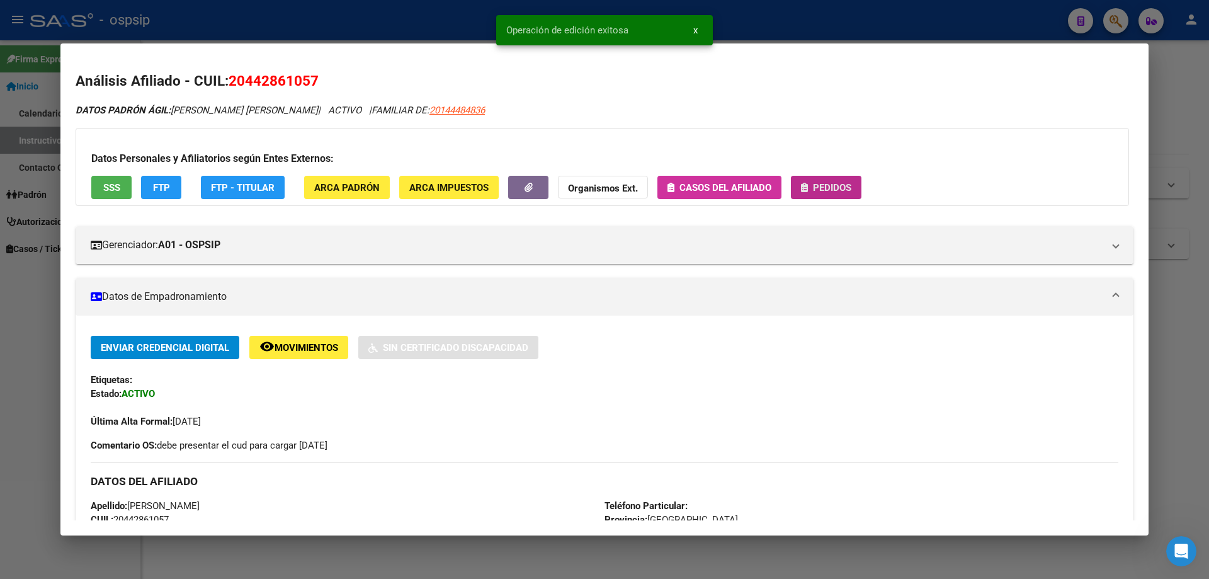
click at [848, 184] on span "Pedidos" at bounding box center [832, 187] width 38 height 11
click at [825, 185] on span "Pedidos" at bounding box center [832, 187] width 38 height 11
